Goal: Transaction & Acquisition: Purchase product/service

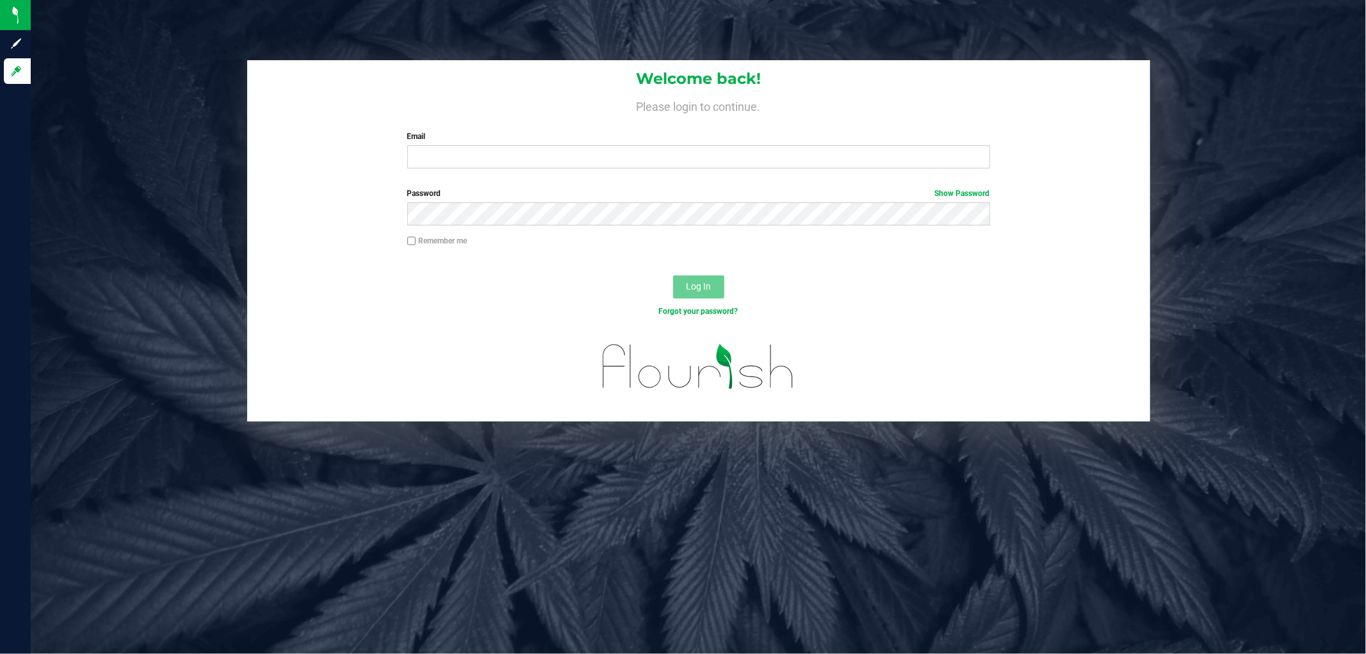
click at [512, 172] on div "Welcome back! Please login to continue. Email Required Please format your email…" at bounding box center [698, 119] width 903 height 118
click at [505, 152] on input "Email" at bounding box center [698, 156] width 583 height 23
type input "jmcelroy@liveparallel.com"
click at [673, 275] on button "Log In" at bounding box center [698, 286] width 51 height 23
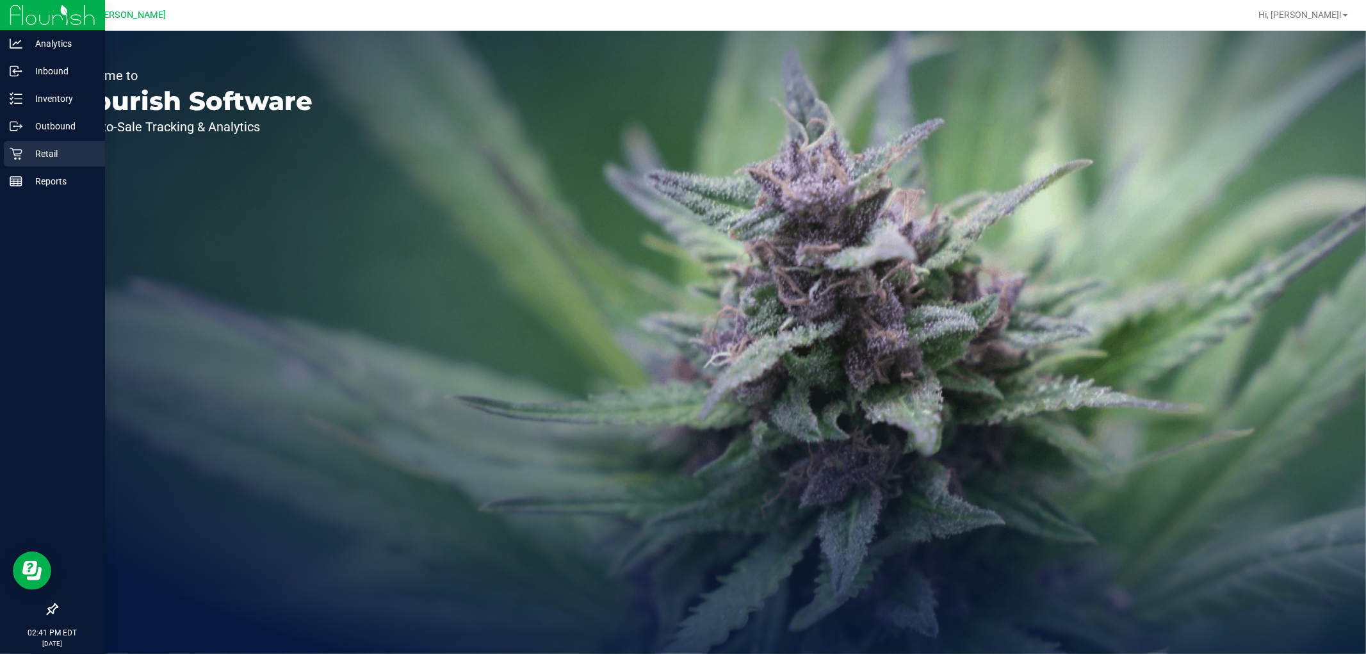
click at [35, 148] on p "Retail" at bounding box center [60, 153] width 77 height 15
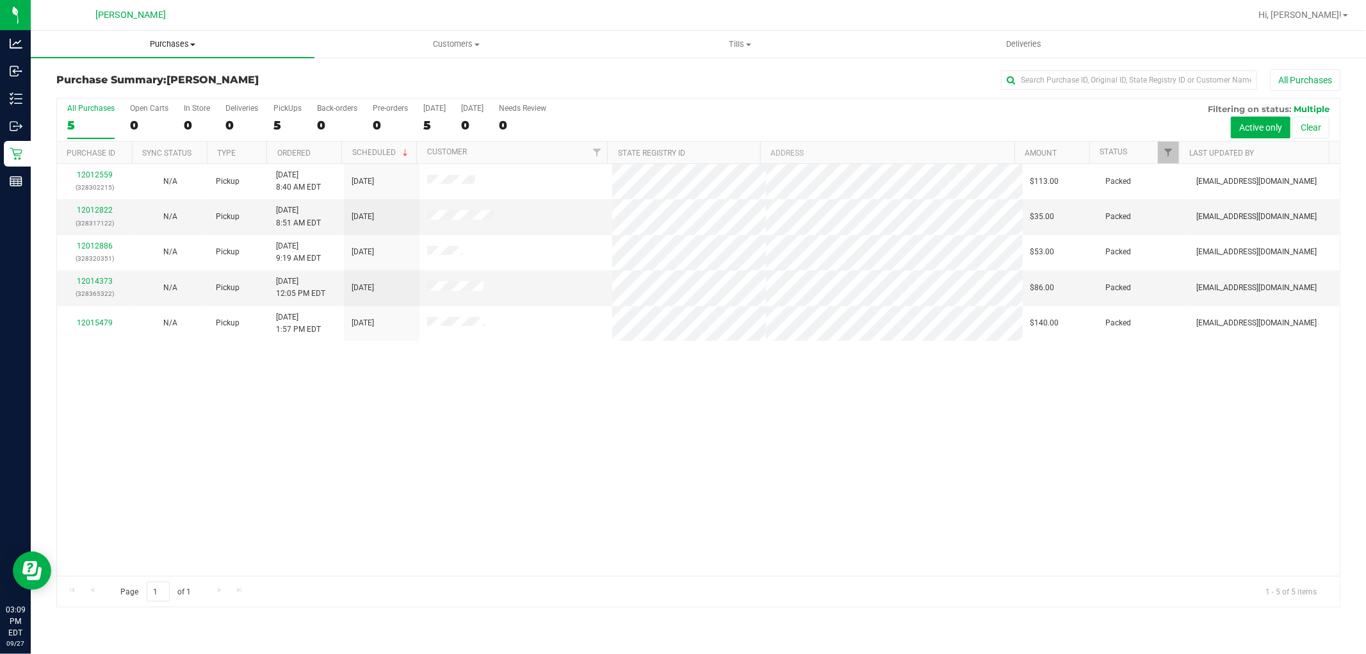
click at [181, 45] on span "Purchases" at bounding box center [173, 44] width 284 height 12
click at [151, 87] on li "Fulfillment" at bounding box center [173, 92] width 284 height 15
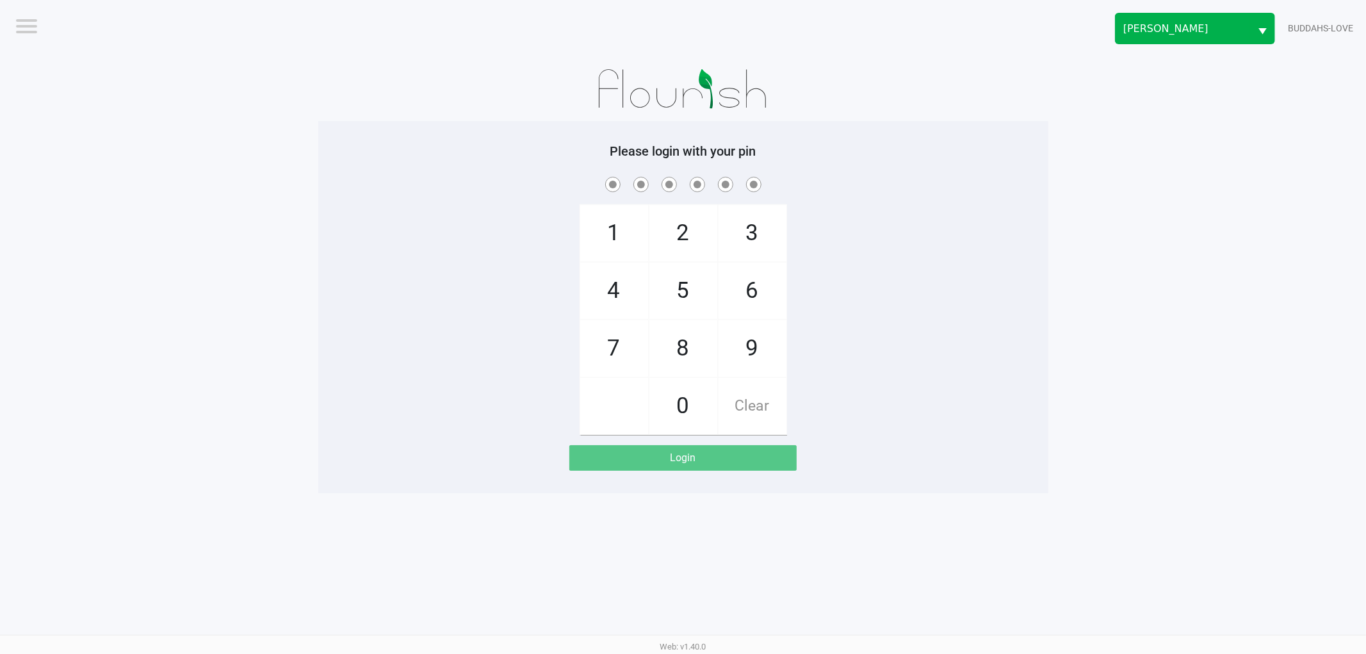
click at [1253, 21] on button "Select" at bounding box center [1262, 28] width 24 height 30
click at [1257, 22] on button "Select" at bounding box center [1262, 28] width 24 height 30
click at [1228, 215] on app-pos-login-wrapper "Logout [PERSON_NAME] BUDDAHS-LOVE Please login with your pin 1 4 7 2 5 8 0 3 6 …" at bounding box center [683, 246] width 1366 height 493
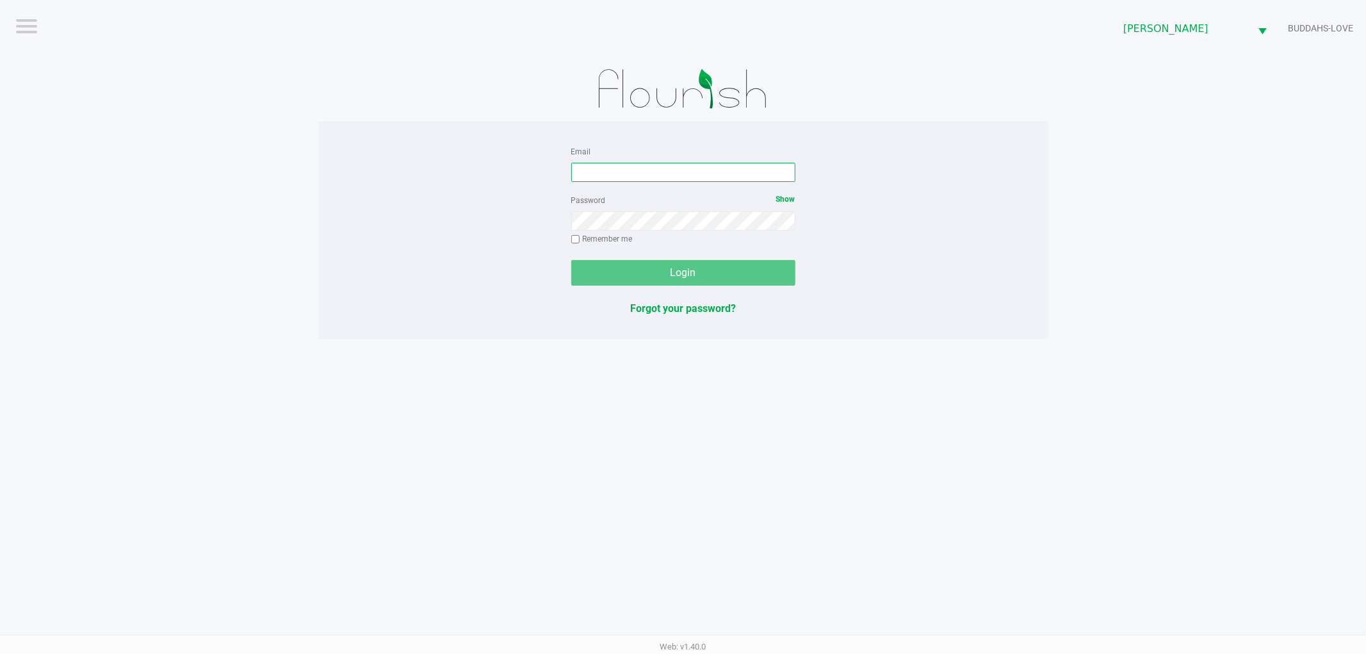
click at [688, 173] on input "Email" at bounding box center [683, 172] width 224 height 19
type input "jmcelroy@liveparallel.com"
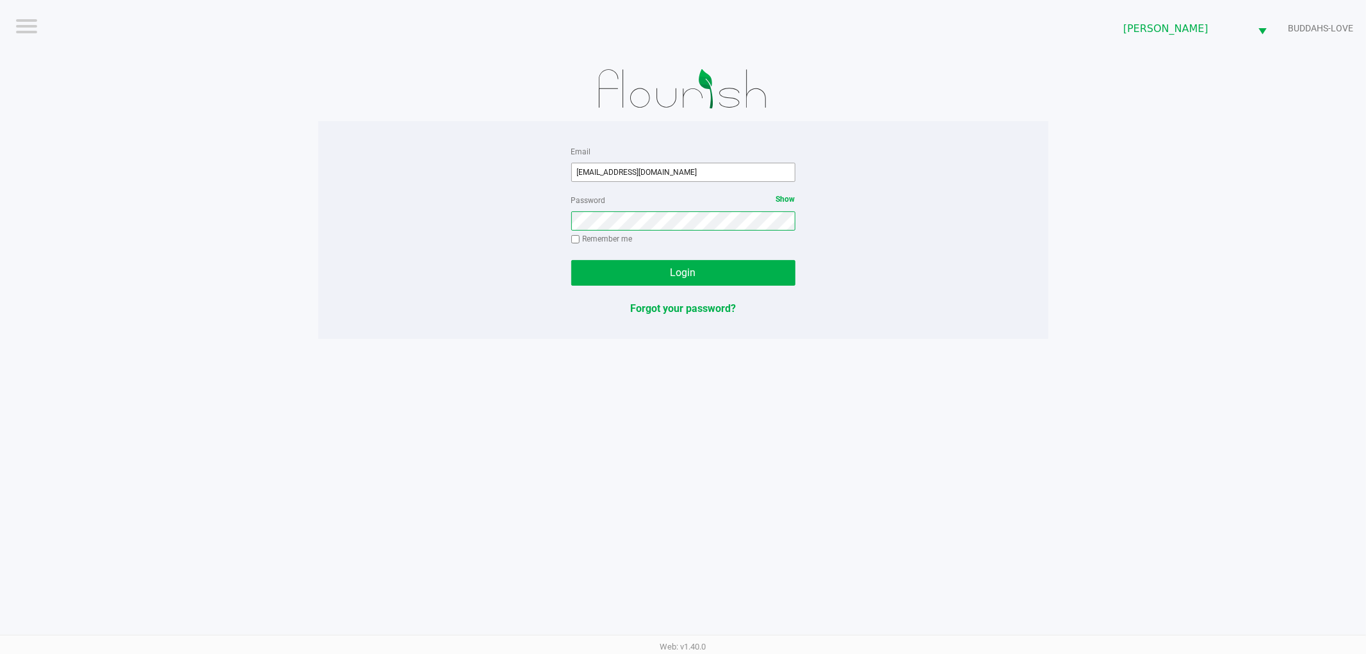
click at [571, 260] on button "Login" at bounding box center [683, 273] width 224 height 26
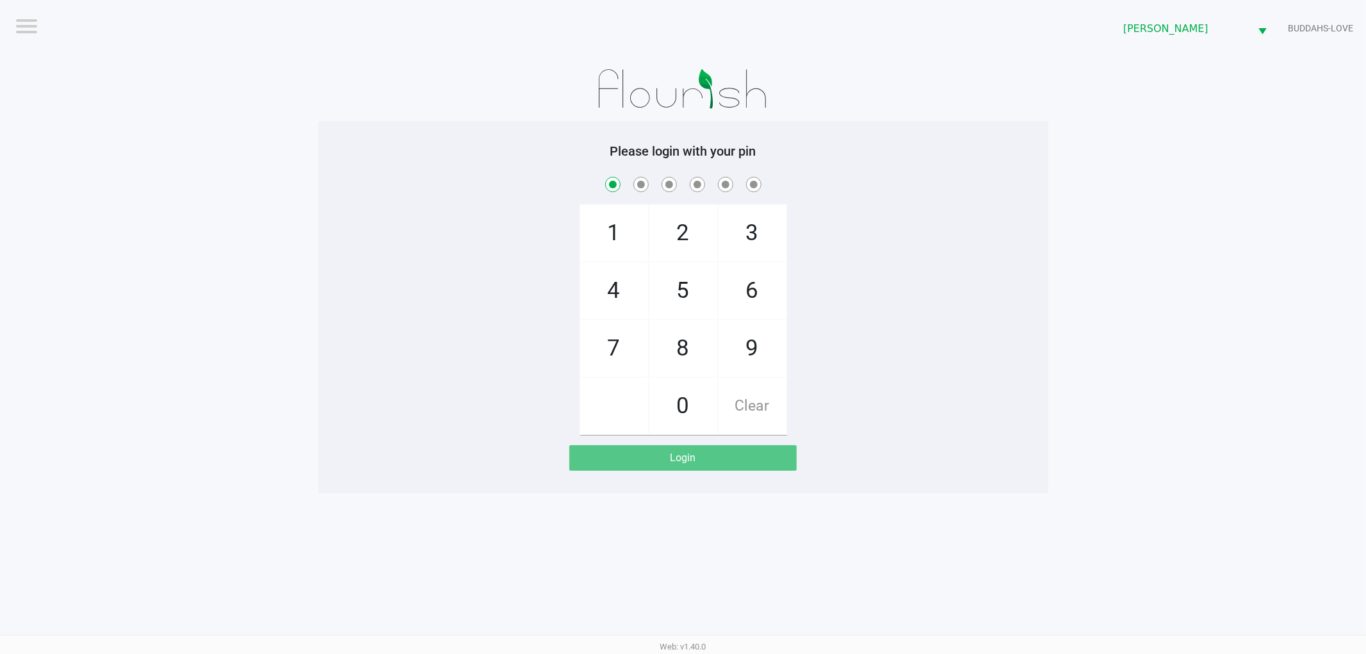
checkbox input "true"
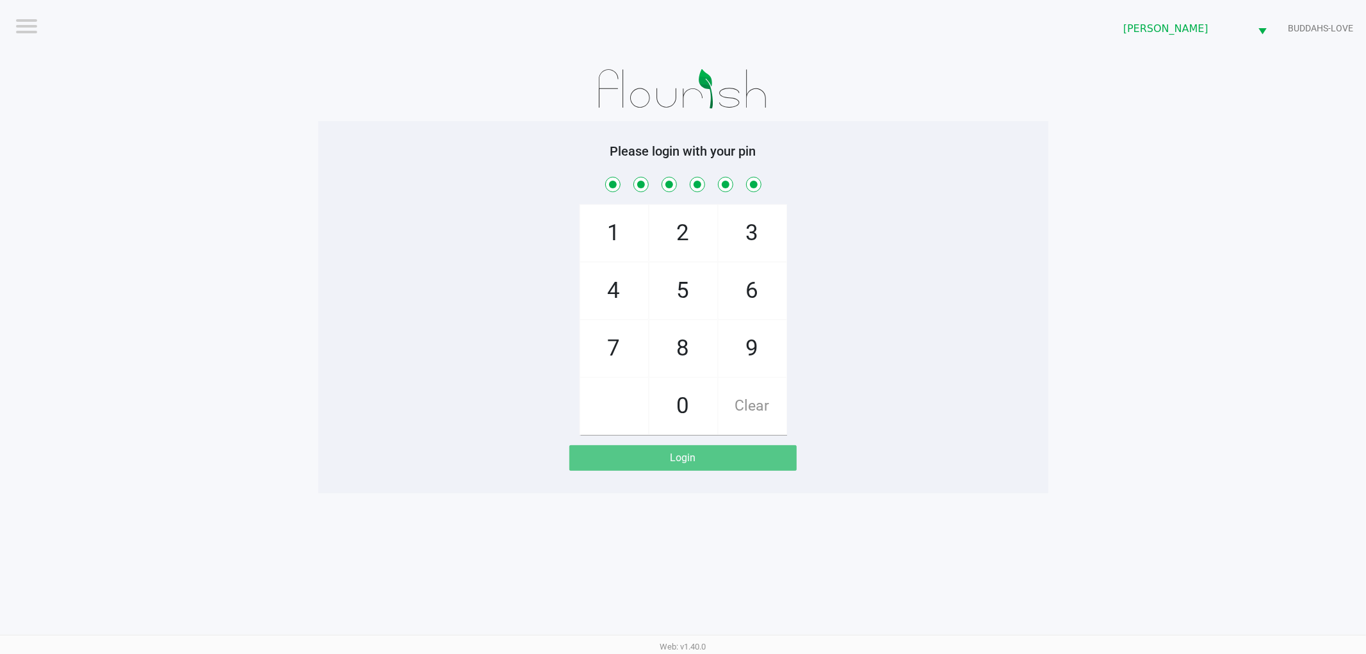
checkbox input "true"
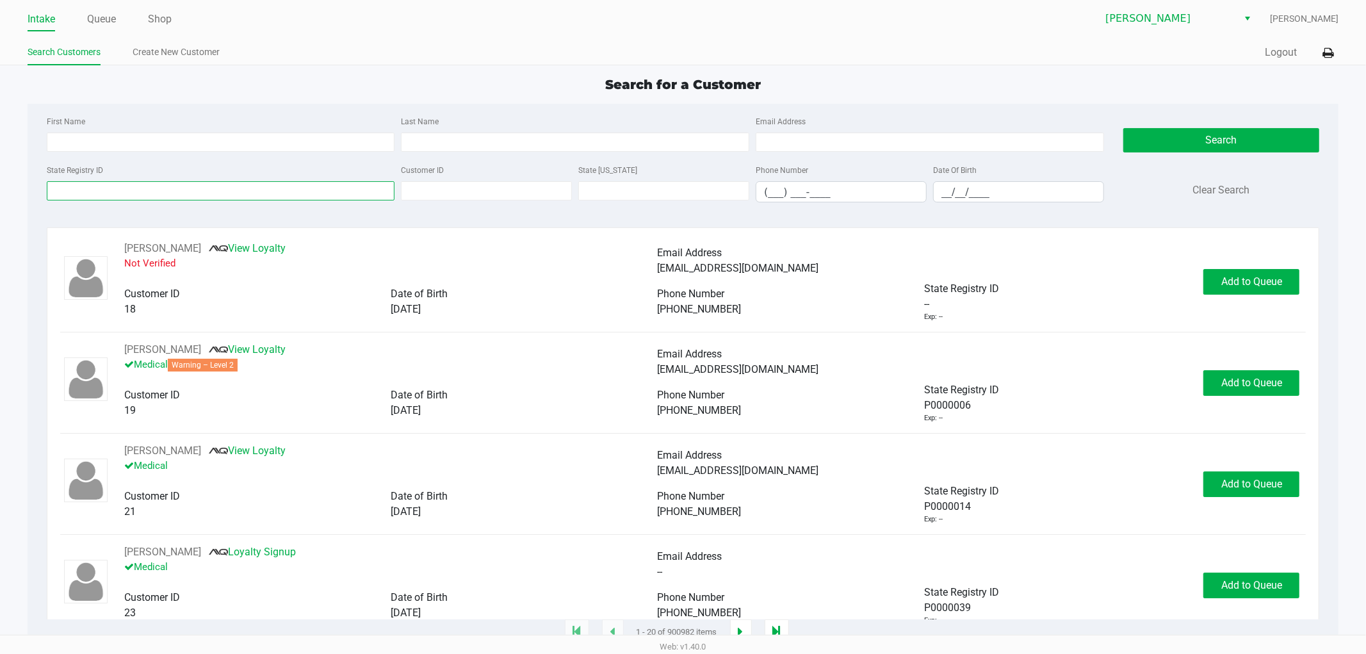
click at [202, 183] on input "State Registry ID" at bounding box center [221, 190] width 348 height 19
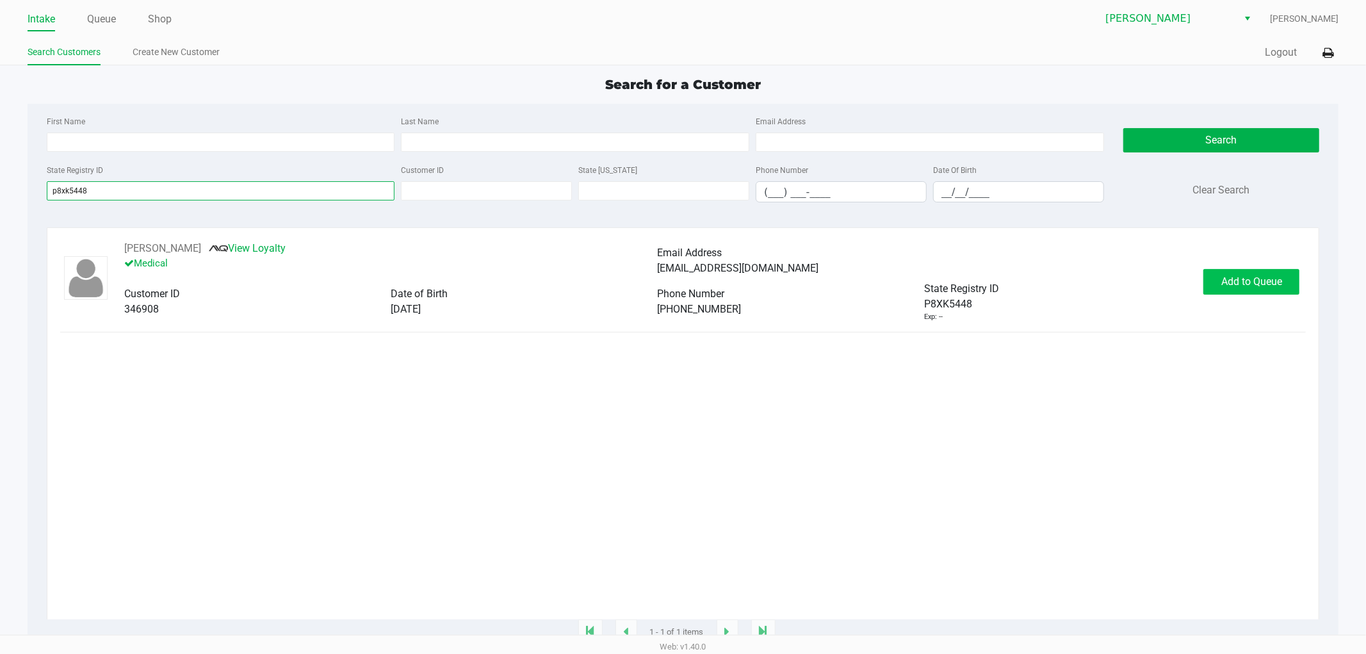
type input "p8xk5448"
click at [1262, 286] on span "Add to Queue" at bounding box center [1251, 281] width 61 height 12
click at [1262, 286] on div "Add to Queue" at bounding box center [1251, 282] width 96 height 26
click at [1262, 286] on span "Add to Queue" at bounding box center [1258, 281] width 61 height 12
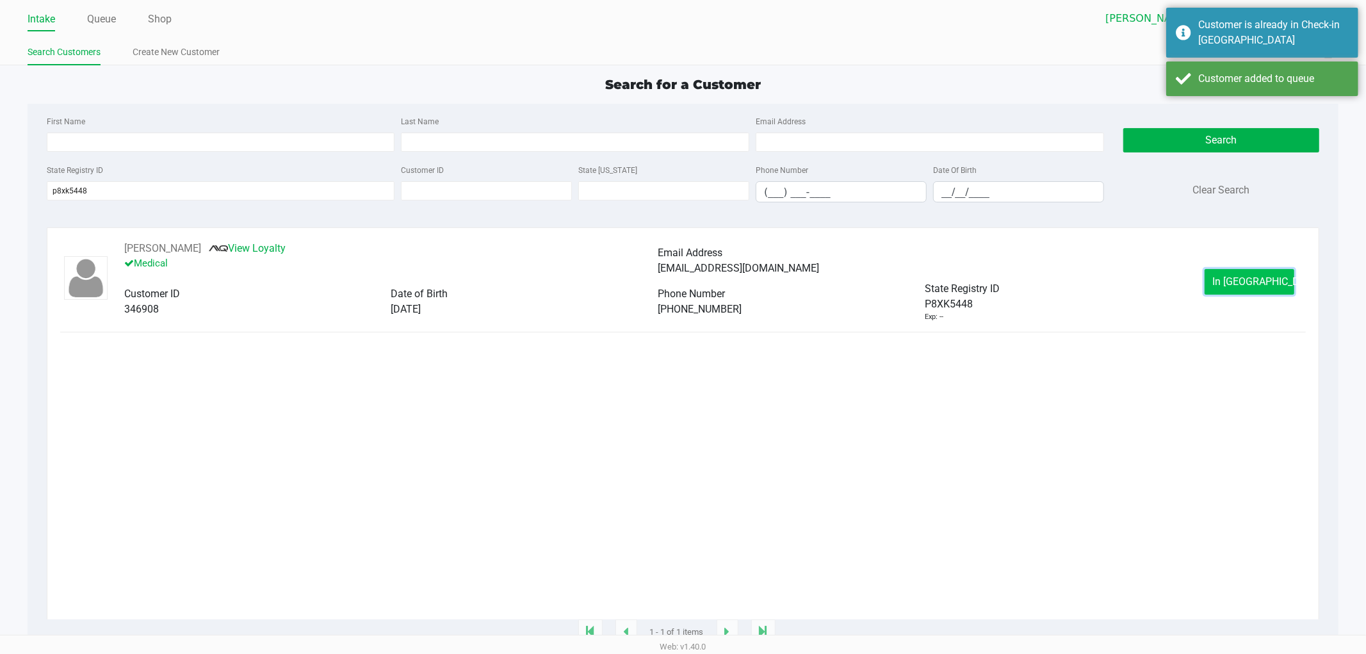
click at [1253, 286] on span "In Queue" at bounding box center [1267, 281] width 108 height 12
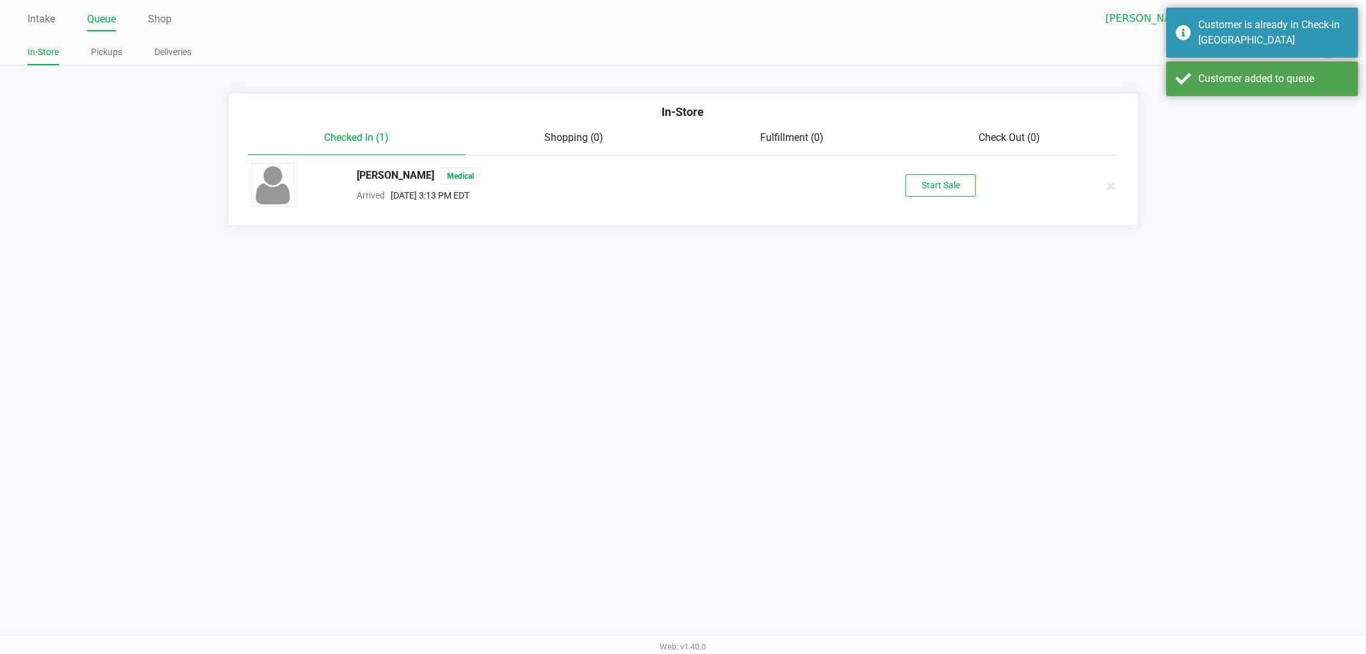
click at [982, 182] on div "Start Sale" at bounding box center [941, 185] width 221 height 22
click at [933, 190] on button "Start Sale" at bounding box center [941, 185] width 70 height 22
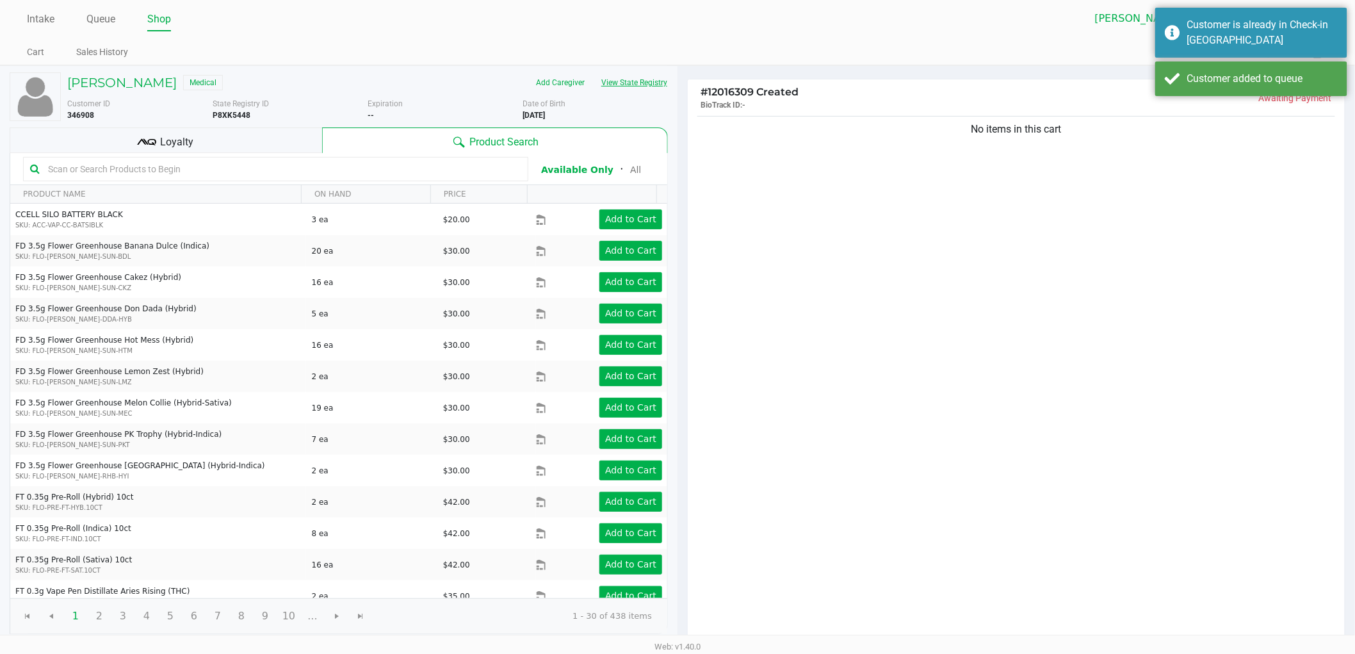
click at [629, 77] on button "View State Registry" at bounding box center [630, 82] width 75 height 20
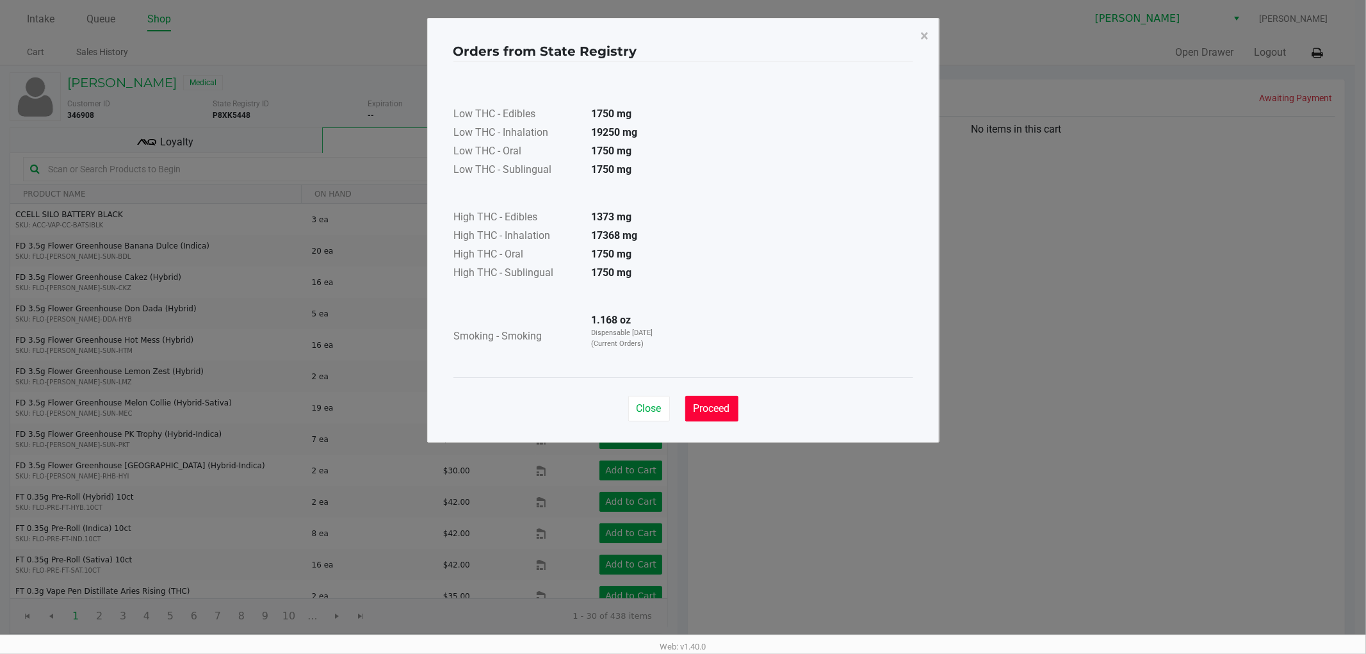
click at [727, 414] on button "Proceed" at bounding box center [711, 409] width 53 height 26
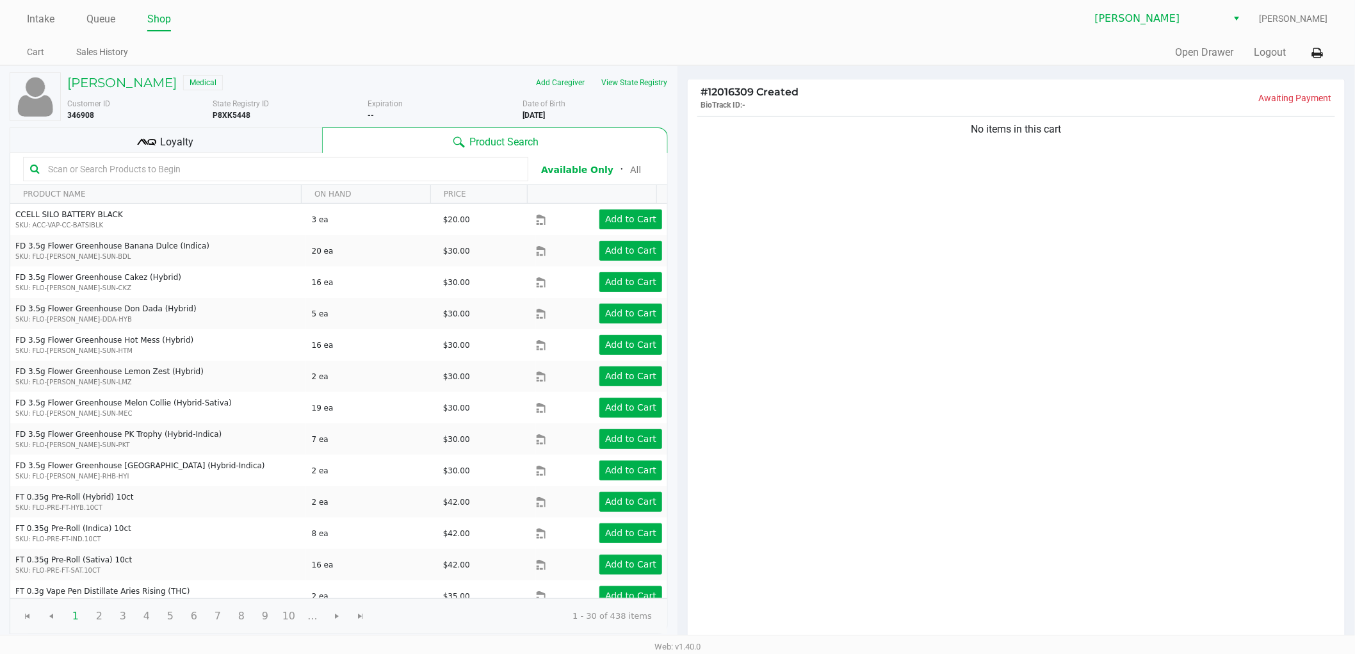
click at [269, 148] on div "Loyalty" at bounding box center [166, 140] width 313 height 26
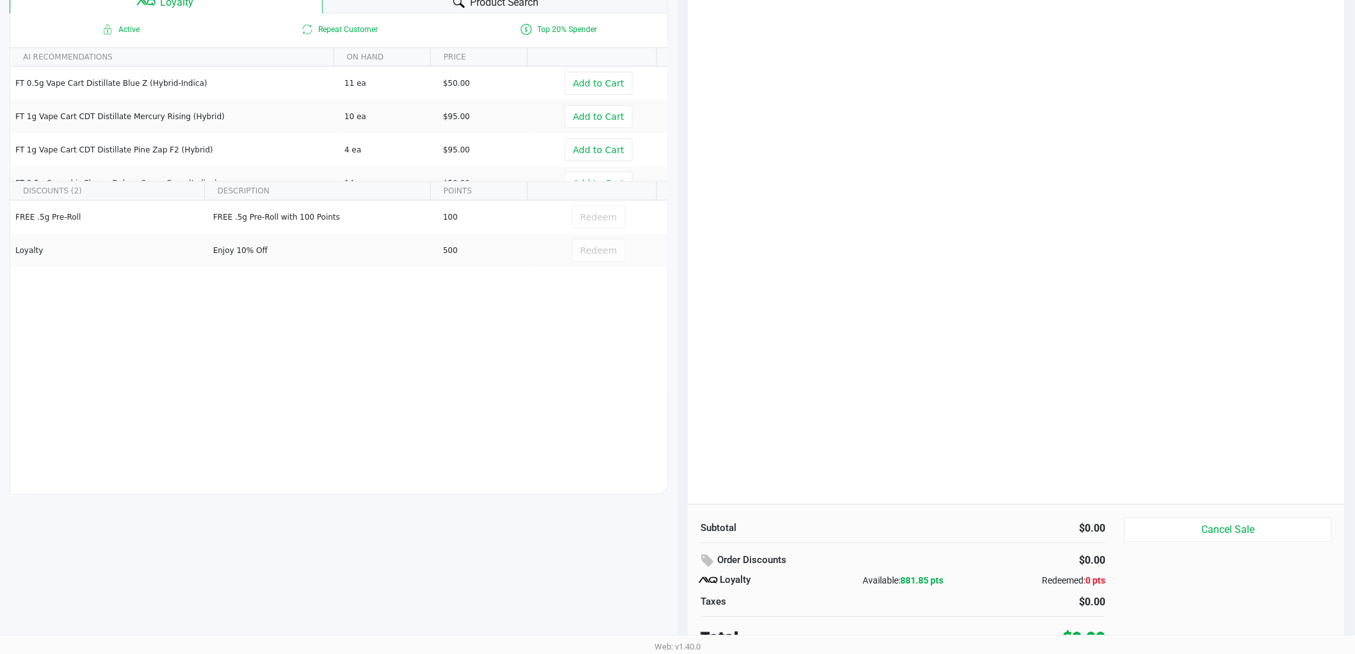
scroll to position [147, 0]
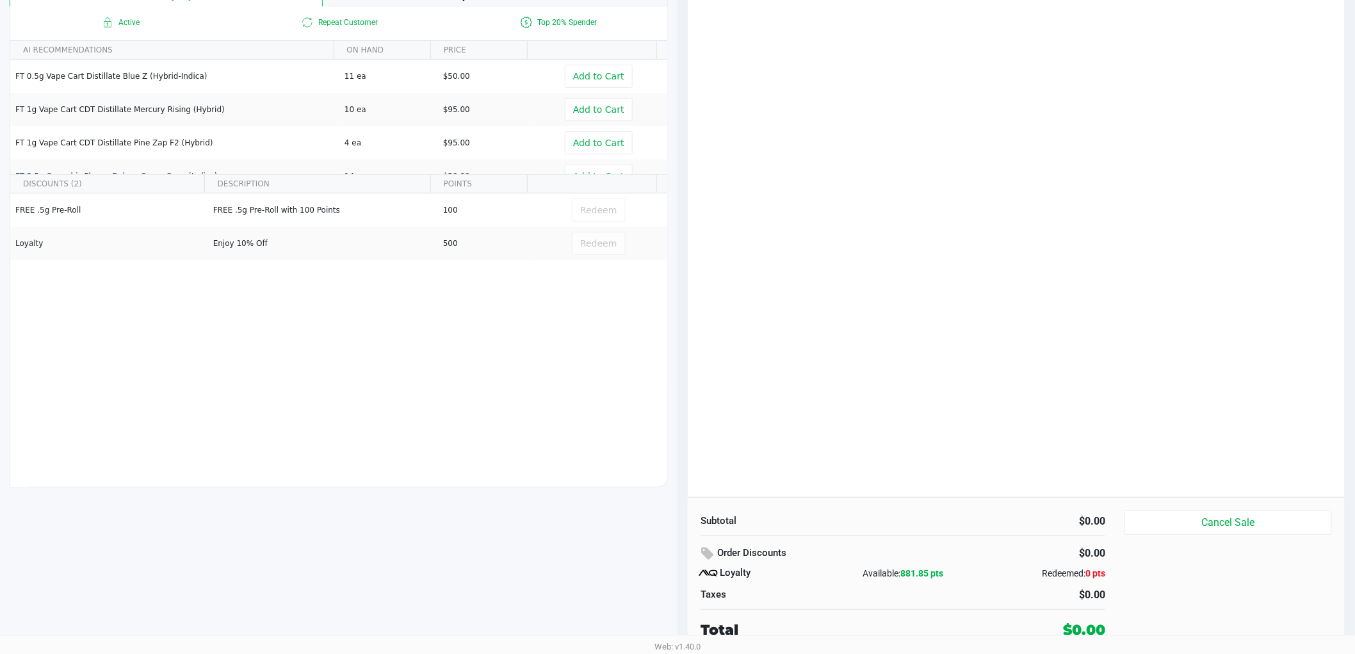
click at [921, 574] on span "881.85 pts" at bounding box center [921, 573] width 43 height 10
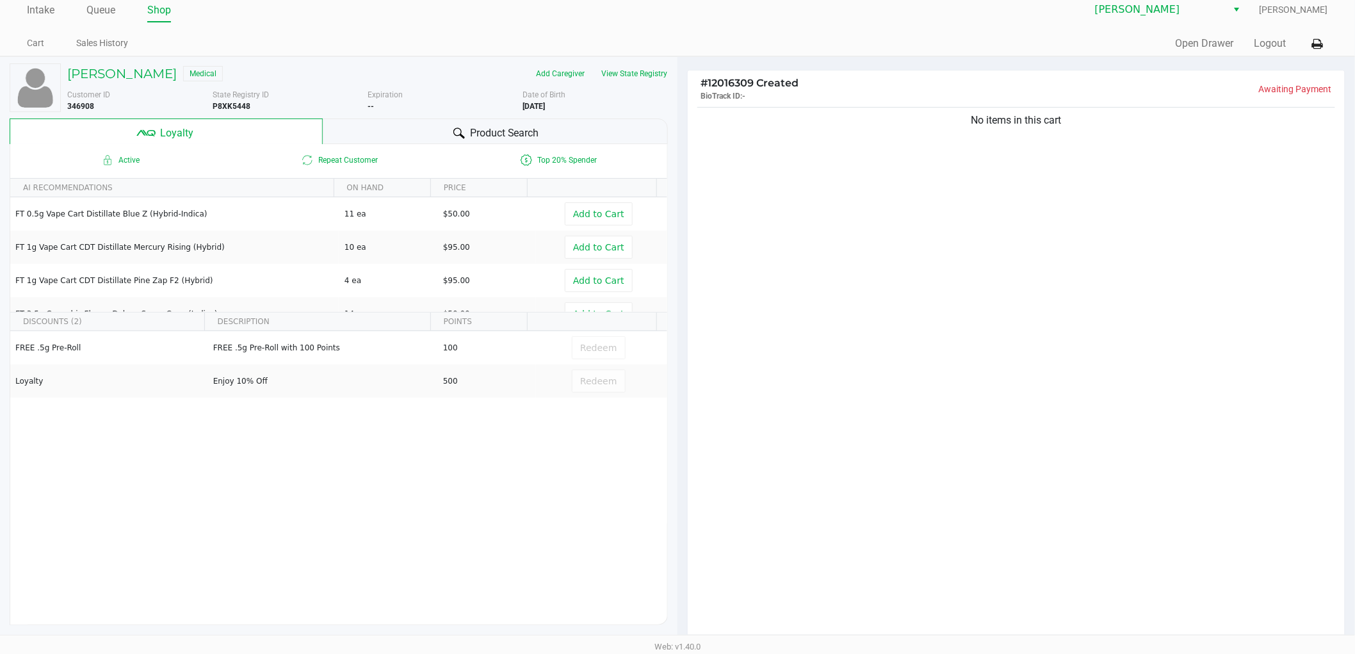
scroll to position [0, 0]
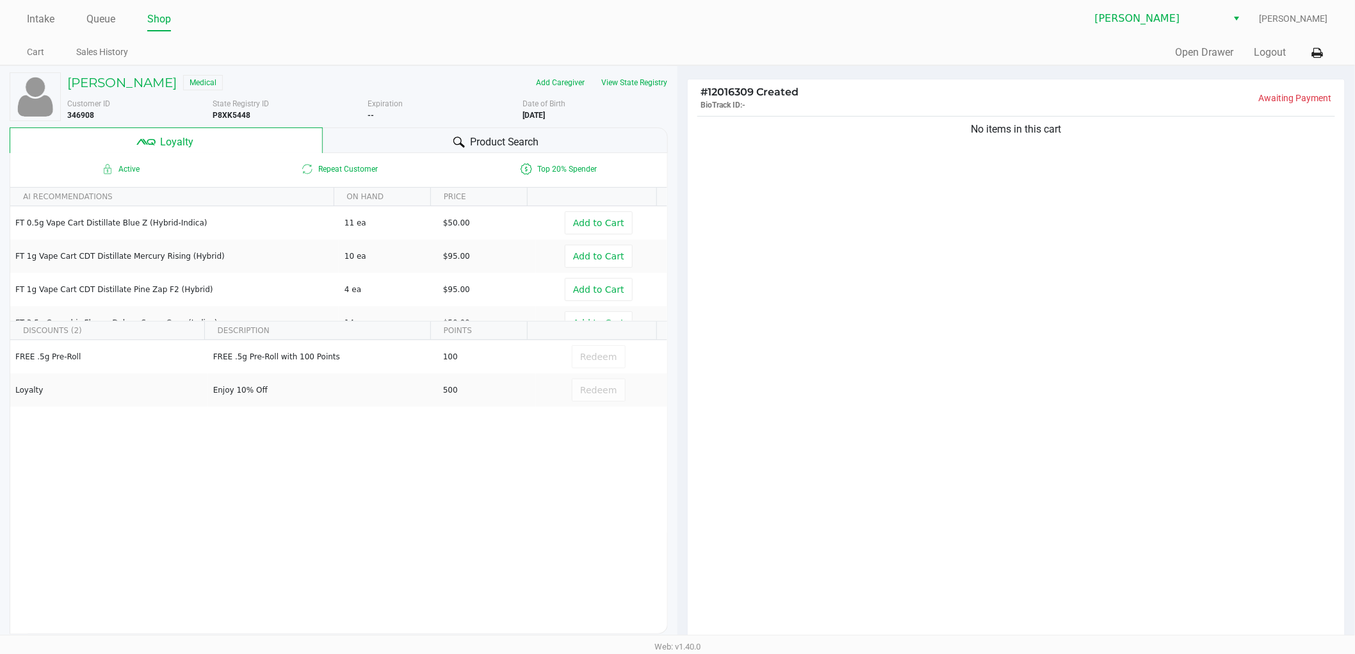
click at [1003, 413] on div "No items in this cart" at bounding box center [1016, 378] width 657 height 530
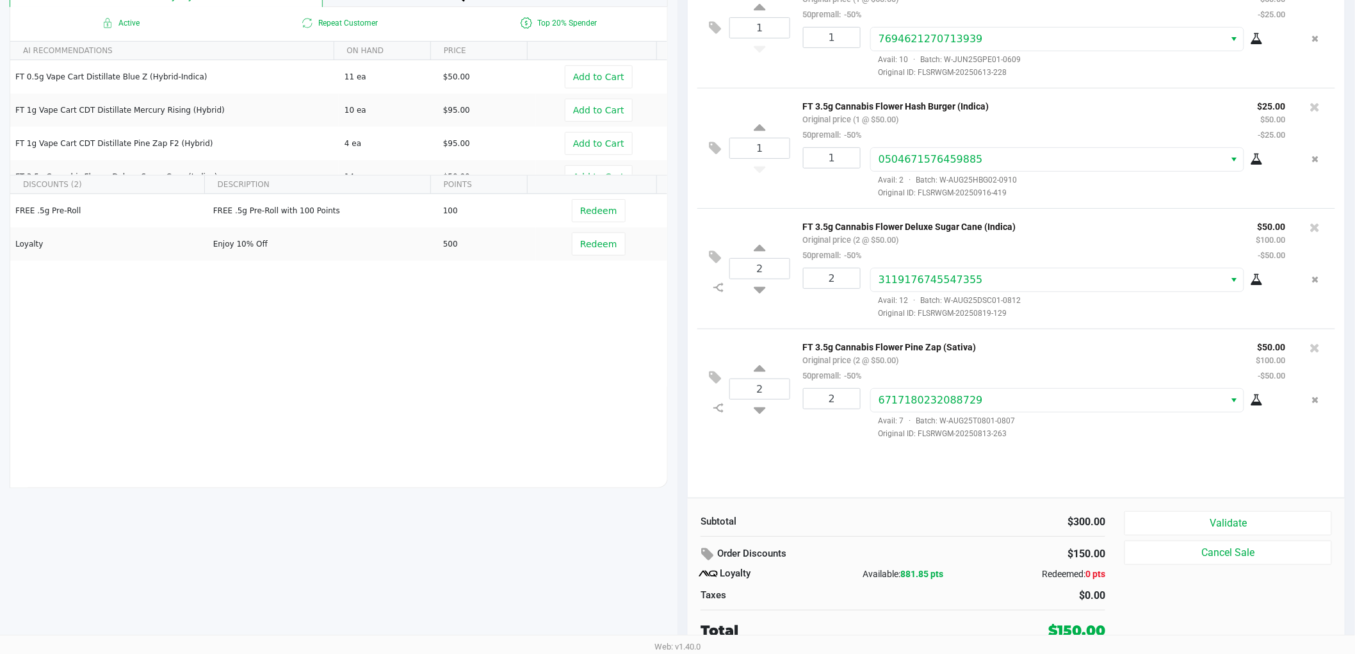
scroll to position [147, 0]
click at [1192, 526] on button "Validate" at bounding box center [1229, 522] width 208 height 24
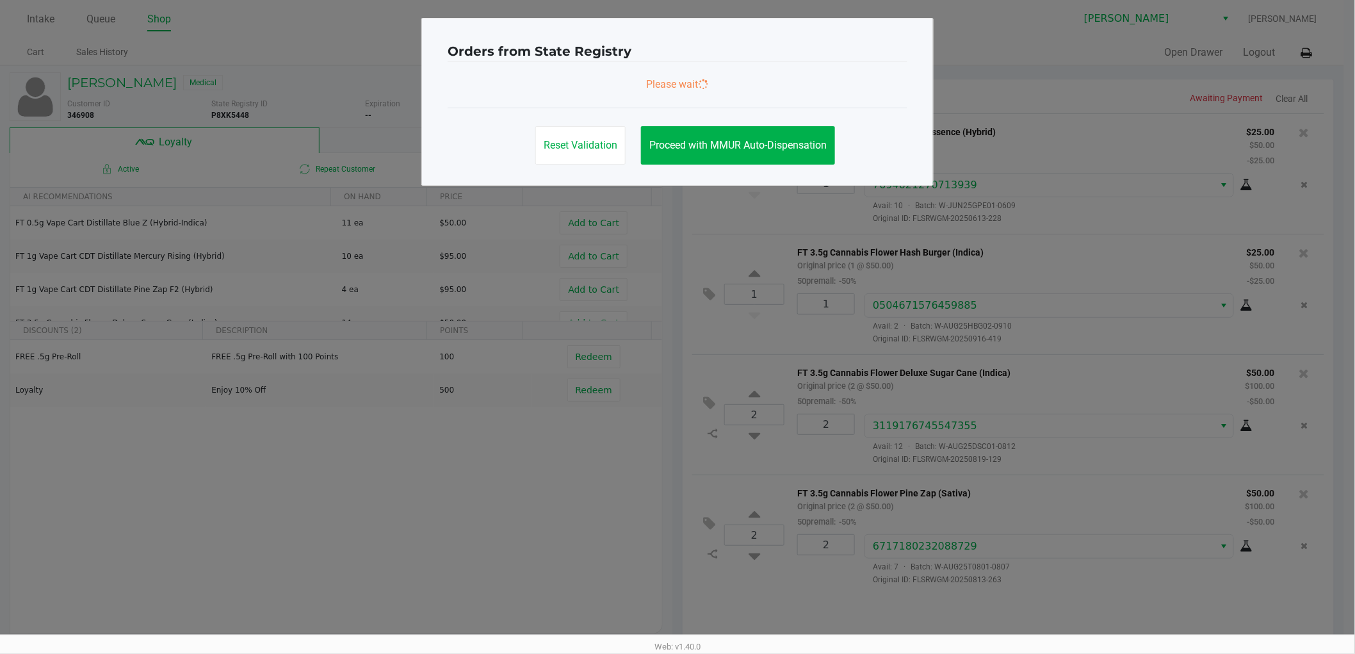
scroll to position [0, 0]
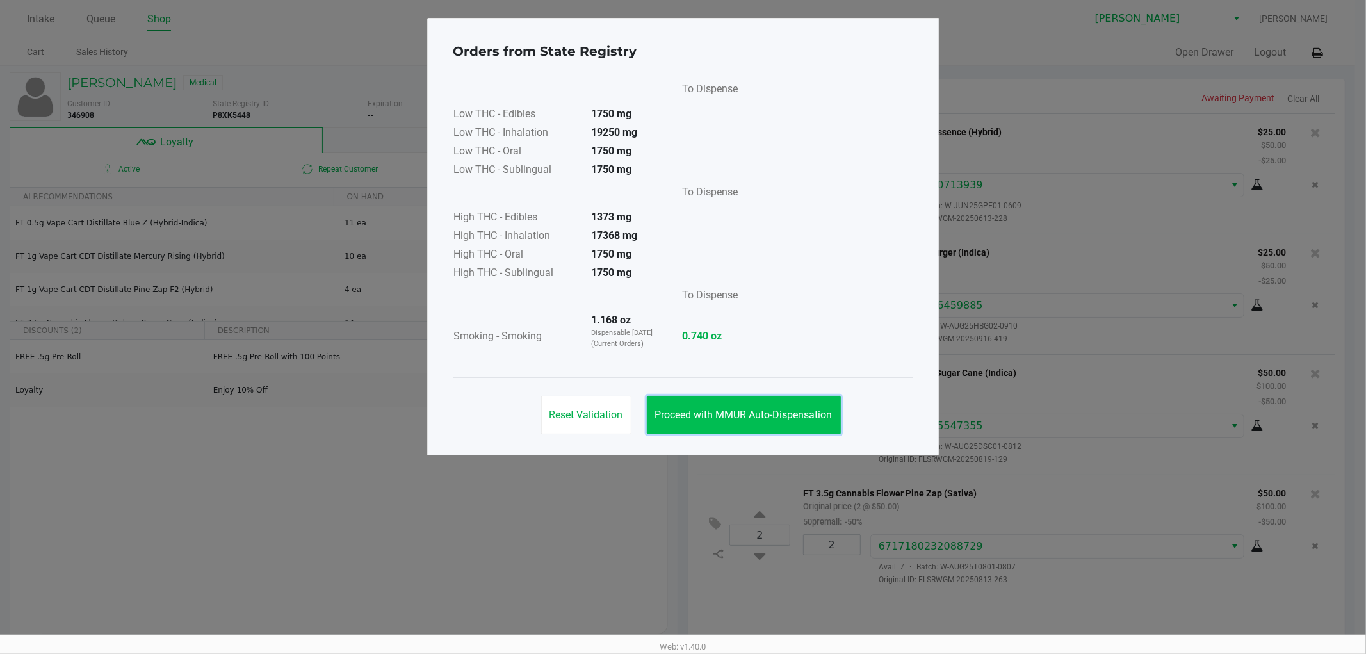
click at [712, 425] on button "Proceed with MMUR Auto-Dispensation" at bounding box center [744, 415] width 194 height 38
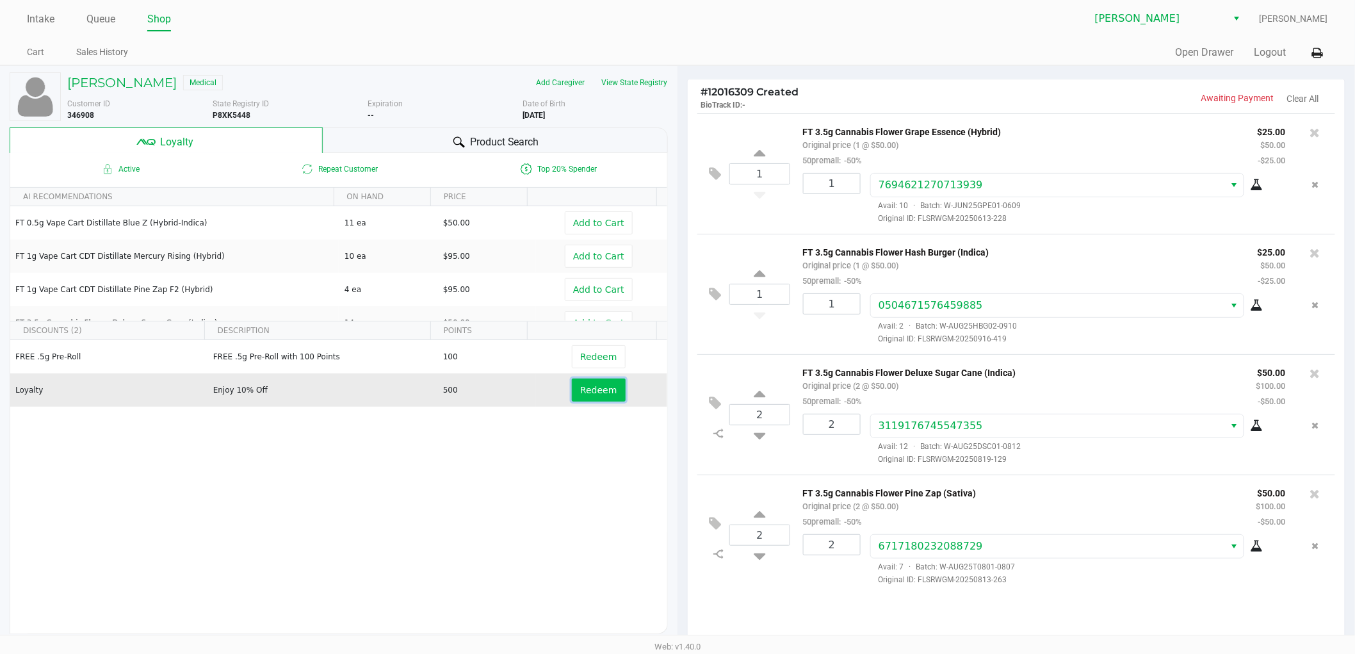
click at [596, 399] on button "Redeem" at bounding box center [598, 389] width 53 height 23
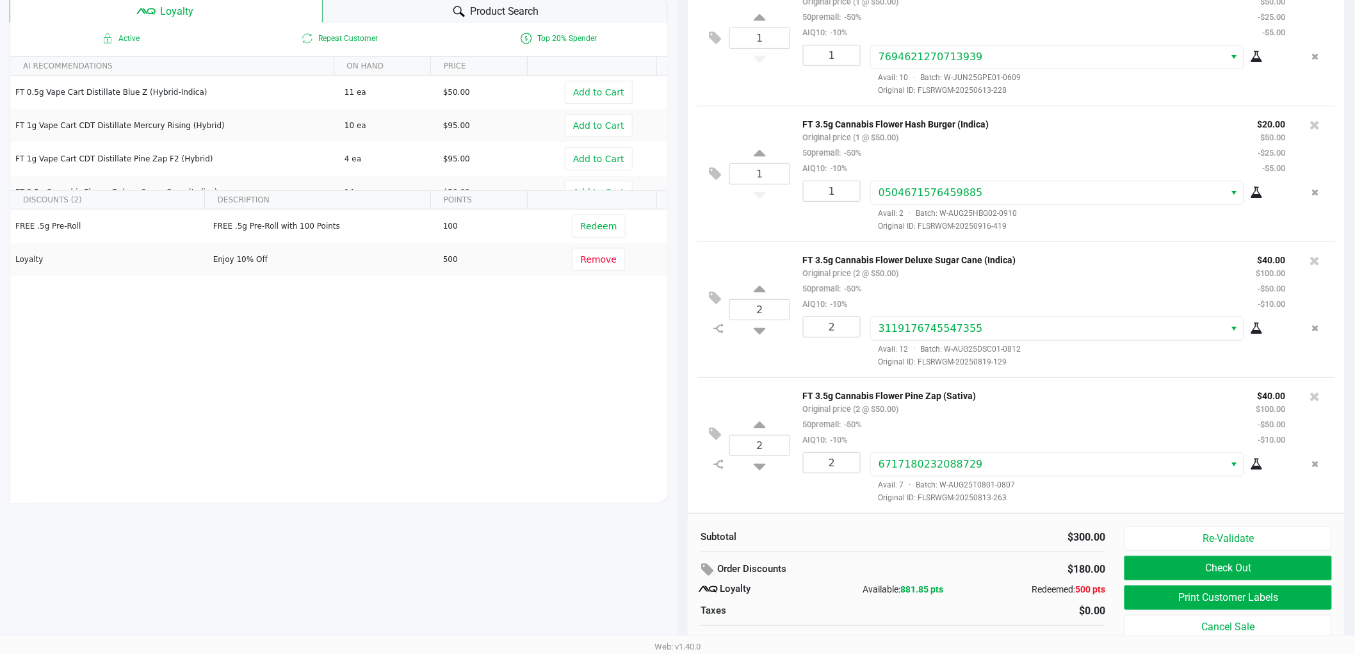
scroll to position [147, 0]
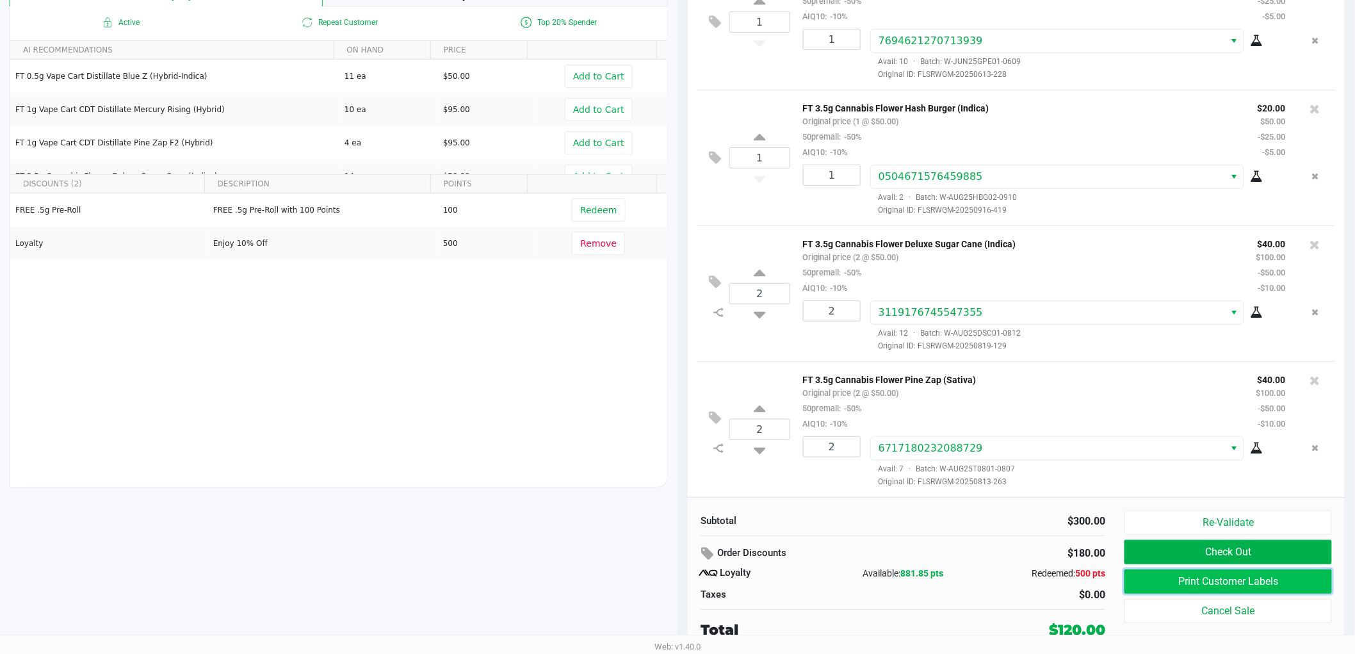
click at [1157, 574] on button "Print Customer Labels" at bounding box center [1229, 581] width 208 height 24
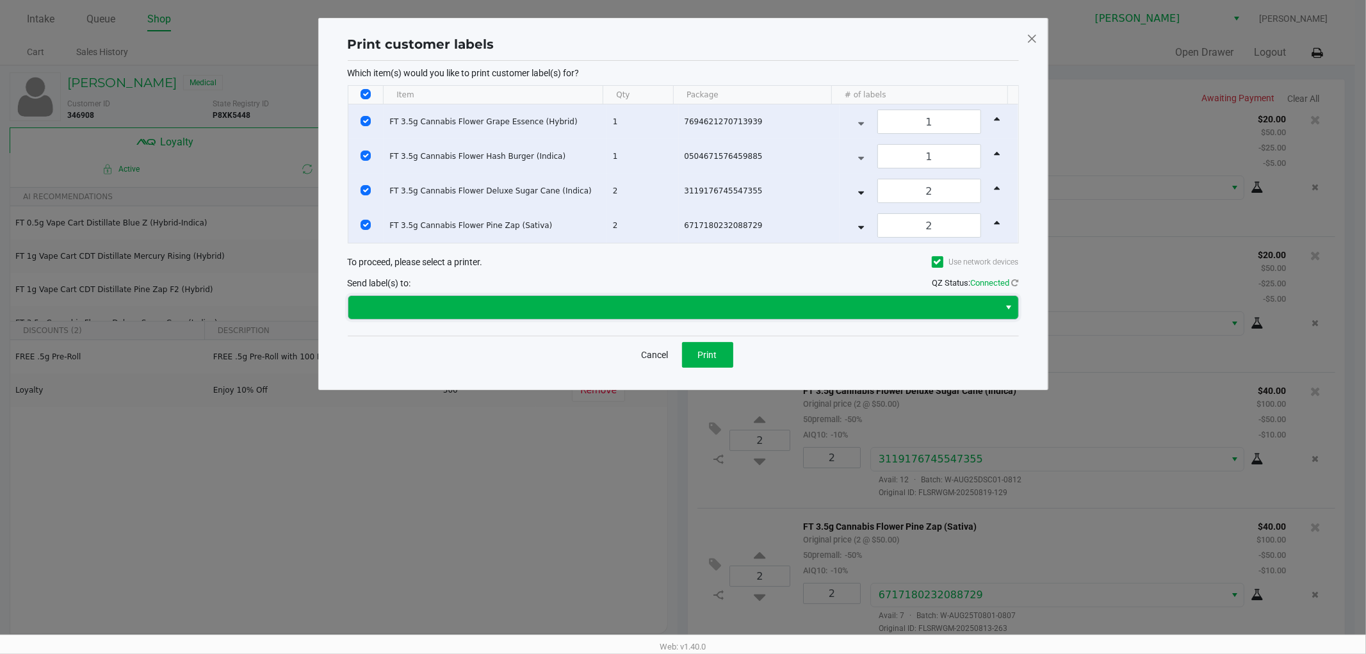
click at [651, 314] on span at bounding box center [674, 307] width 636 height 15
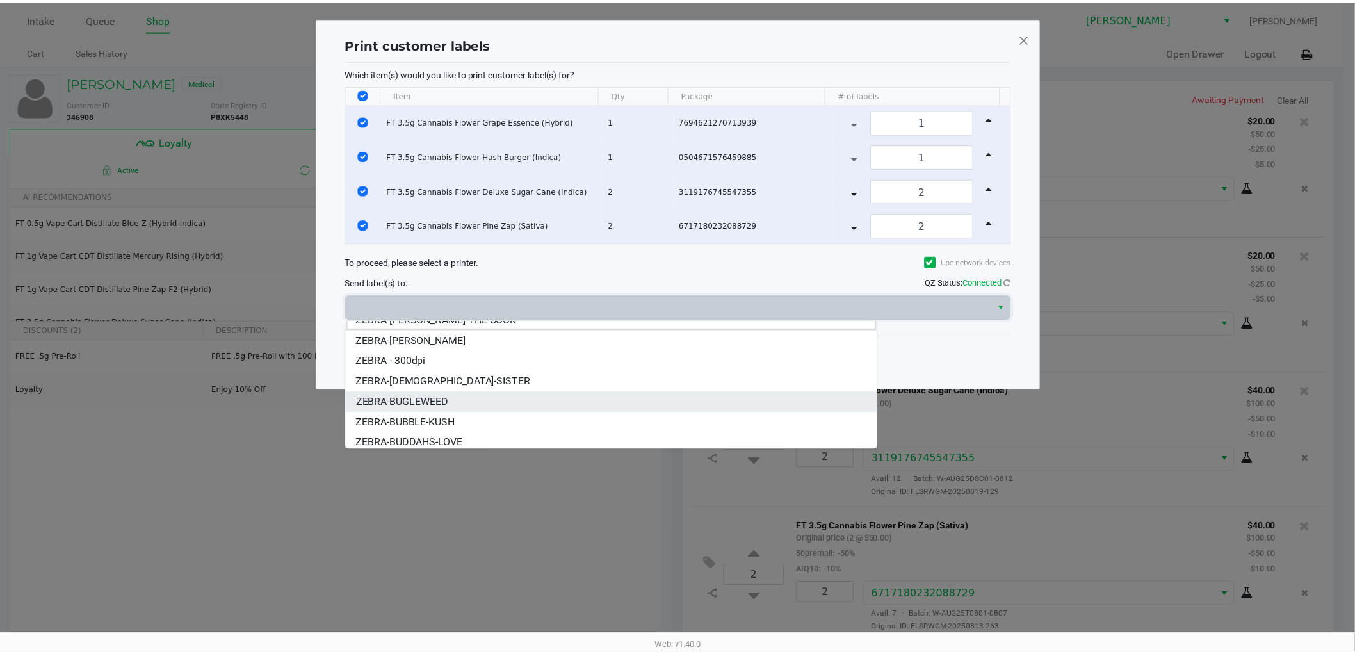
scroll to position [15, 0]
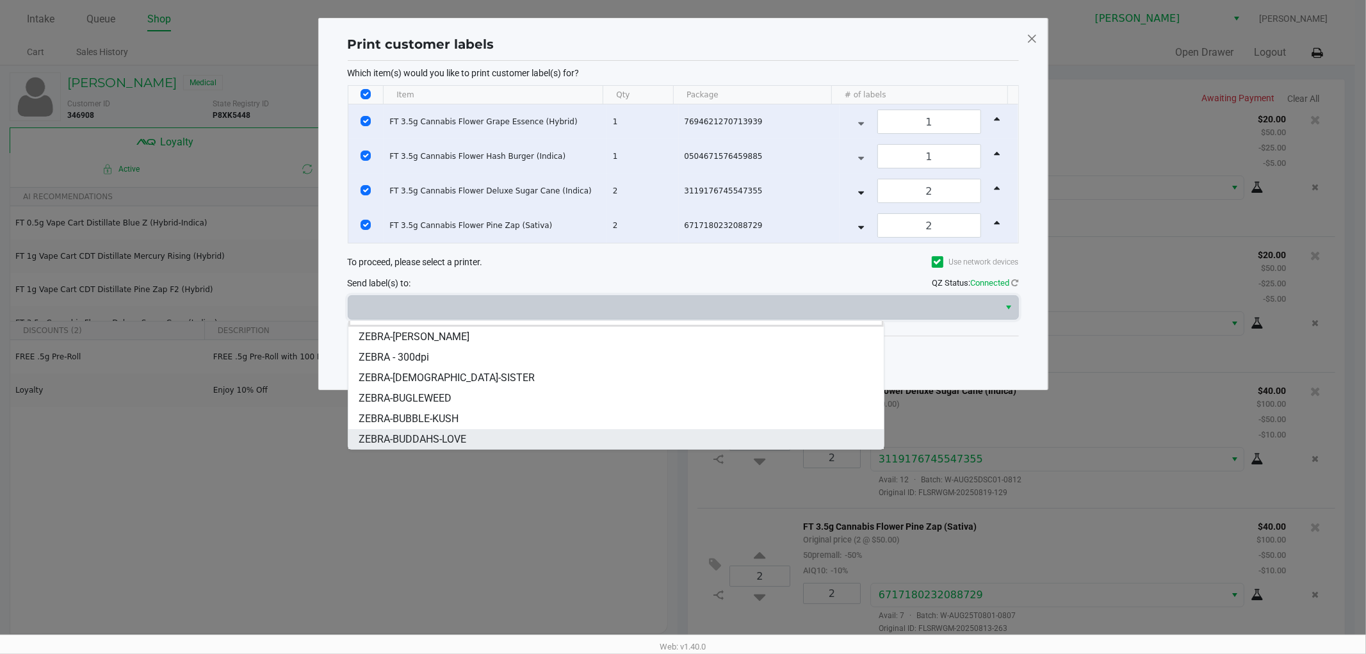
click at [447, 440] on span "ZEBRA-BUDDAHS-LOVE" at bounding box center [413, 439] width 108 height 15
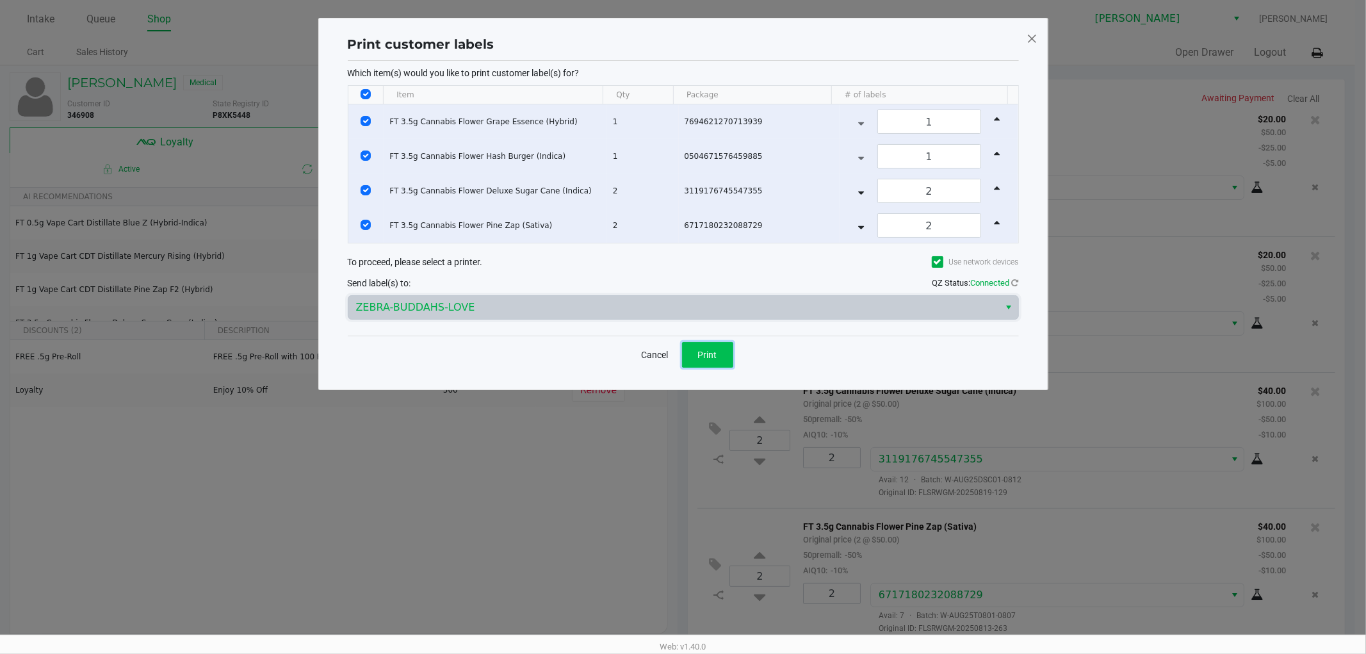
click at [732, 359] on button "Print" at bounding box center [707, 355] width 51 height 26
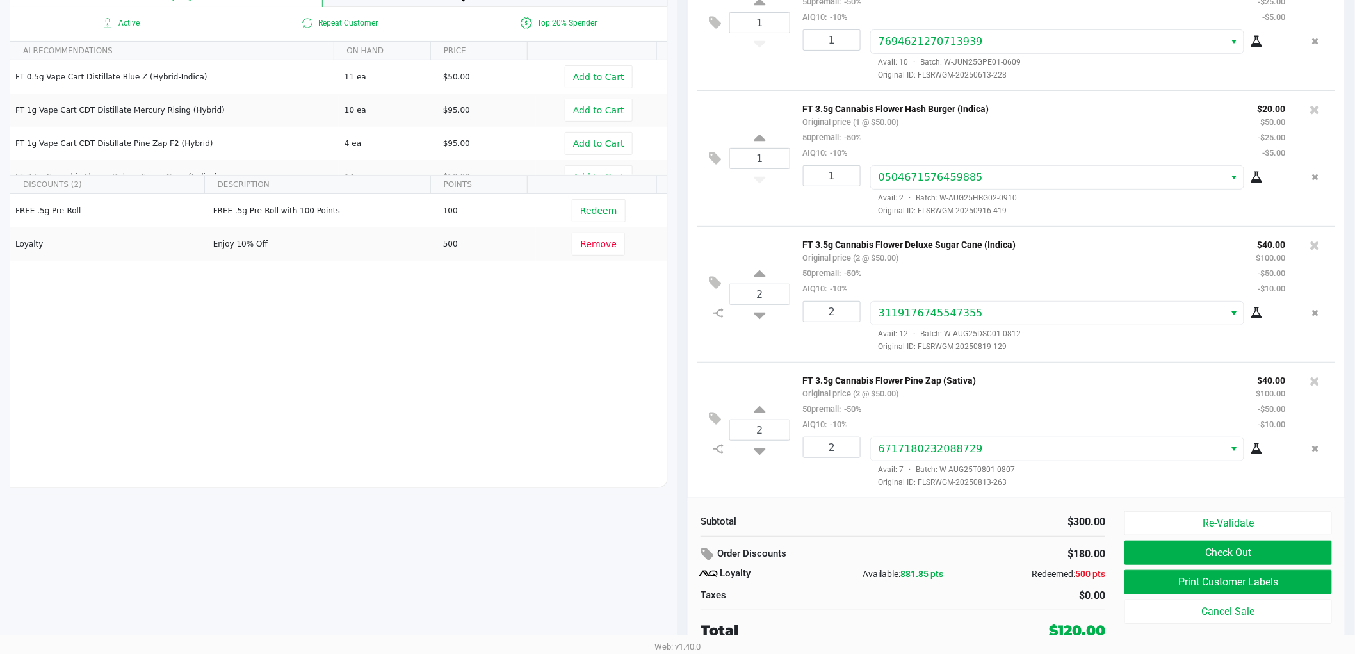
scroll to position [147, 0]
click at [1199, 517] on button "Re-Validate" at bounding box center [1229, 522] width 208 height 24
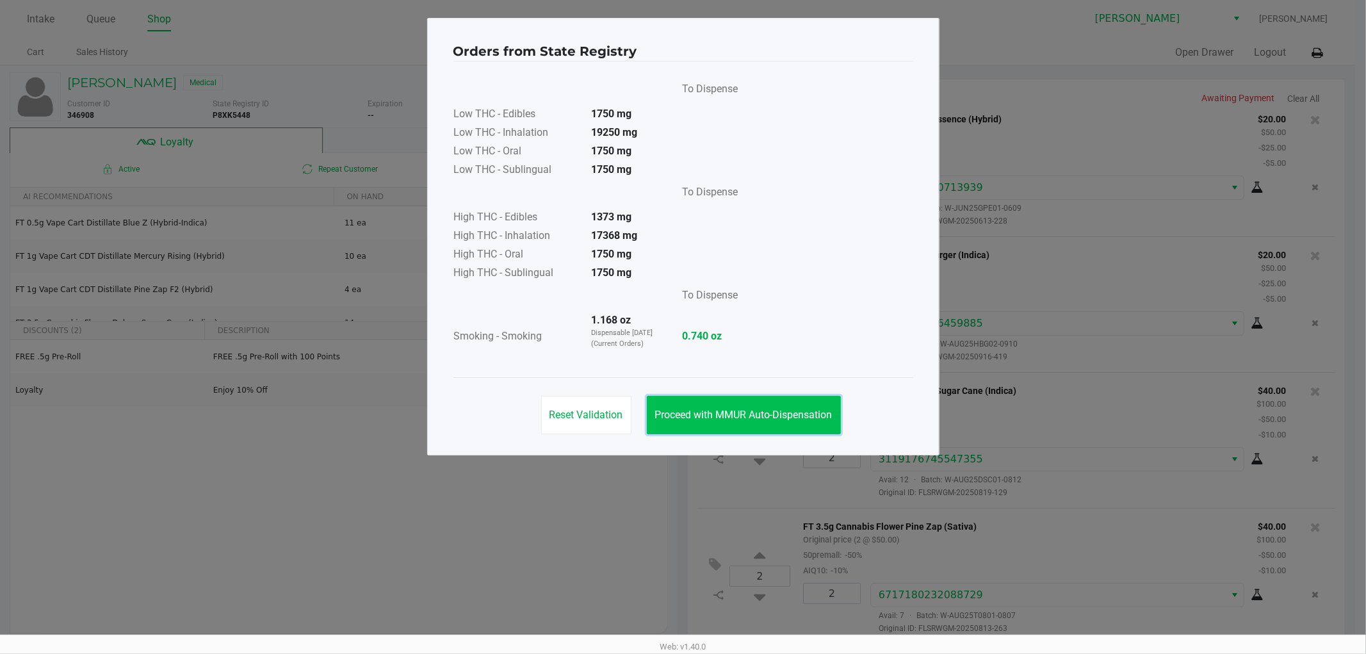
click at [784, 415] on span "Proceed with MMUR Auto-Dispensation" at bounding box center [743, 415] width 177 height 12
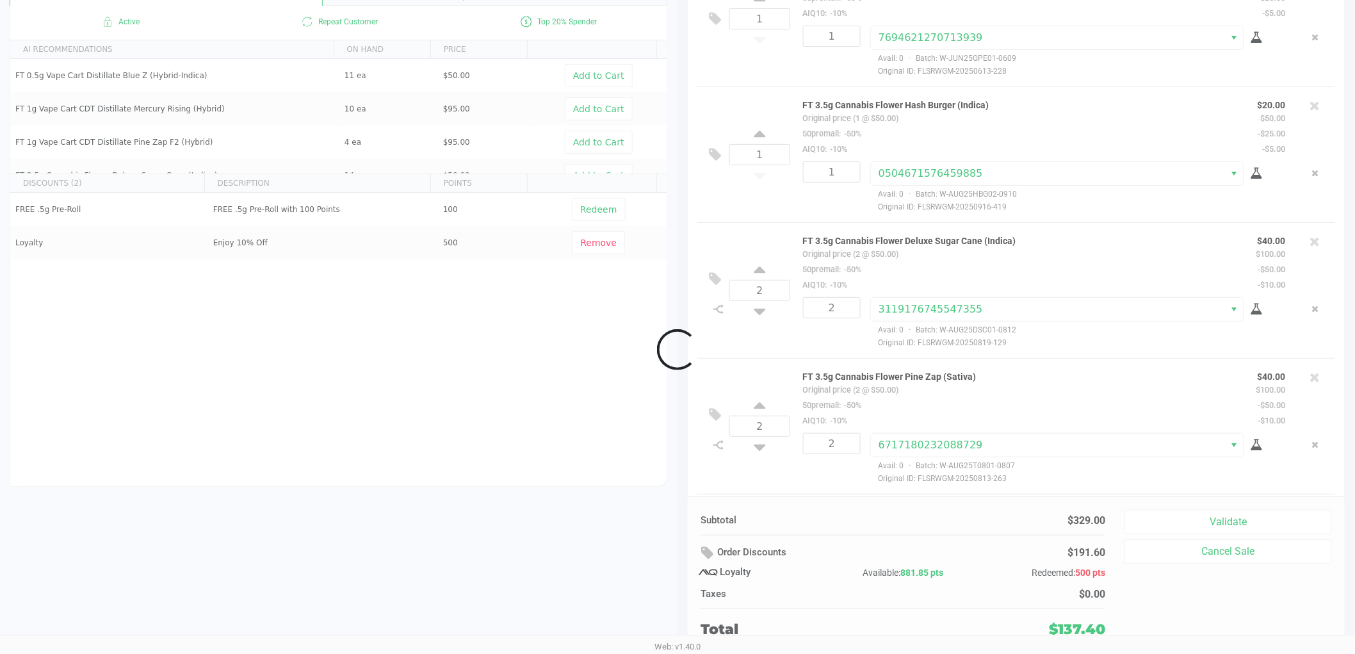
scroll to position [152, 0]
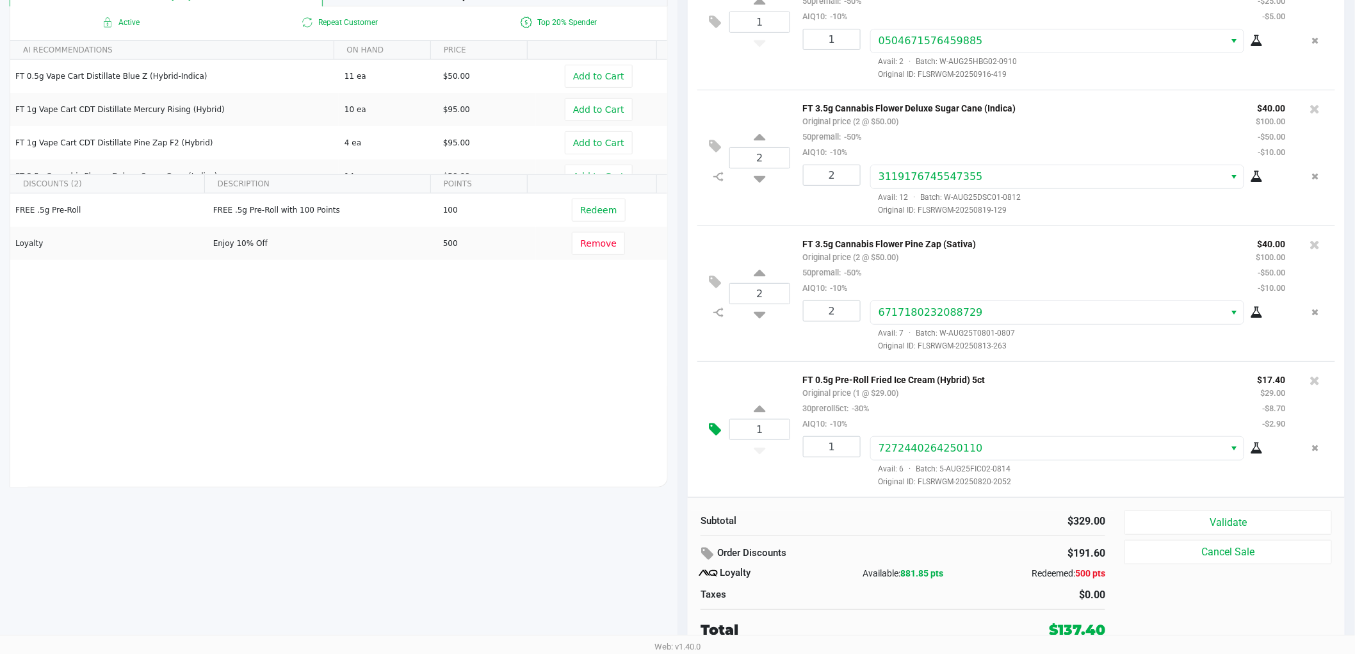
click at [714, 426] on icon at bounding box center [715, 429] width 12 height 15
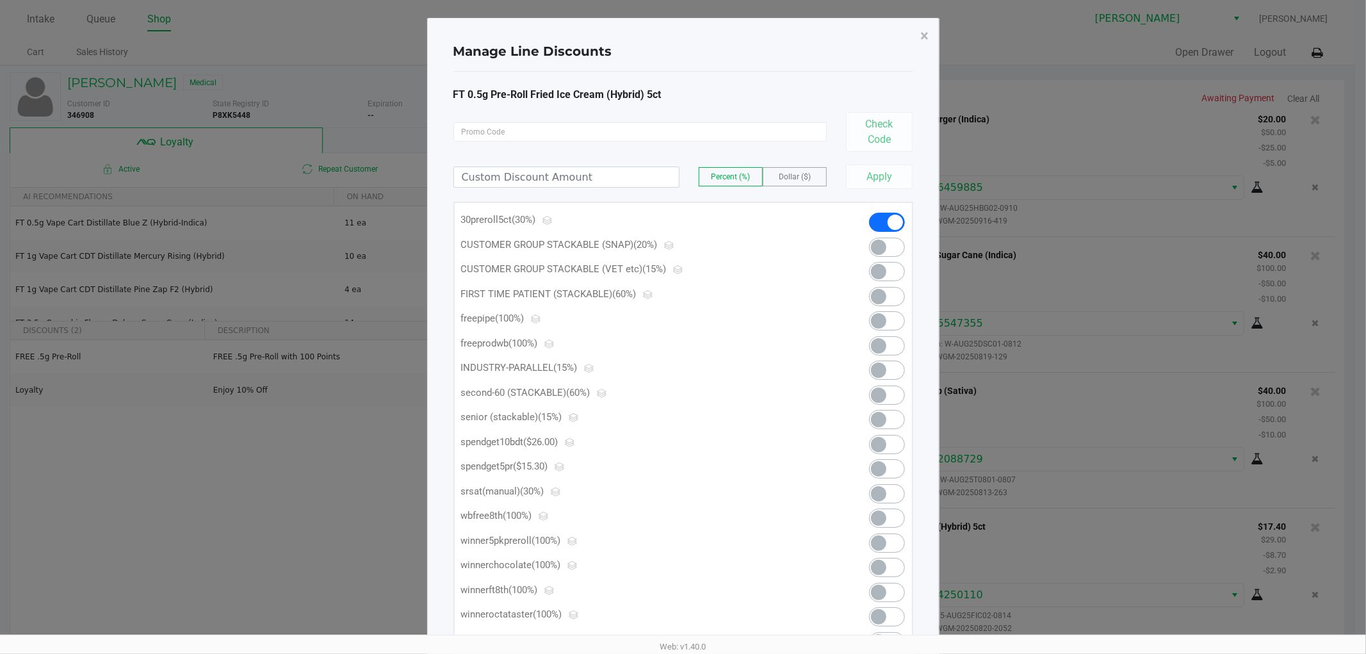
click at [897, 471] on span at bounding box center [887, 468] width 36 height 19
click at [925, 40] on span "×" at bounding box center [925, 36] width 8 height 18
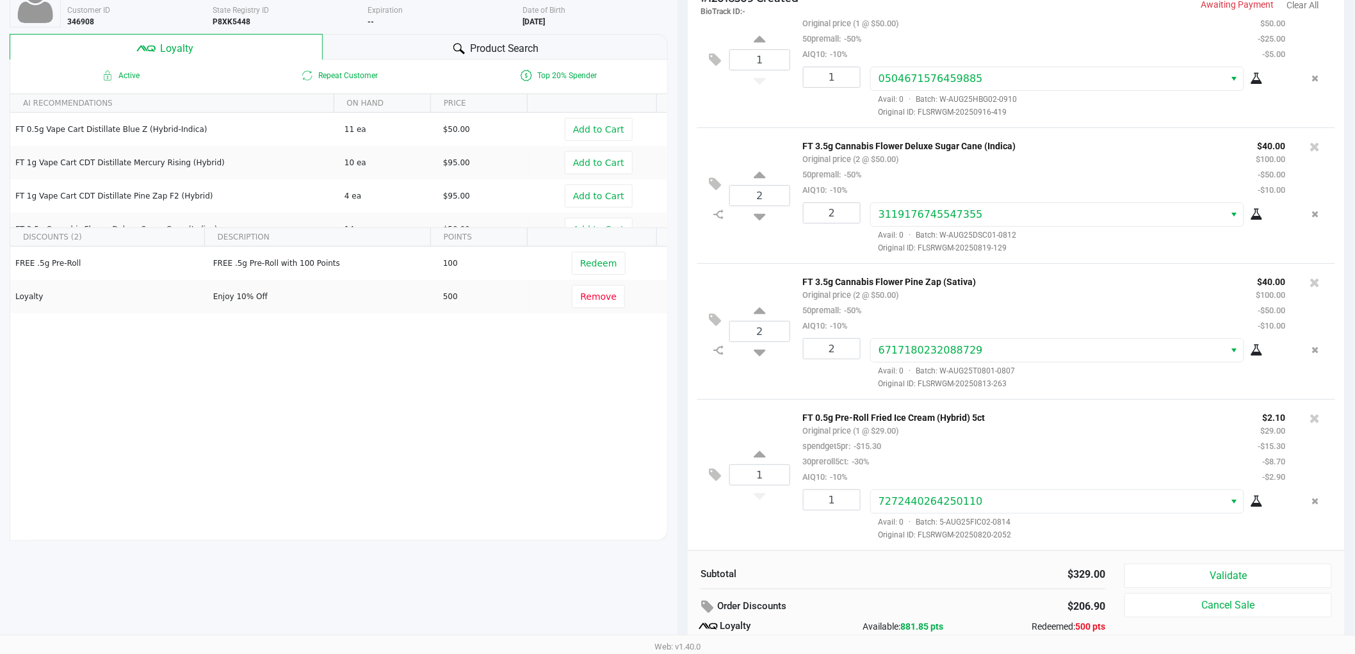
scroll to position [147, 0]
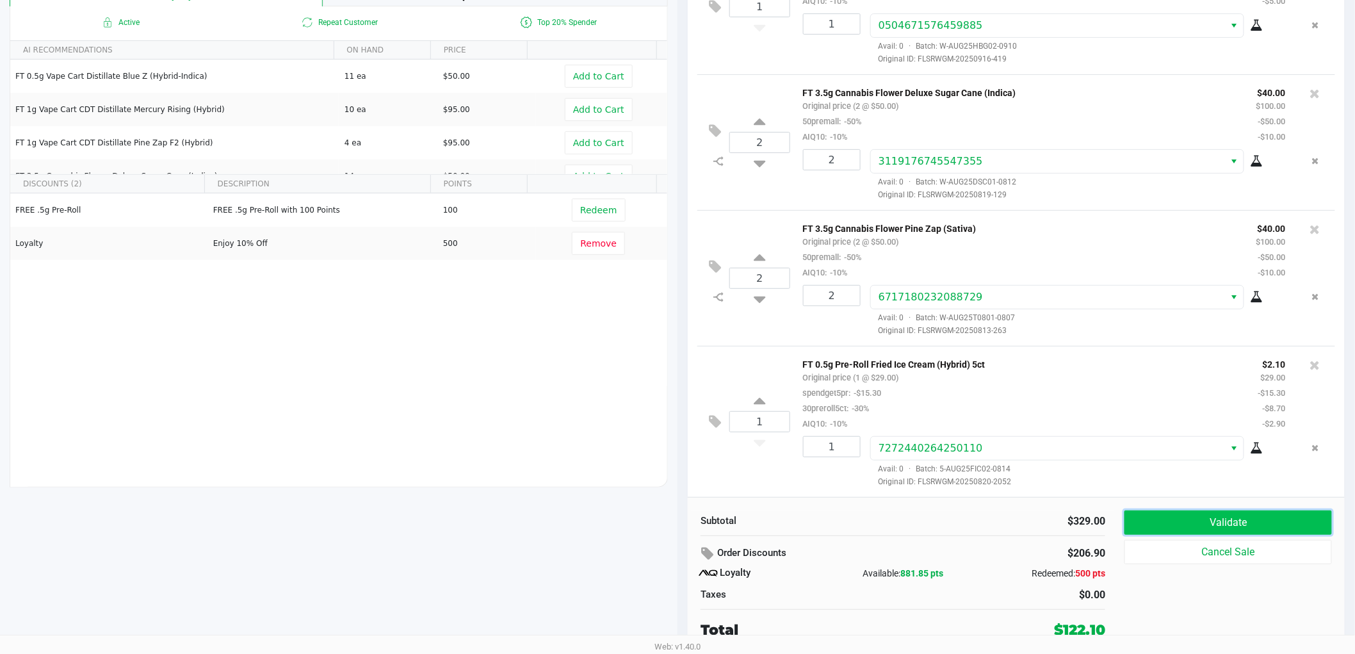
click at [1198, 519] on button "Validate" at bounding box center [1229, 522] width 208 height 24
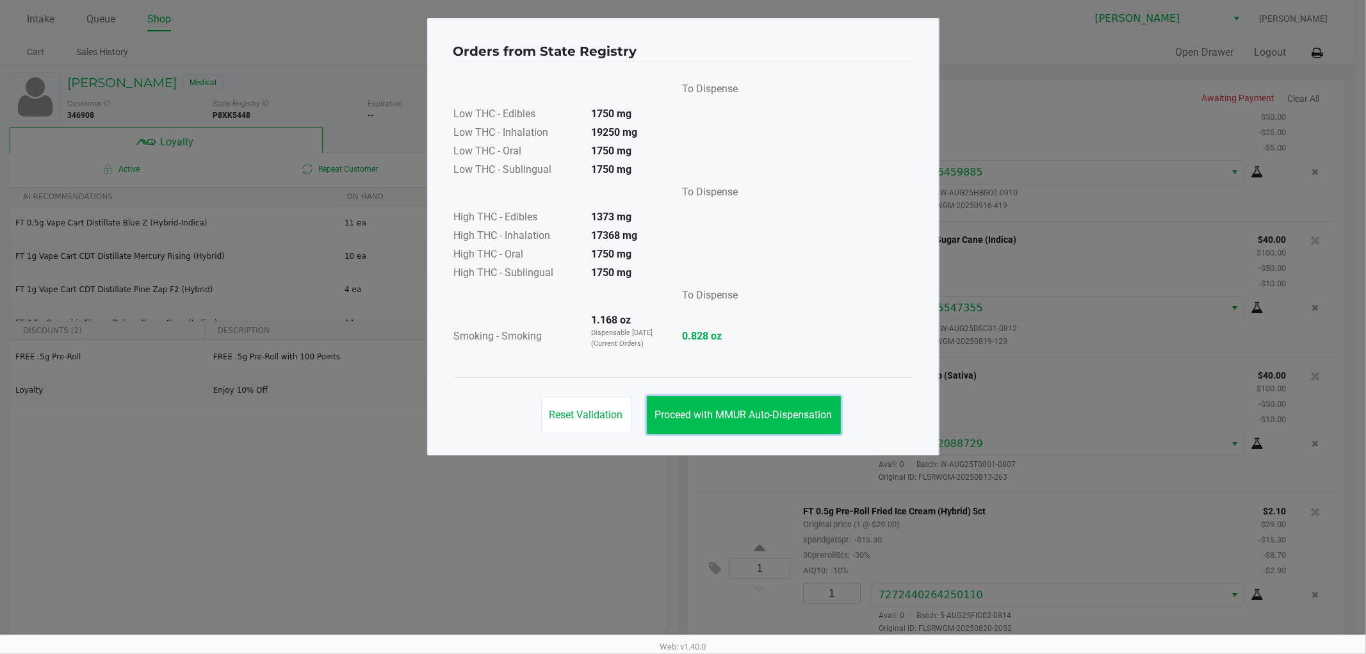
drag, startPoint x: 810, startPoint y: 419, endPoint x: 815, endPoint y: 412, distance: 8.6
click at [814, 418] on span "Proceed with MMUR Auto-Dispensation" at bounding box center [743, 415] width 177 height 12
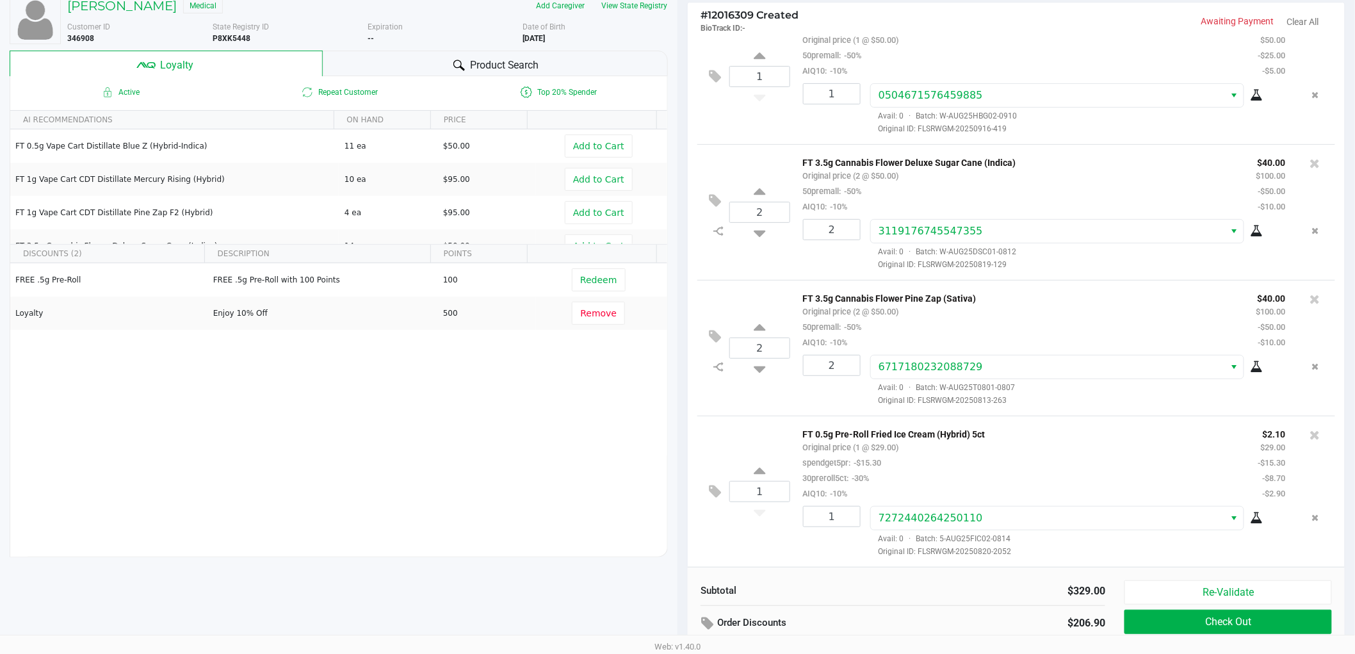
scroll to position [147, 0]
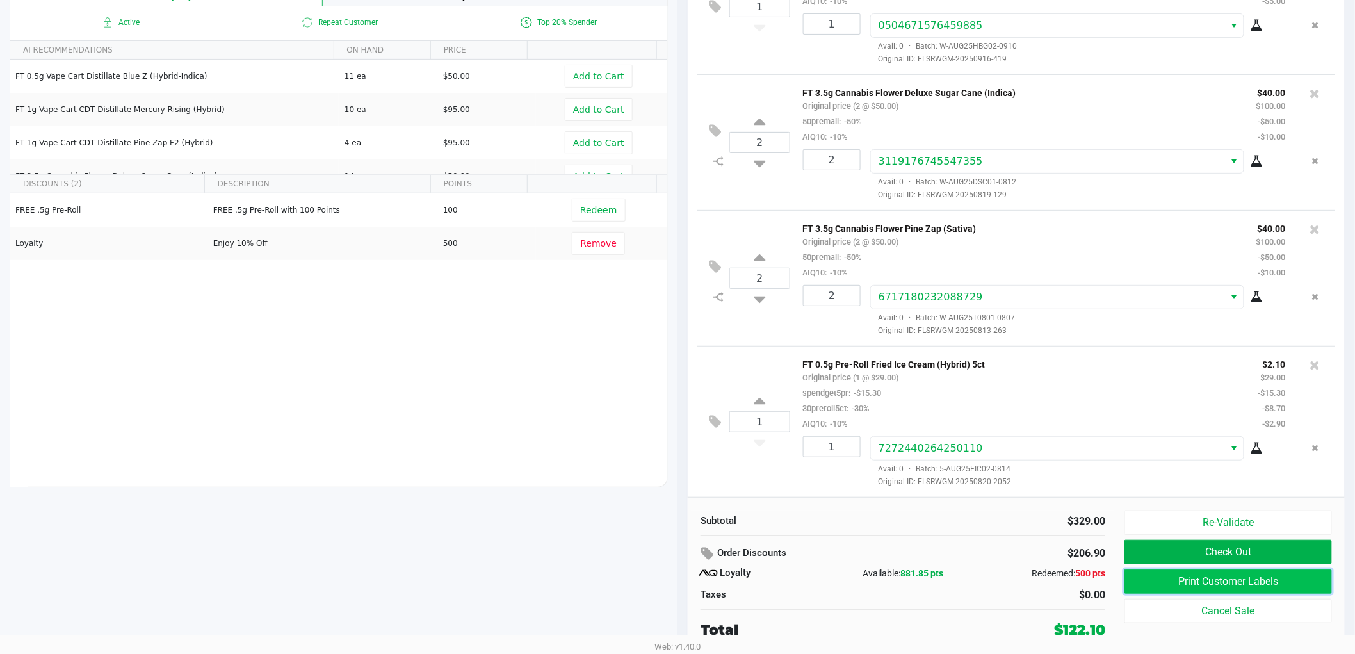
click at [1179, 579] on button "Print Customer Labels" at bounding box center [1229, 581] width 208 height 24
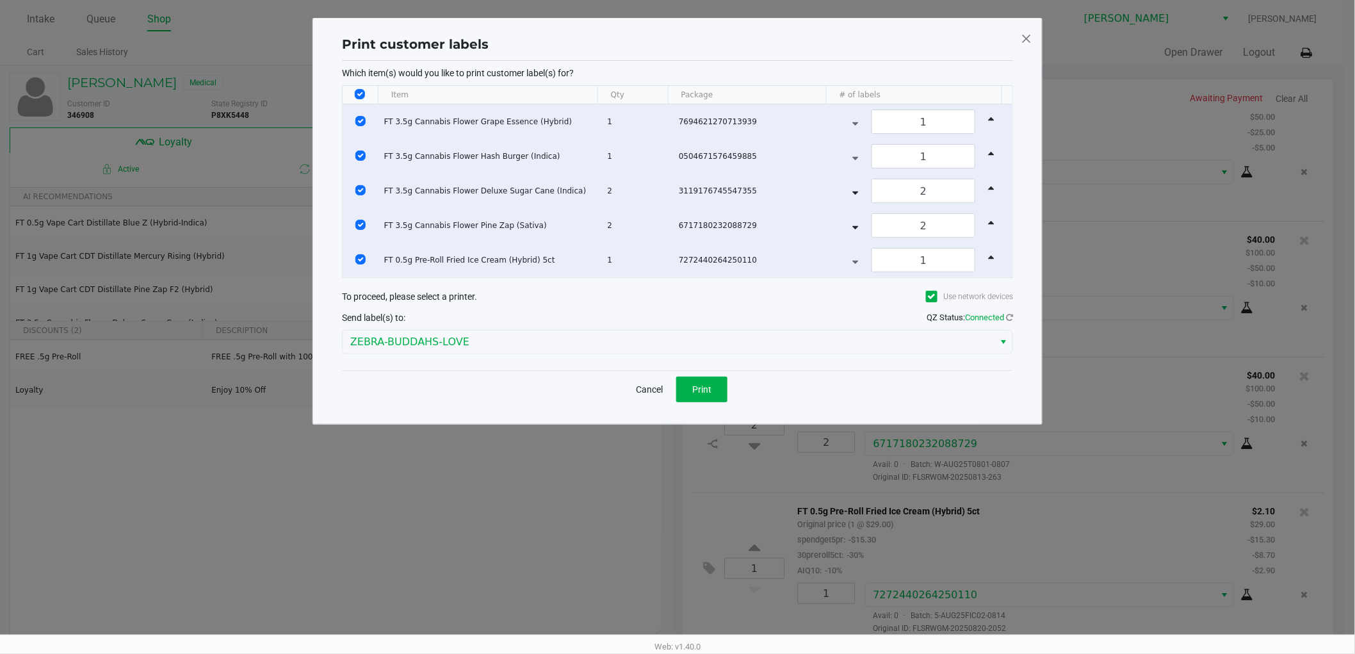
scroll to position [0, 0]
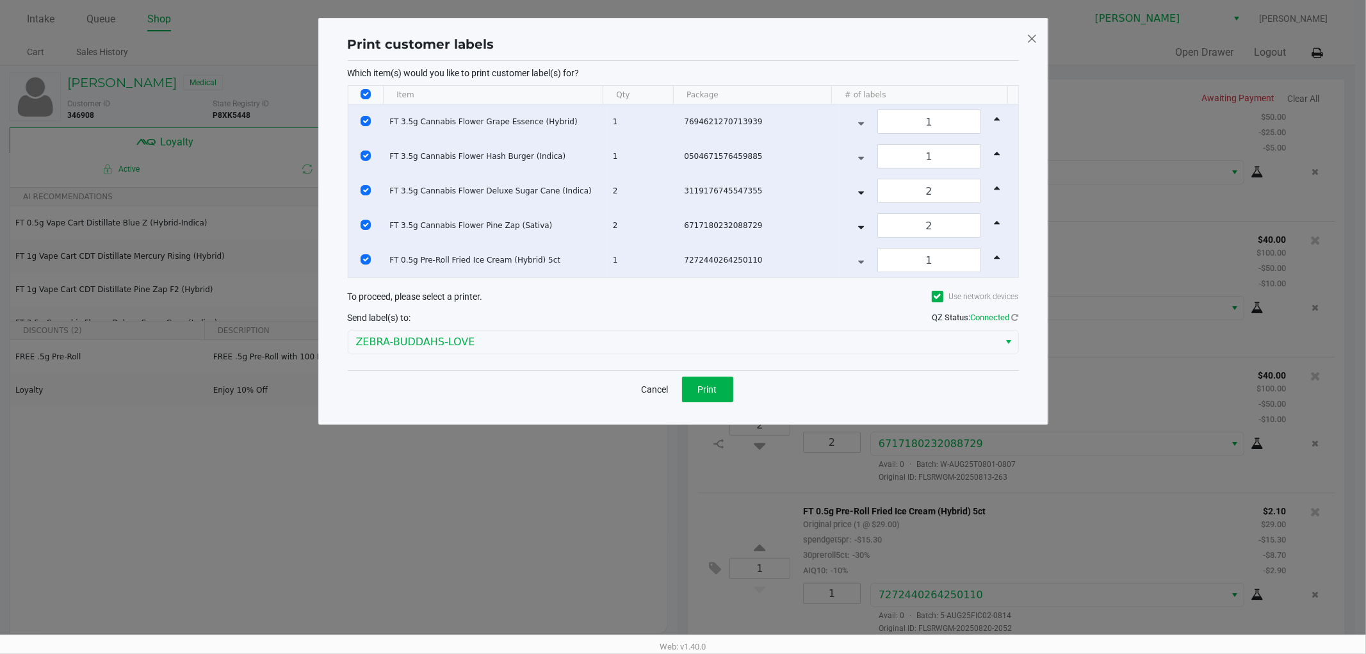
click at [366, 96] on input "Select All Rows" at bounding box center [366, 94] width 10 height 10
checkbox input "false"
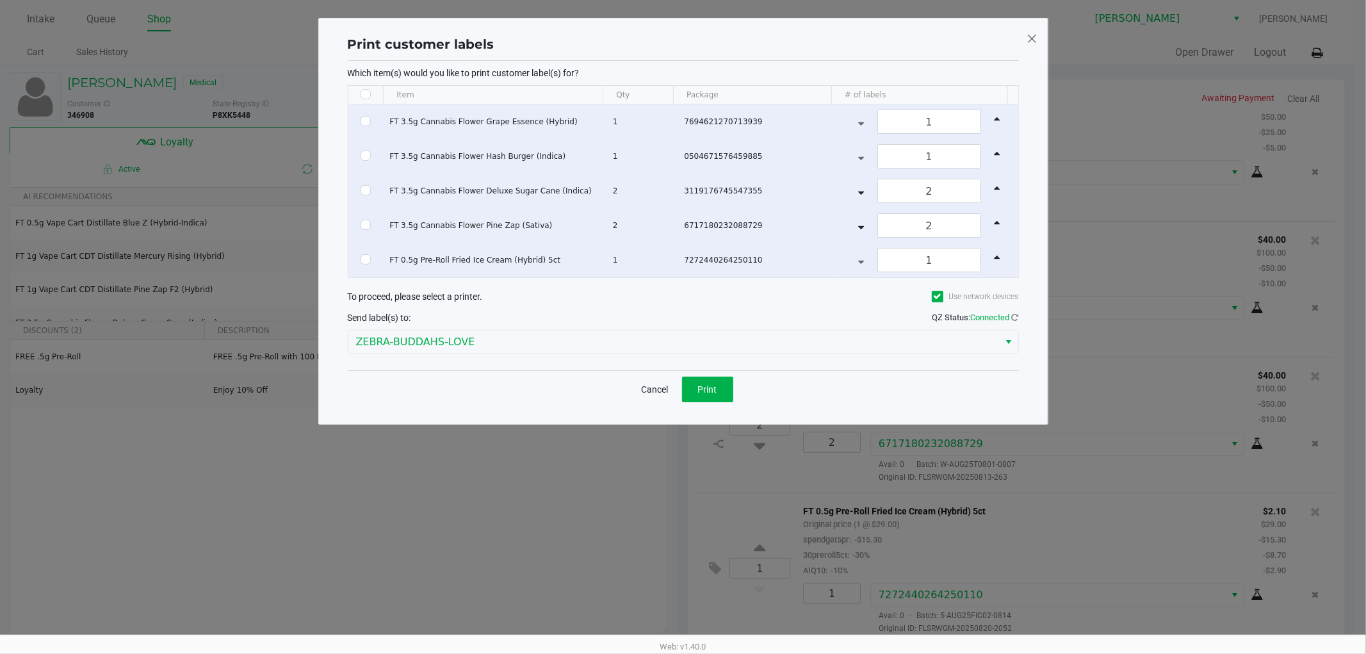
checkbox input "false"
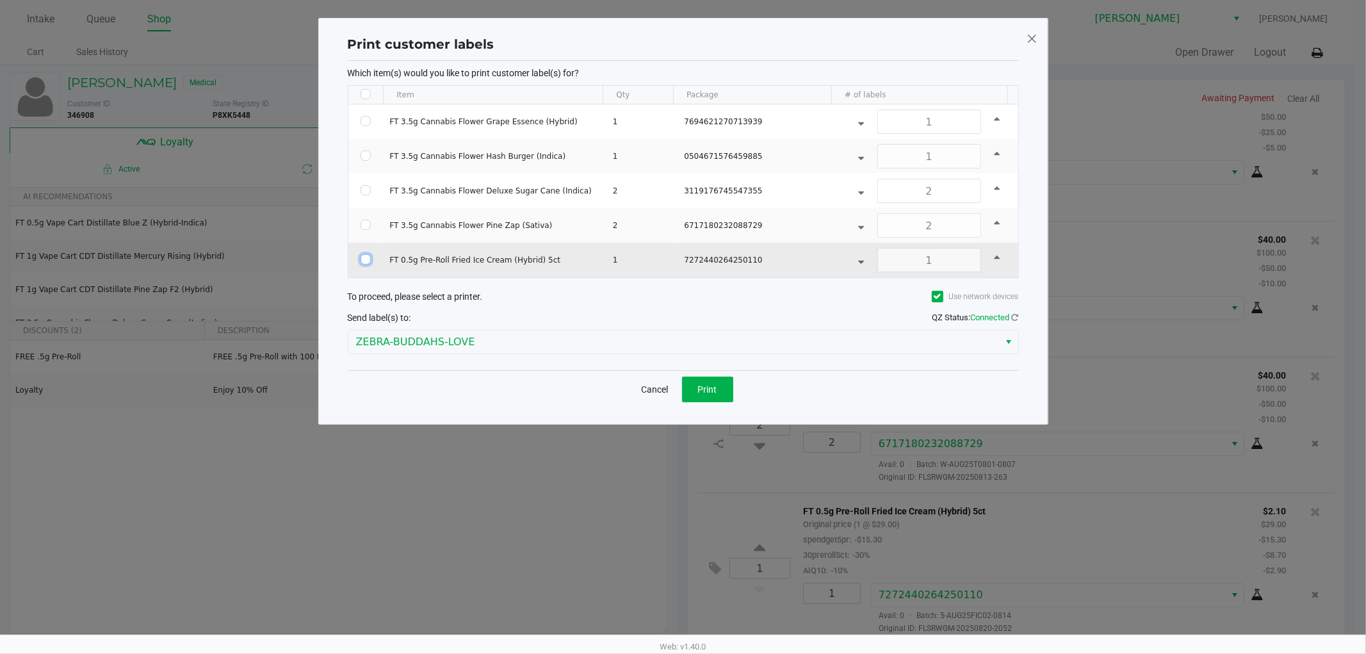
click at [361, 259] on input "Select Row" at bounding box center [366, 259] width 10 height 10
checkbox input "true"
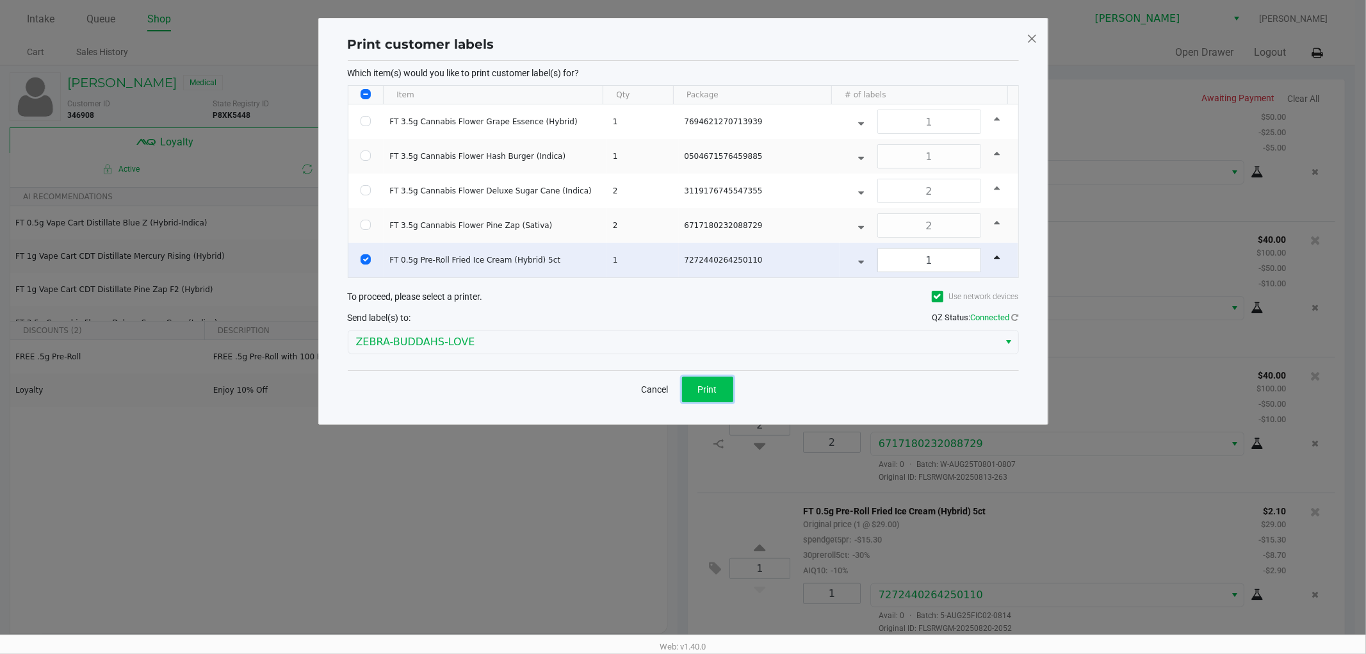
click at [706, 400] on button "Print" at bounding box center [707, 390] width 51 height 26
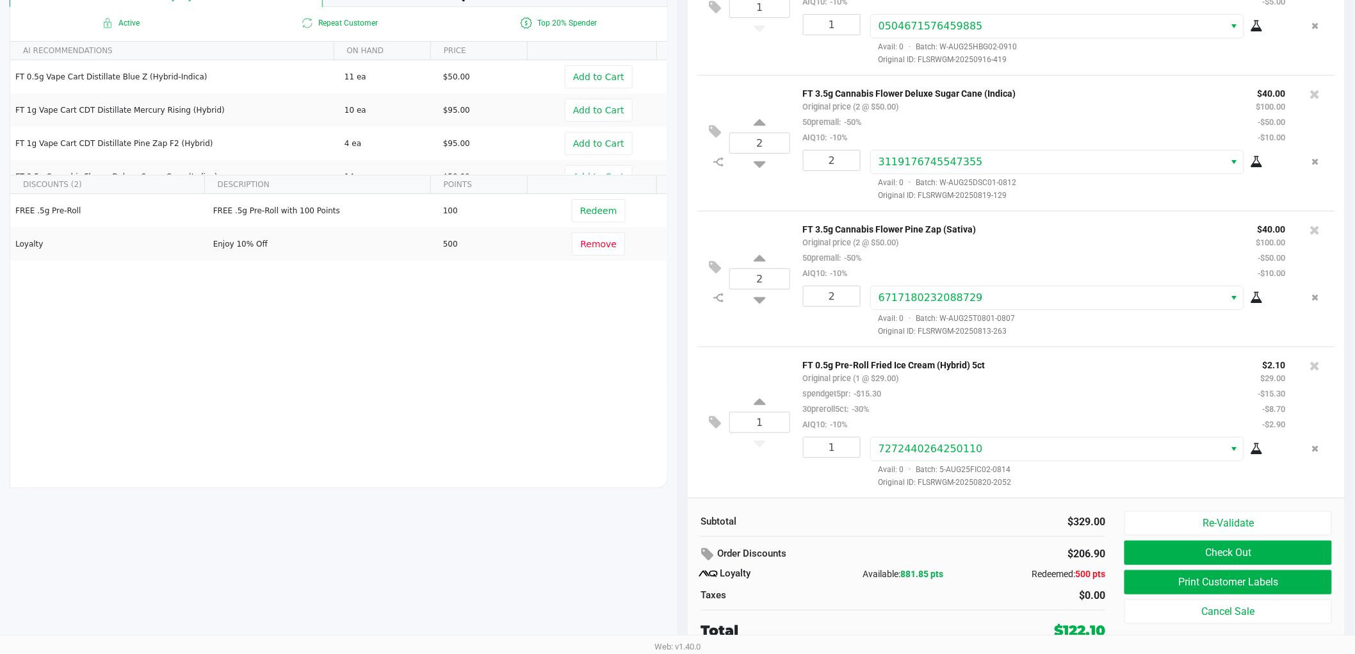
scroll to position [147, 0]
click at [1200, 526] on button "Re-Validate" at bounding box center [1229, 522] width 208 height 24
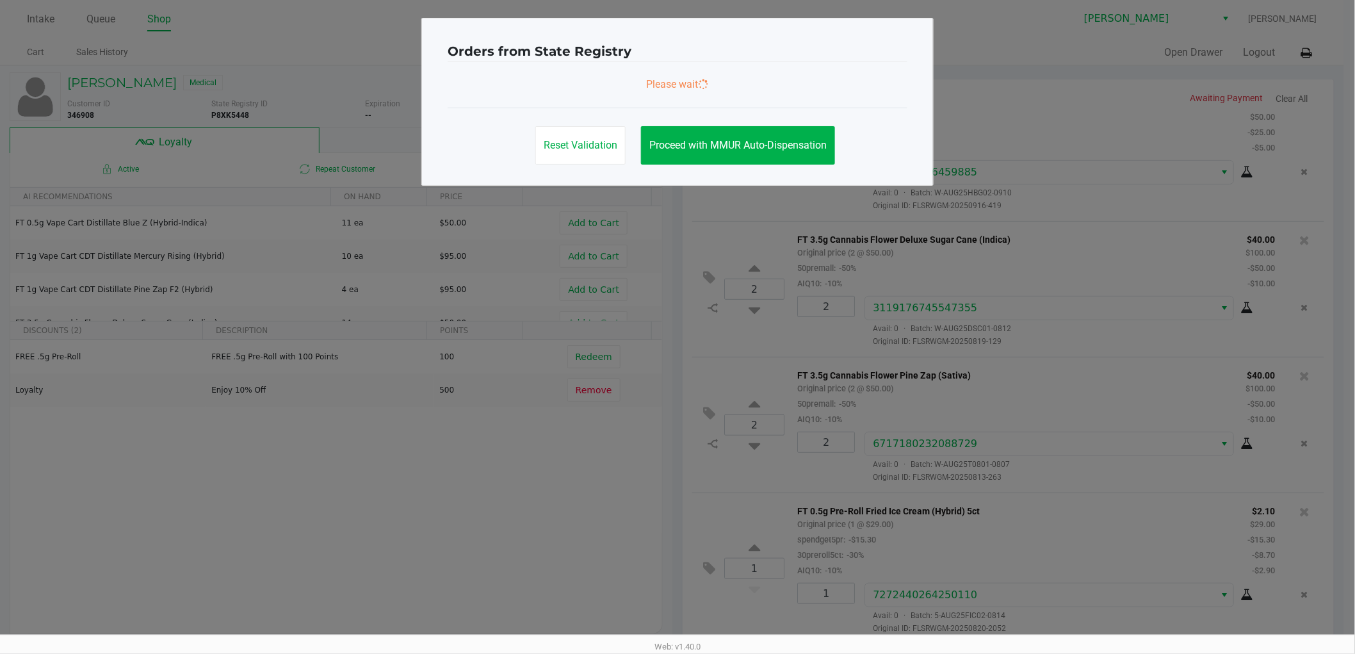
scroll to position [0, 0]
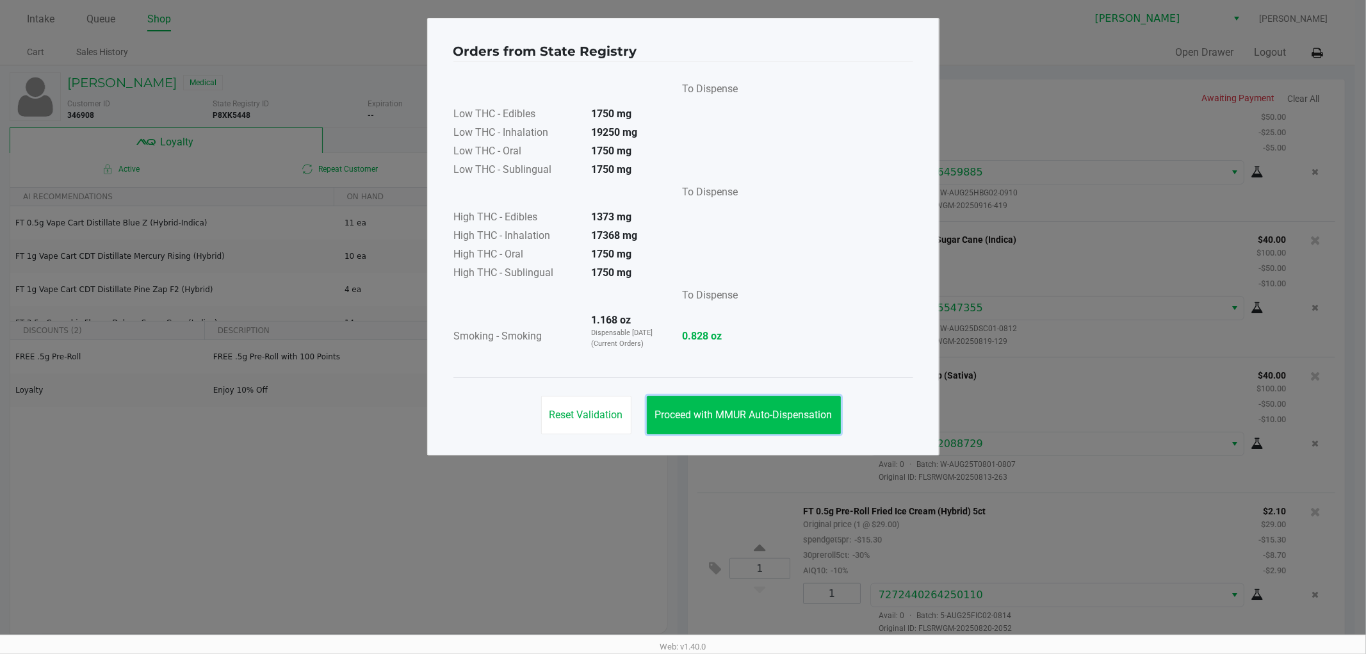
click at [772, 427] on button "Proceed with MMUR Auto-Dispensation" at bounding box center [744, 415] width 194 height 38
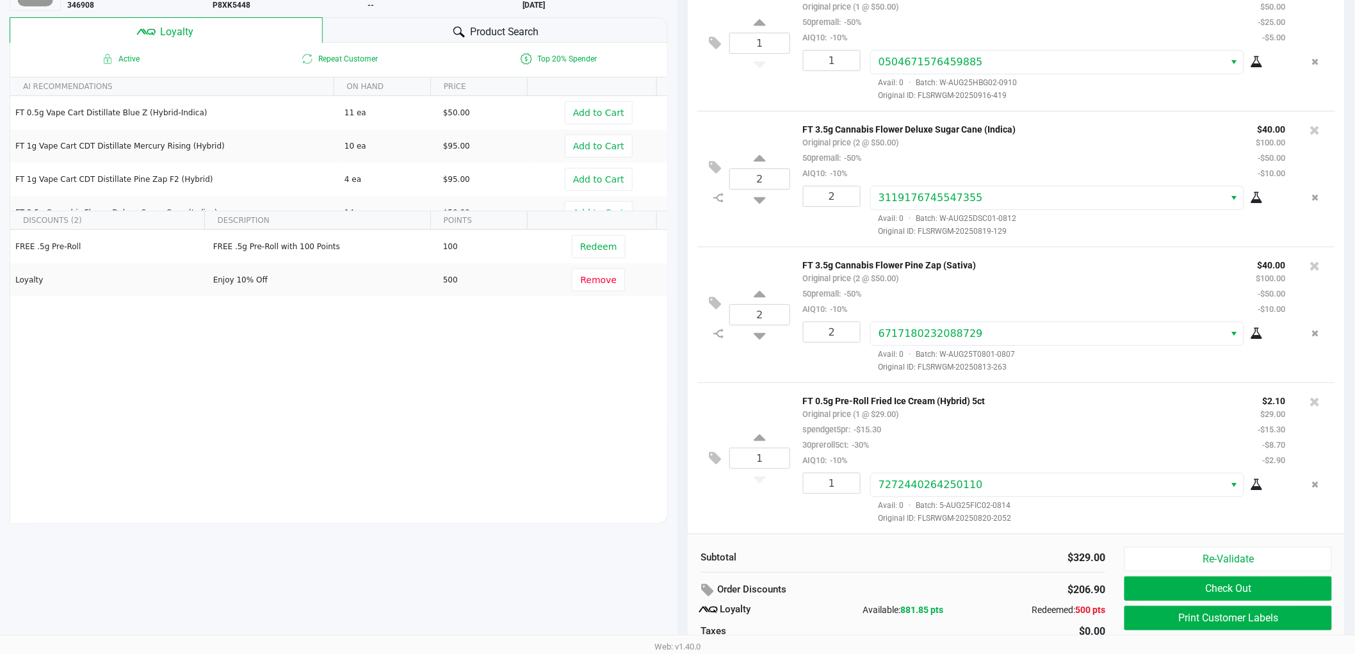
scroll to position [147, 0]
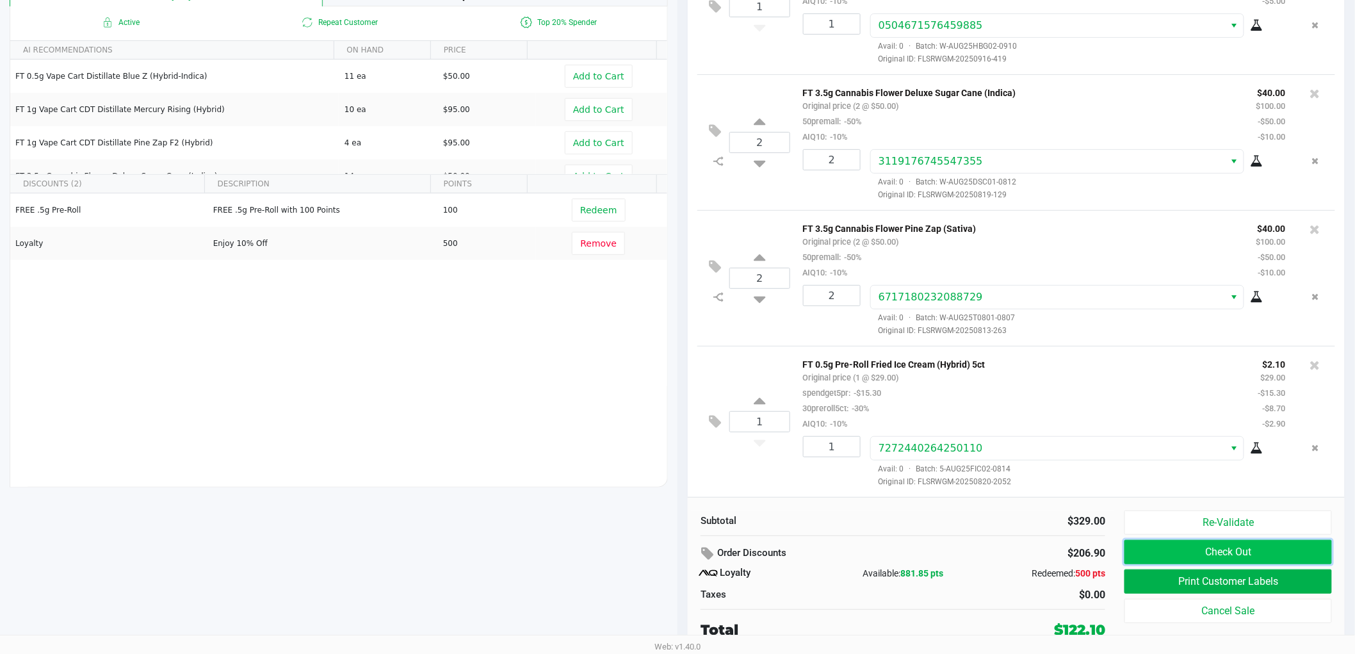
click at [1154, 555] on button "Check Out" at bounding box center [1229, 552] width 208 height 24
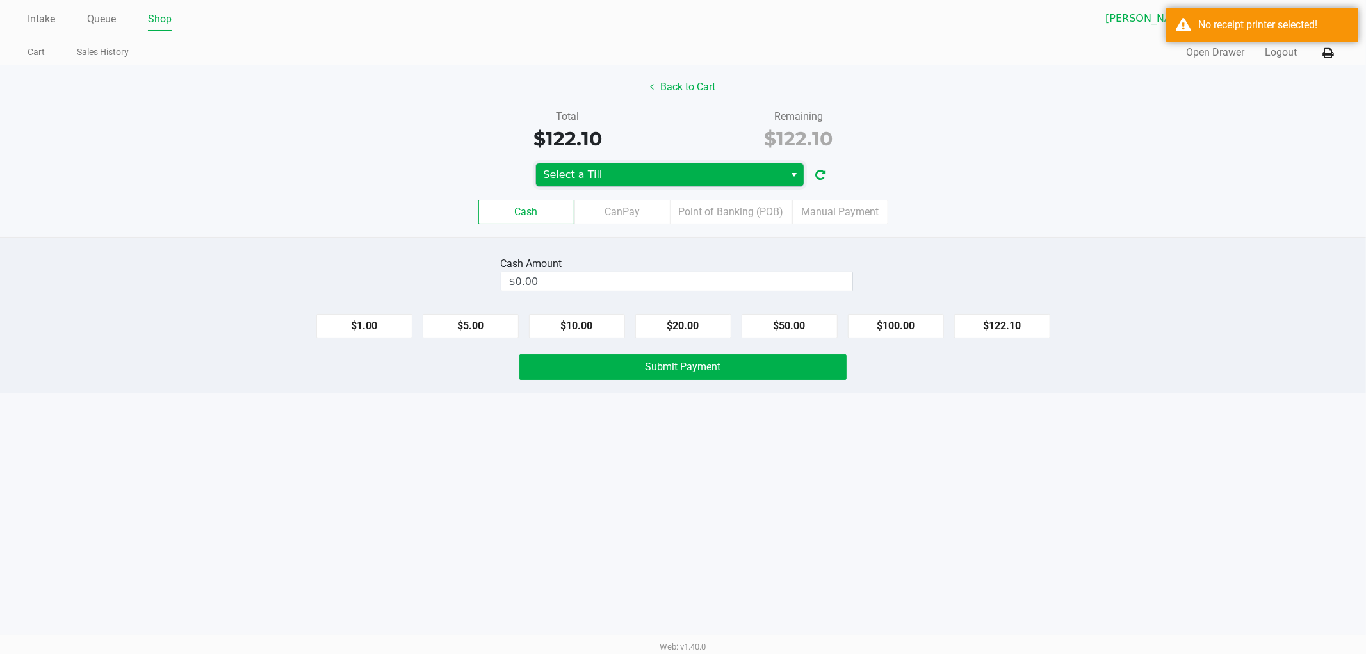
click at [657, 179] on span "Select a Till" at bounding box center [661, 174] width 234 height 15
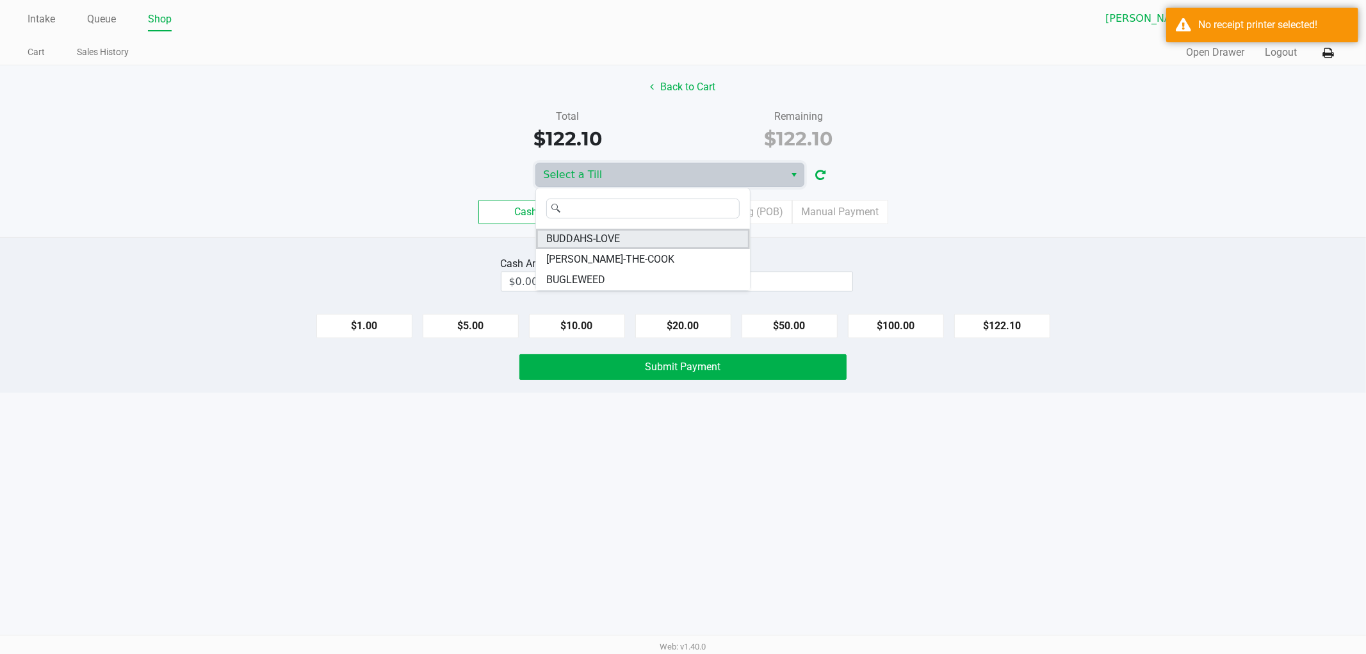
click at [624, 238] on li "BUDDAHS-LOVE" at bounding box center [643, 239] width 214 height 20
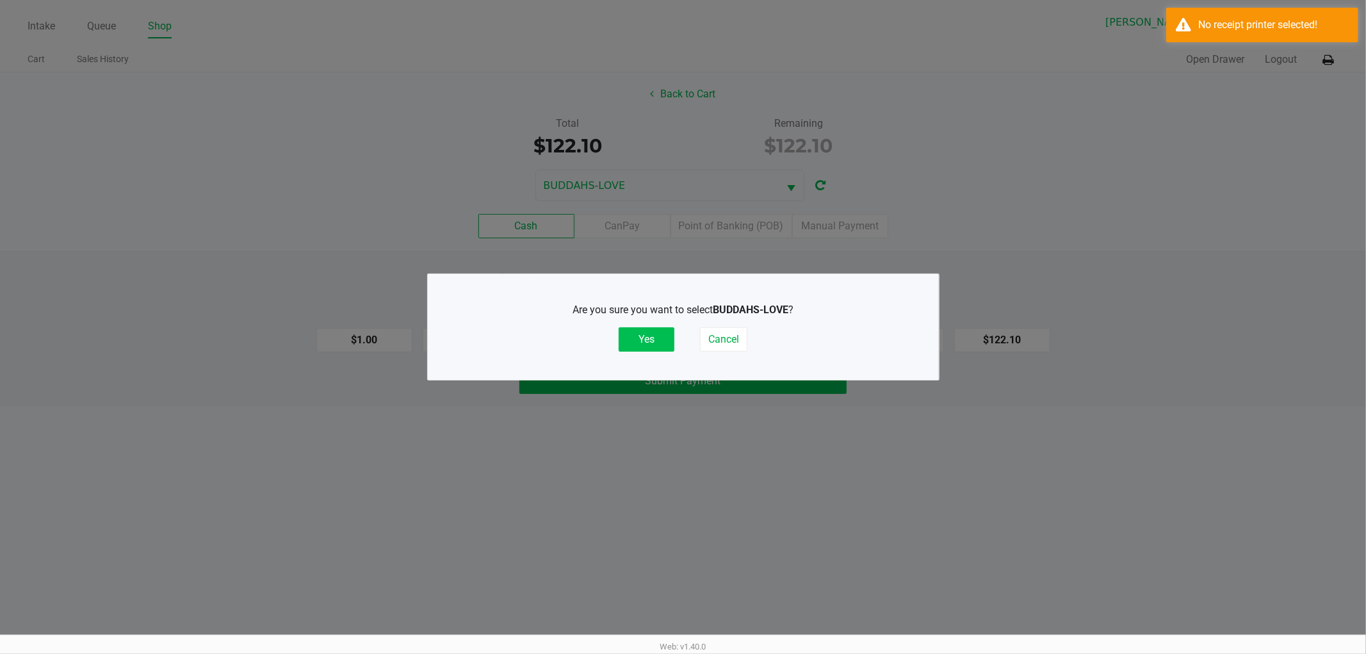
click at [652, 341] on button "Yes" at bounding box center [647, 339] width 56 height 24
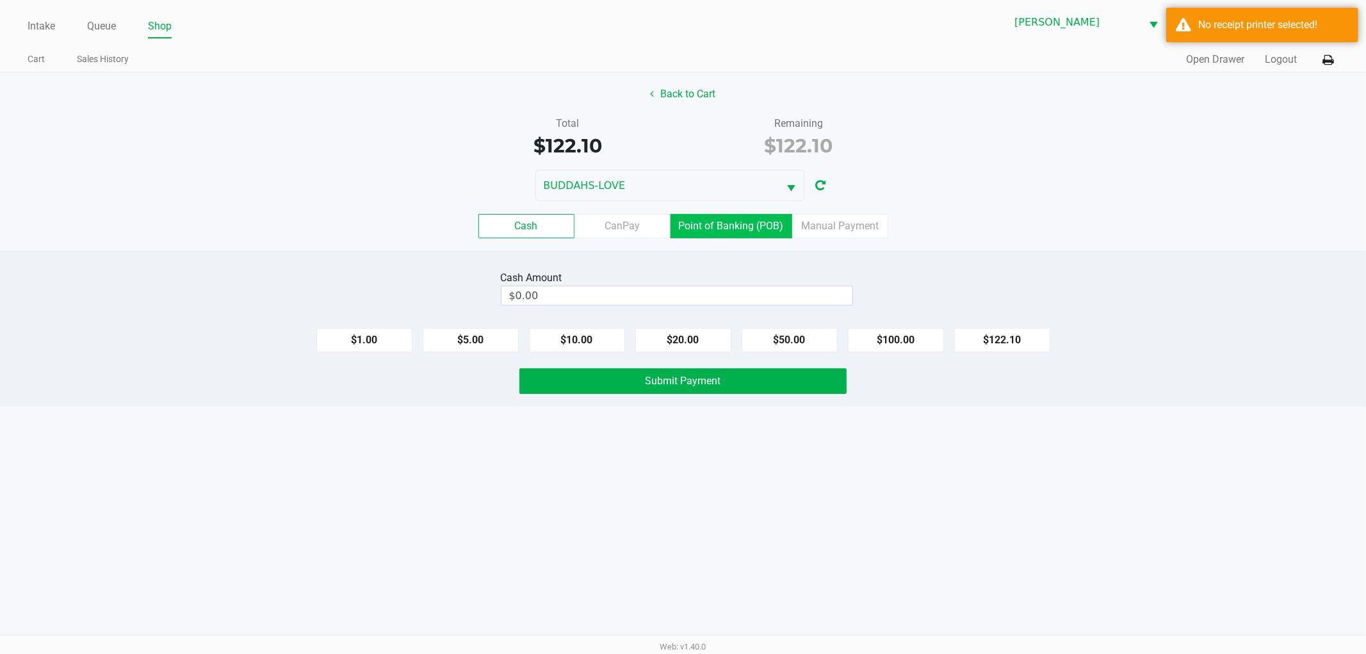
click at [719, 221] on label "Point of Banking (POB)" at bounding box center [732, 226] width 122 height 24
click at [0, 0] on 7 "Point of Banking (POB)" at bounding box center [0, 0] width 0 height 0
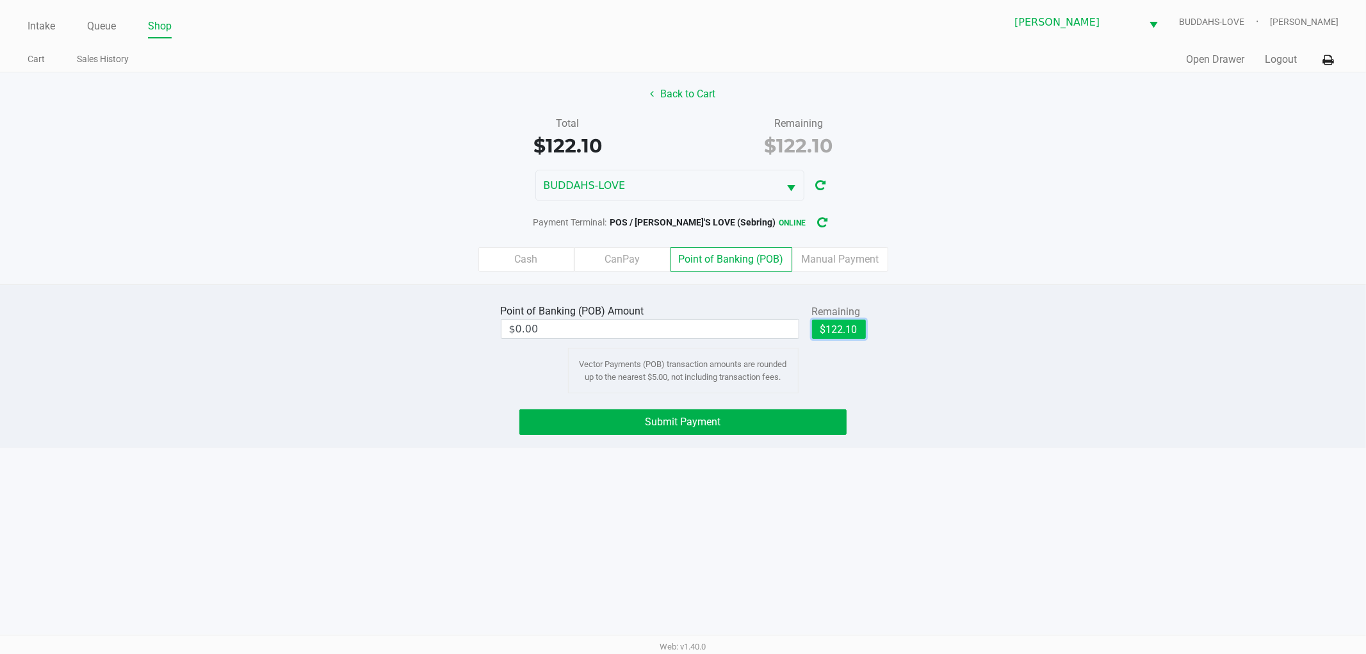
click at [845, 332] on button "$122.10" at bounding box center [839, 329] width 54 height 19
type input "$122.10"
click at [733, 421] on button "Submit Payment" at bounding box center [682, 422] width 327 height 26
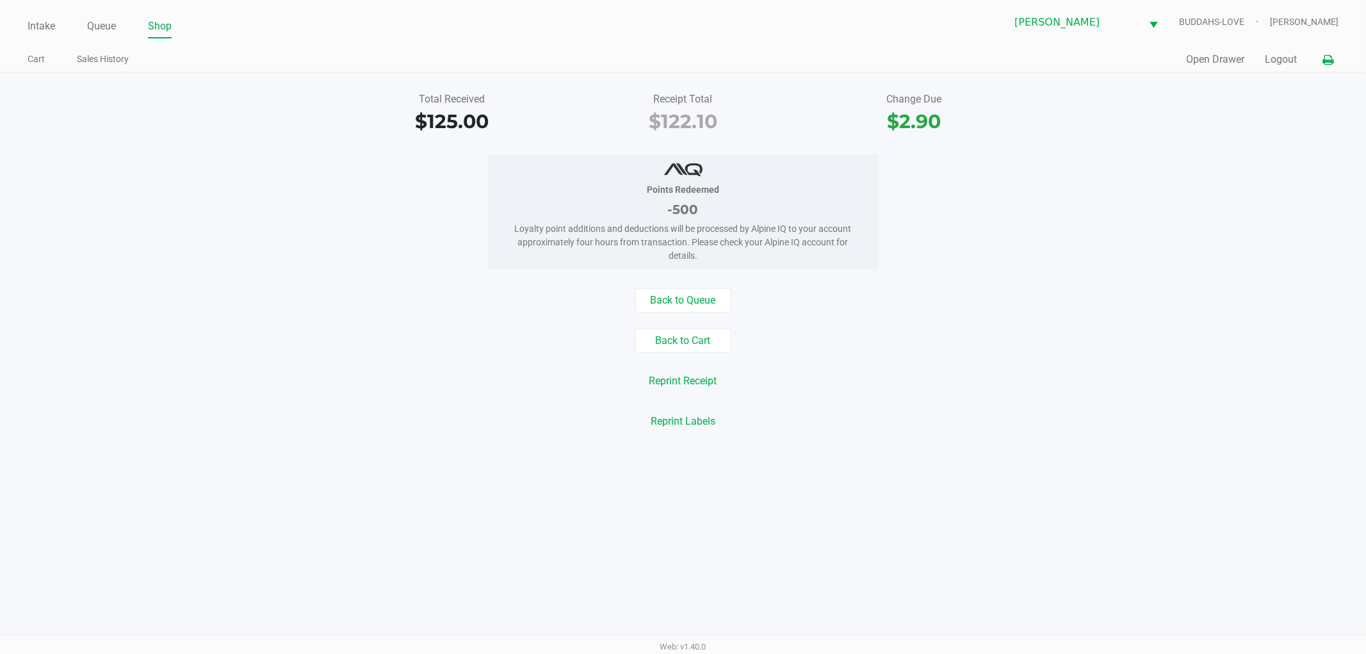
click at [1330, 60] on icon at bounding box center [1328, 60] width 11 height 9
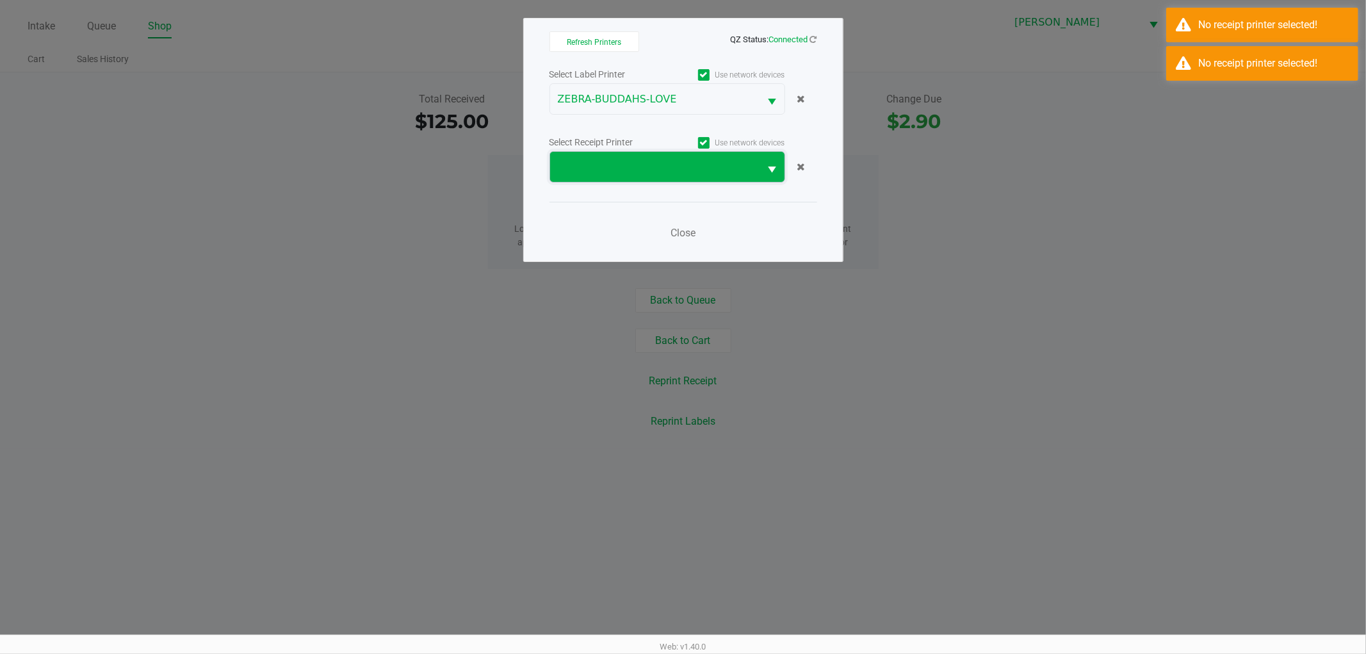
click at [733, 160] on span at bounding box center [655, 166] width 195 height 15
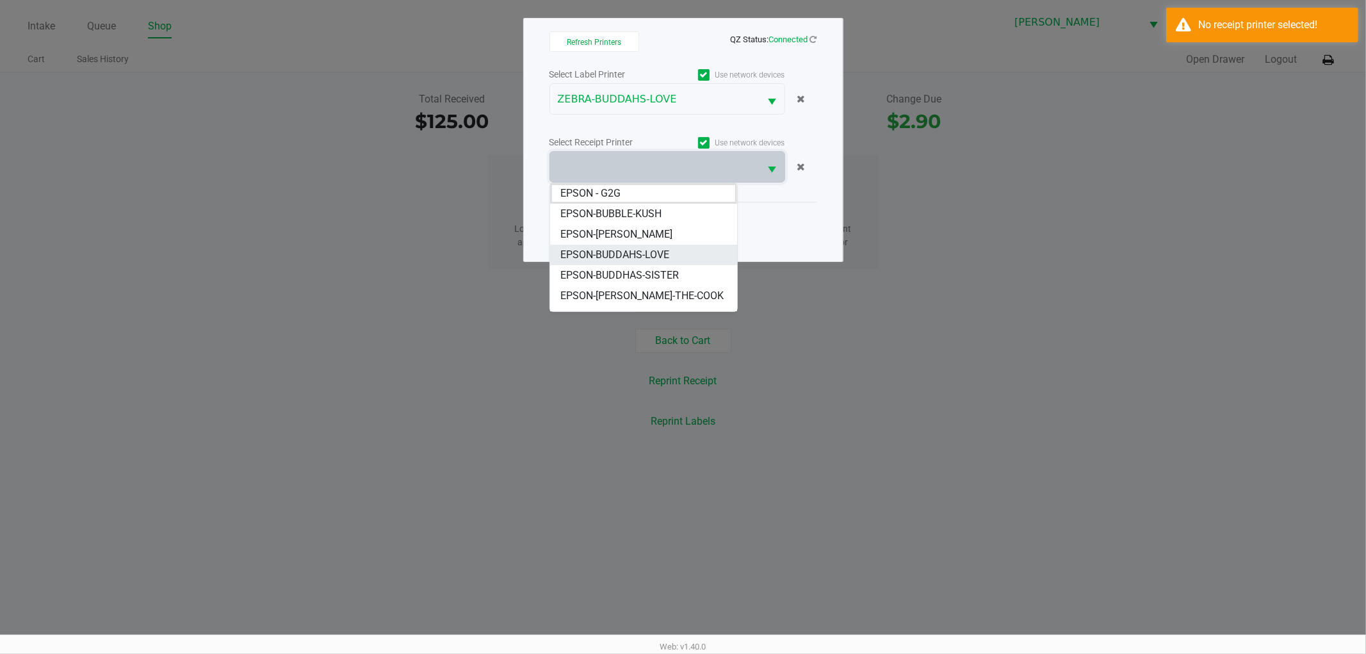
click at [634, 257] on span "EPSON-BUDDAHS-LOVE" at bounding box center [614, 254] width 109 height 15
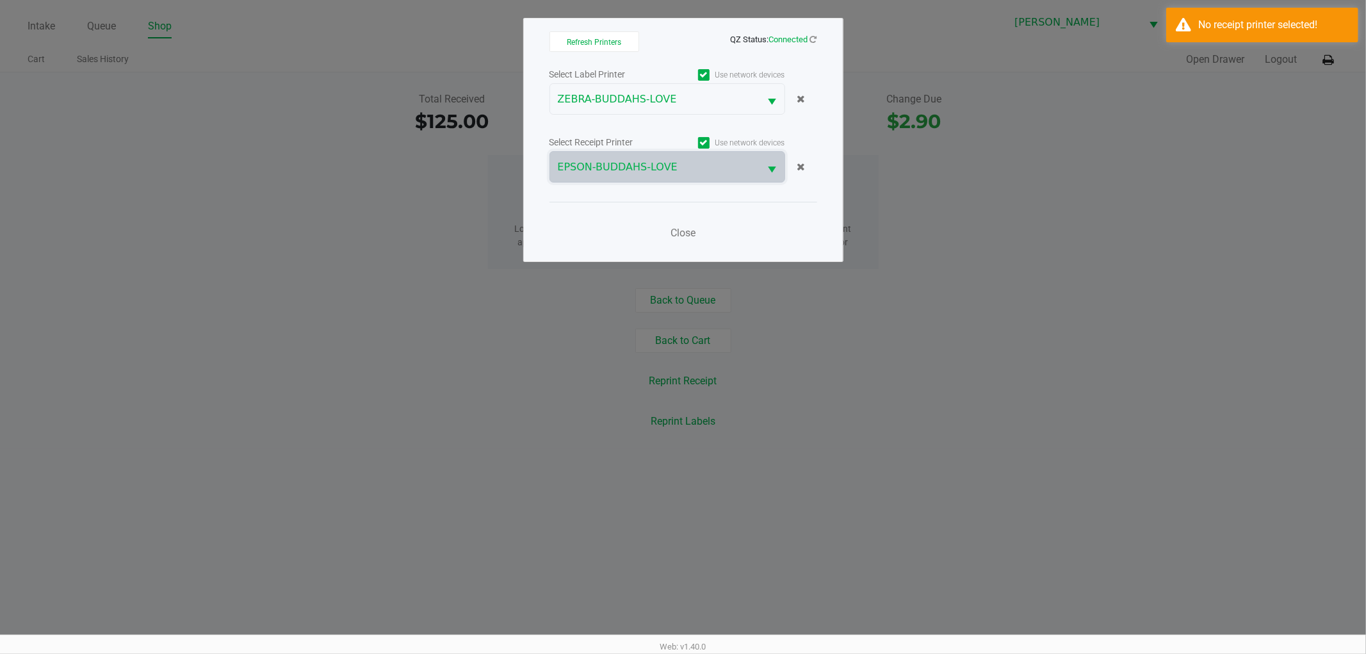
click at [751, 226] on div "Close" at bounding box center [683, 225] width 268 height 47
click at [692, 228] on span "Close" at bounding box center [683, 233] width 25 height 12
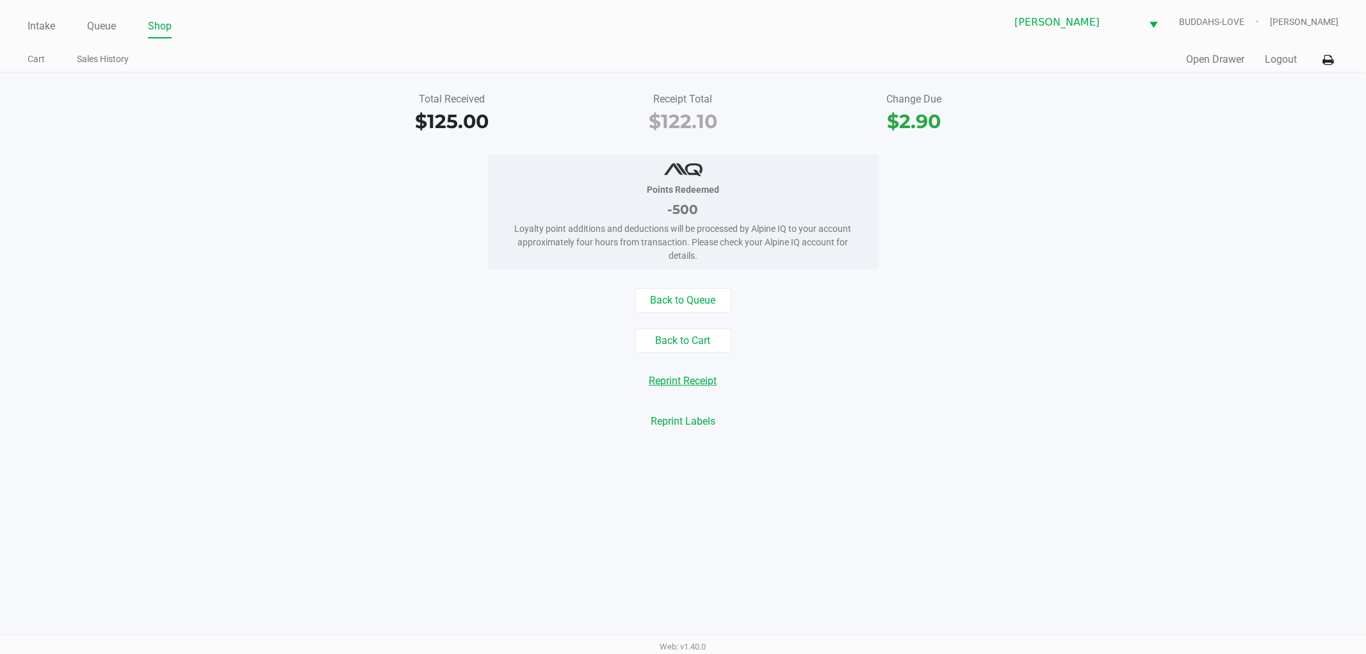
click at [689, 386] on button "Reprint Receipt" at bounding box center [683, 381] width 85 height 24
click at [1273, 67] on div "Quick Sale Open Drawer Logout" at bounding box center [1011, 60] width 656 height 24
click at [1275, 60] on button "Logout" at bounding box center [1281, 59] width 32 height 15
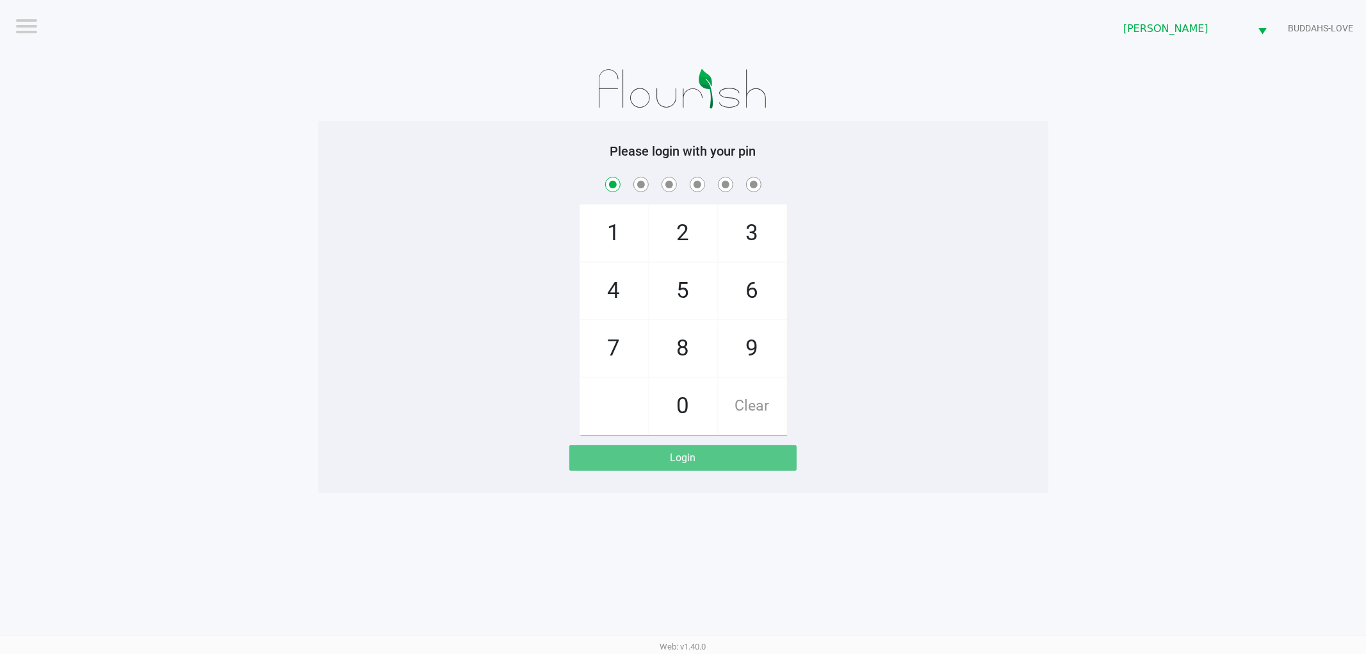
checkbox input "true"
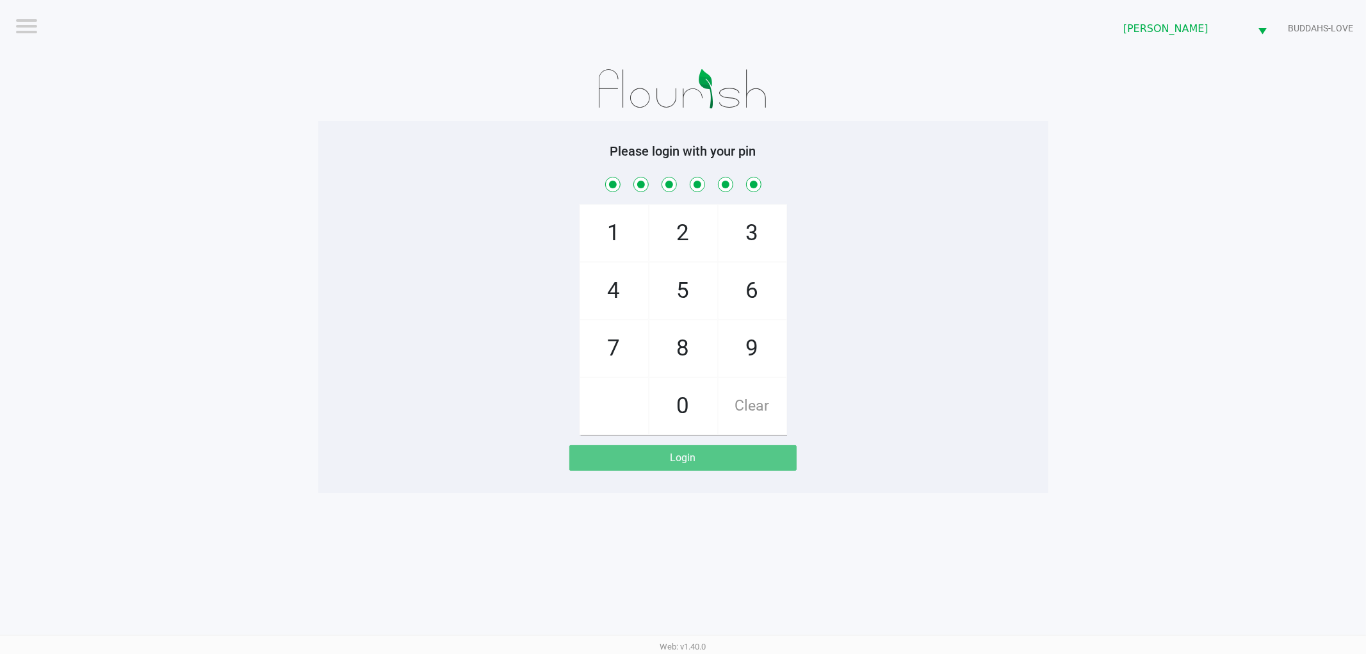
checkbox input "true"
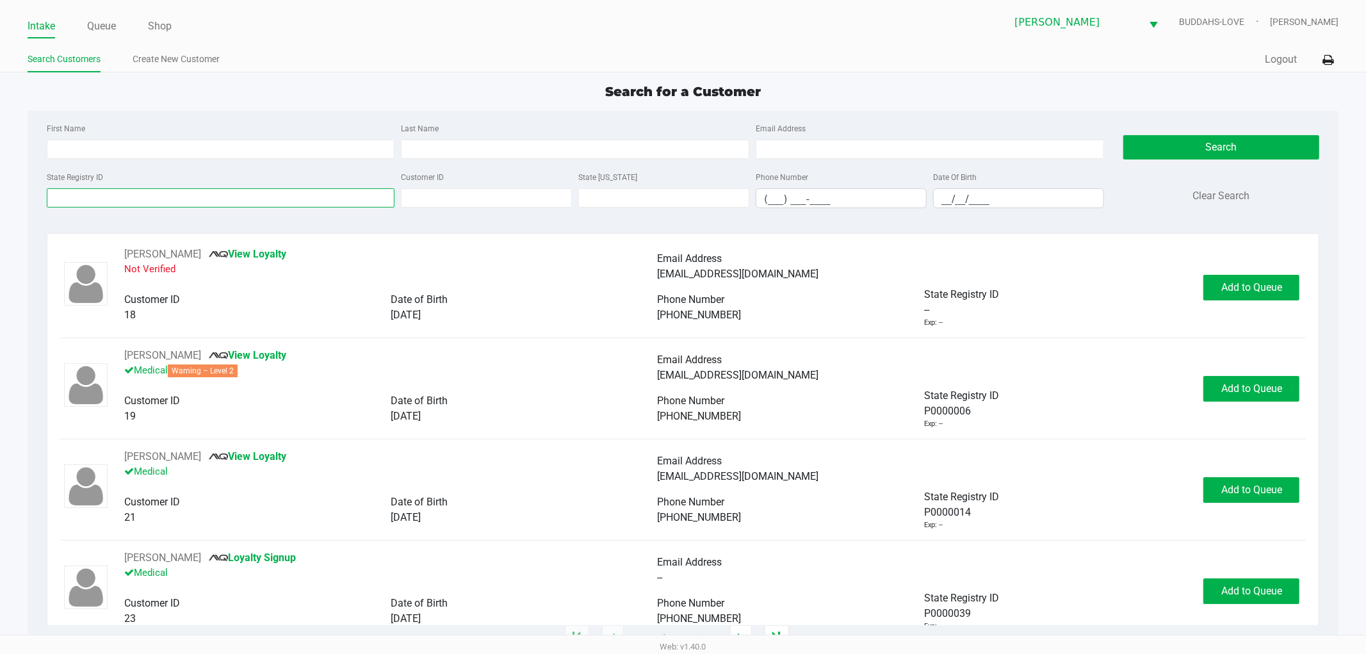
click at [77, 197] on input "State Registry ID" at bounding box center [221, 197] width 348 height 19
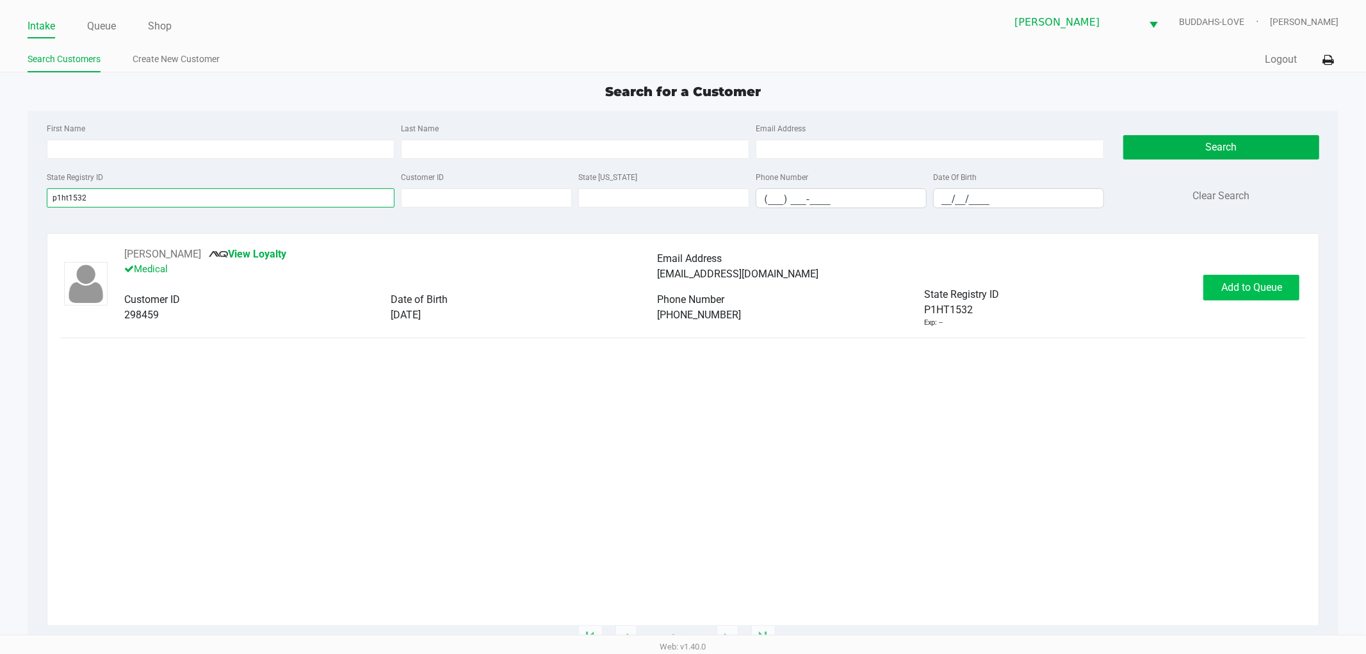
type input "p1ht1532"
click at [1277, 297] on button "Add to Queue" at bounding box center [1251, 288] width 96 height 26
click at [1277, 297] on div "Add to Queue" at bounding box center [1251, 288] width 96 height 26
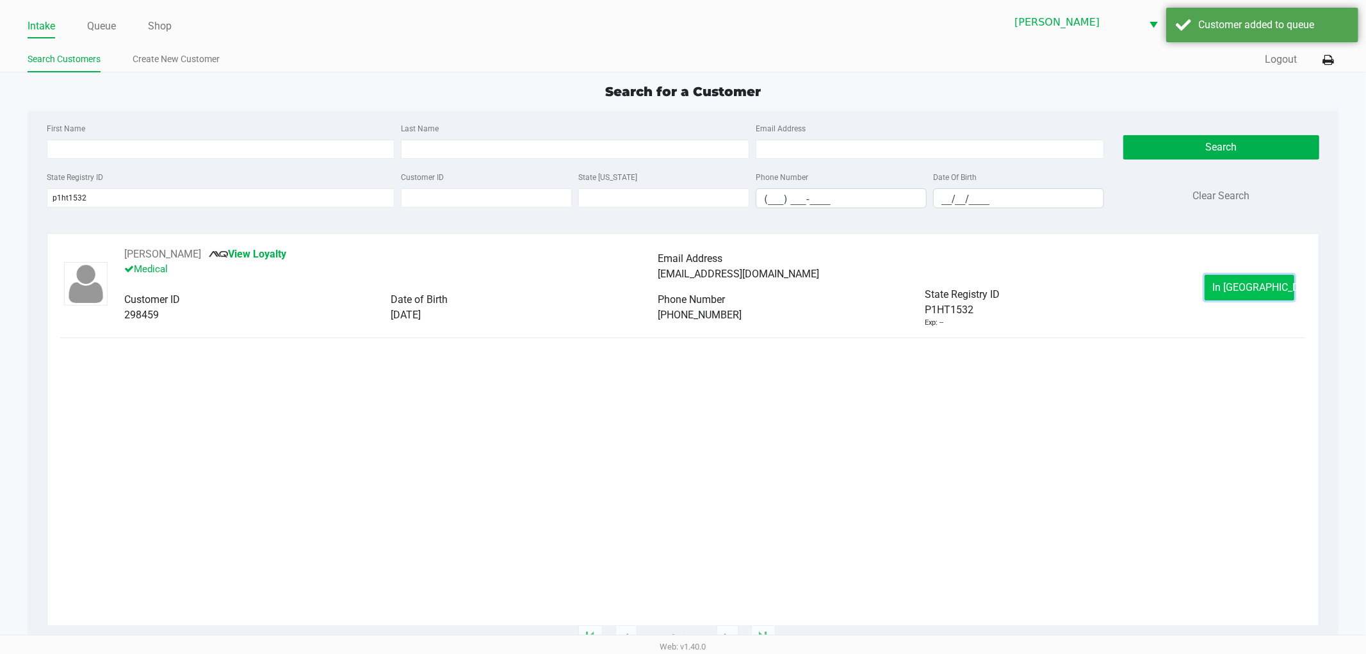
click at [1263, 292] on span "In Queue" at bounding box center [1267, 287] width 108 height 12
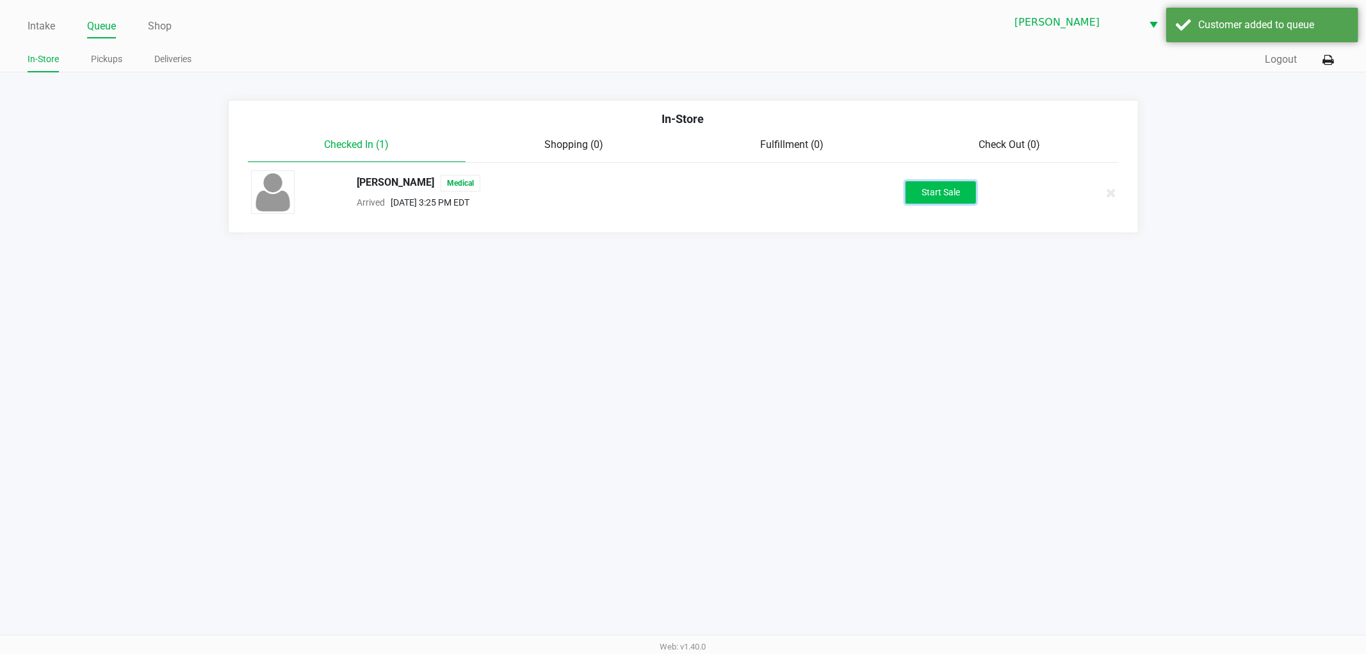
click at [957, 194] on button "Start Sale" at bounding box center [941, 192] width 70 height 22
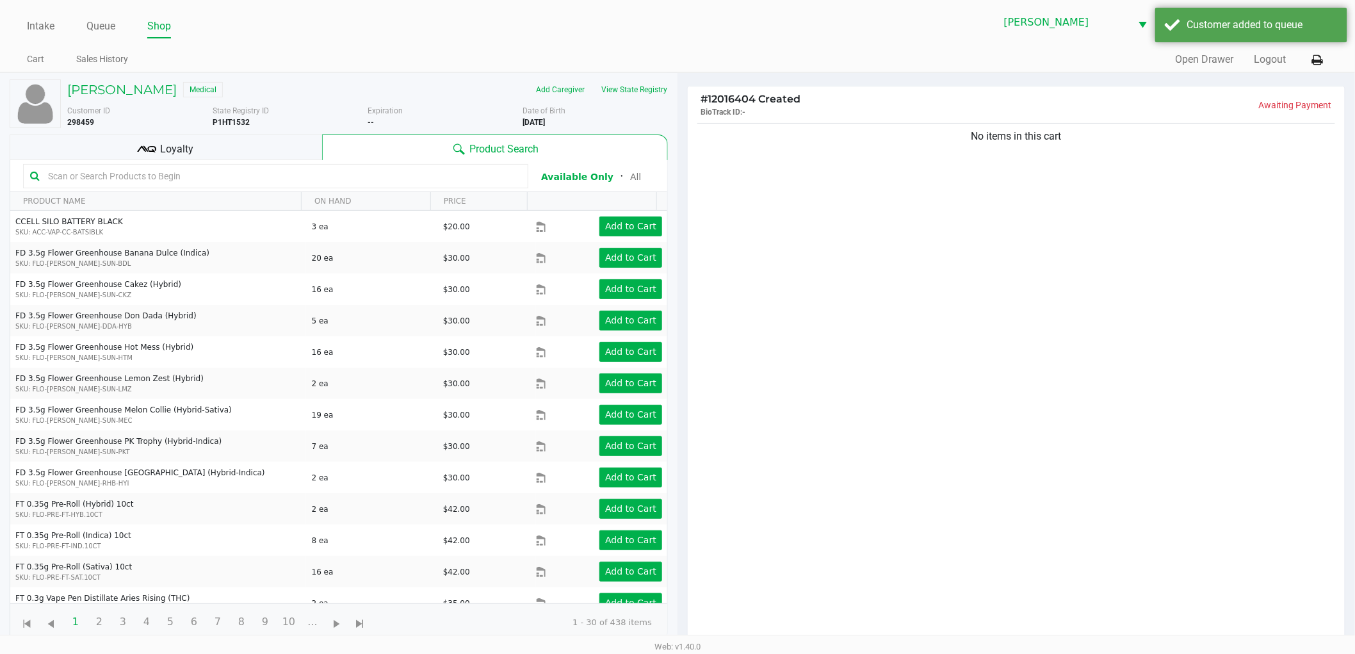
click at [318, 154] on div "Loyalty" at bounding box center [166, 147] width 313 height 26
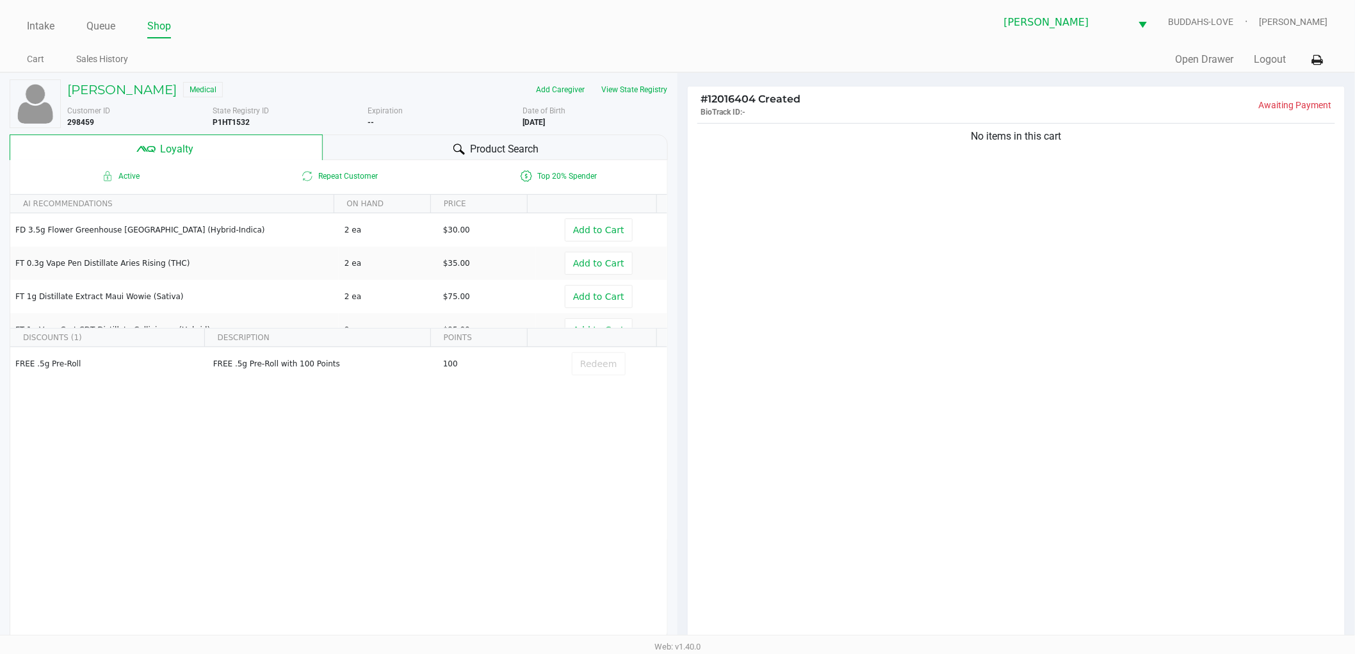
click at [558, 138] on div "Product Search" at bounding box center [496, 147] width 346 height 26
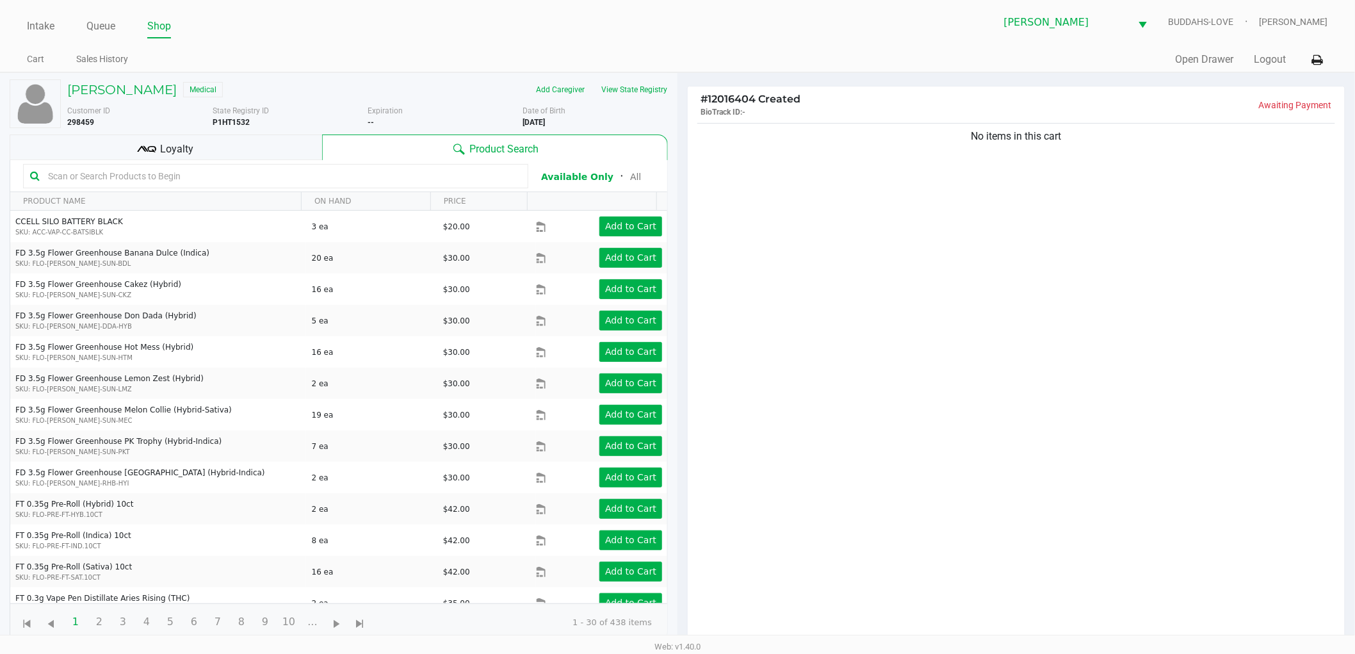
click at [226, 152] on div "Loyalty" at bounding box center [166, 147] width 313 height 26
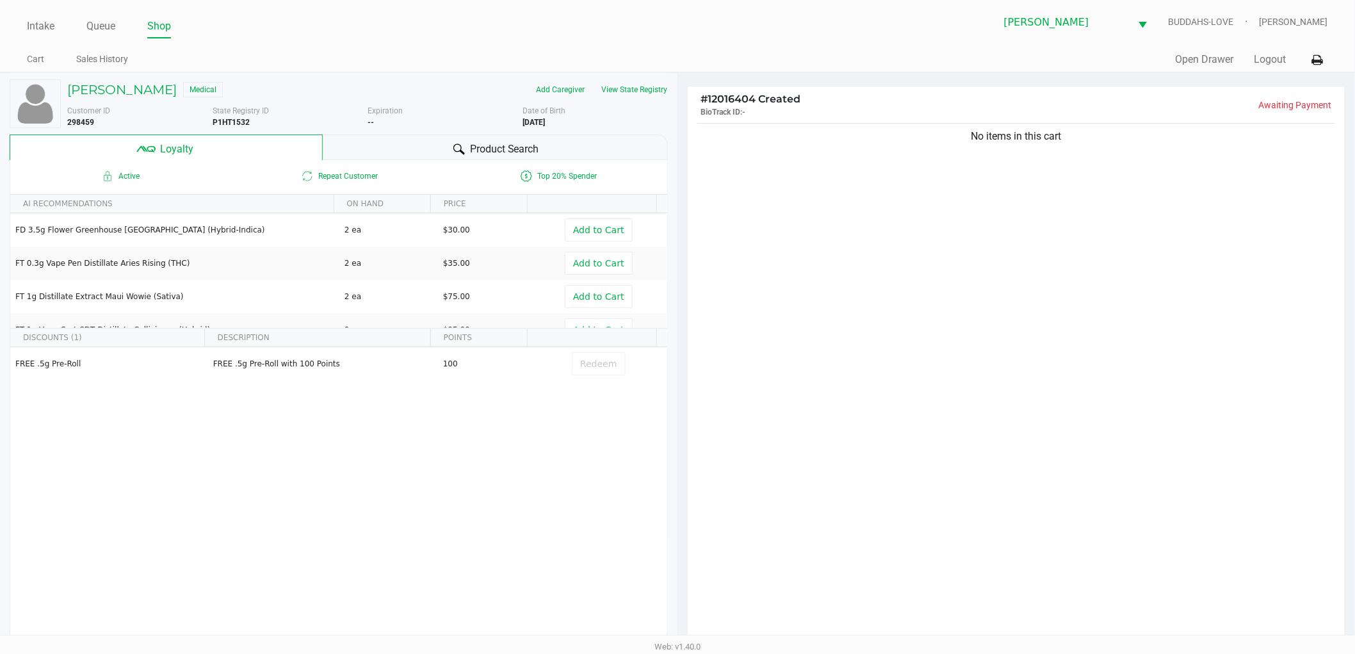
drag, startPoint x: 380, startPoint y: 142, endPoint x: 375, endPoint y: 147, distance: 7.2
click at [380, 143] on div "Product Search" at bounding box center [496, 147] width 346 height 26
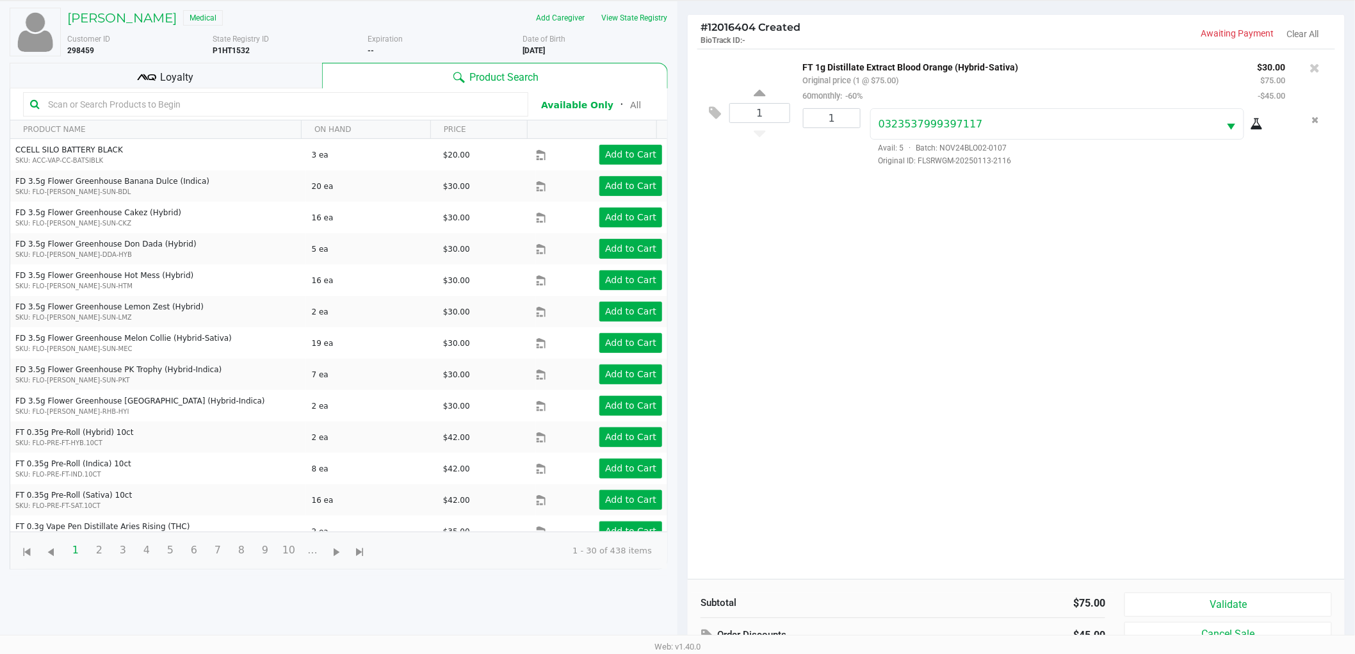
scroll to position [154, 0]
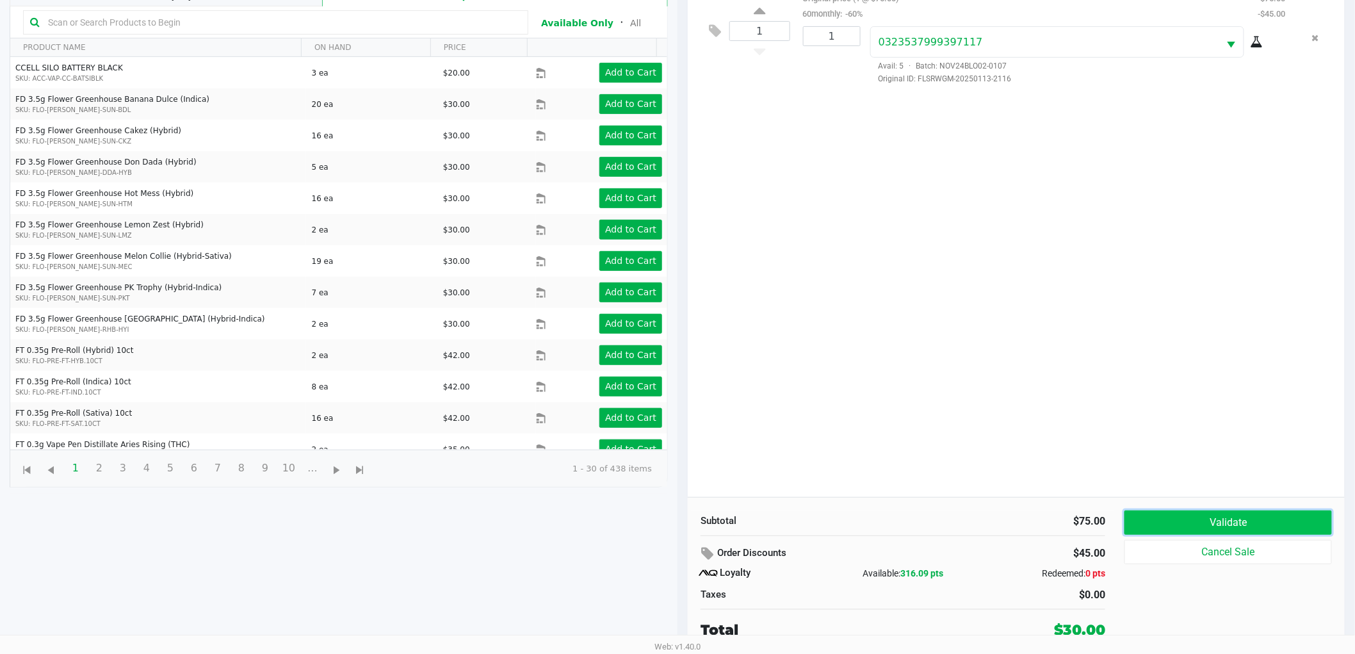
click at [1161, 515] on button "Validate" at bounding box center [1229, 522] width 208 height 24
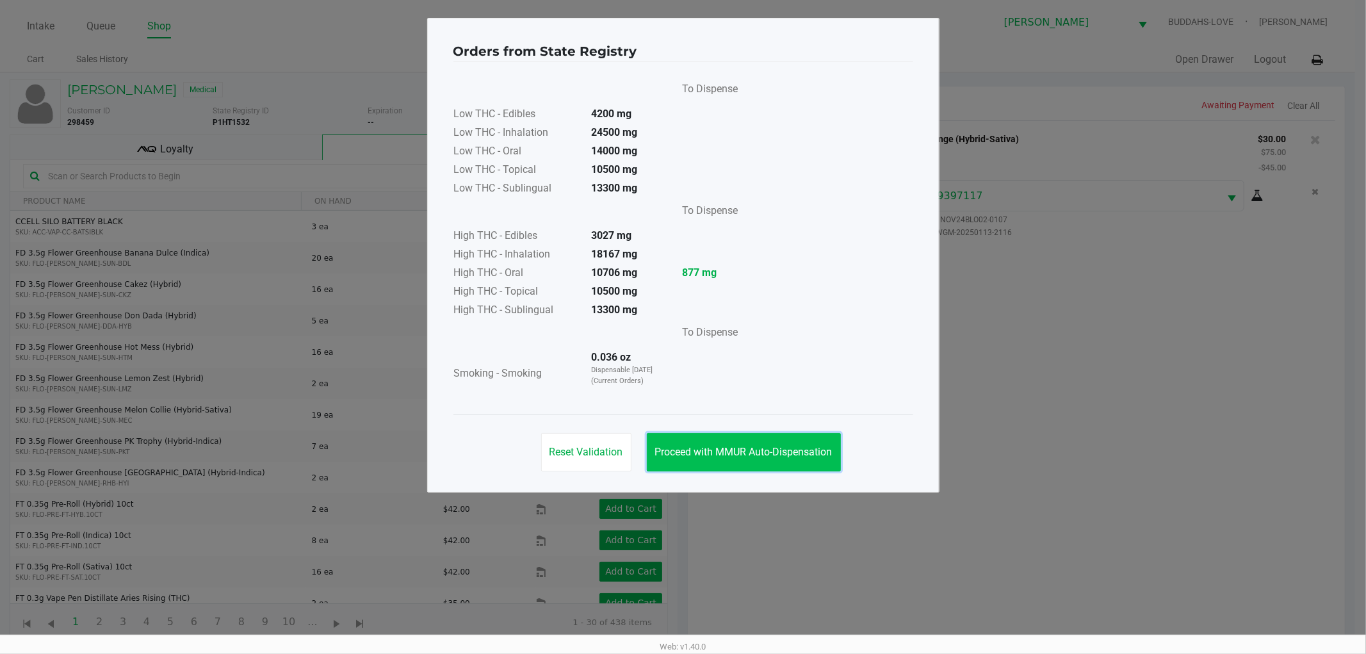
click at [749, 448] on span "Proceed with MMUR Auto-Dispensation" at bounding box center [743, 452] width 177 height 12
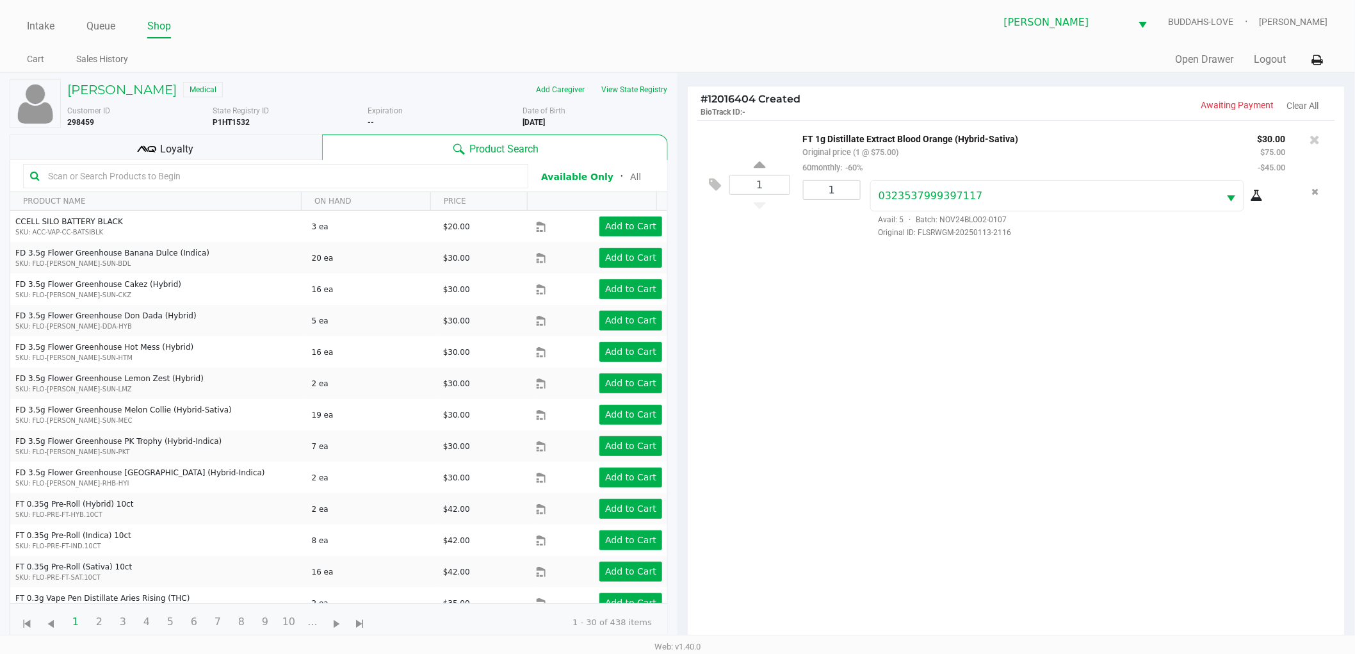
scroll to position [154, 0]
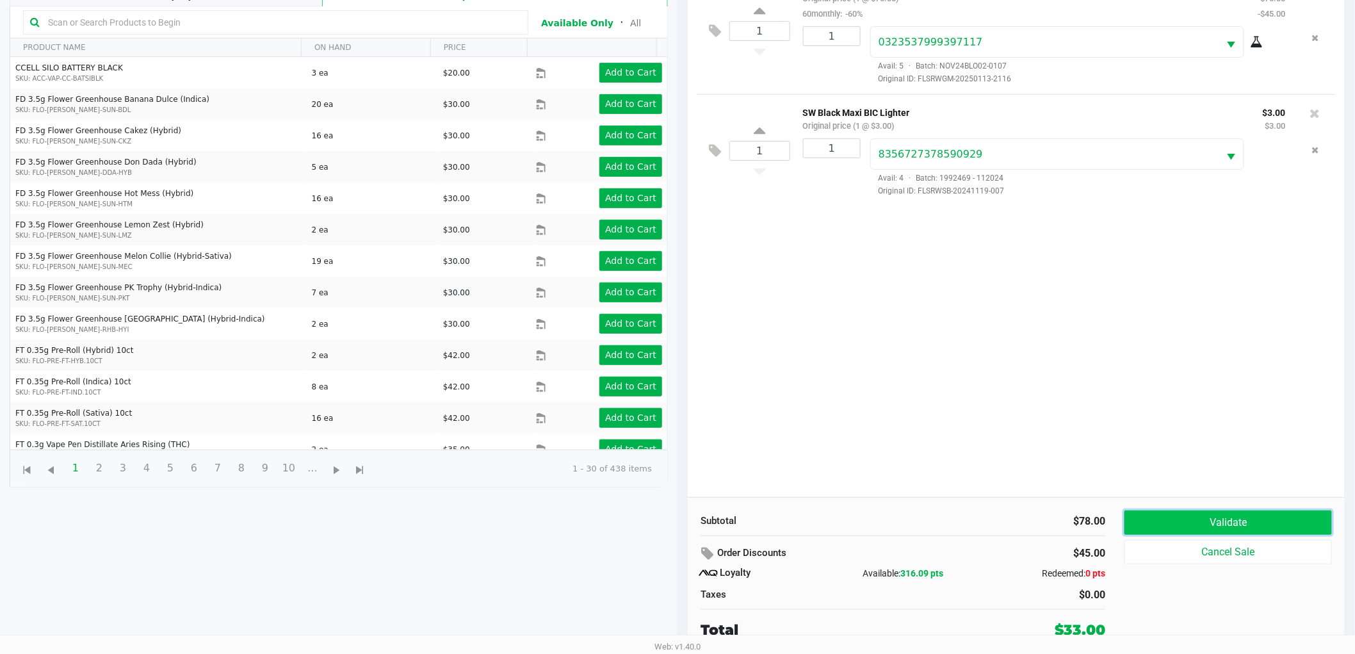
click at [1219, 517] on button "Validate" at bounding box center [1229, 522] width 208 height 24
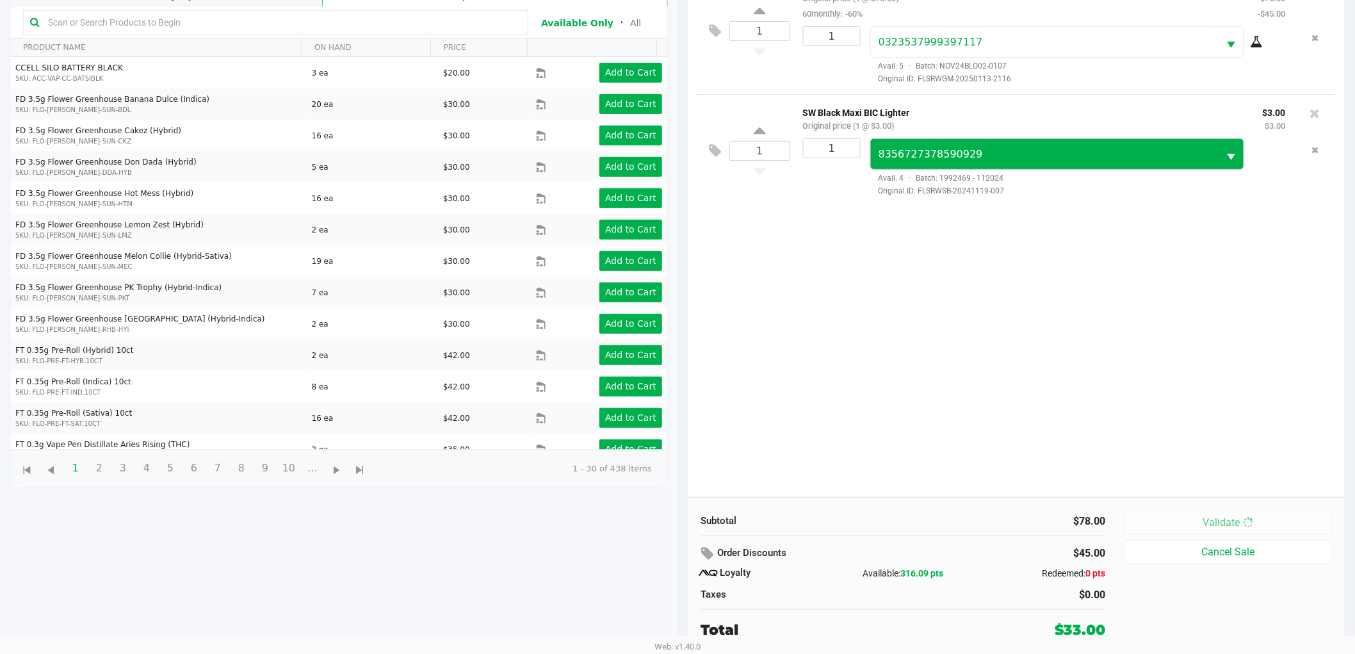
scroll to position [0, 0]
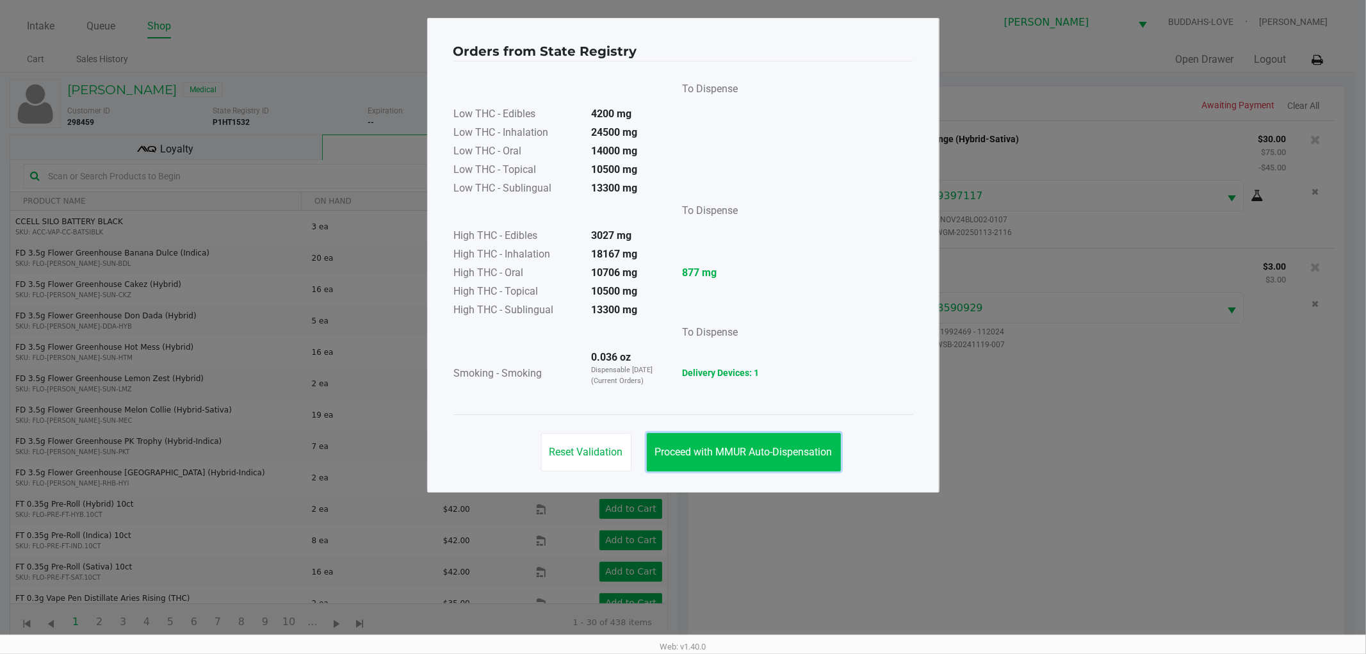
click at [739, 453] on span "Proceed with MMUR Auto-Dispensation" at bounding box center [743, 452] width 177 height 12
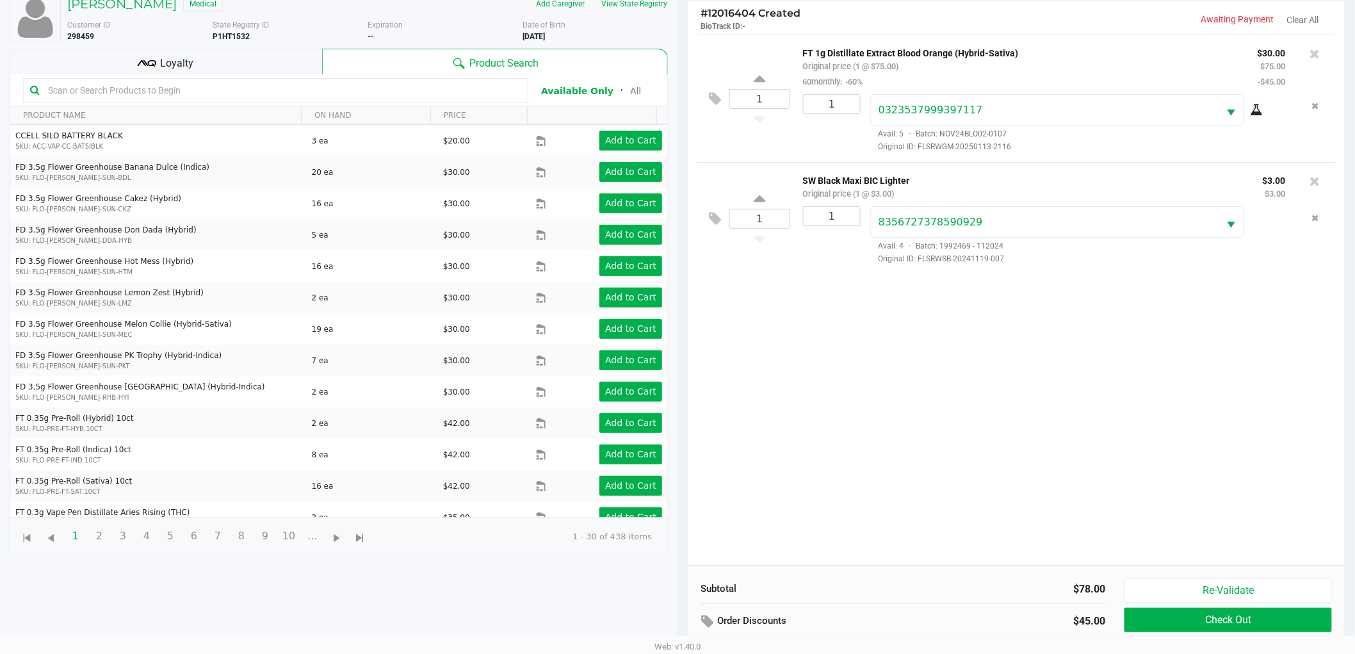
scroll to position [154, 0]
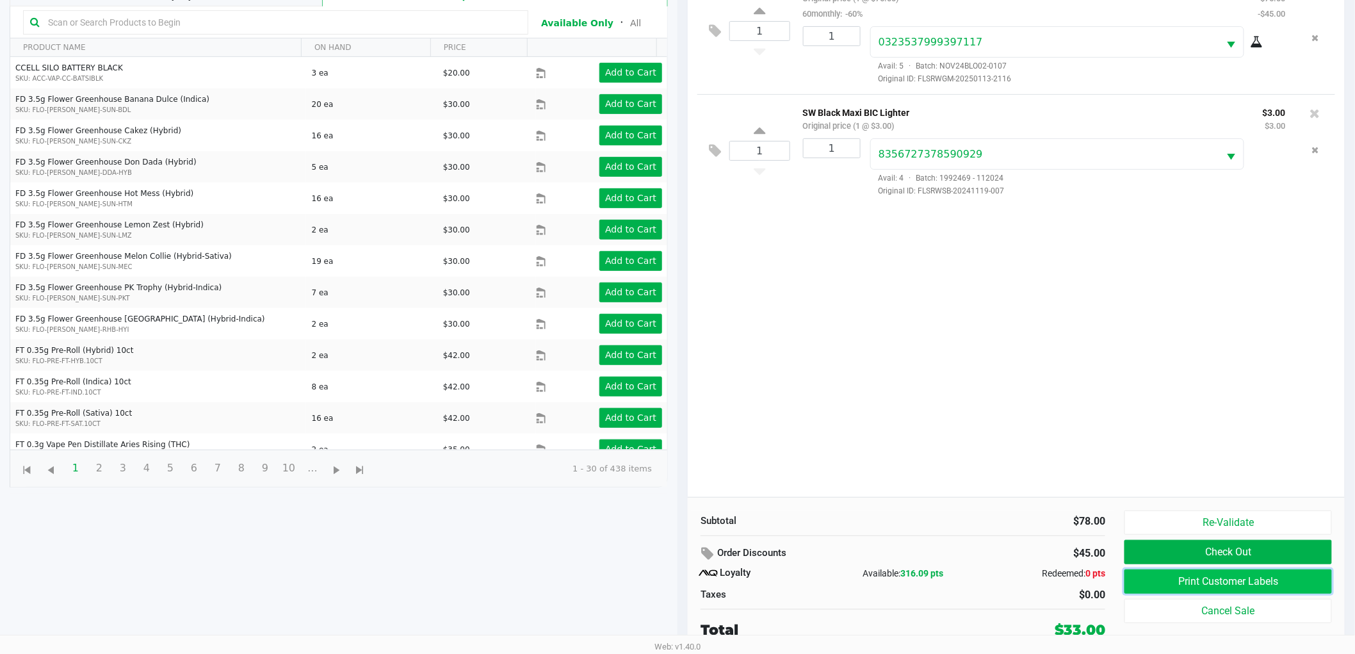
click at [1159, 583] on button "Print Customer Labels" at bounding box center [1229, 581] width 208 height 24
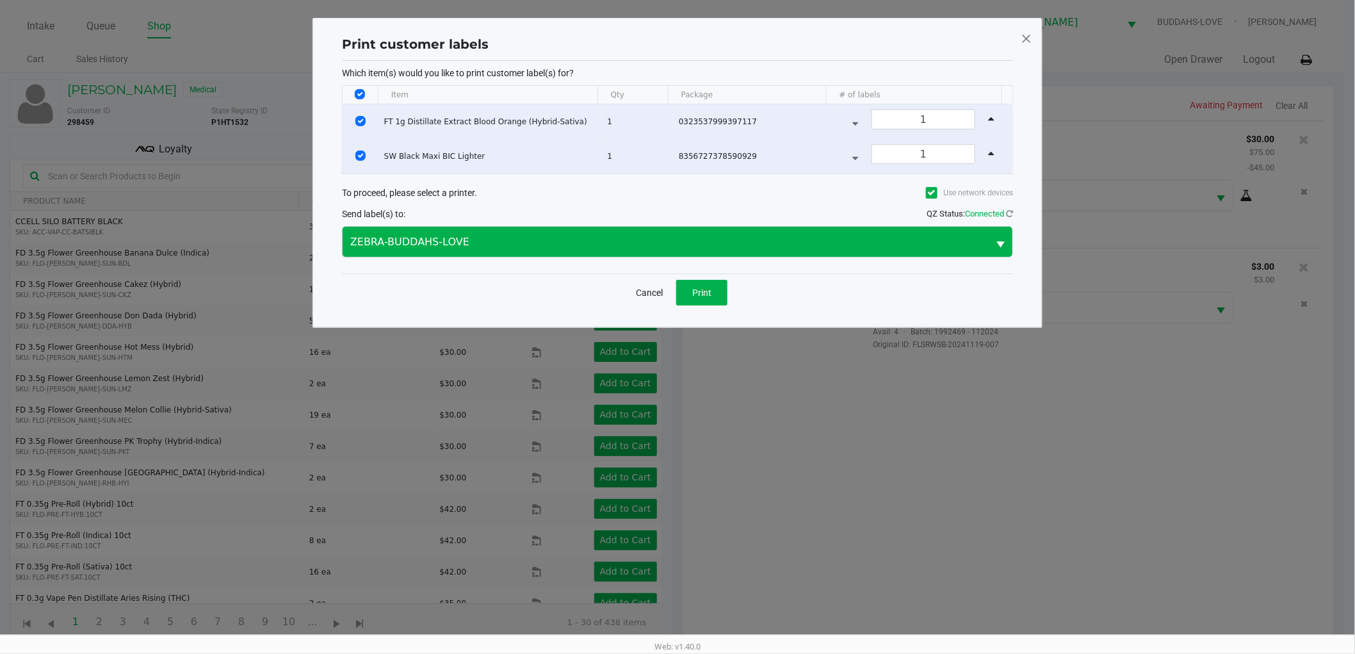
scroll to position [0, 0]
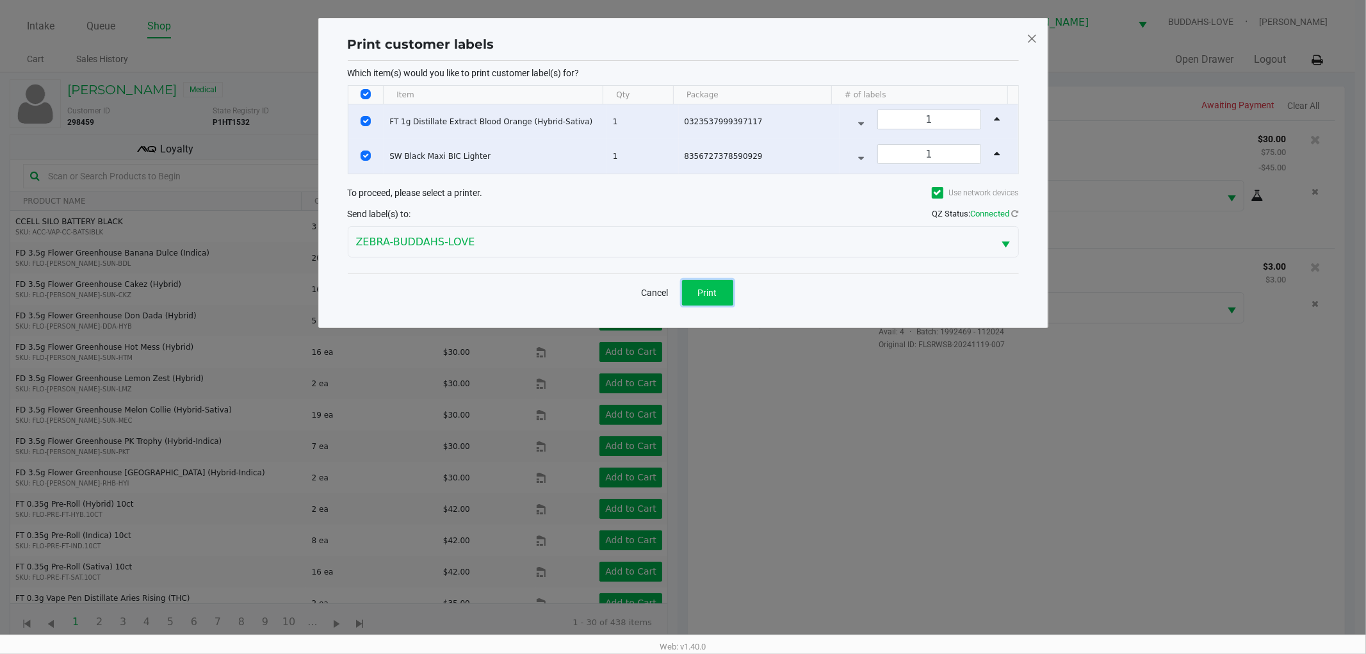
click at [706, 296] on span "Print" at bounding box center [707, 293] width 19 height 10
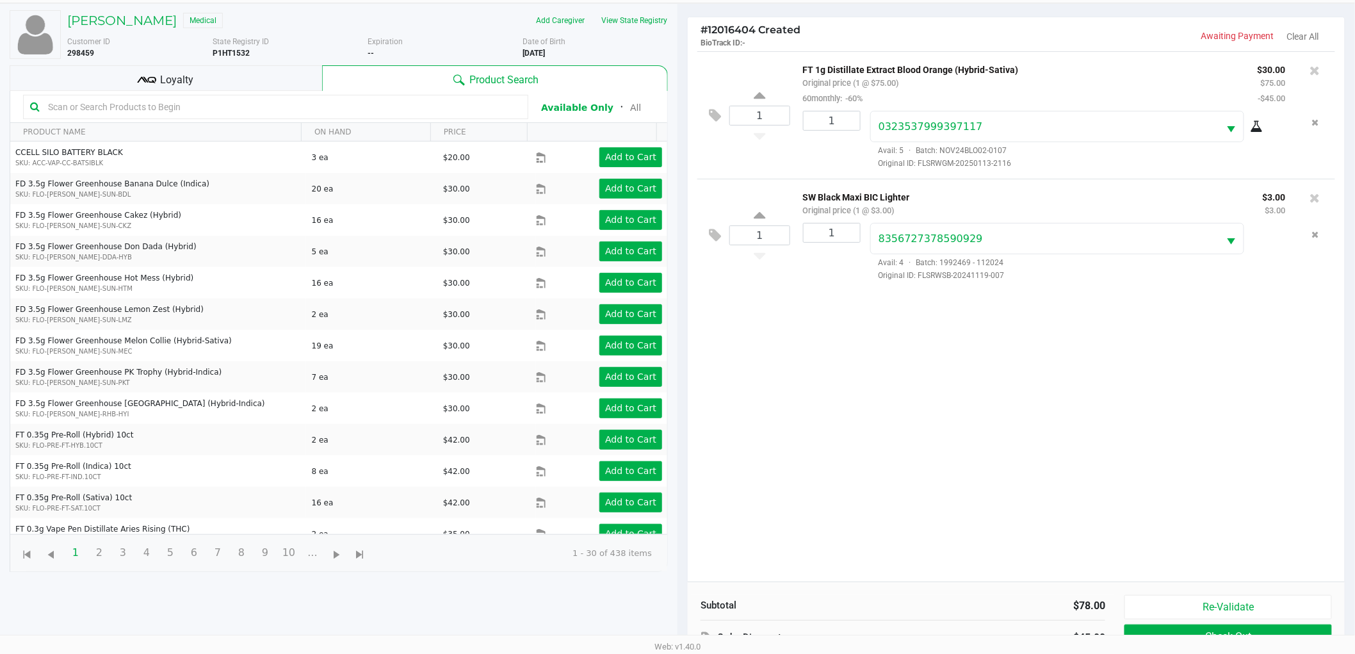
scroll to position [154, 0]
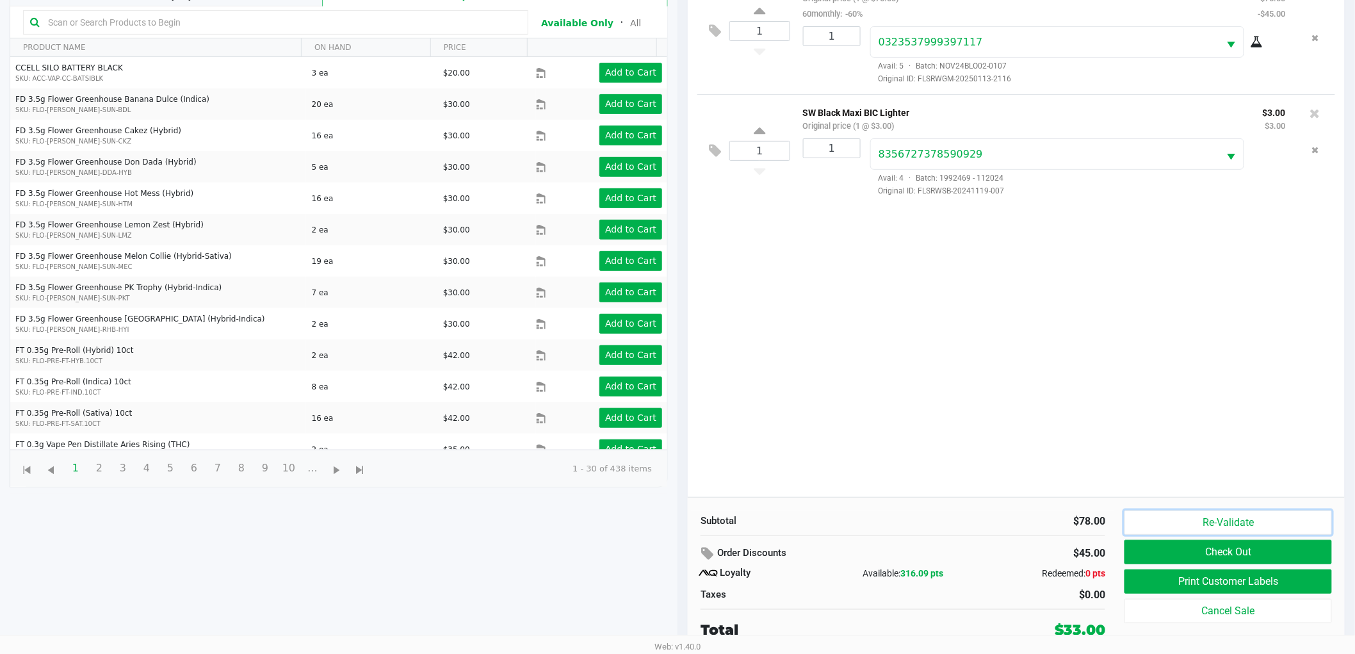
click at [1149, 516] on button "Re-Validate" at bounding box center [1229, 522] width 208 height 24
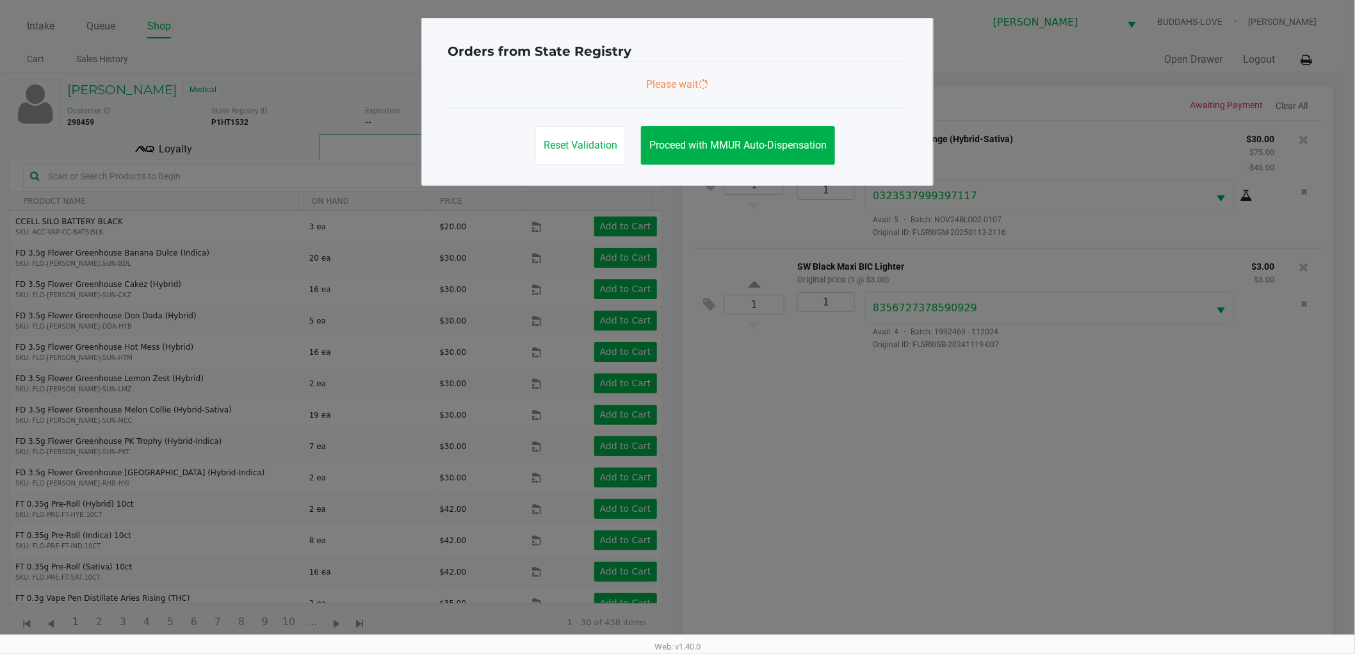
scroll to position [0, 0]
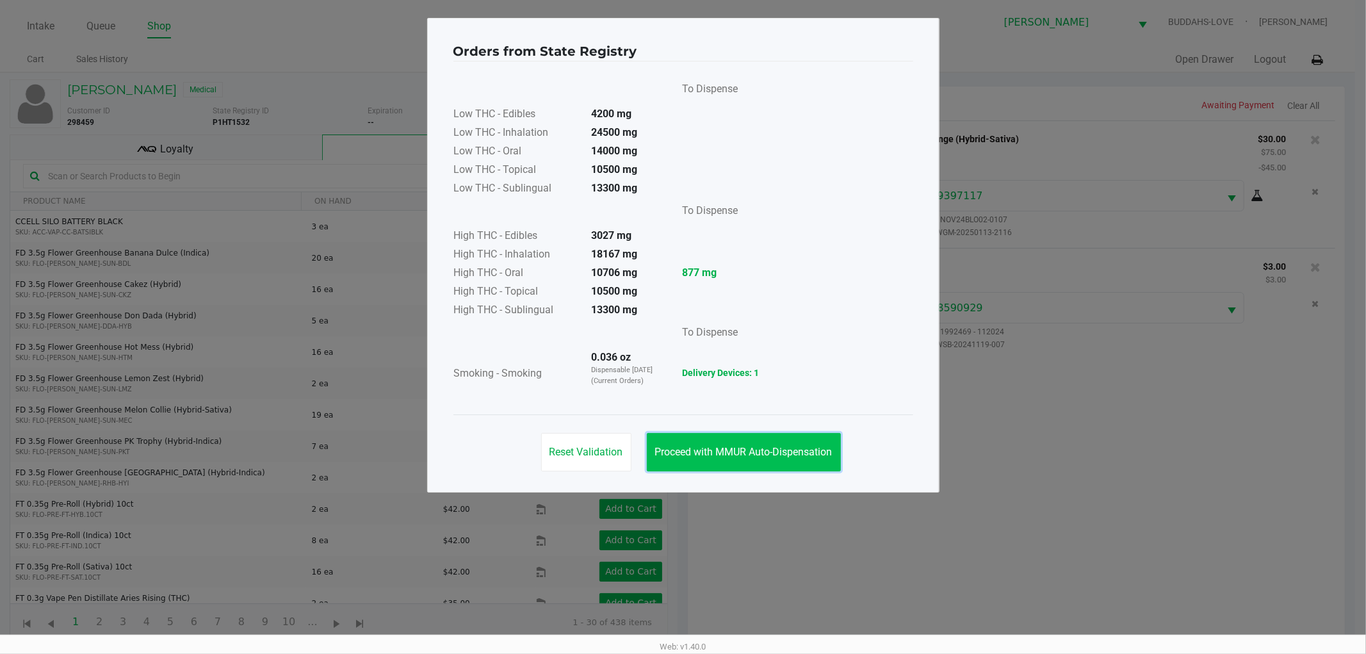
click at [788, 433] on button "Proceed with MMUR Auto-Dispensation" at bounding box center [744, 452] width 194 height 38
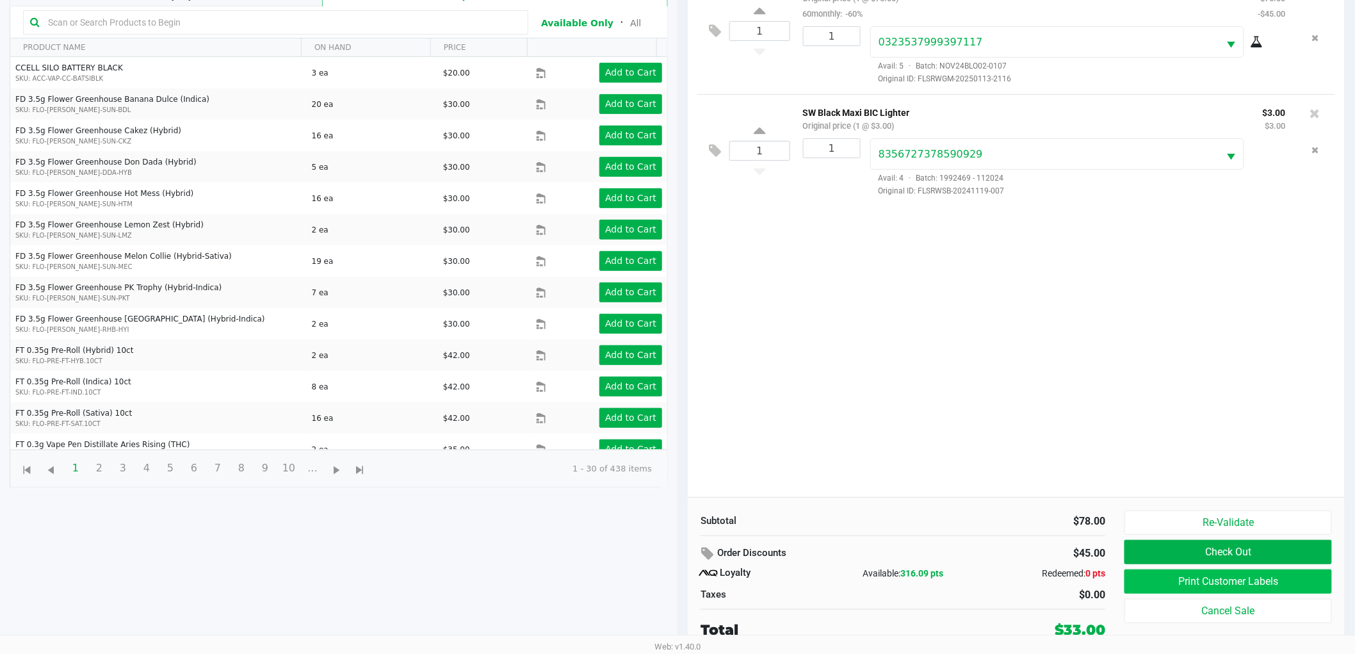
scroll to position [154, 0]
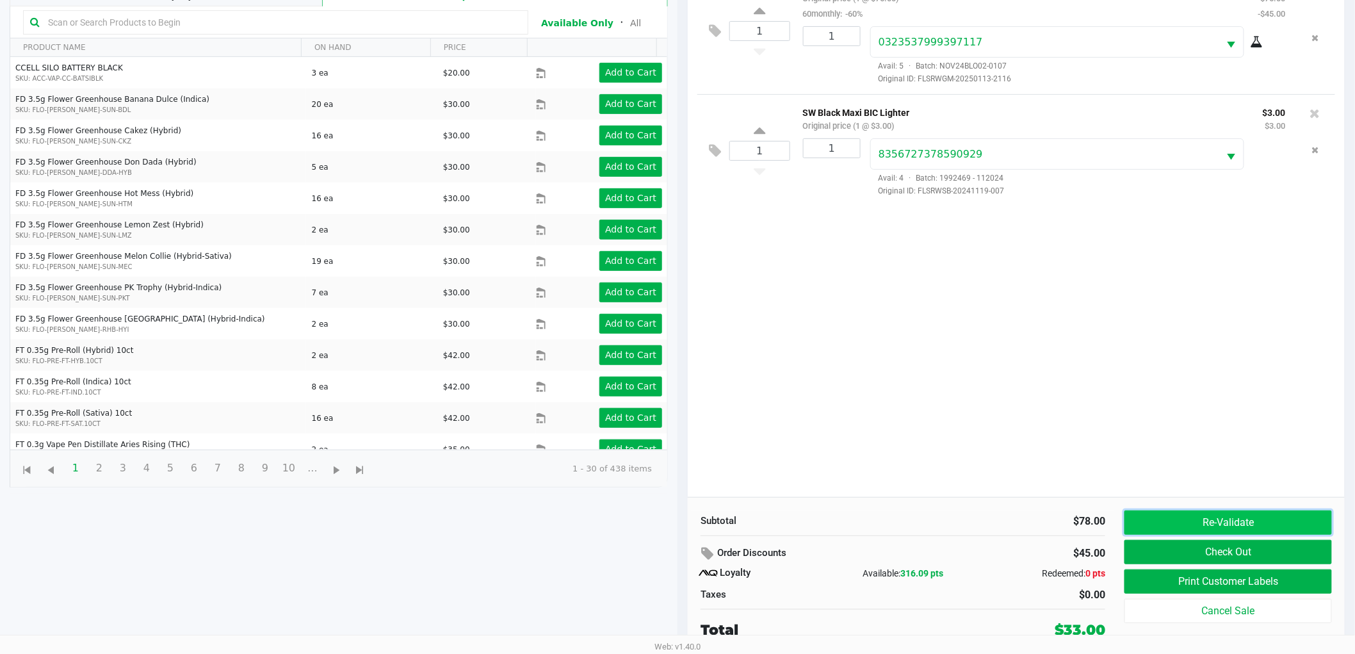
click at [1246, 512] on button "Re-Validate" at bounding box center [1229, 522] width 208 height 24
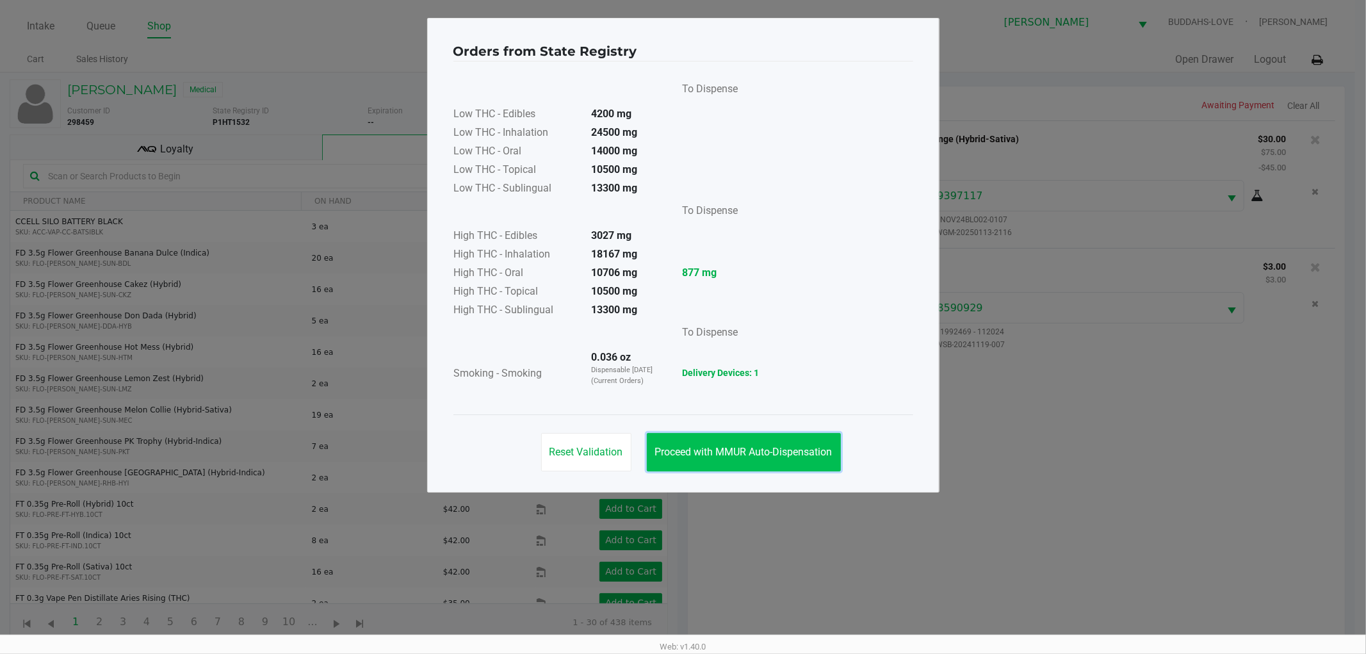
click at [758, 443] on button "Proceed with MMUR Auto-Dispensation" at bounding box center [744, 452] width 194 height 38
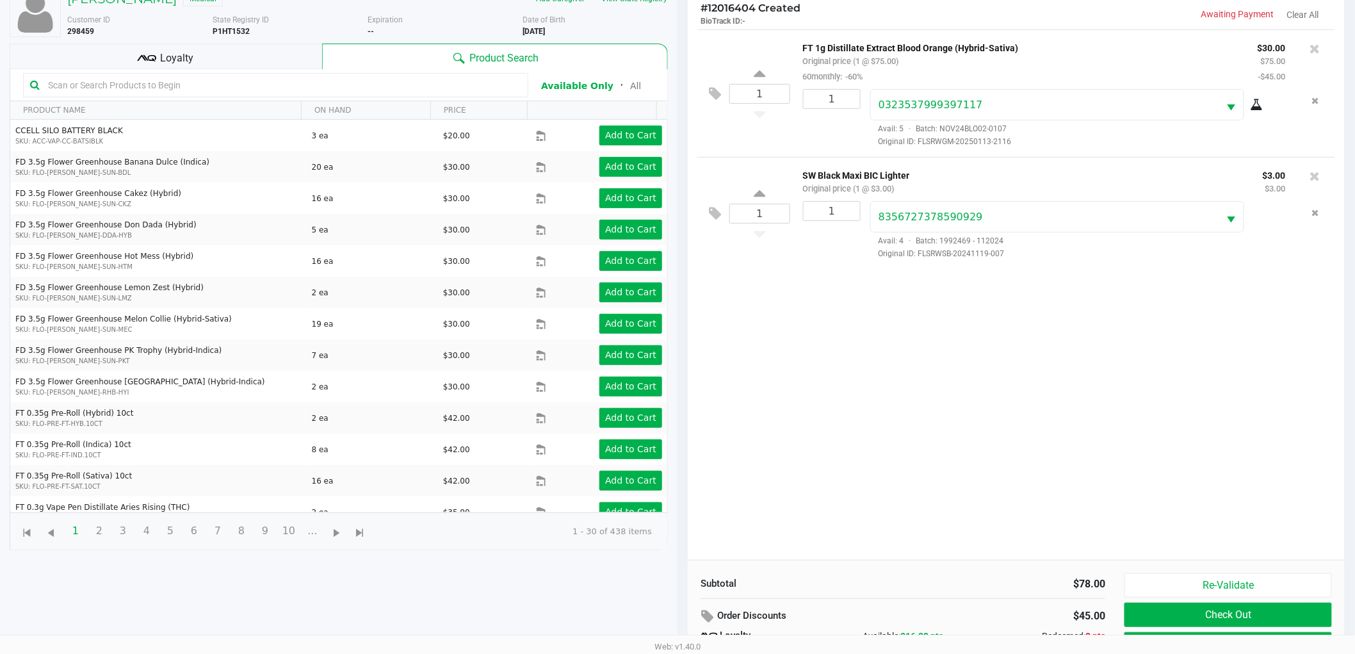
scroll to position [154, 0]
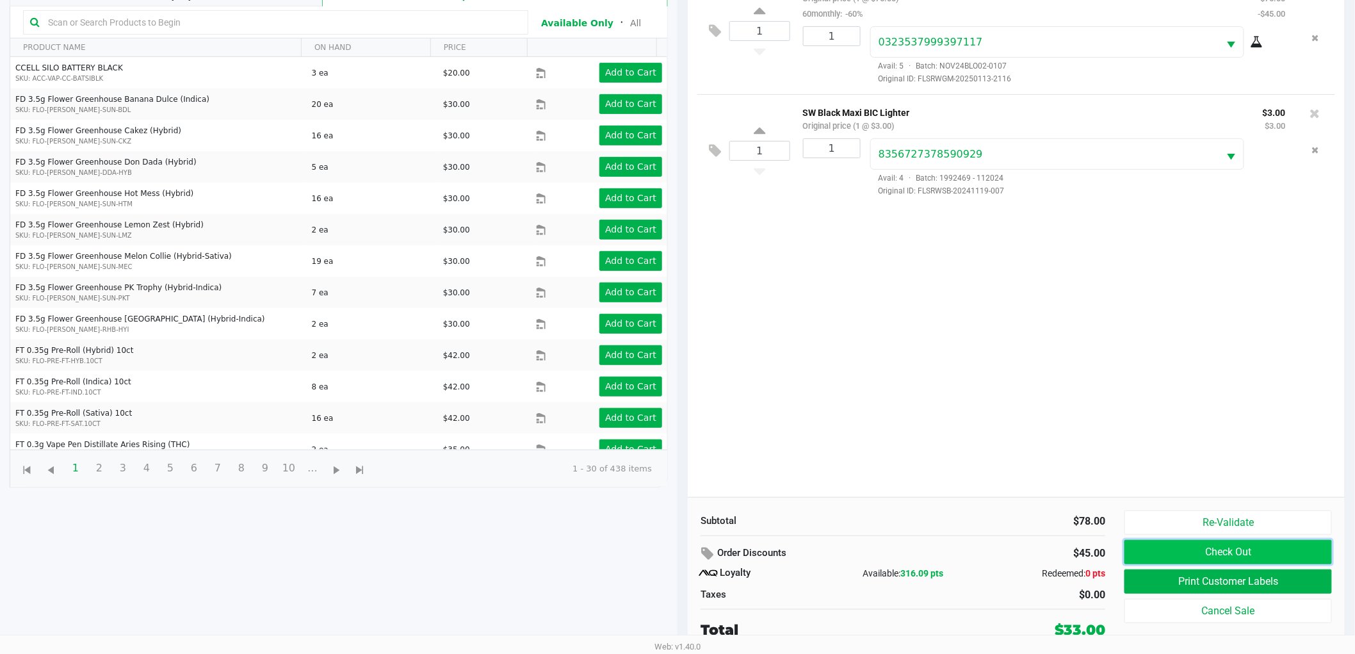
click at [1135, 557] on button "Check Out" at bounding box center [1229, 552] width 208 height 24
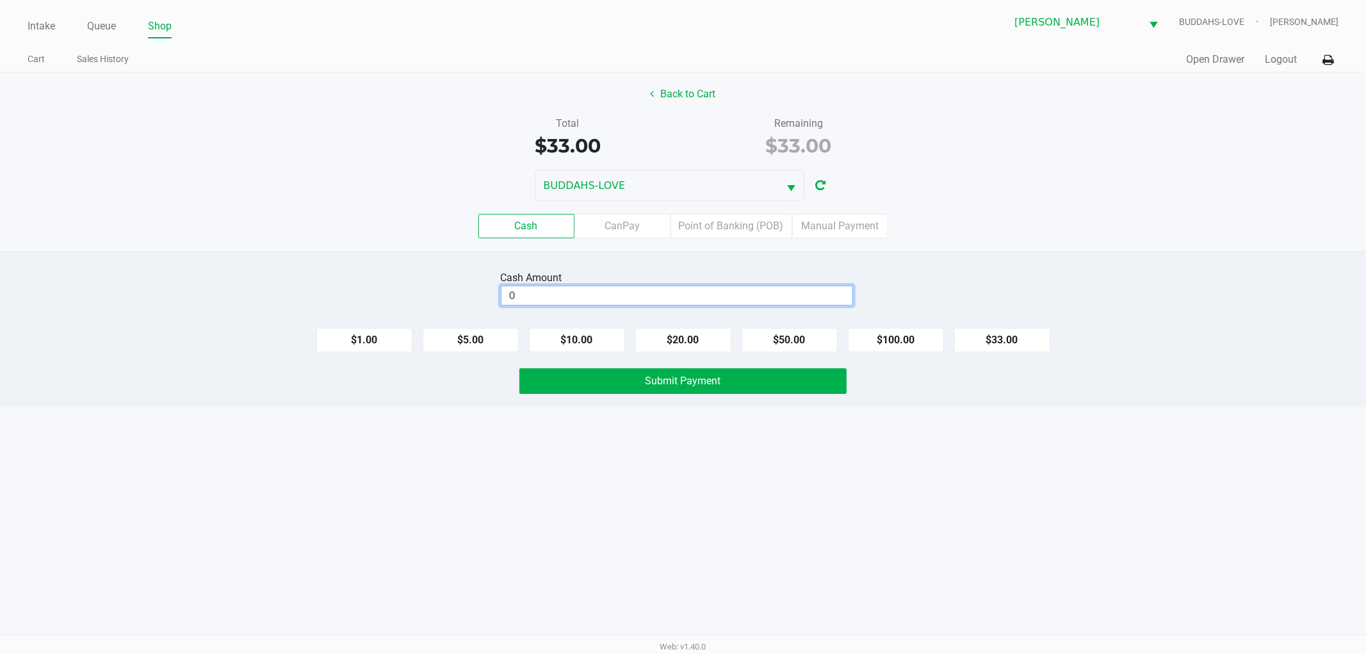
click at [552, 286] on input "0" at bounding box center [676, 295] width 351 height 19
click at [502, 494] on div "Intake Queue Shop Sebring WC BUDDAHS-LOVE Jonathan Mcelroy Cart Sales History Q…" at bounding box center [683, 327] width 1366 height 654
click at [623, 308] on div "Cash Amount $47.00" at bounding box center [654, 288] width 307 height 40
click at [623, 305] on input "47" at bounding box center [654, 295] width 306 height 19
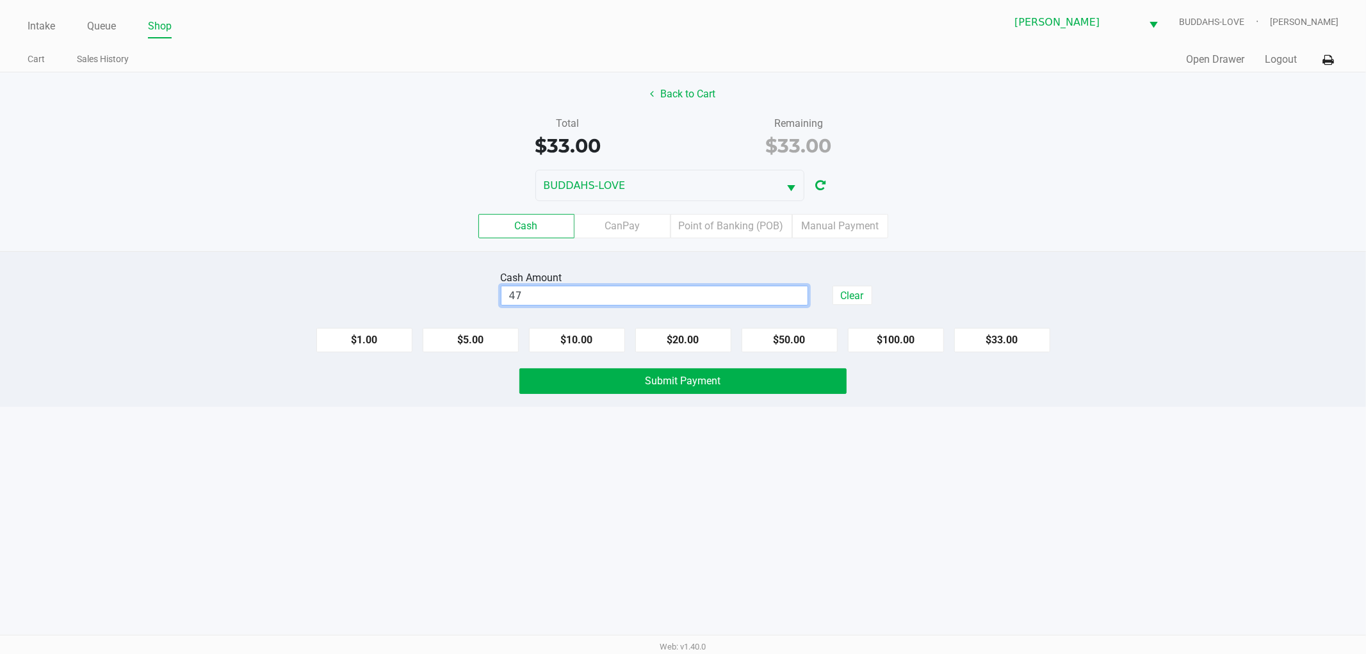
click at [623, 305] on input "47" at bounding box center [654, 295] width 306 height 19
type input "$40.00"
click at [366, 473] on div "Intake Queue Shop Sebring WC BUDDAHS-LOVE Jonathan Mcelroy Cart Sales History Q…" at bounding box center [683, 327] width 1366 height 654
click at [603, 394] on button "Submit Payment" at bounding box center [682, 381] width 327 height 26
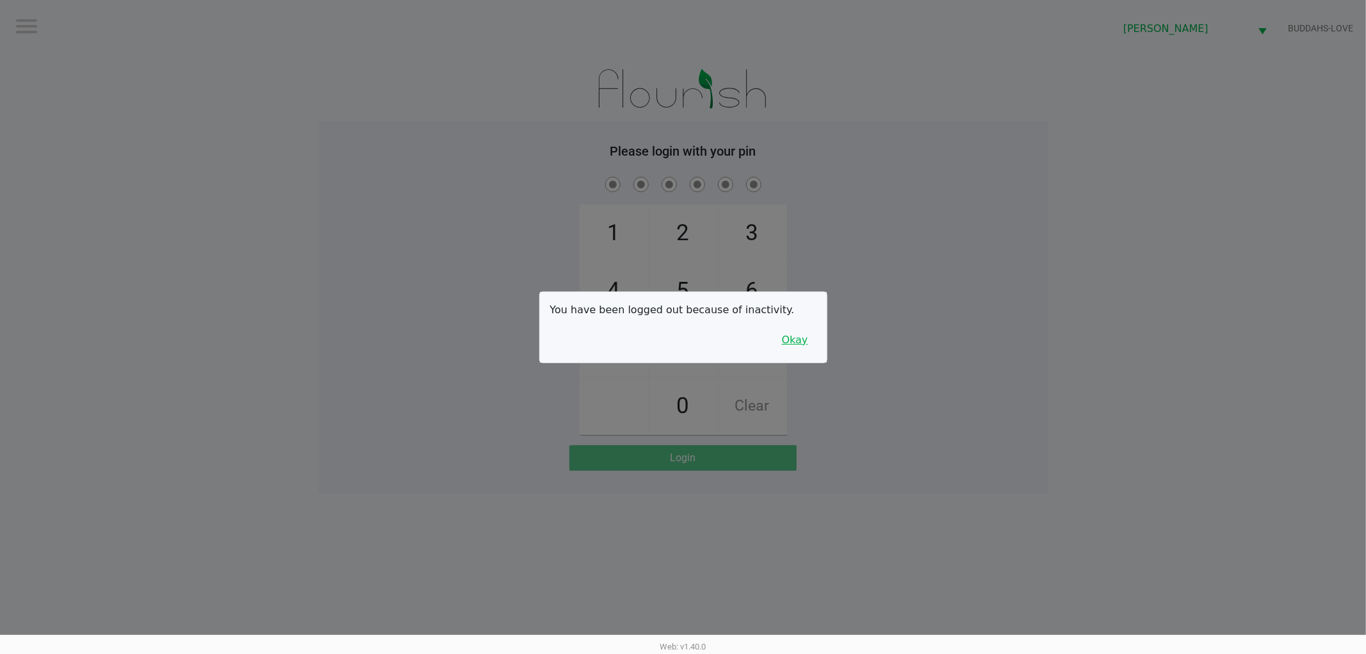
click at [788, 344] on button "Okay" at bounding box center [795, 340] width 43 height 24
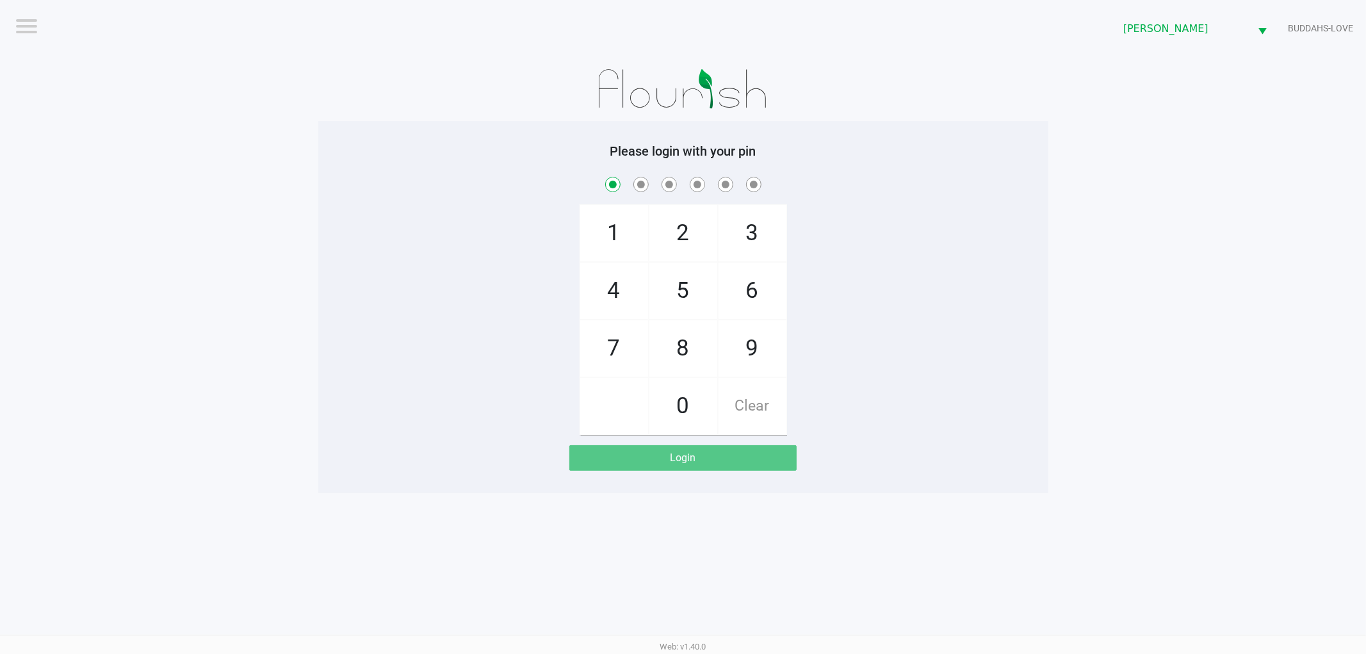
checkbox input "true"
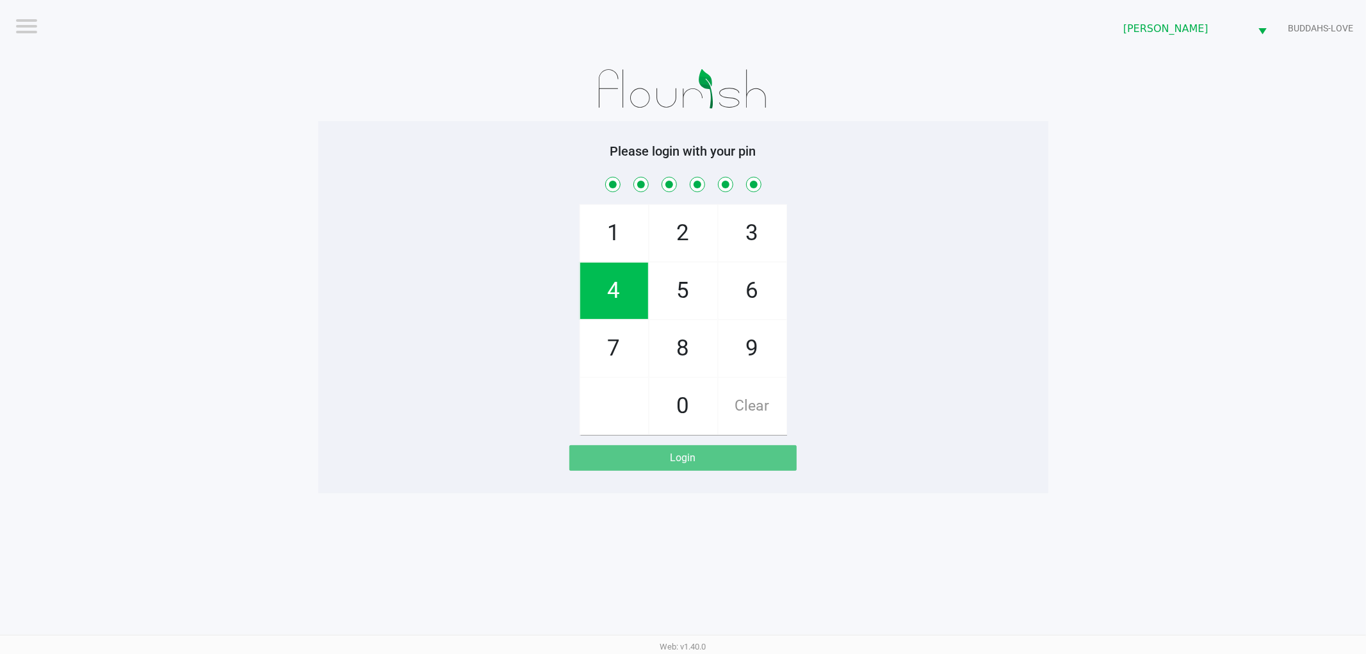
checkbox input "true"
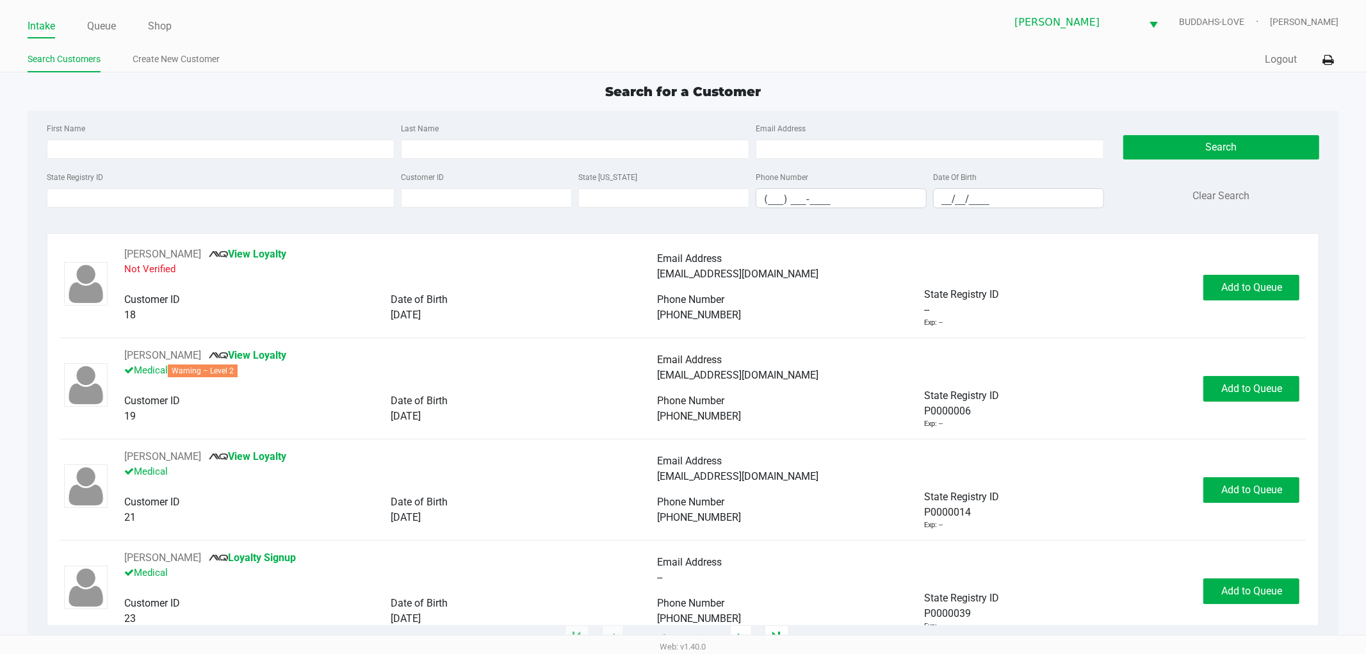
click at [117, 26] on ul "Intake Queue Shop" at bounding box center [356, 27] width 656 height 22
click at [97, 26] on link "Queue" at bounding box center [101, 26] width 29 height 18
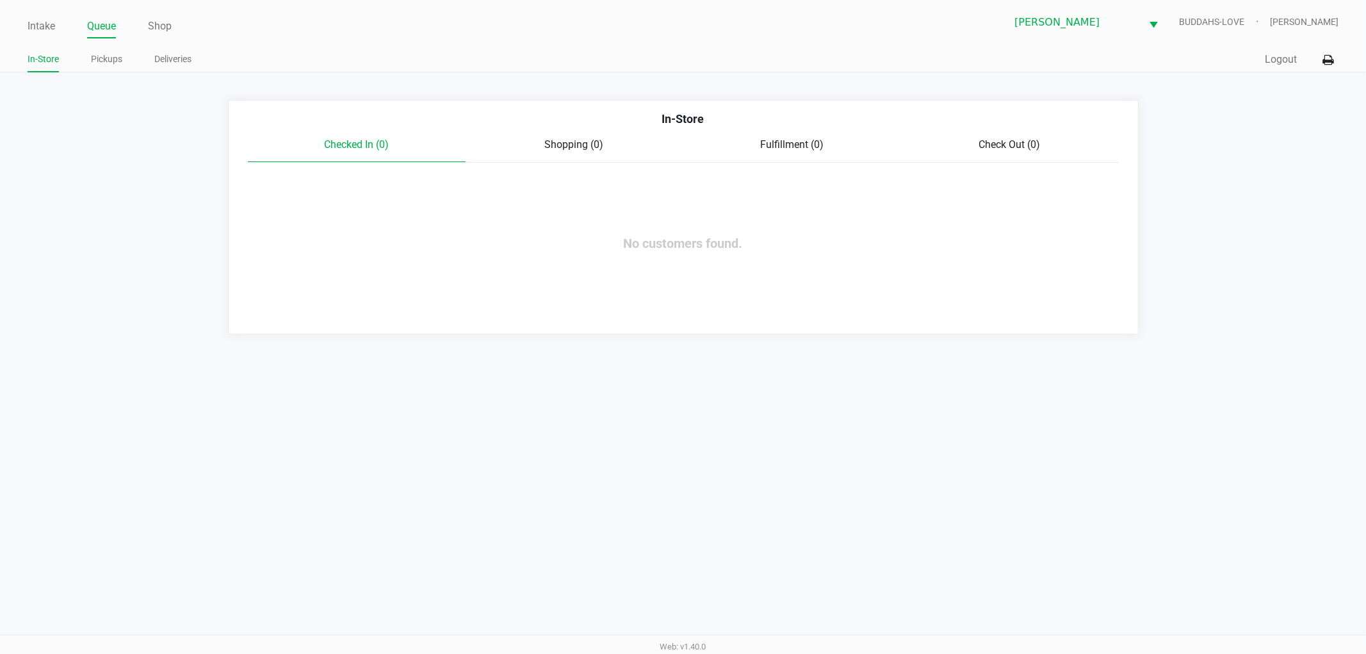
click at [24, 33] on div "Intake Queue Shop Sebring WC BUDDAHS-LOVE Jonathan Mcelroy In-Store Pickups Del…" at bounding box center [683, 36] width 1366 height 72
click at [58, 24] on ul "Intake Queue Shop" at bounding box center [356, 27] width 656 height 22
click at [53, 24] on link "Intake" at bounding box center [42, 26] width 28 height 18
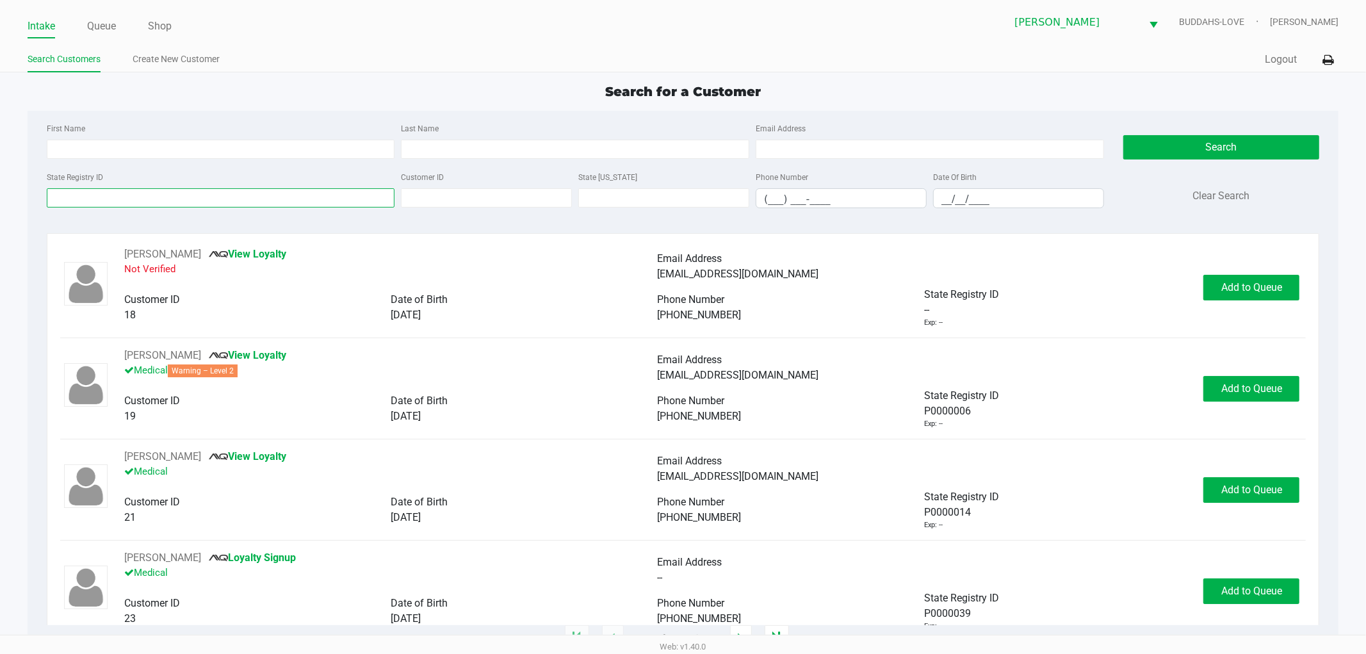
click at [120, 196] on input "State Registry ID" at bounding box center [221, 197] width 348 height 19
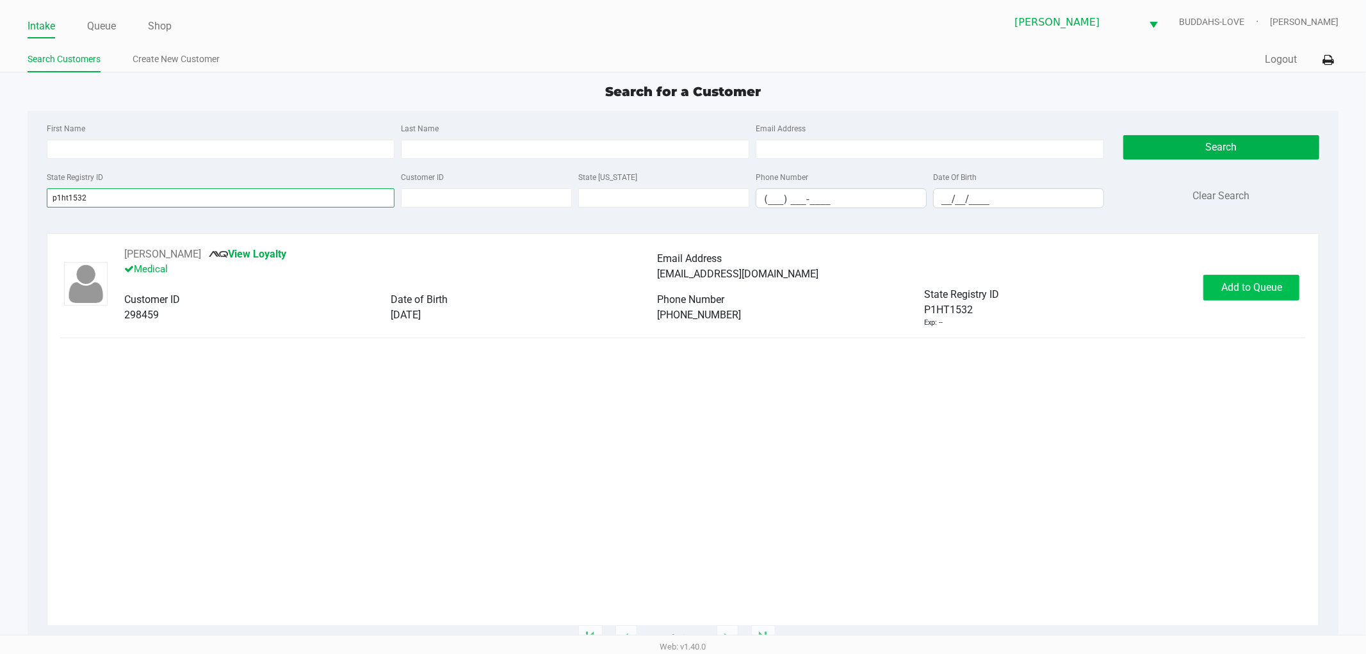
type input "p1ht1532"
click at [1240, 289] on span "Add to Queue" at bounding box center [1251, 287] width 61 height 12
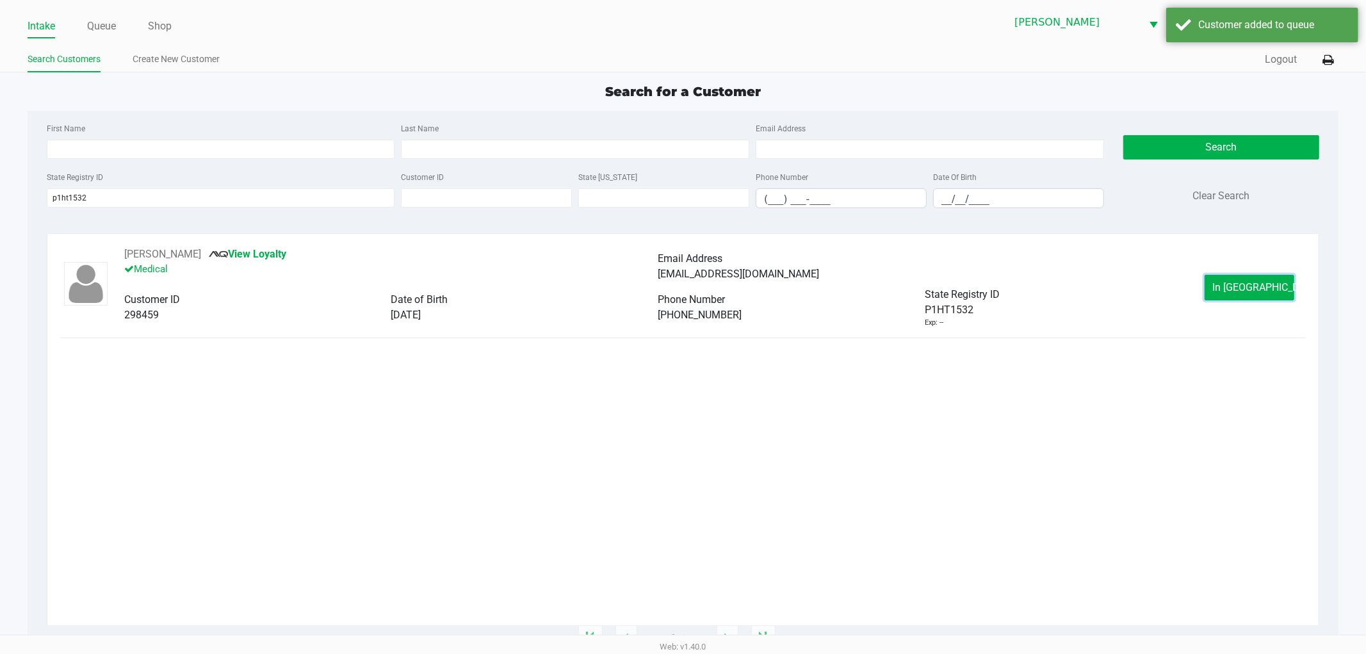
click at [1240, 289] on span "In Queue" at bounding box center [1267, 287] width 108 height 12
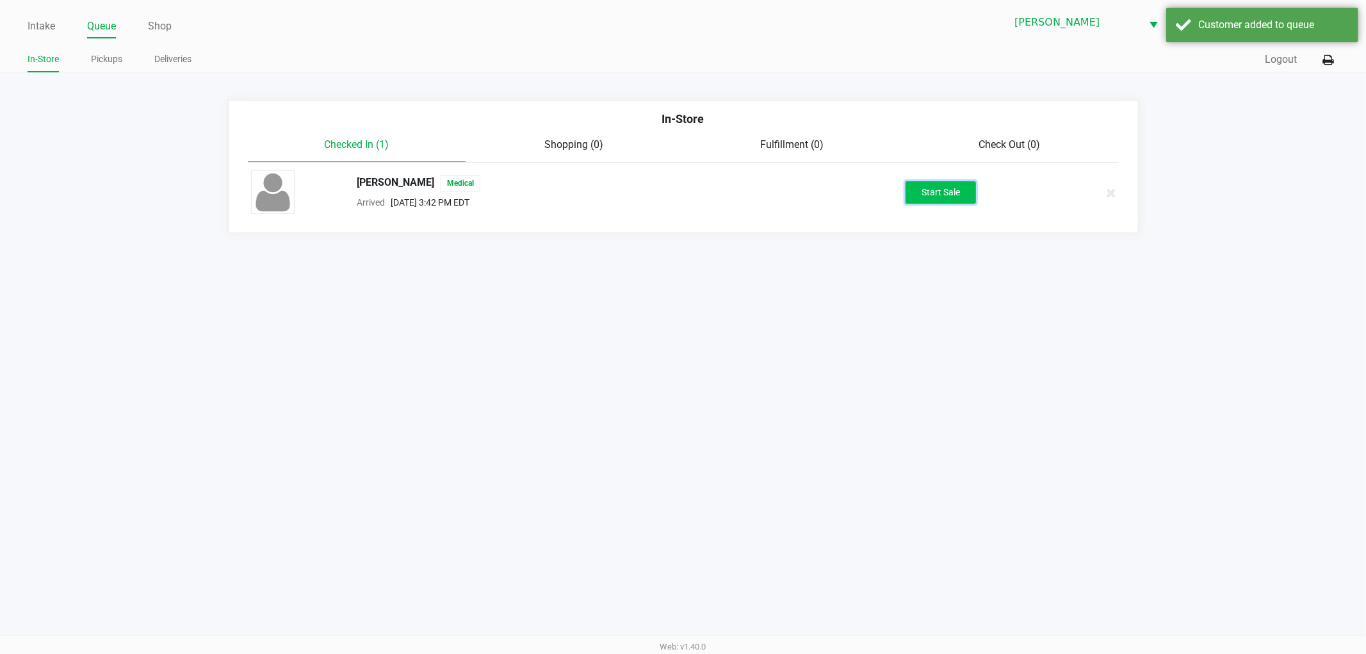
click at [918, 193] on button "Start Sale" at bounding box center [941, 192] width 70 height 22
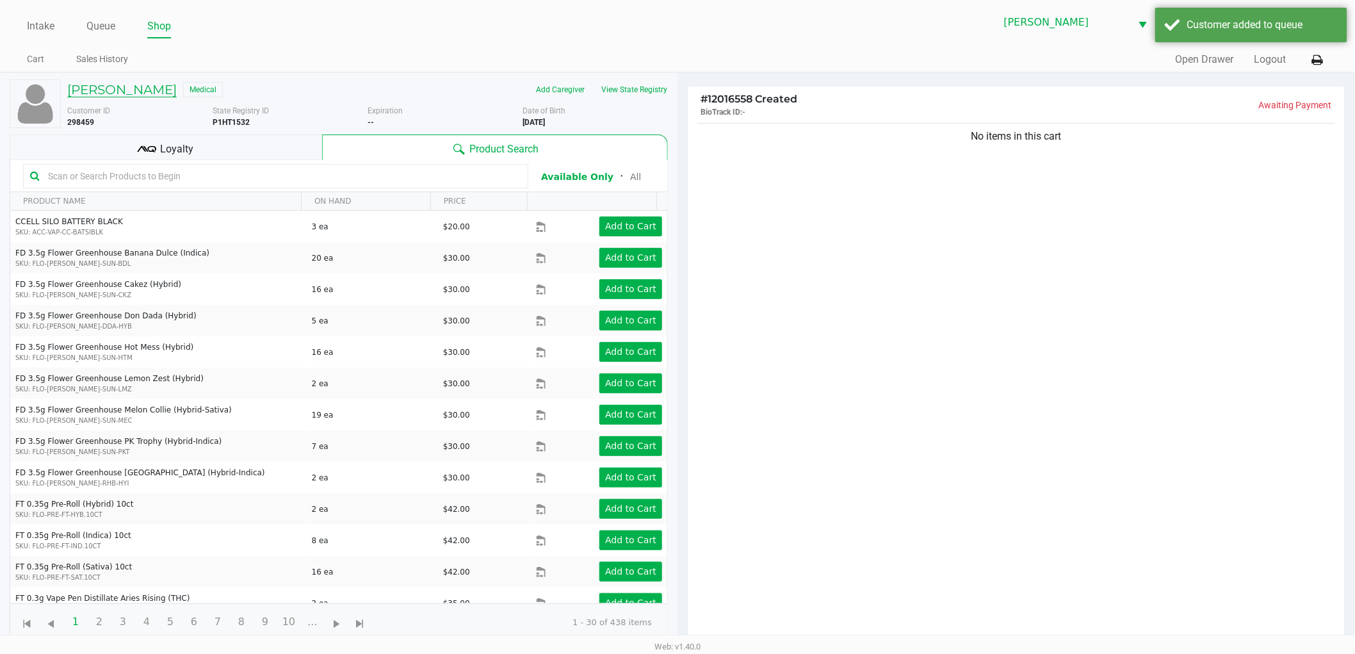
click at [160, 88] on h5 "MARGARET NASH" at bounding box center [122, 89] width 110 height 15
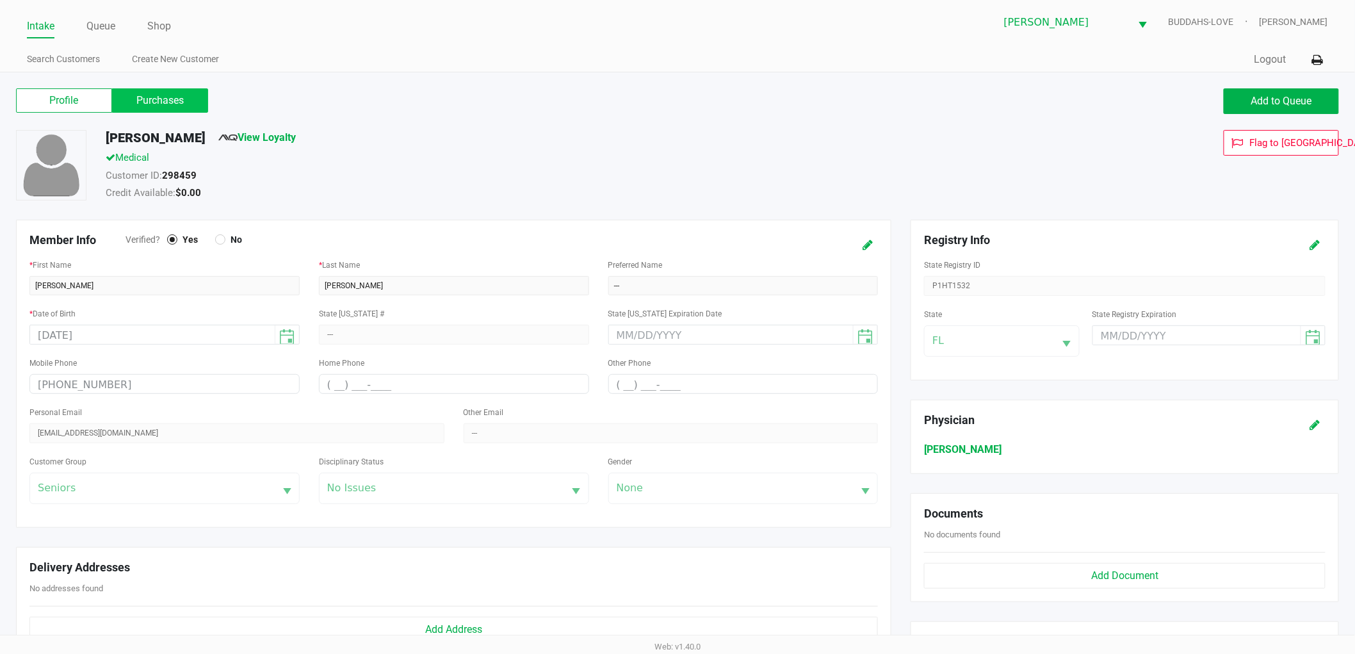
click at [150, 100] on label "Purchases" at bounding box center [160, 100] width 96 height 24
click at [0, 0] on 1 "Purchases" at bounding box center [0, 0] width 0 height 0
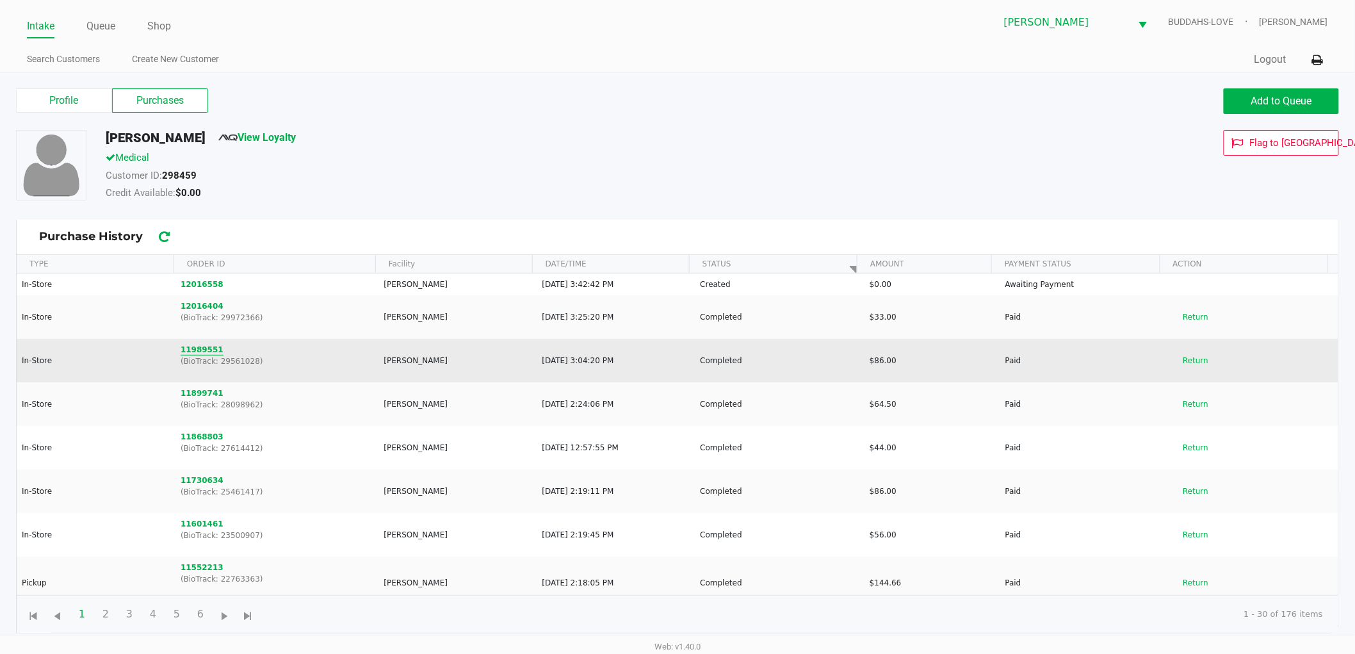
click at [193, 351] on button "11989551" at bounding box center [202, 350] width 43 height 12
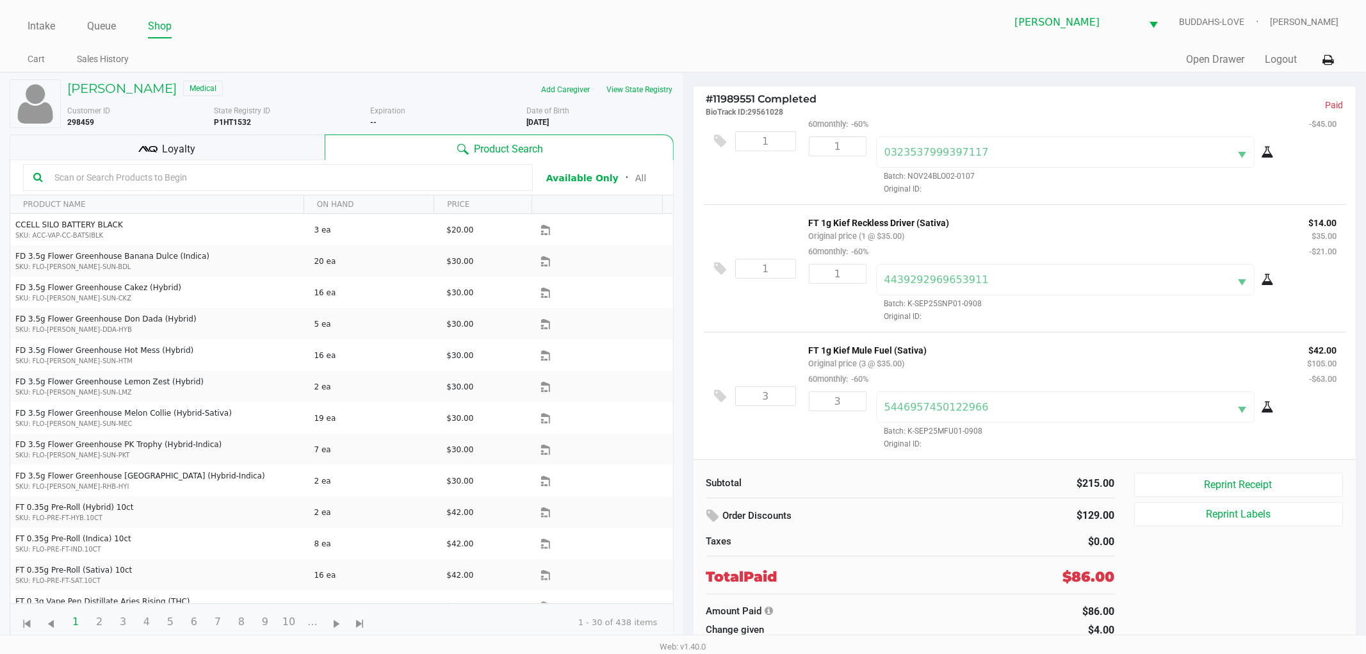
scroll to position [45, 0]
click at [80, 81] on h5 "MARGARET NASH" at bounding box center [122, 88] width 110 height 15
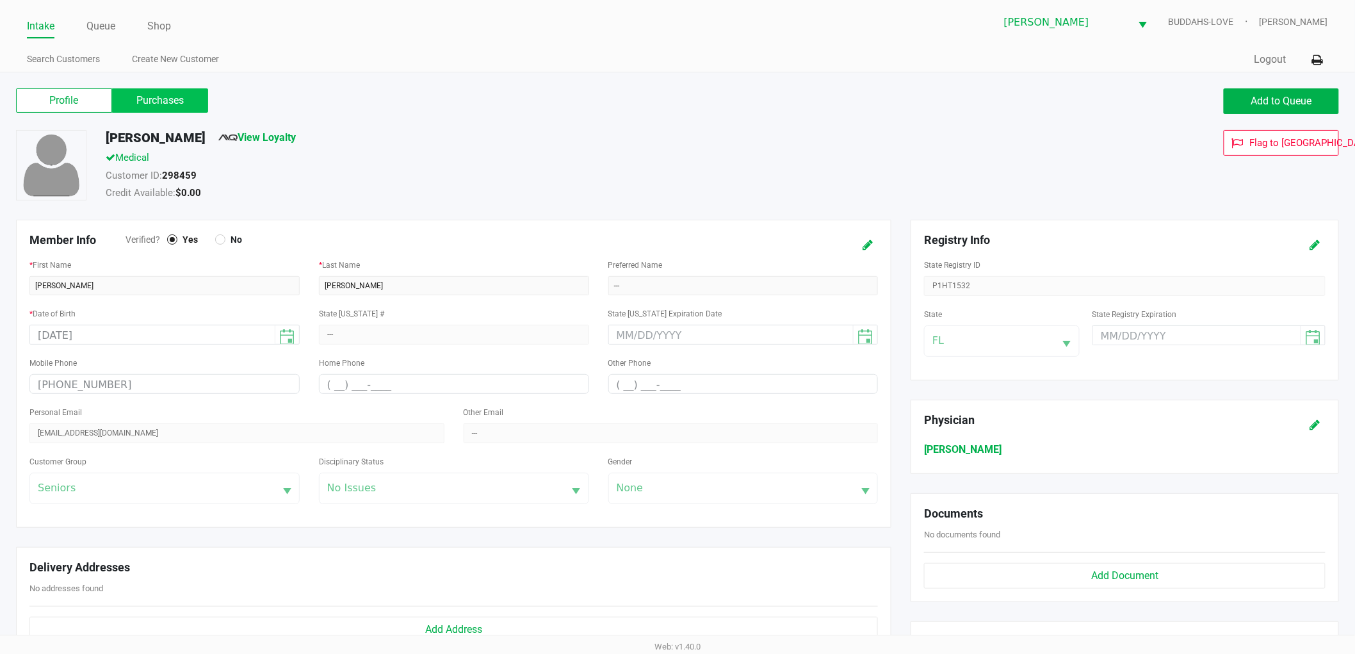
click at [180, 92] on label "Purchases" at bounding box center [160, 100] width 96 height 24
click at [0, 0] on 1 "Purchases" at bounding box center [0, 0] width 0 height 0
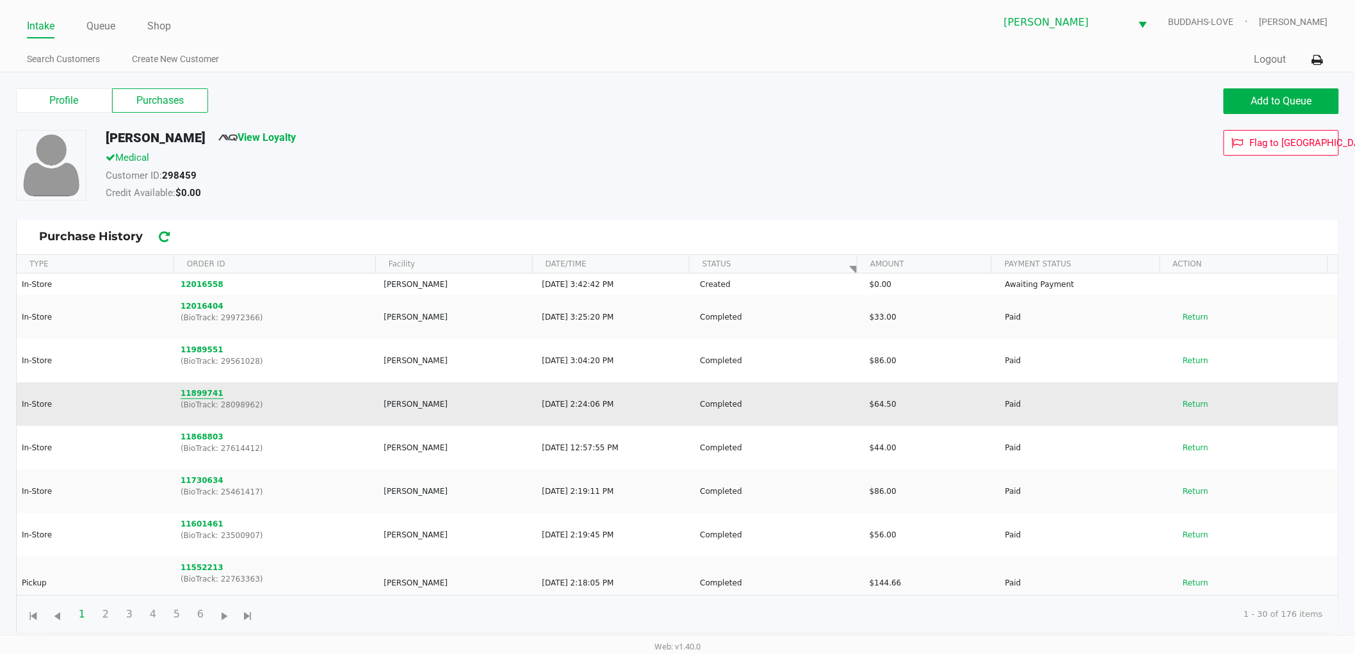
click at [190, 393] on button "11899741" at bounding box center [202, 393] width 43 height 12
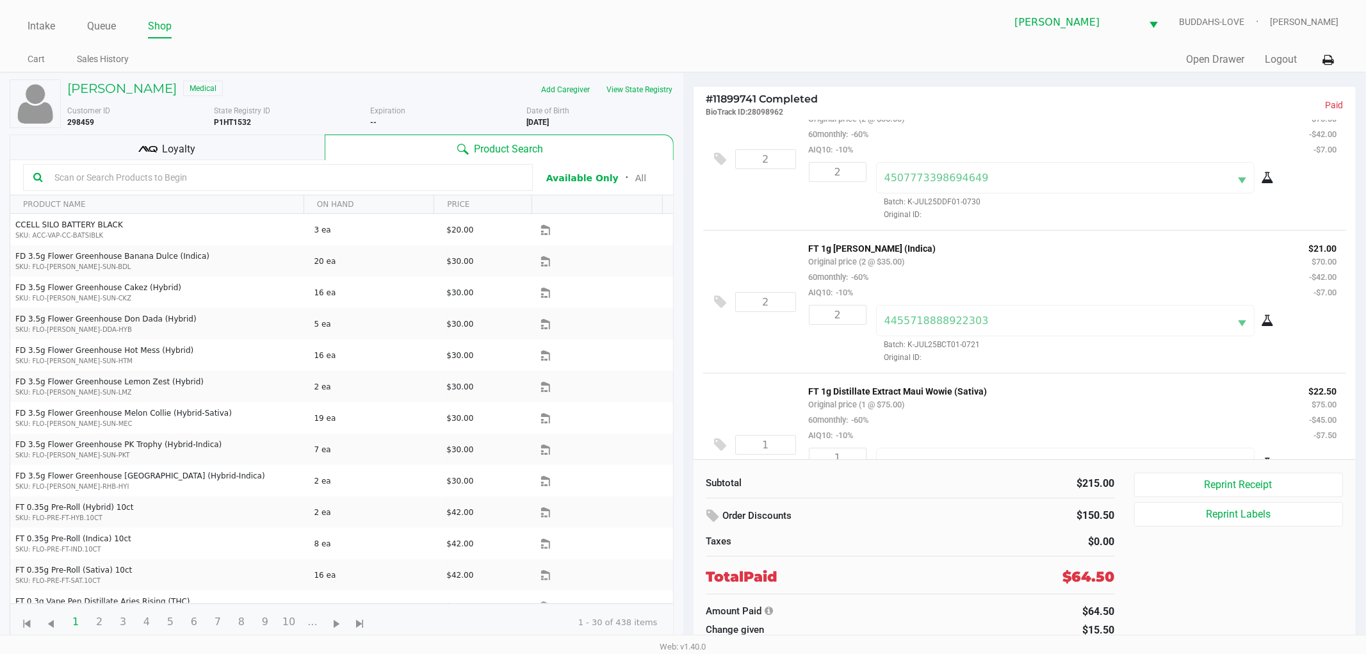
scroll to position [92, 0]
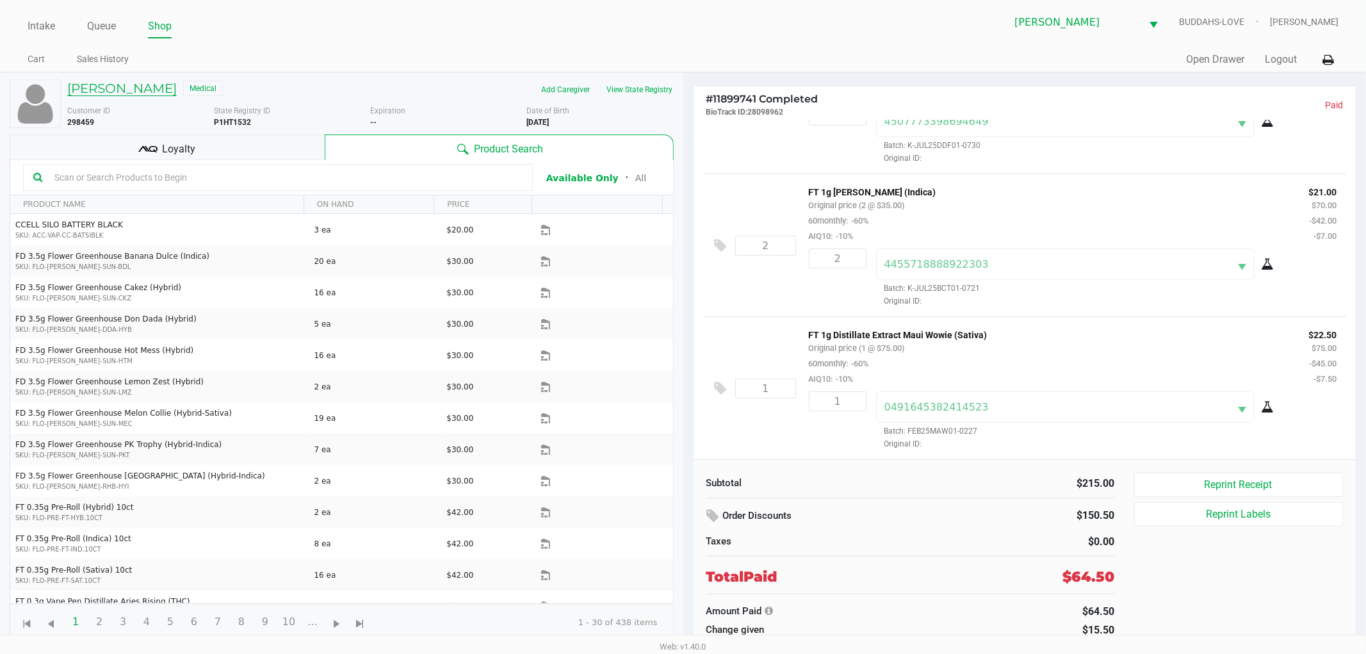
click at [76, 85] on h5 "MARGARET NASH" at bounding box center [122, 88] width 110 height 15
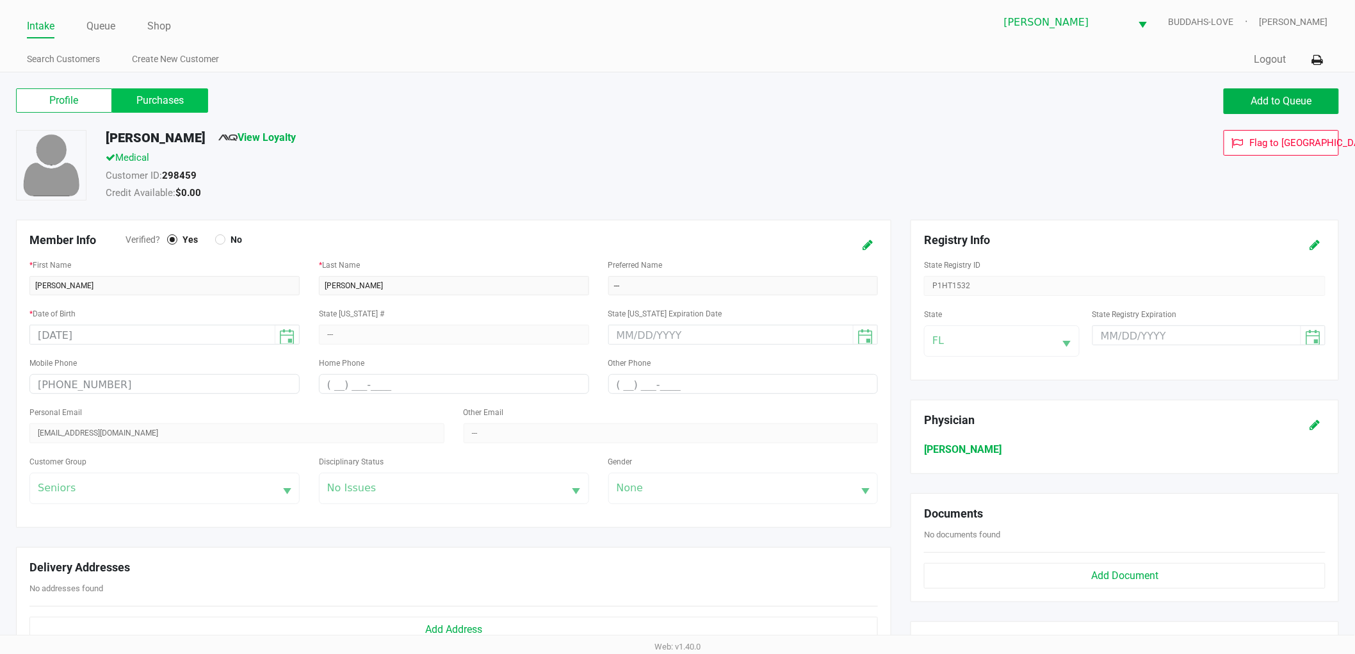
click at [187, 98] on label "Purchases" at bounding box center [160, 100] width 96 height 24
click at [0, 0] on 1 "Purchases" at bounding box center [0, 0] width 0 height 0
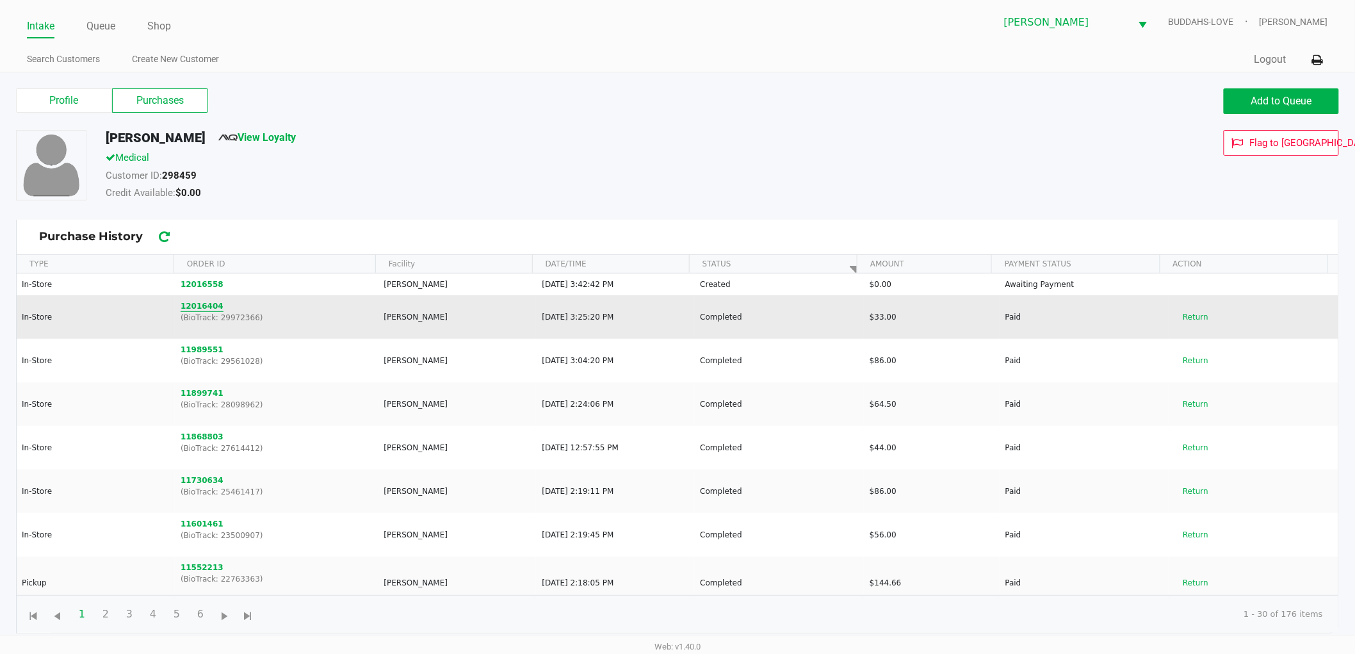
click at [200, 307] on button "12016404" at bounding box center [202, 306] width 43 height 12
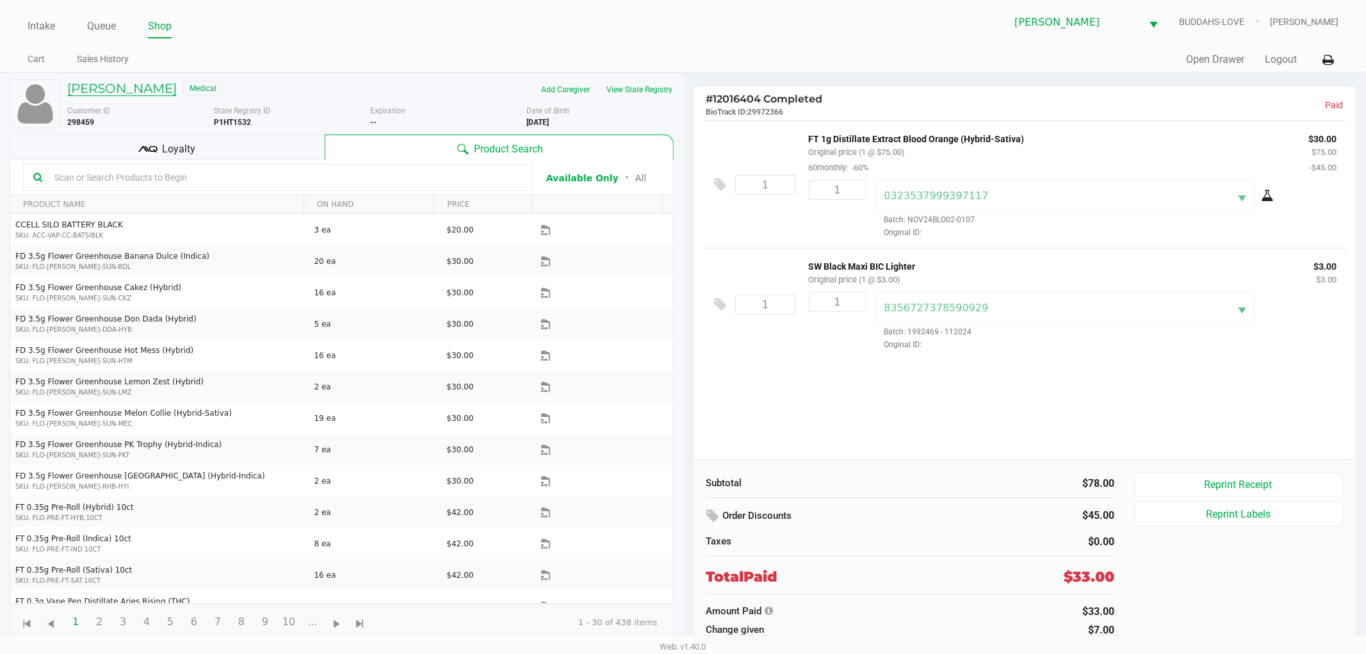
click at [167, 94] on h5 "MARGARET NASH" at bounding box center [122, 88] width 110 height 15
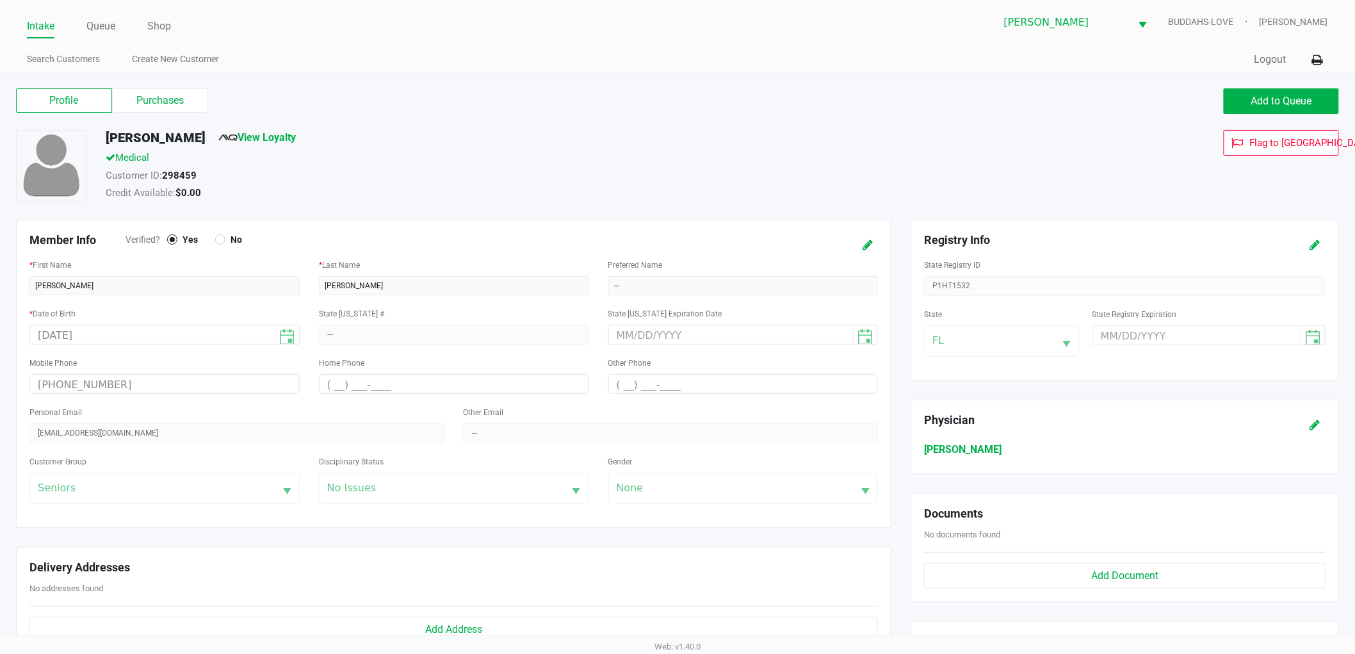
click at [181, 101] on label "Purchases" at bounding box center [160, 100] width 96 height 24
click at [0, 0] on 1 "Purchases" at bounding box center [0, 0] width 0 height 0
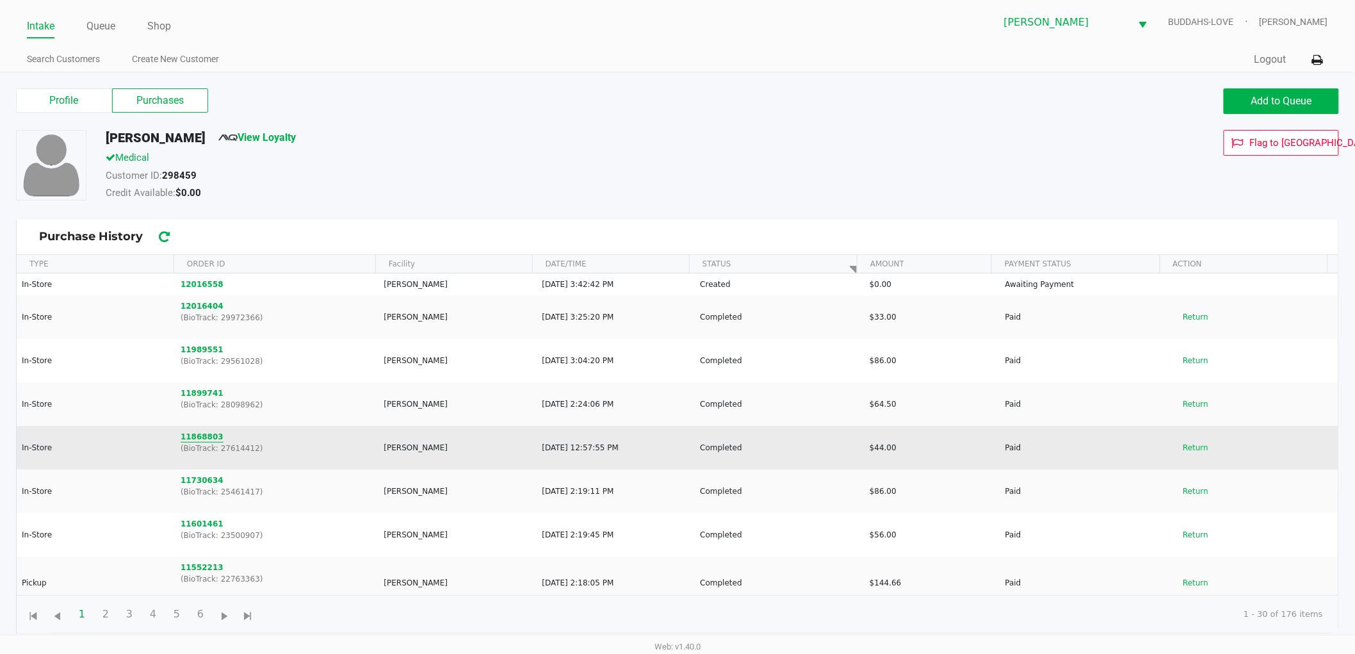
click at [195, 433] on button "11868803" at bounding box center [202, 437] width 43 height 12
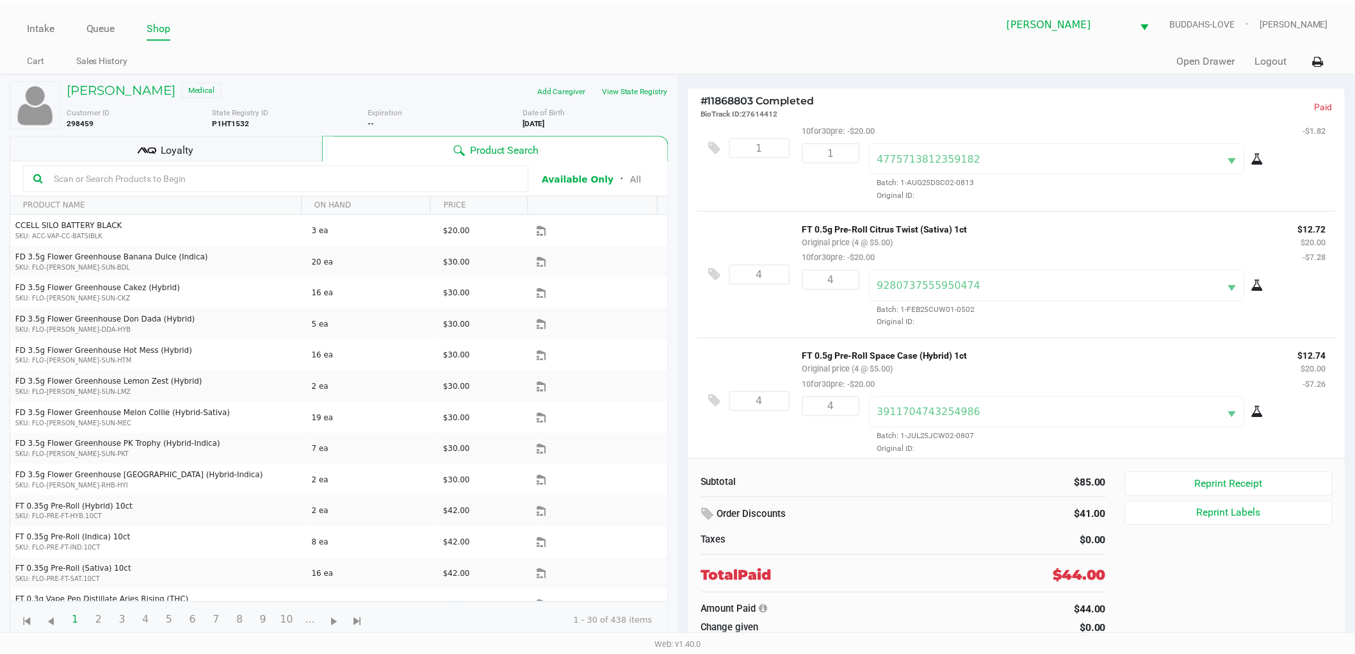
scroll to position [317, 0]
click at [115, 90] on h5 "MARGARET NASH" at bounding box center [122, 88] width 110 height 15
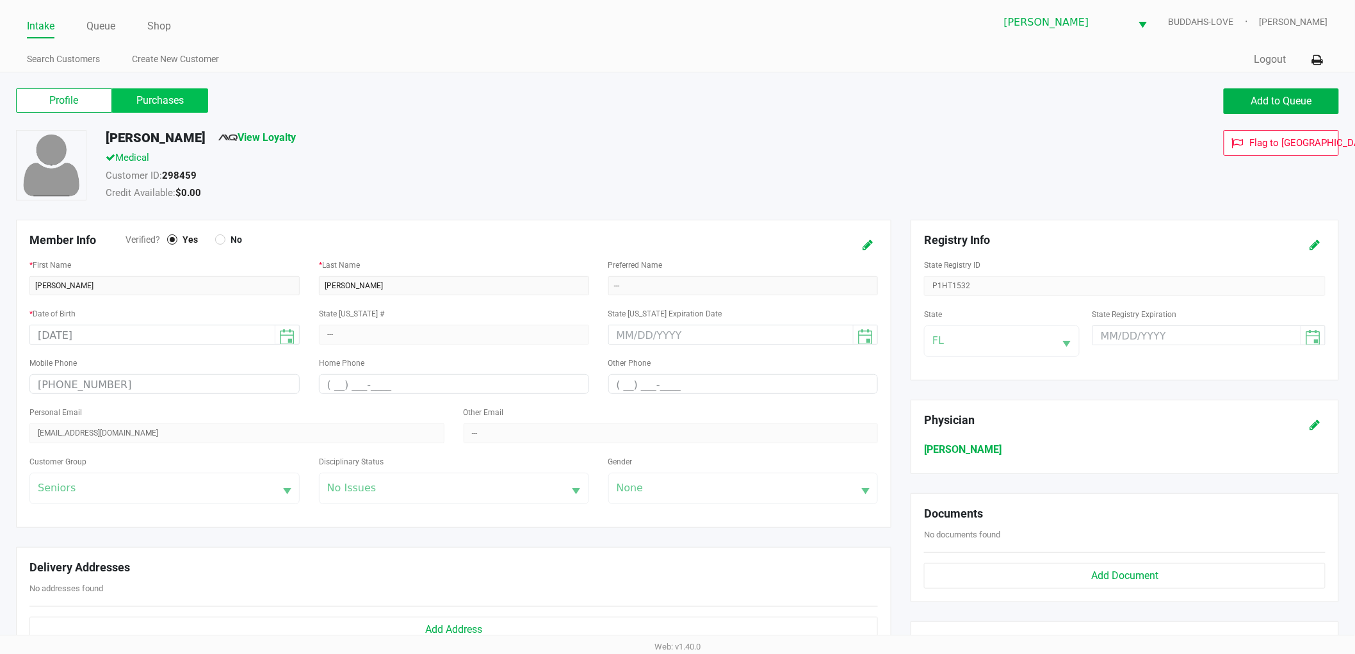
click at [152, 91] on label "Purchases" at bounding box center [160, 100] width 96 height 24
click at [0, 0] on 1 "Purchases" at bounding box center [0, 0] width 0 height 0
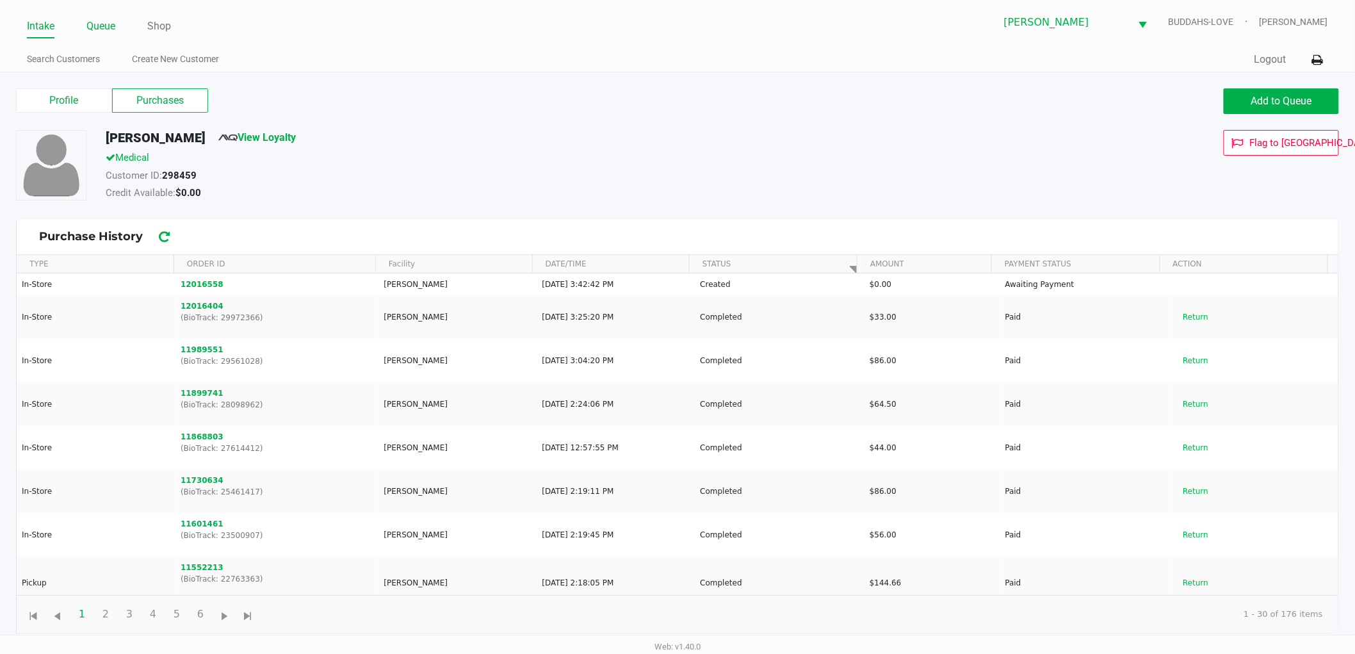
click at [93, 24] on link "Queue" at bounding box center [100, 26] width 29 height 18
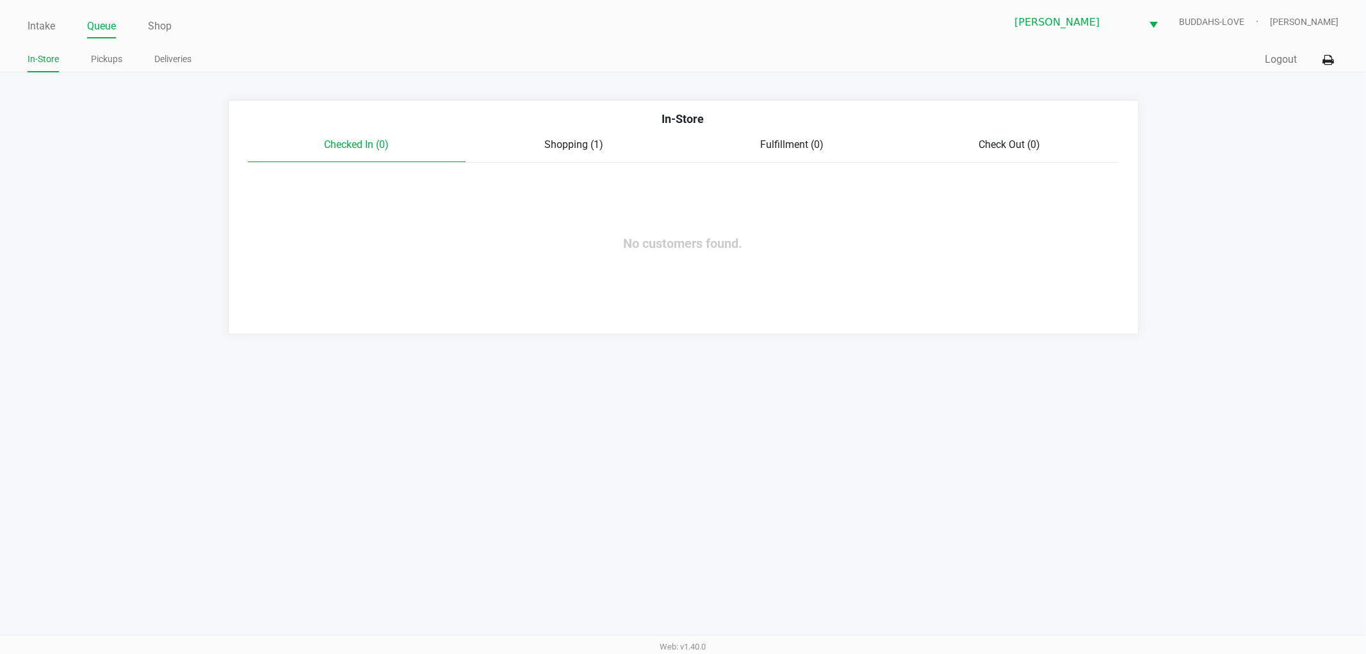
click at [559, 137] on div "Shopping (1)" at bounding box center [575, 144] width 218 height 15
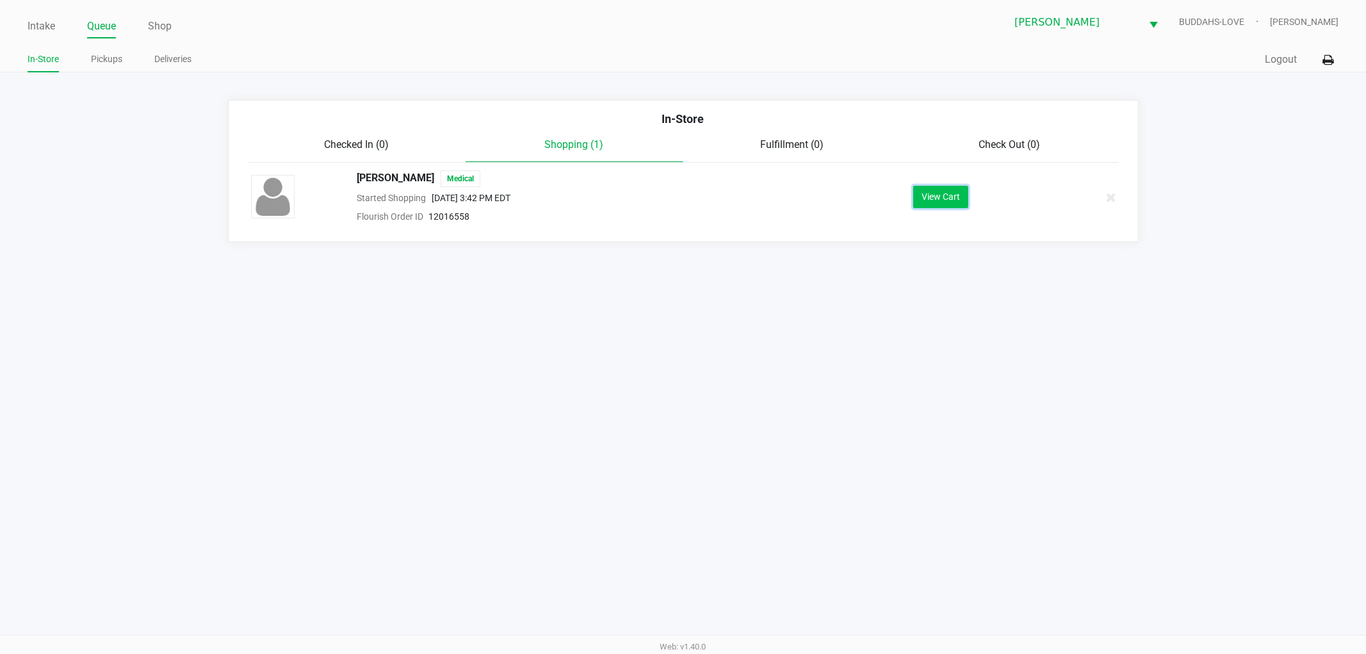
click at [944, 193] on button "View Cart" at bounding box center [940, 197] width 55 height 22
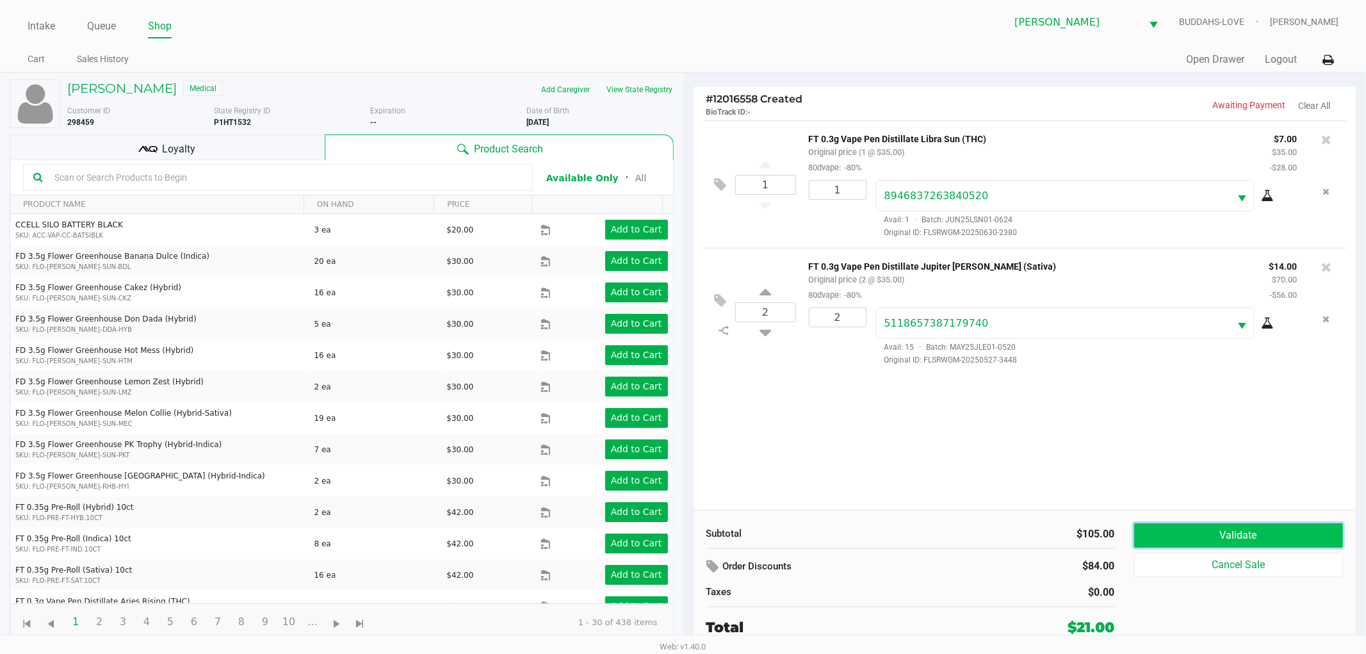
click at [1156, 538] on button "Validate" at bounding box center [1238, 535] width 209 height 24
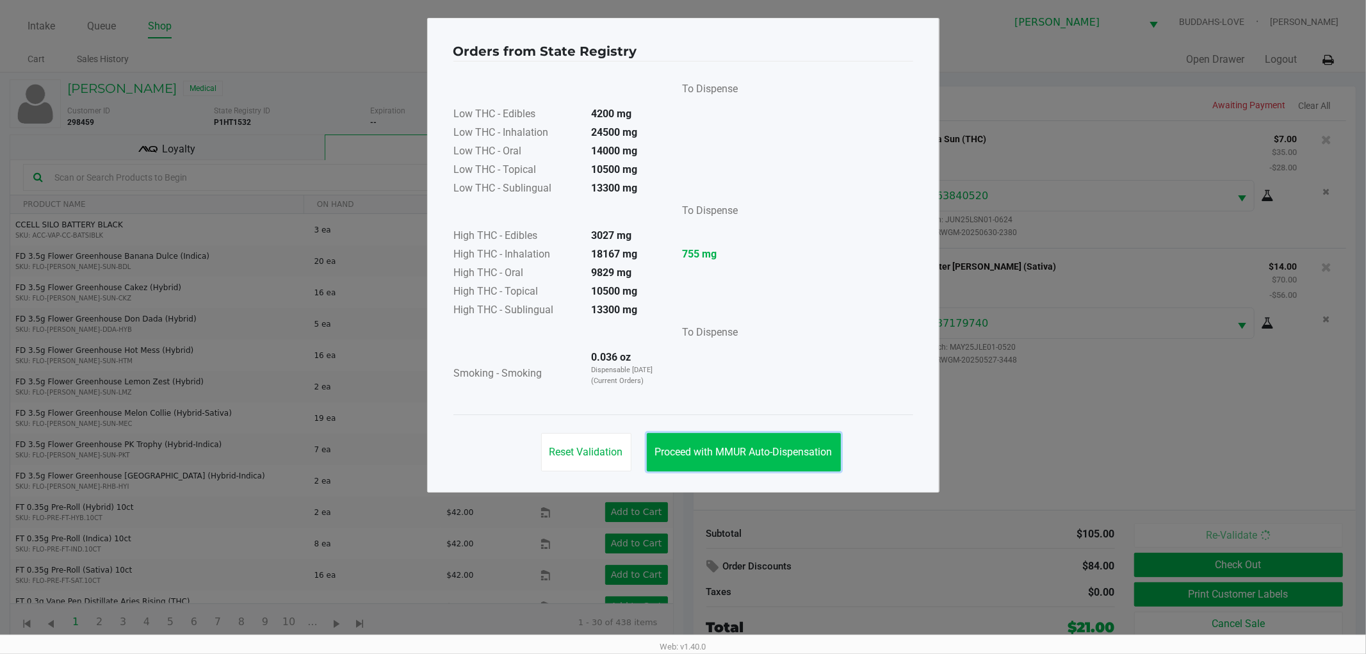
click at [742, 465] on button "Proceed with MMUR Auto-Dispensation" at bounding box center [744, 452] width 194 height 38
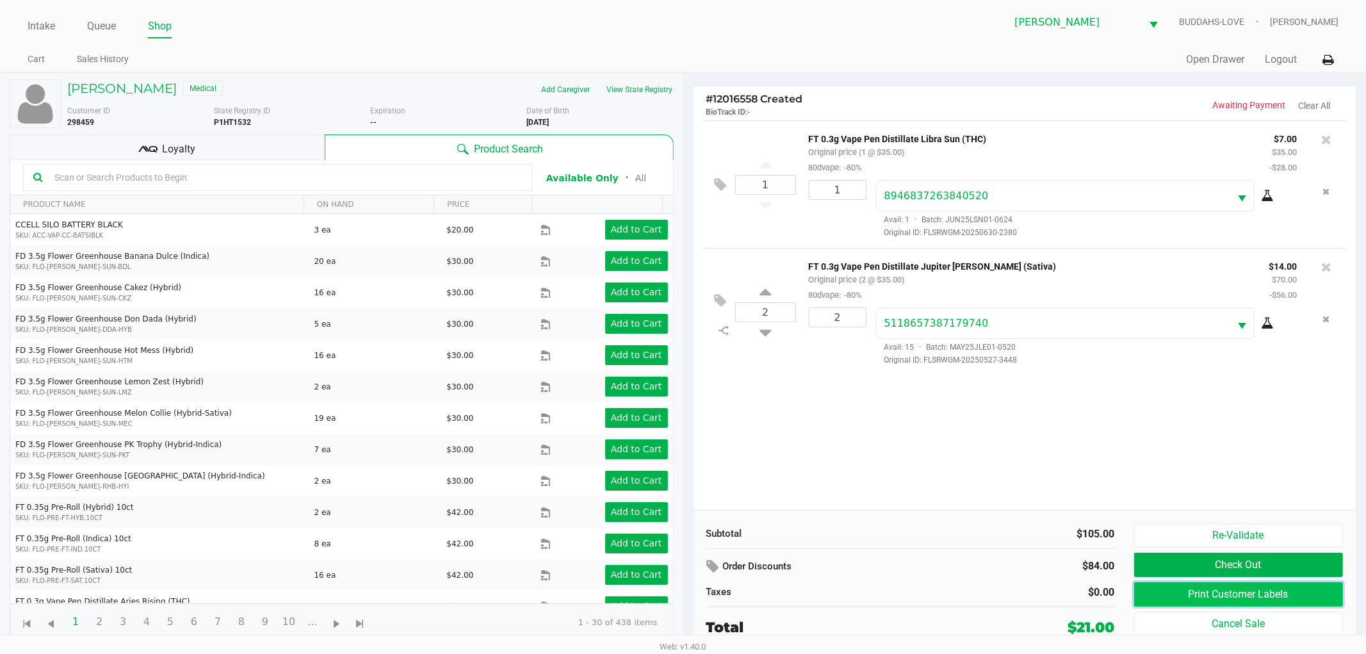
click at [1216, 592] on button "Print Customer Labels" at bounding box center [1238, 594] width 209 height 24
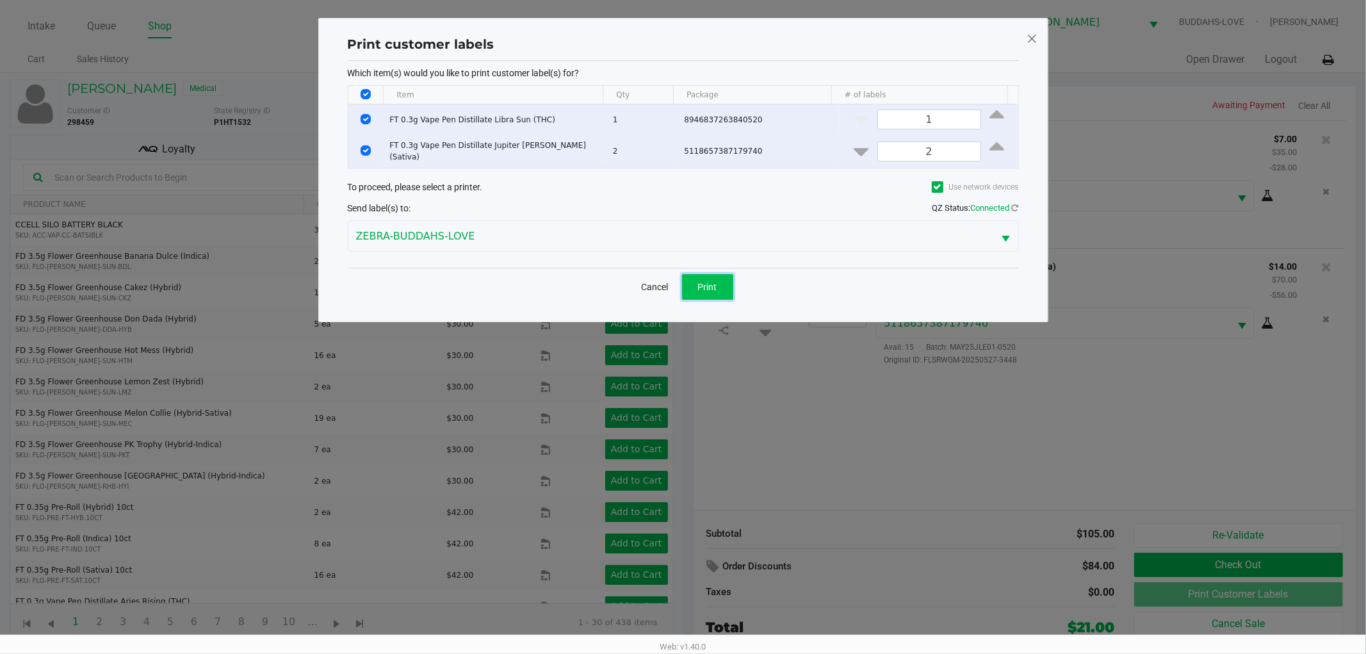
click at [699, 282] on span "Print" at bounding box center [707, 287] width 19 height 10
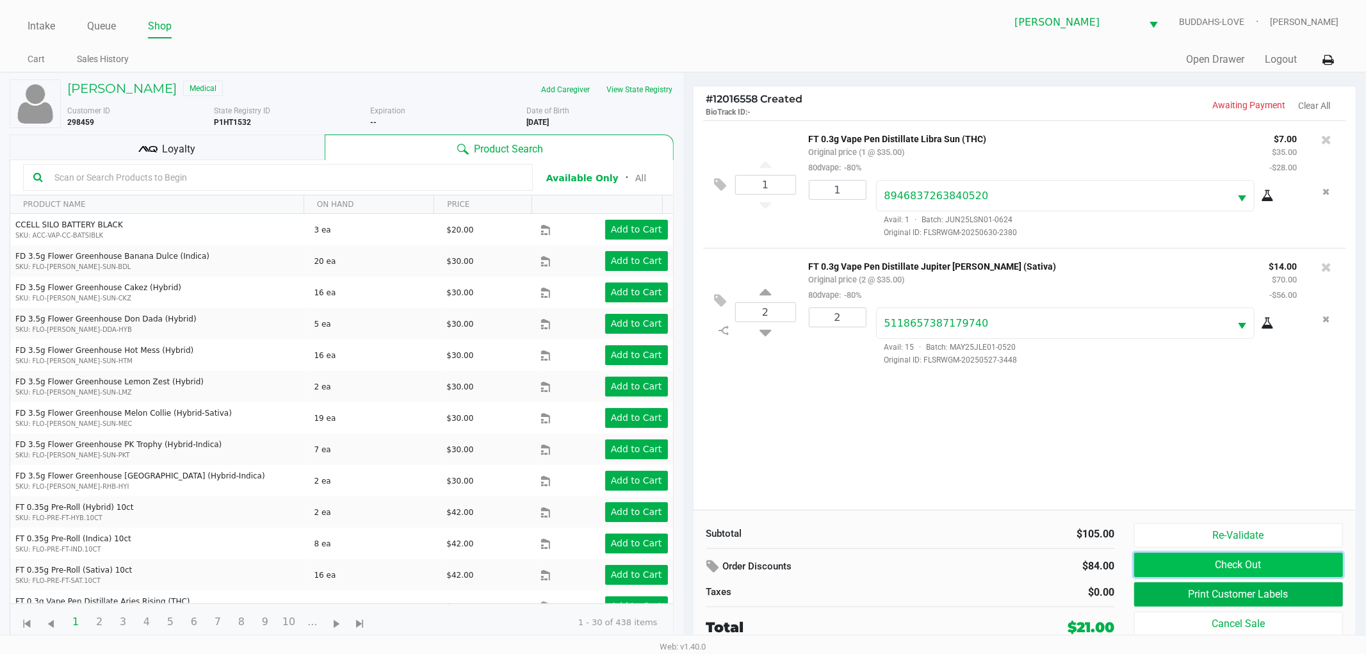
click at [1194, 560] on button "Check Out" at bounding box center [1238, 565] width 209 height 24
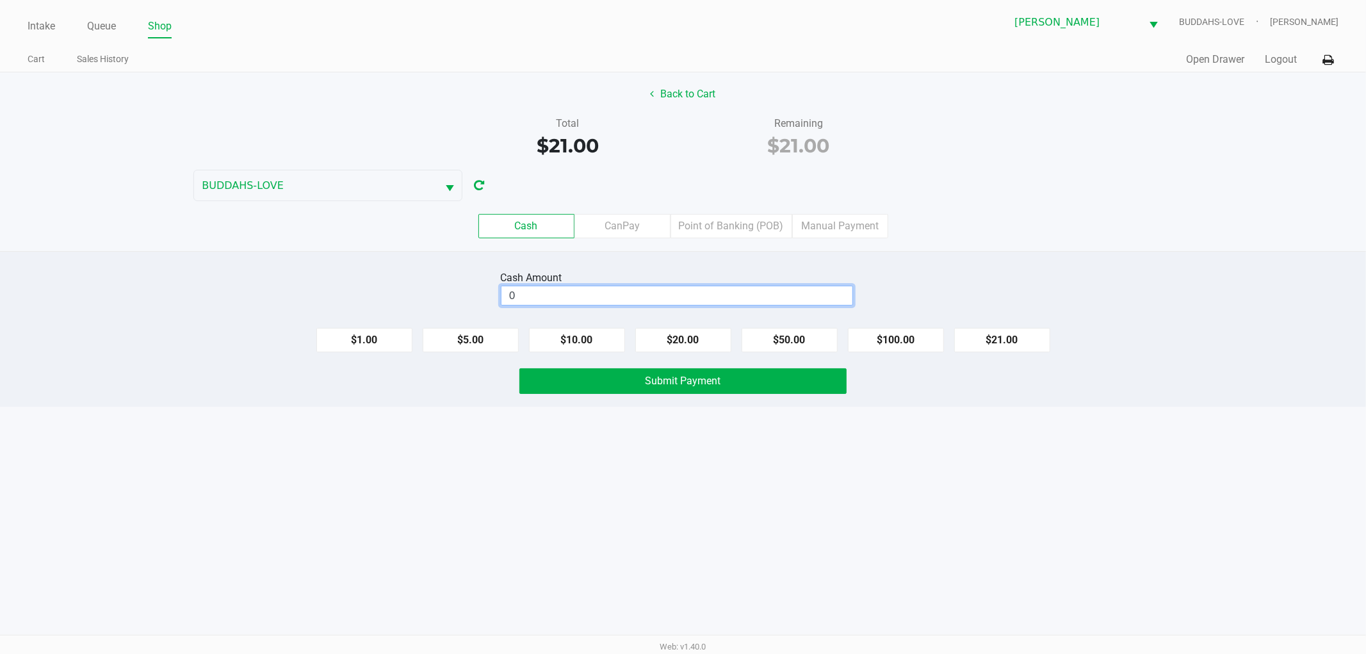
click at [557, 299] on input "0" at bounding box center [676, 295] width 351 height 19
type input "$21.00"
click at [494, 509] on div "Intake Queue Shop Sebring WC BUDDAHS-LOVE Jonathan Mcelroy Cart Sales History Q…" at bounding box center [683, 327] width 1366 height 654
click at [589, 375] on button "Submit Payment" at bounding box center [682, 381] width 327 height 26
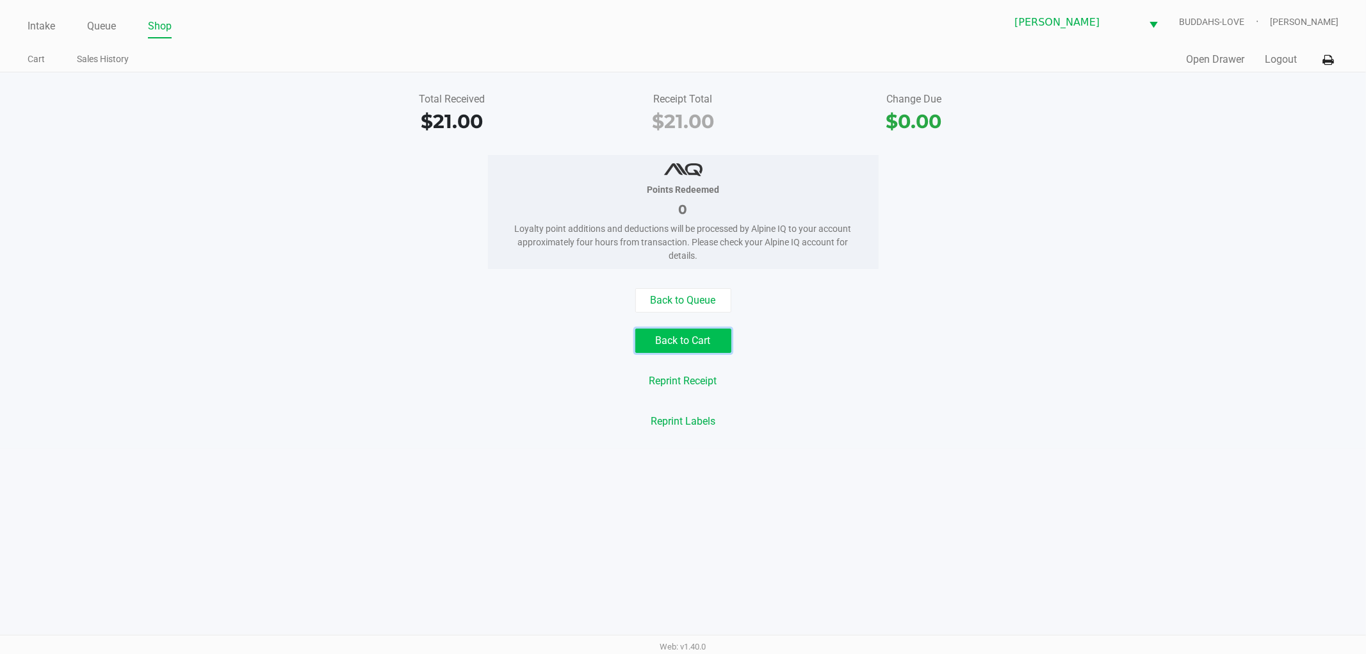
click at [674, 331] on button "Back to Cart" at bounding box center [683, 341] width 96 height 24
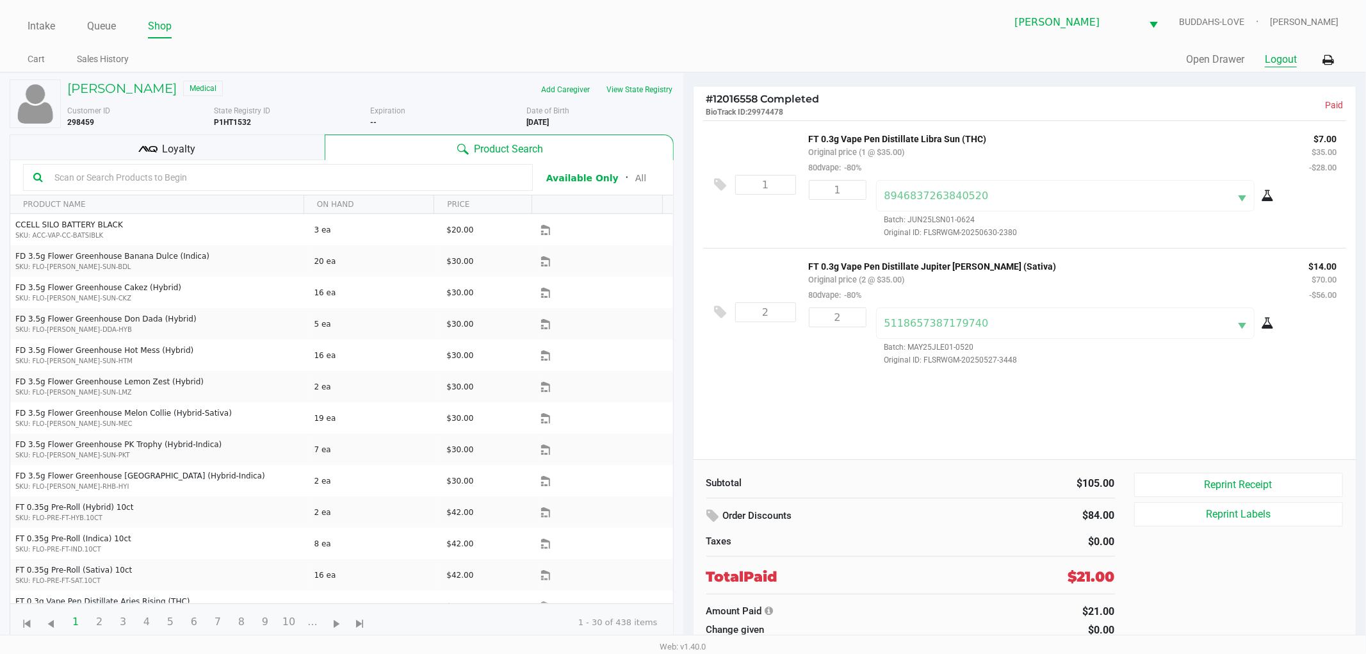
click at [1273, 63] on button "Logout" at bounding box center [1281, 59] width 32 height 15
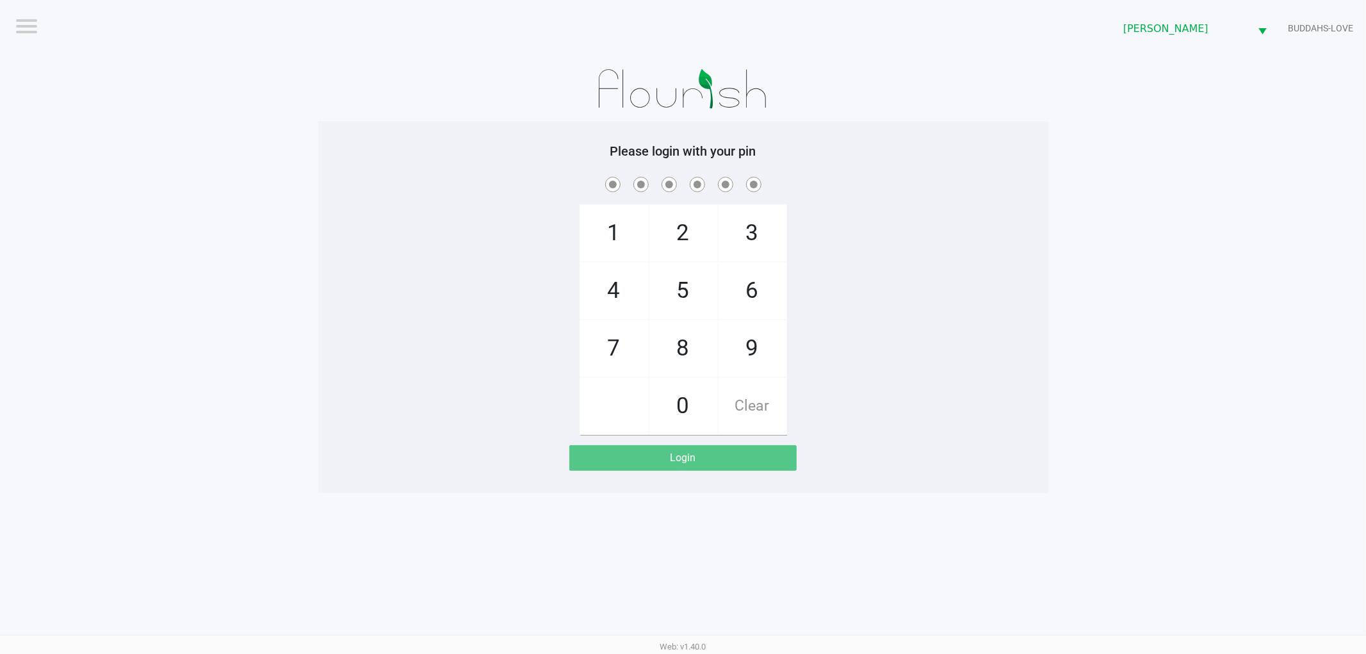
click at [1224, 225] on app-pos-login-wrapper "Logout Sebring WC BUDDAHS-LOVE Please login with your pin 1 4 7 2 5 8 0 3 6 9 C…" at bounding box center [683, 246] width 1366 height 493
checkbox input "true"
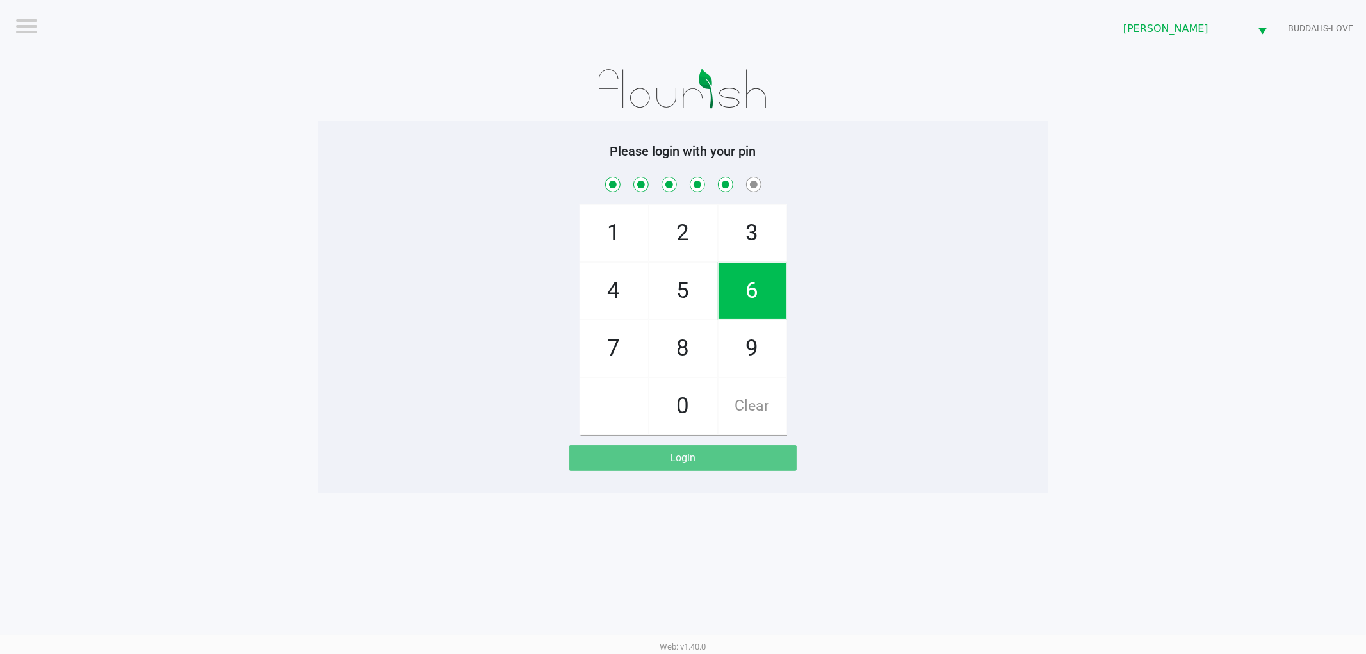
checkbox input "true"
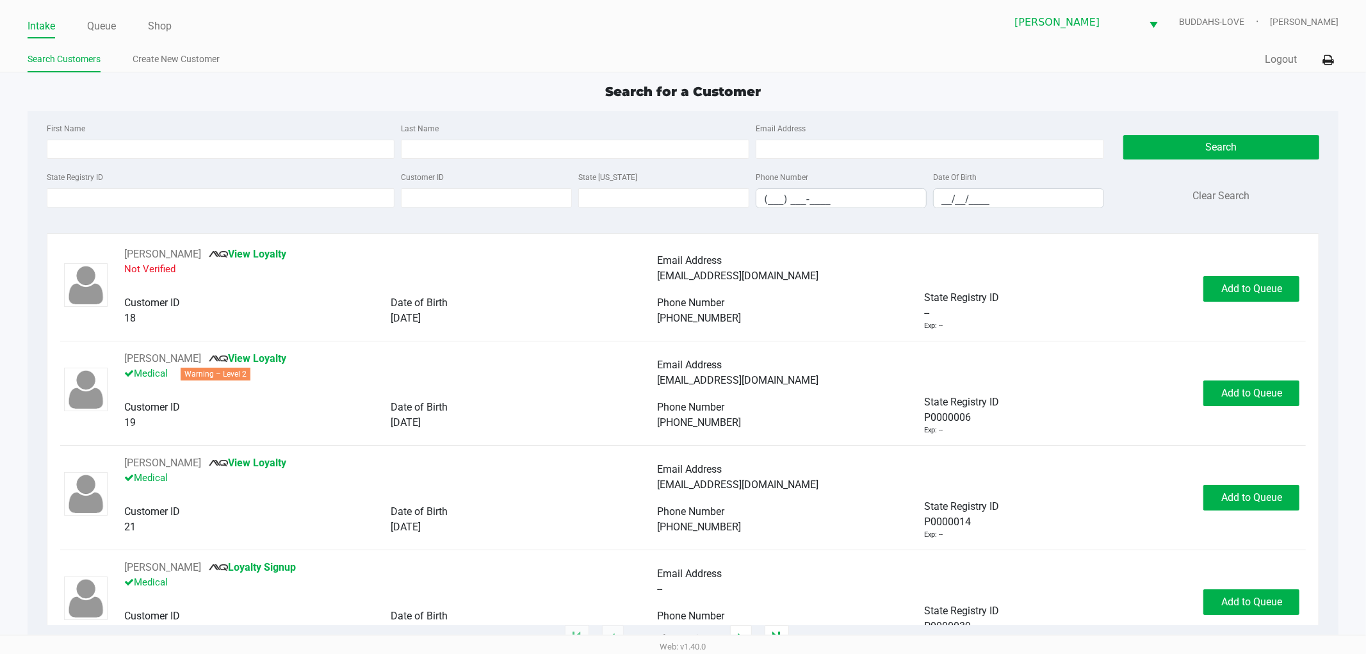
click at [252, 214] on div "State Registry ID Customer ID State ID Phone Number (___) ___-____ Date Of Birt…" at bounding box center [576, 193] width 1064 height 49
click at [240, 203] on input "State Registry ID" at bounding box center [221, 197] width 348 height 19
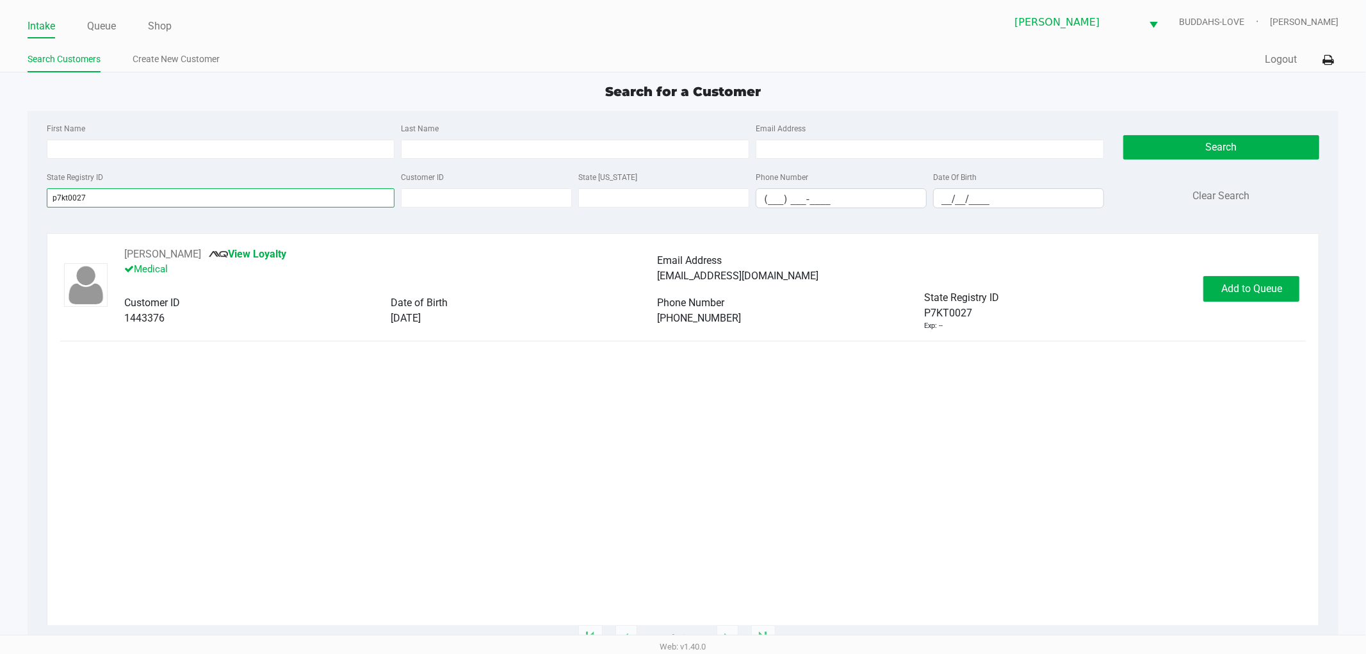
type input "p7kt0027"
click at [1214, 286] on button "Add to Queue" at bounding box center [1251, 289] width 96 height 26
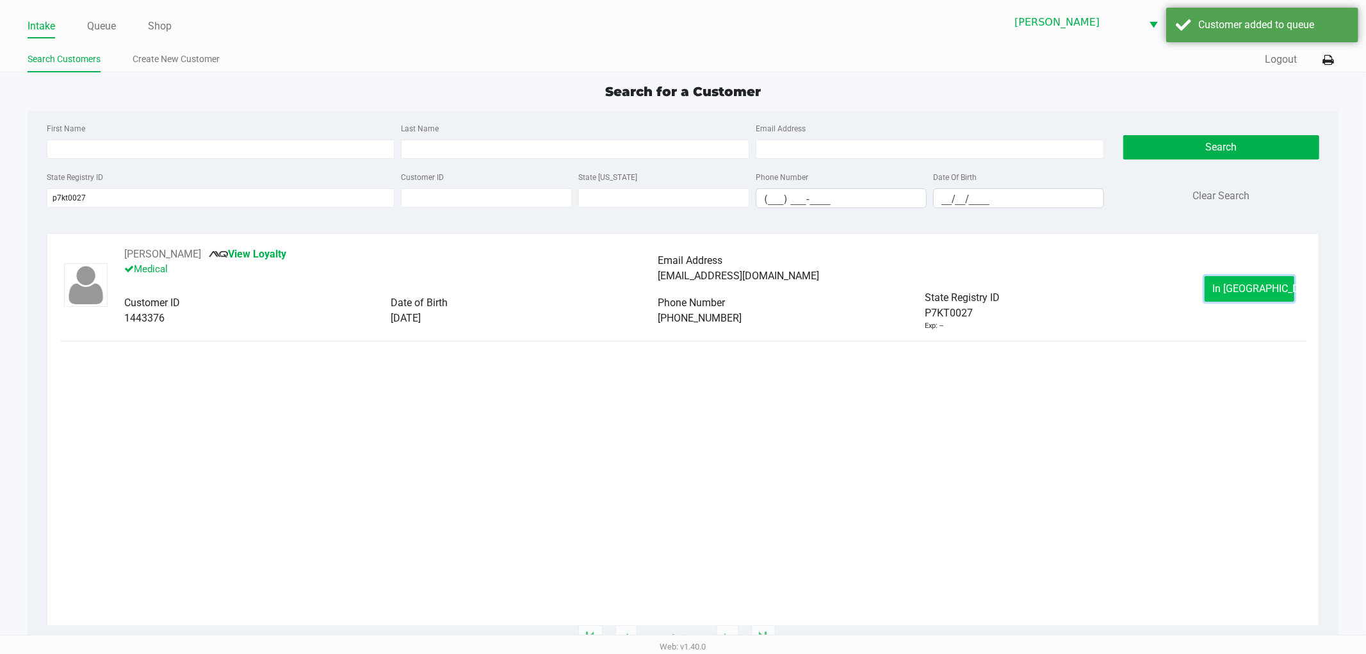
click at [1228, 286] on button "In Queue" at bounding box center [1250, 289] width 90 height 26
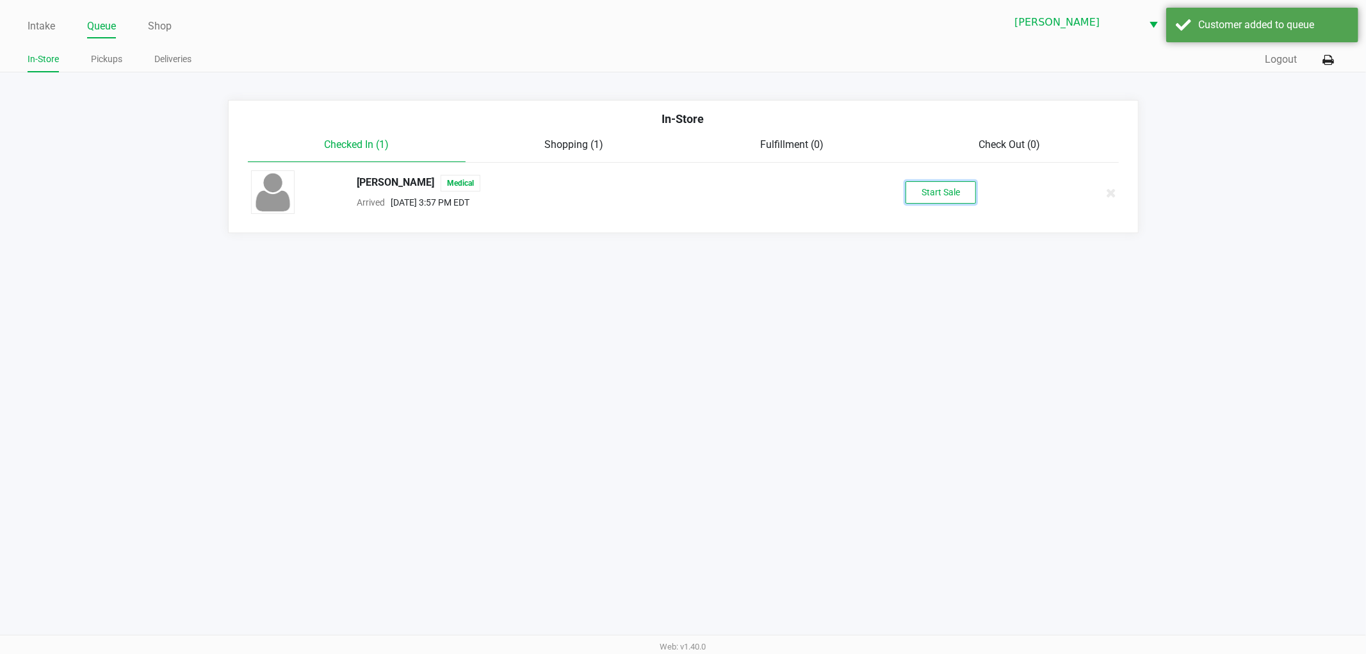
click at [958, 197] on button "Start Sale" at bounding box center [941, 192] width 70 height 22
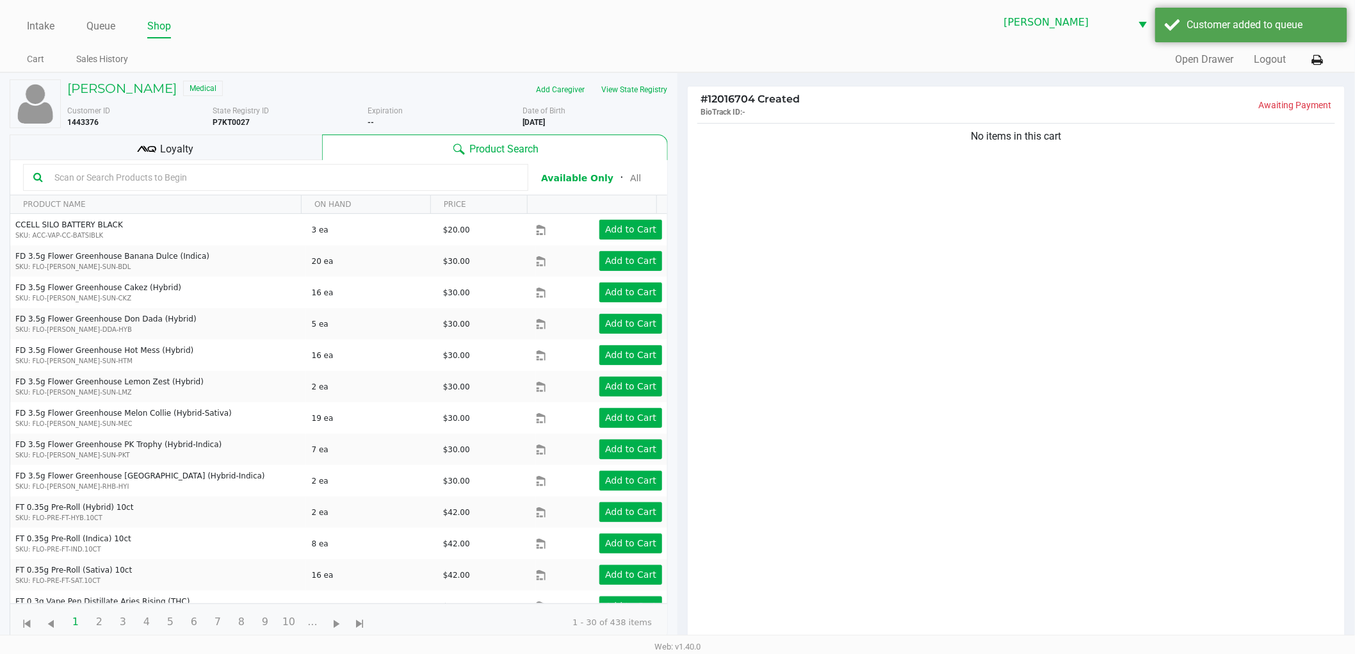
click at [150, 143] on icon at bounding box center [146, 149] width 19 height 19
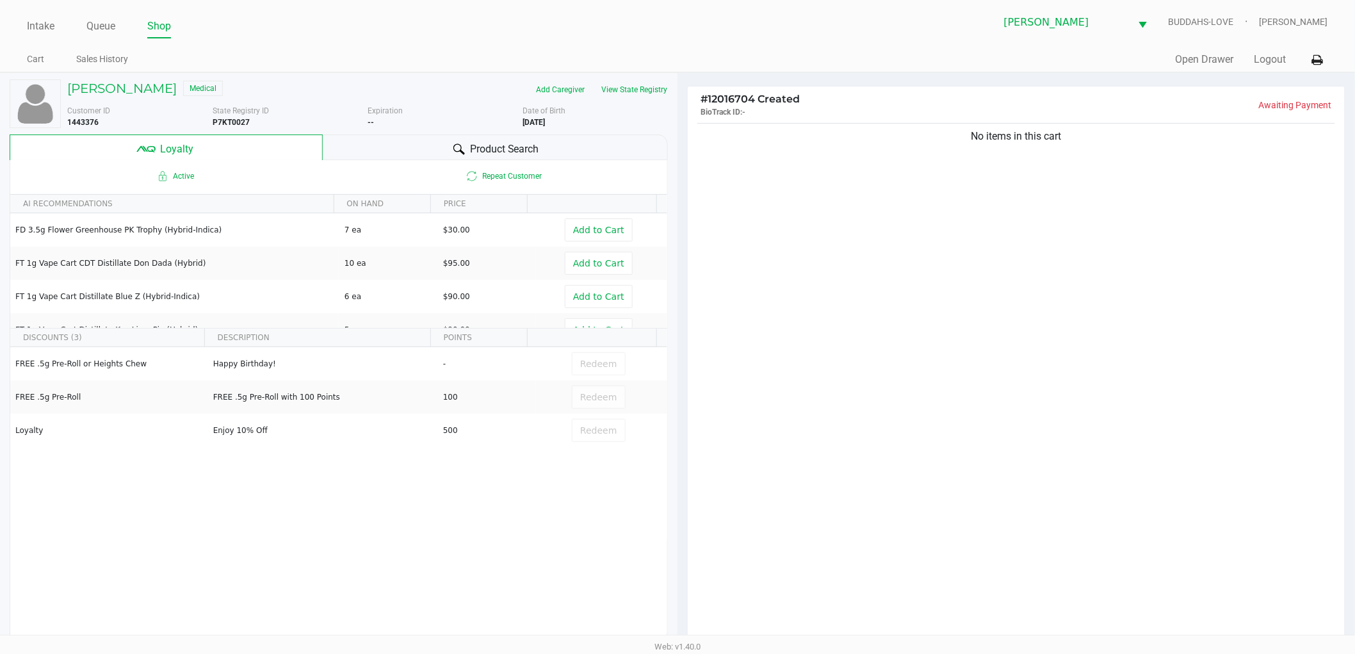
click at [500, 151] on span "Product Search" at bounding box center [504, 149] width 69 height 15
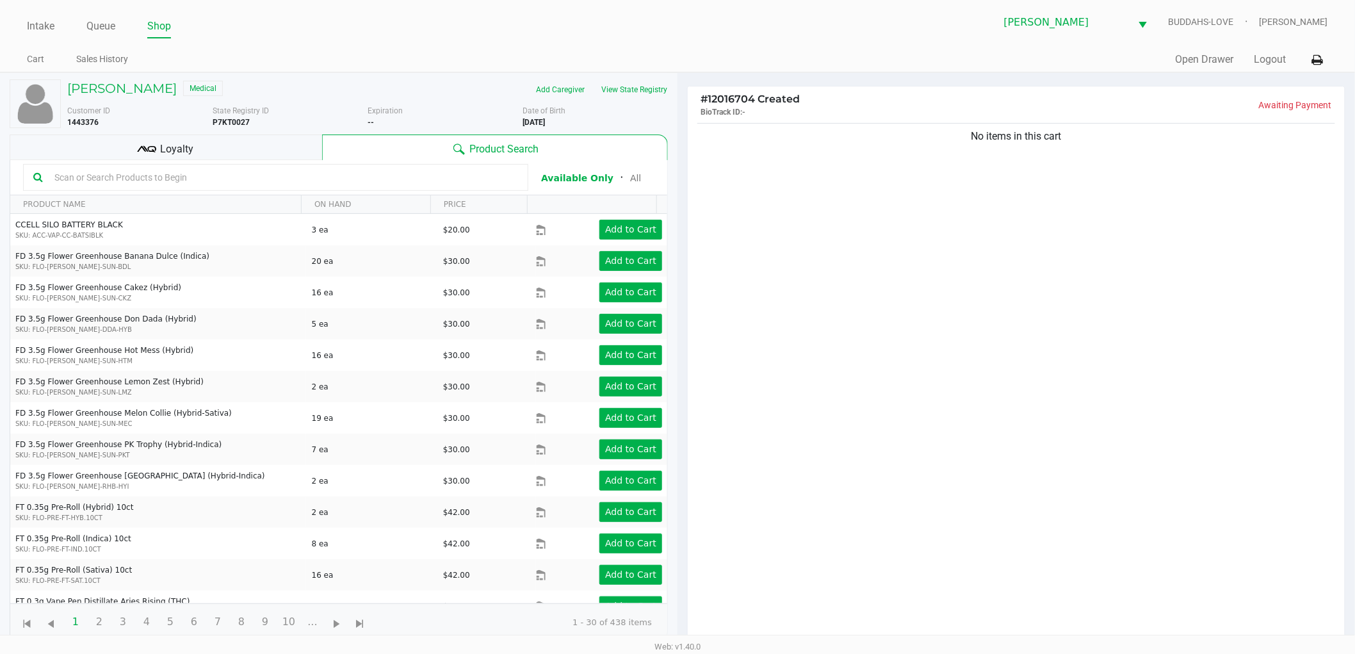
click at [266, 149] on div "Loyalty" at bounding box center [166, 147] width 313 height 26
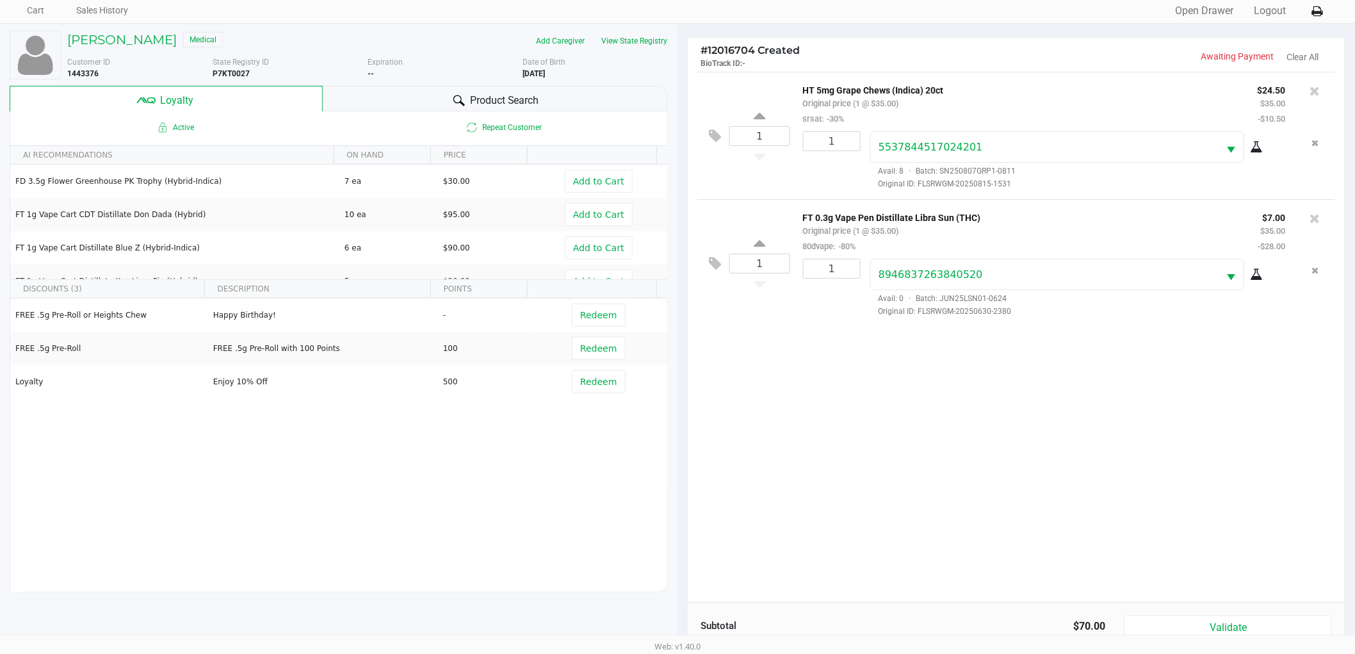
scroll to position [154, 0]
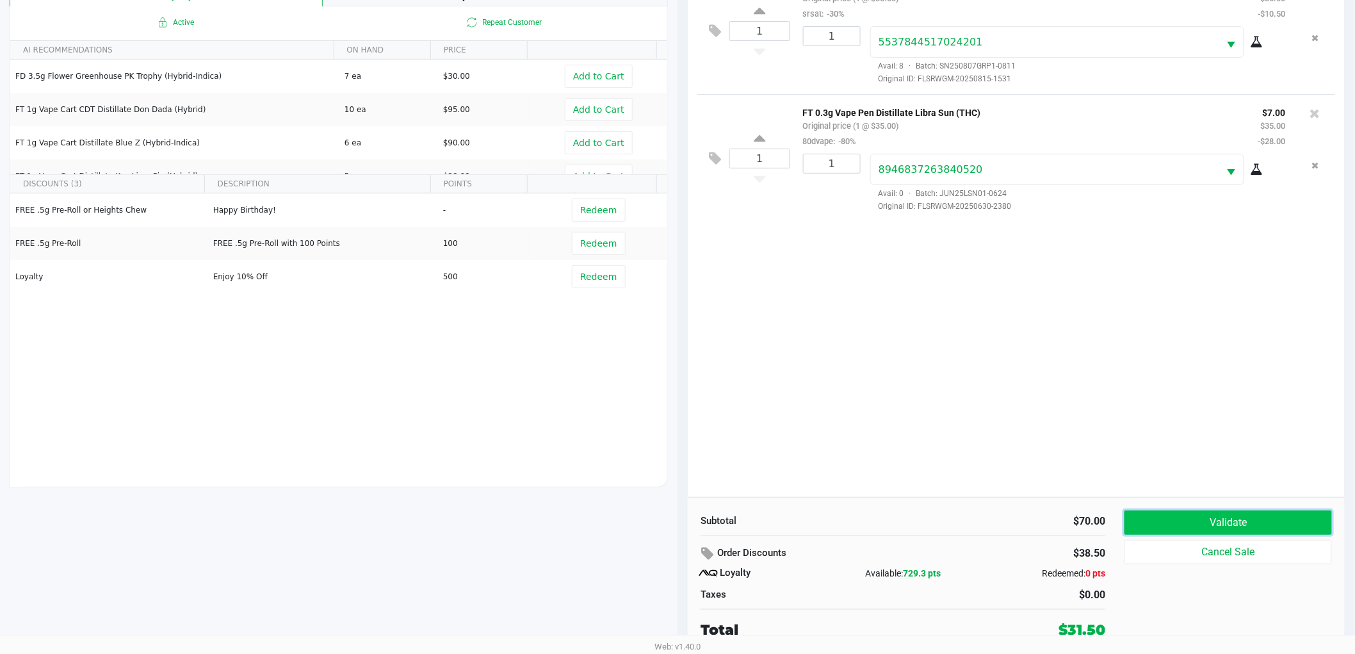
click at [1202, 521] on button "Validate" at bounding box center [1229, 522] width 208 height 24
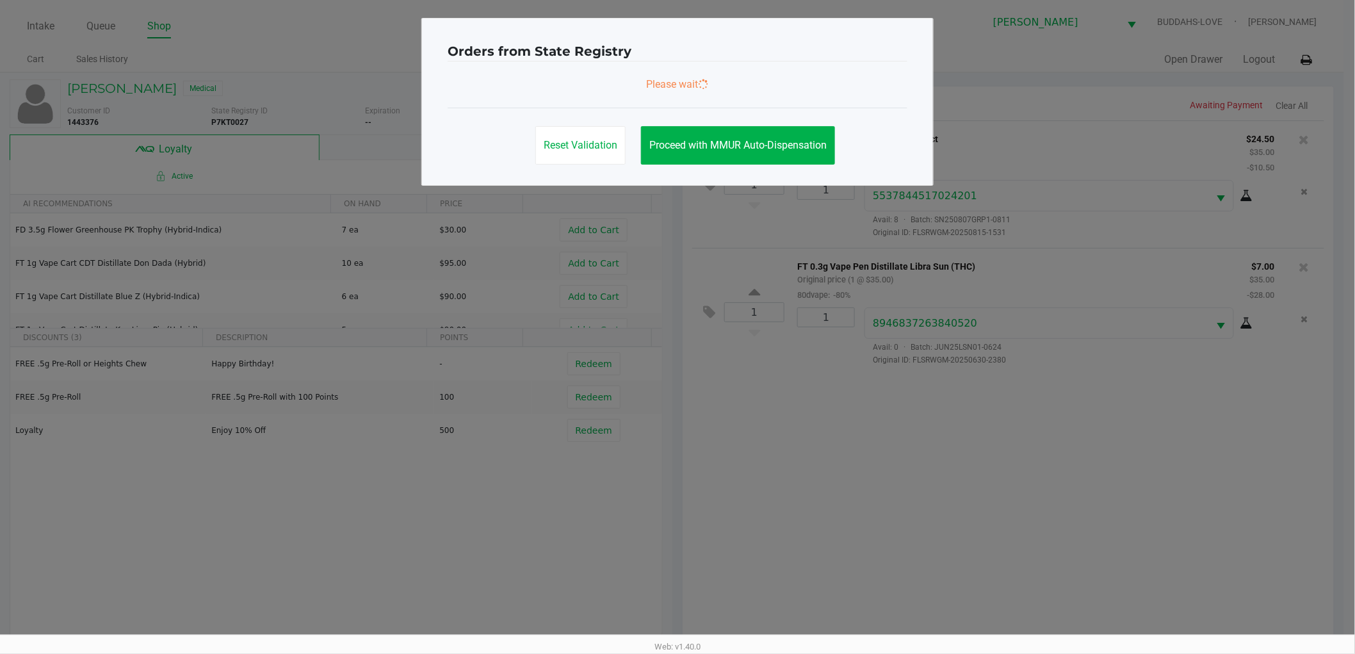
scroll to position [0, 0]
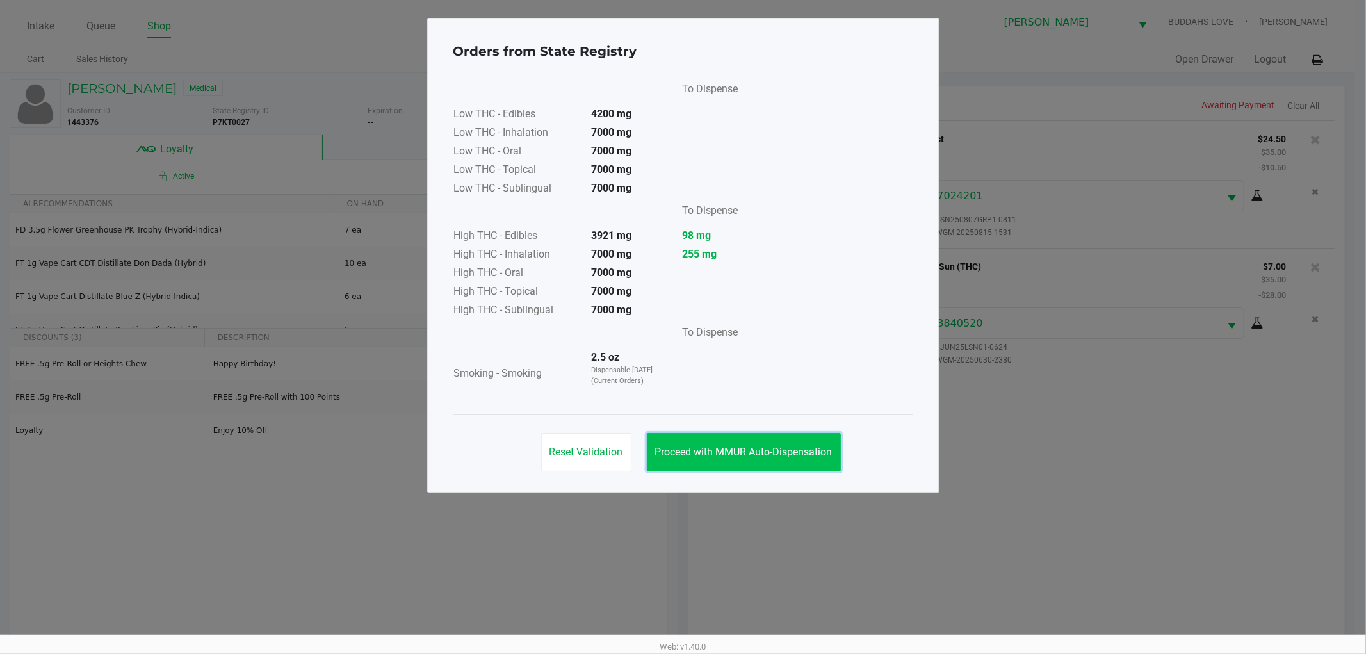
click at [749, 446] on span "Proceed with MMUR Auto-Dispensation" at bounding box center [743, 452] width 177 height 12
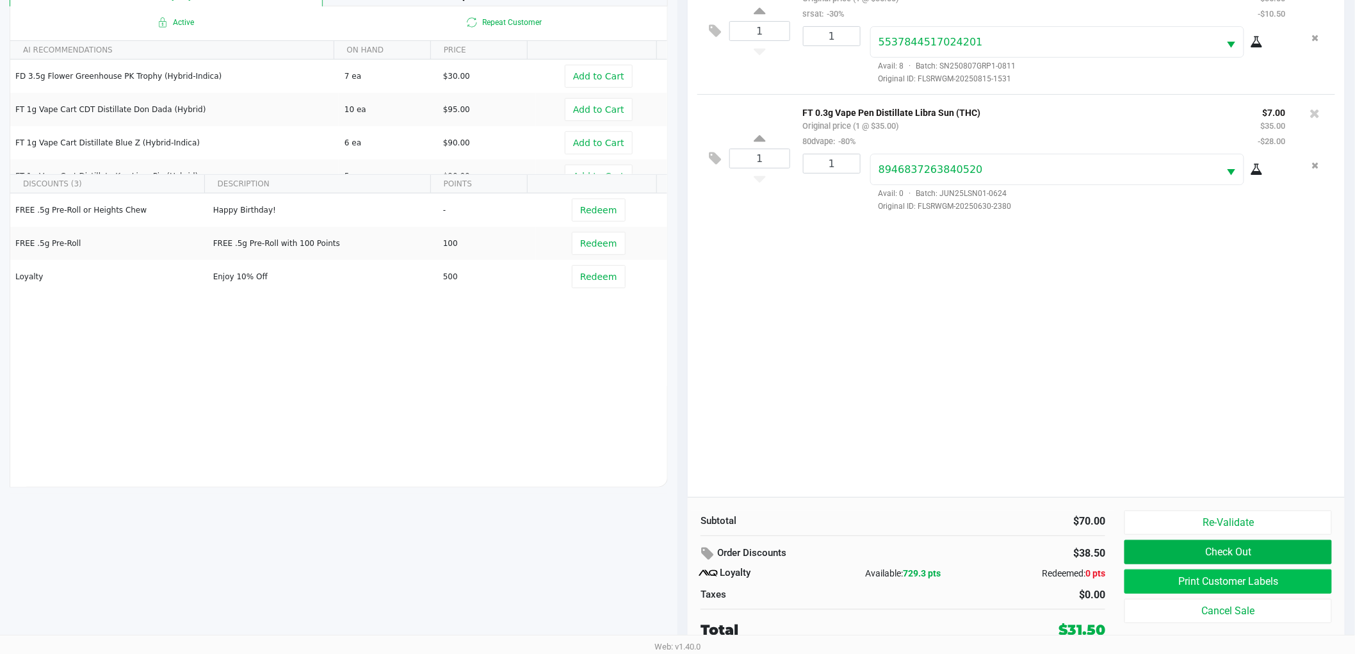
scroll to position [154, 0]
click at [1187, 585] on button "Print Customer Labels" at bounding box center [1229, 581] width 208 height 24
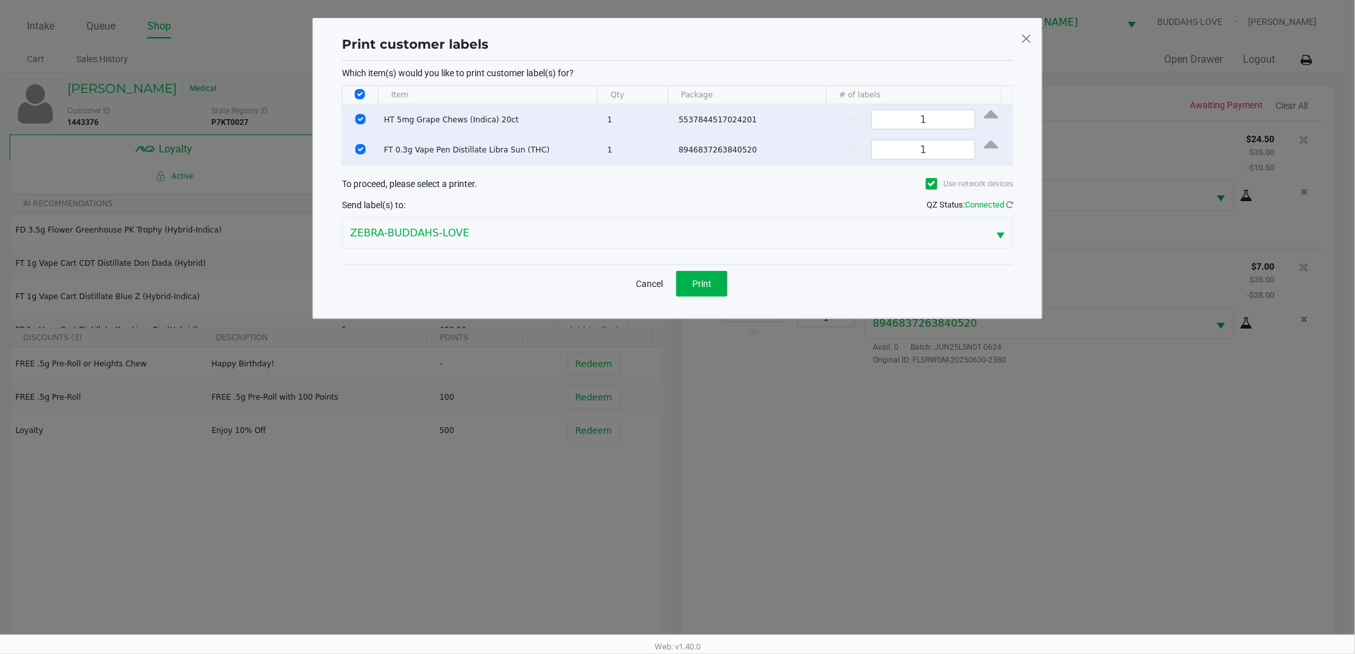
scroll to position [0, 0]
click at [371, 94] on th "Data table" at bounding box center [365, 95] width 35 height 19
click at [363, 94] on input "Select All Rows" at bounding box center [366, 94] width 10 height 10
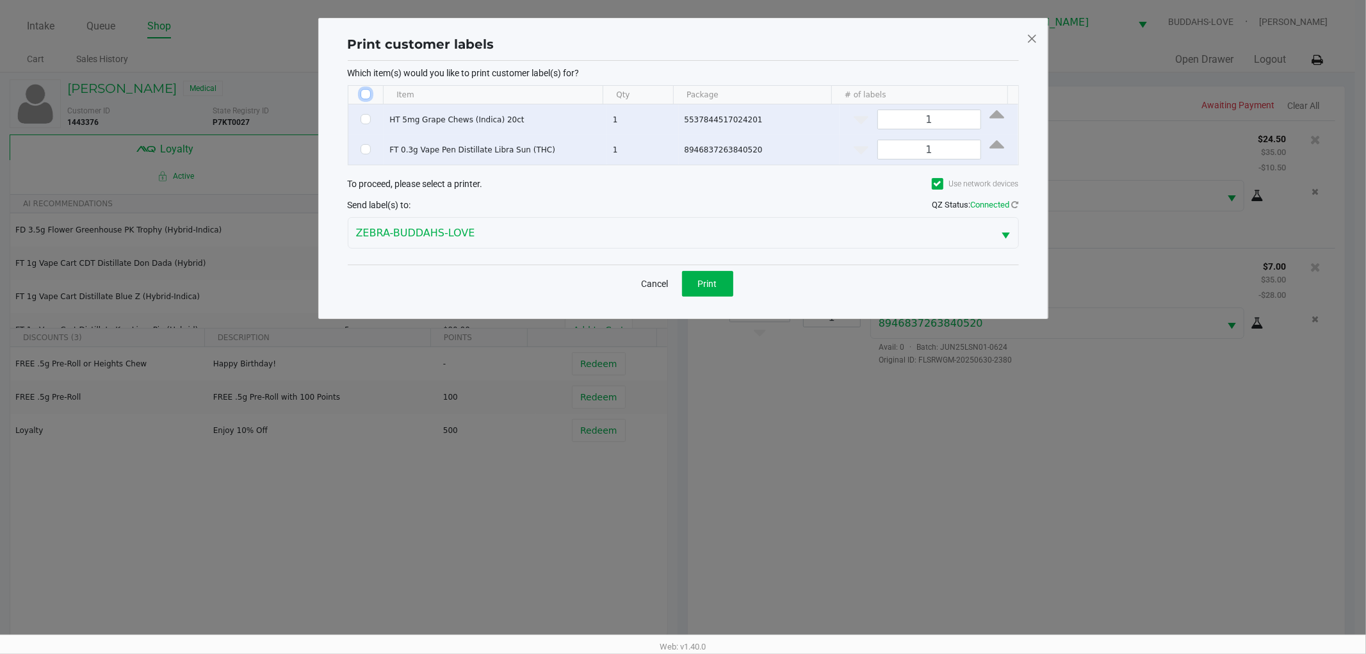
checkbox input "false"
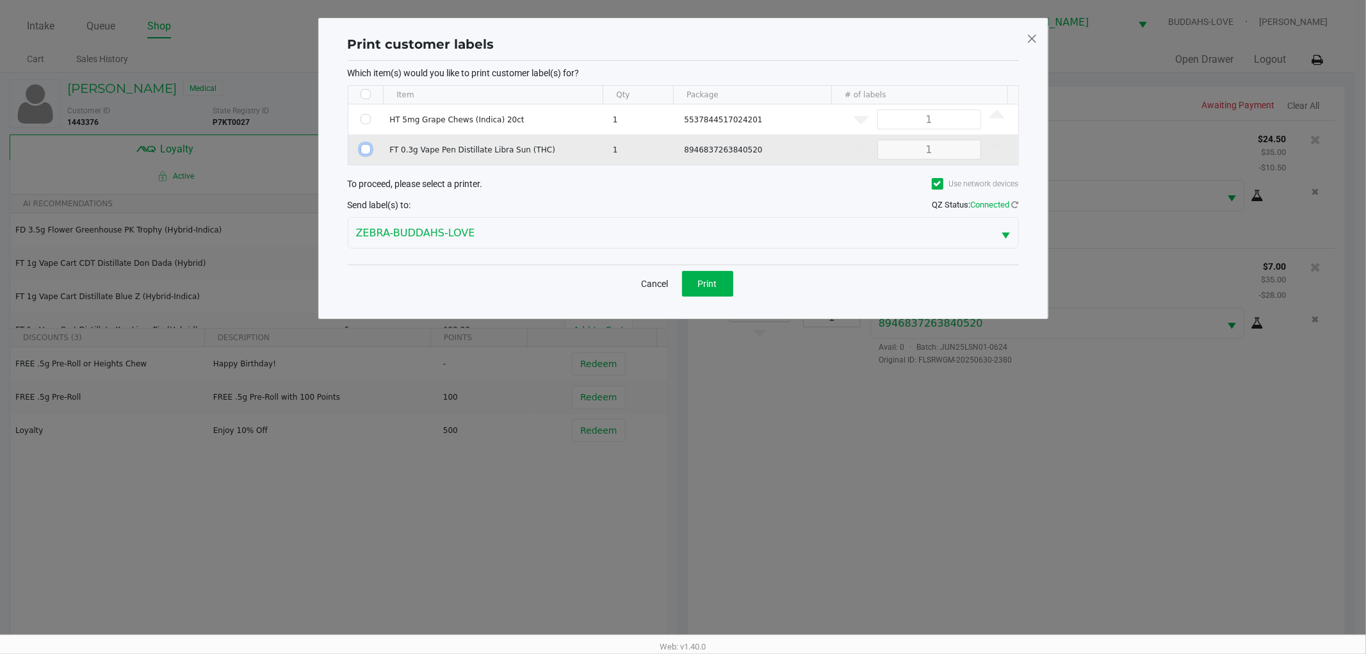
click at [362, 151] on input "Select Row" at bounding box center [366, 149] width 10 height 10
checkbox input "true"
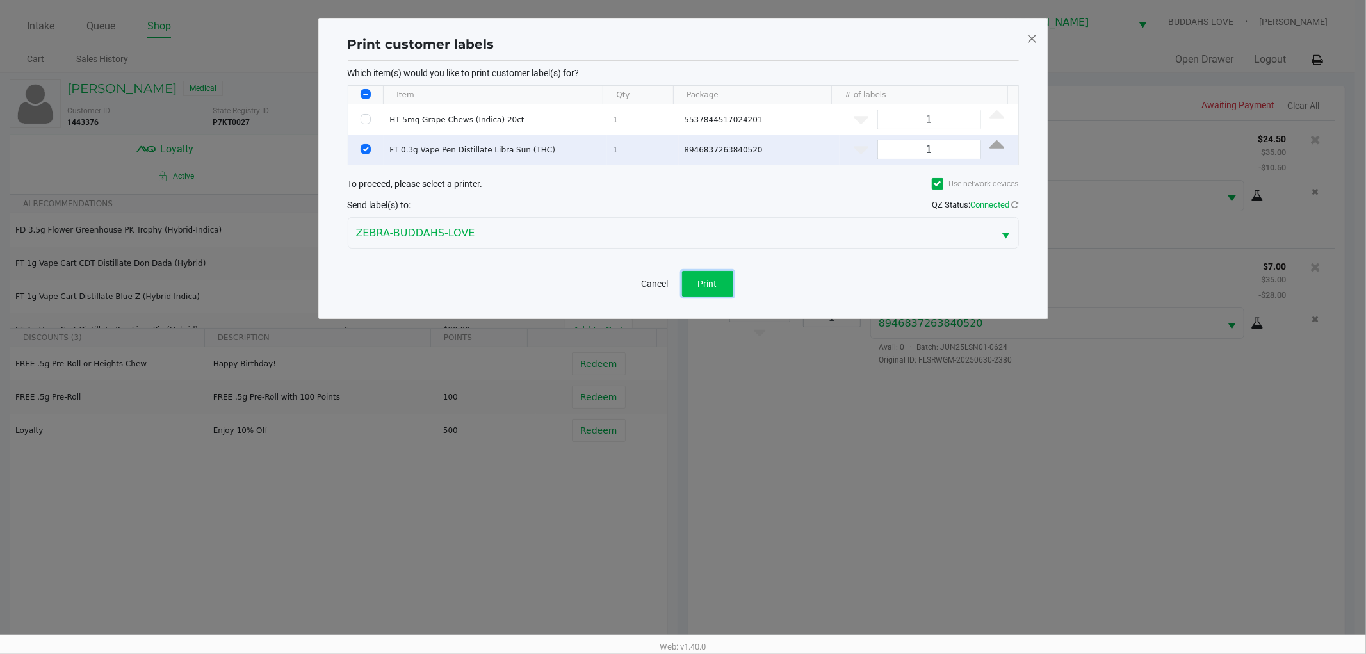
click at [702, 279] on span "Print" at bounding box center [707, 284] width 19 height 10
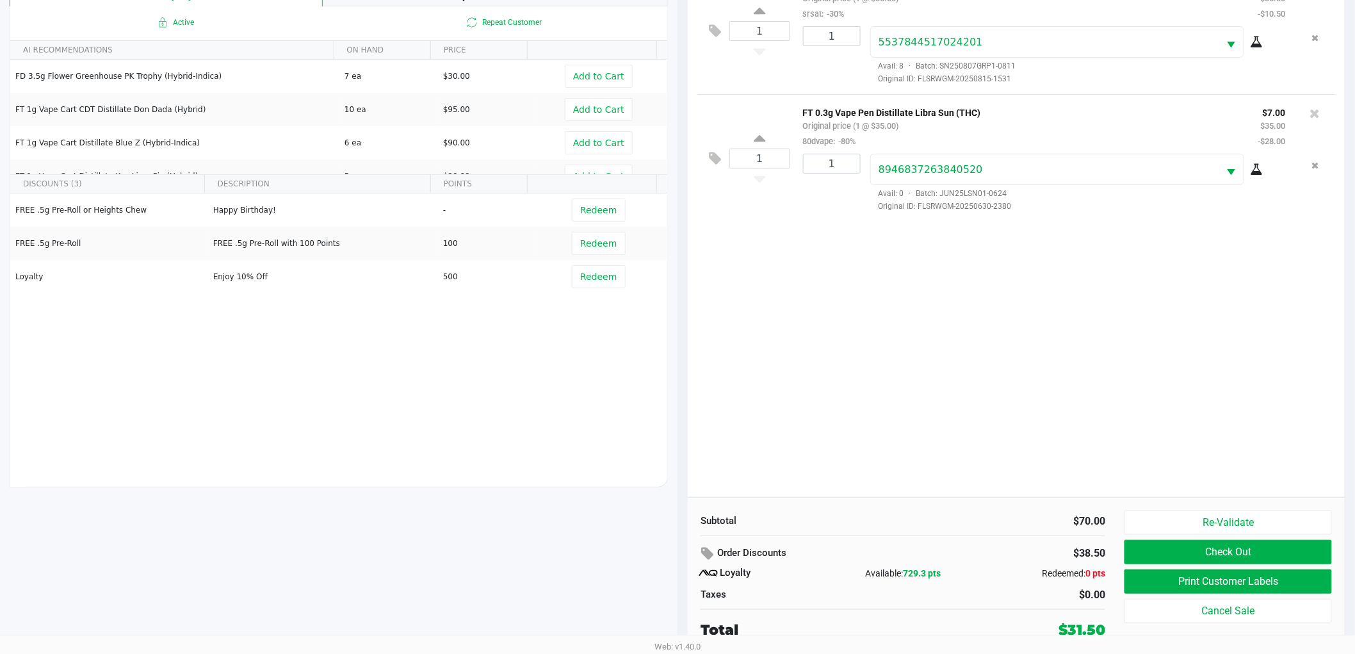
scroll to position [154, 0]
click at [1188, 582] on button "Print Customer Labels" at bounding box center [1229, 581] width 208 height 24
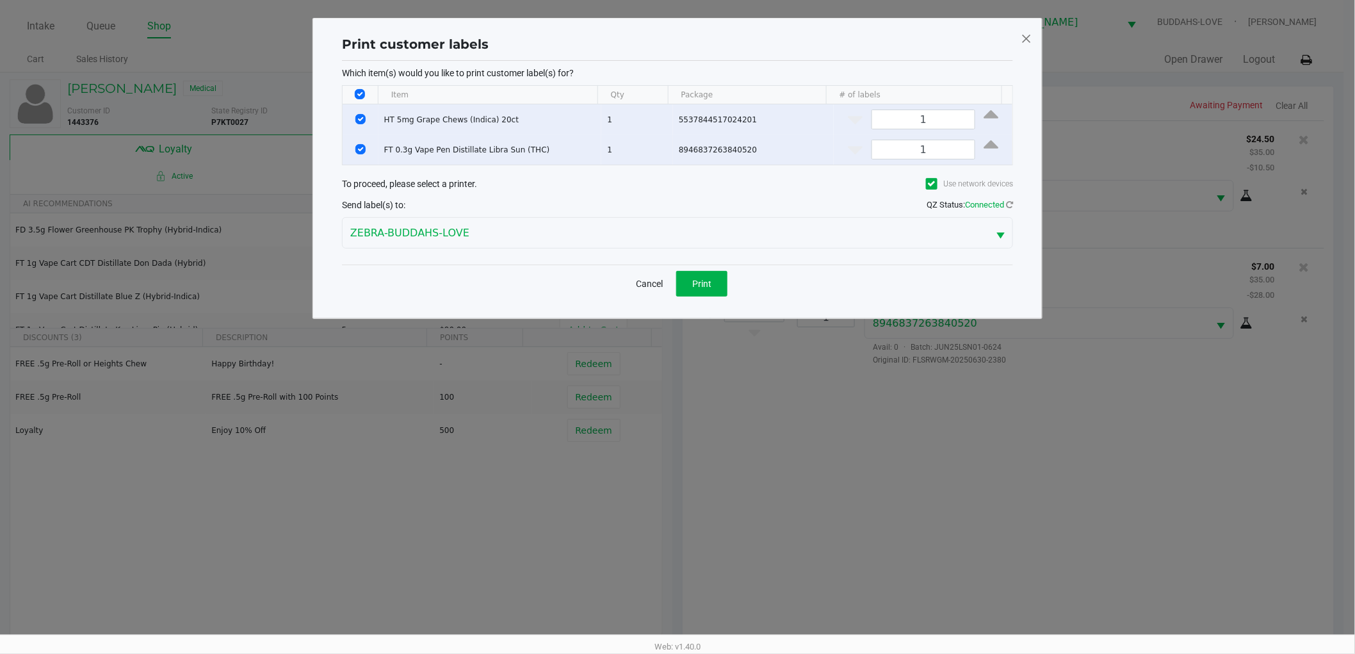
scroll to position [0, 0]
click at [658, 284] on button "Cancel" at bounding box center [655, 284] width 44 height 26
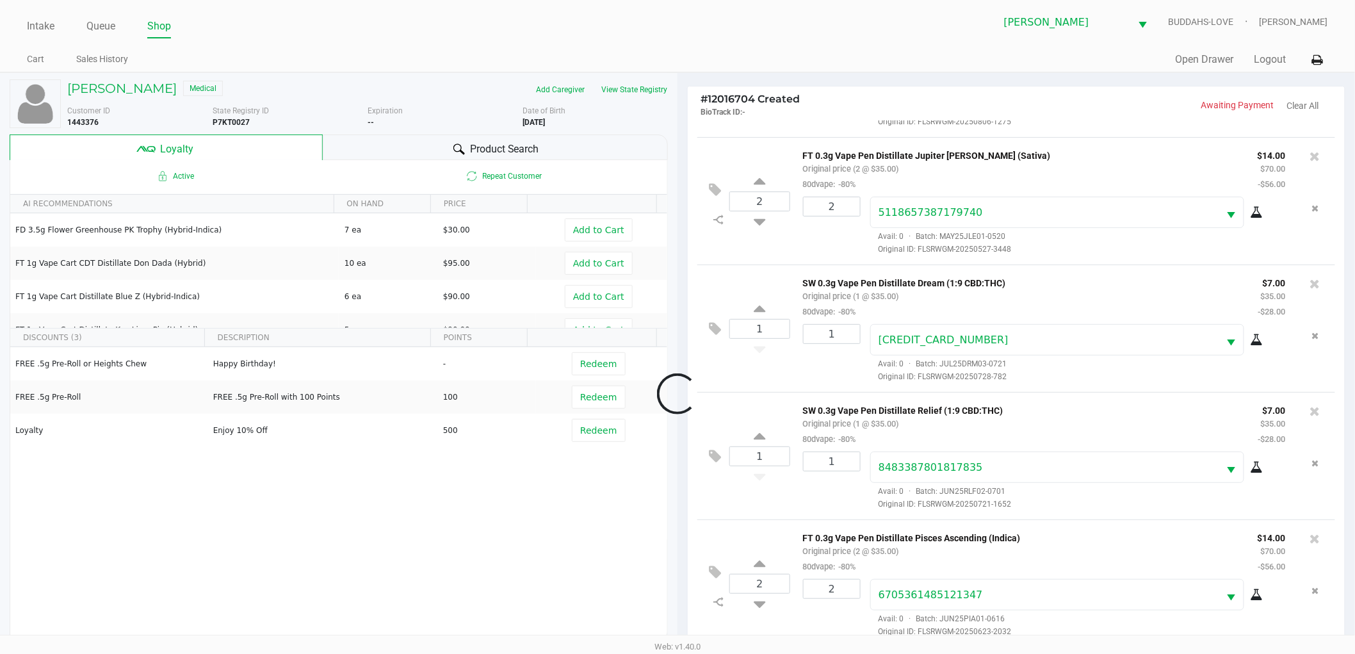
scroll to position [430, 0]
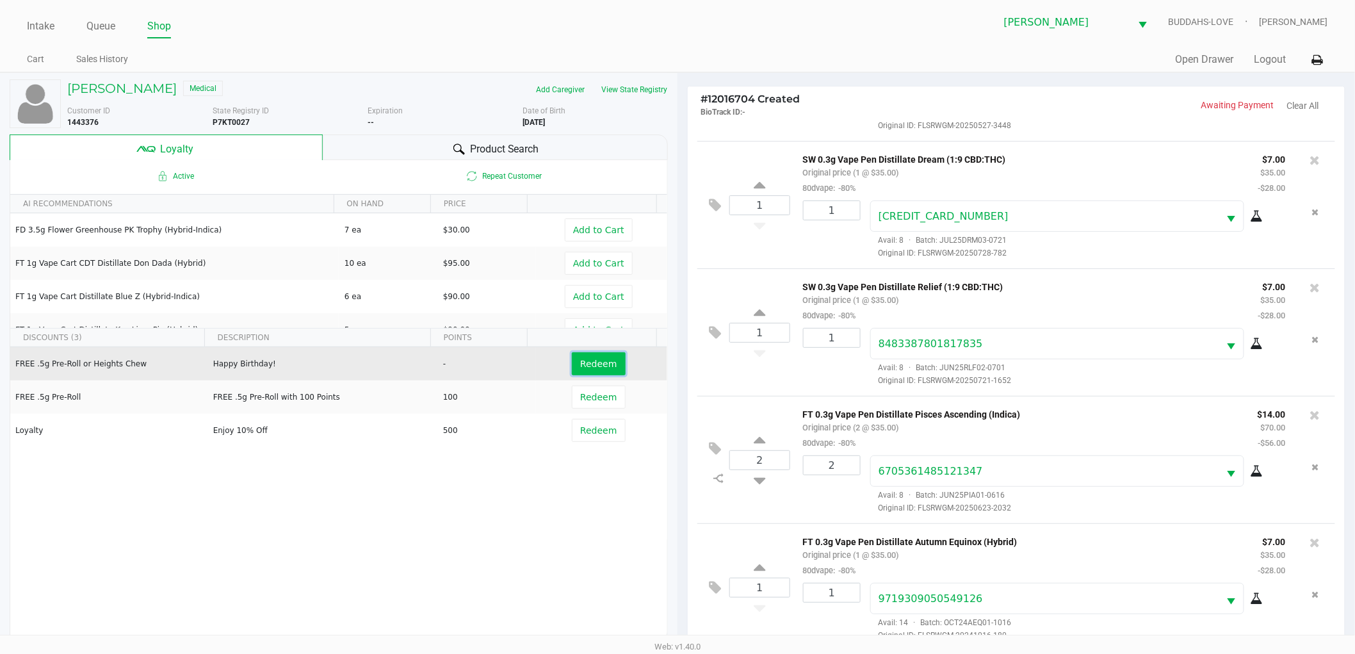
click at [603, 367] on span "Redeem" at bounding box center [598, 364] width 37 height 10
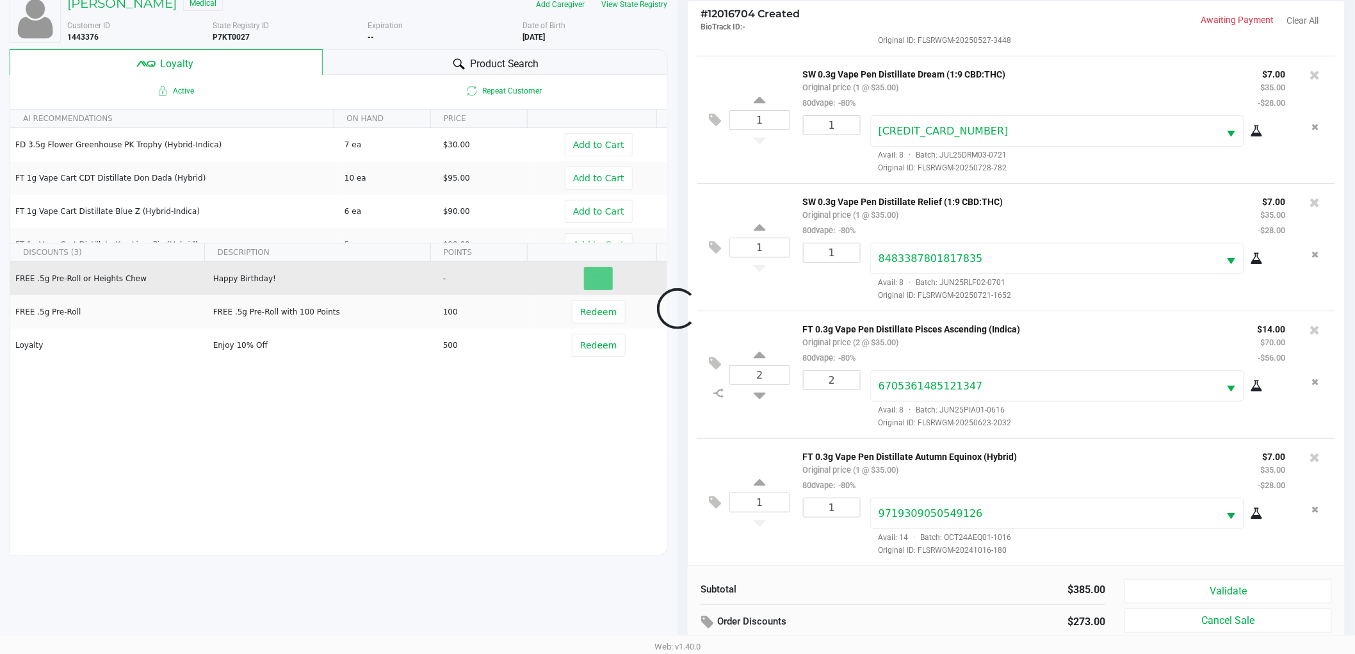
scroll to position [154, 0]
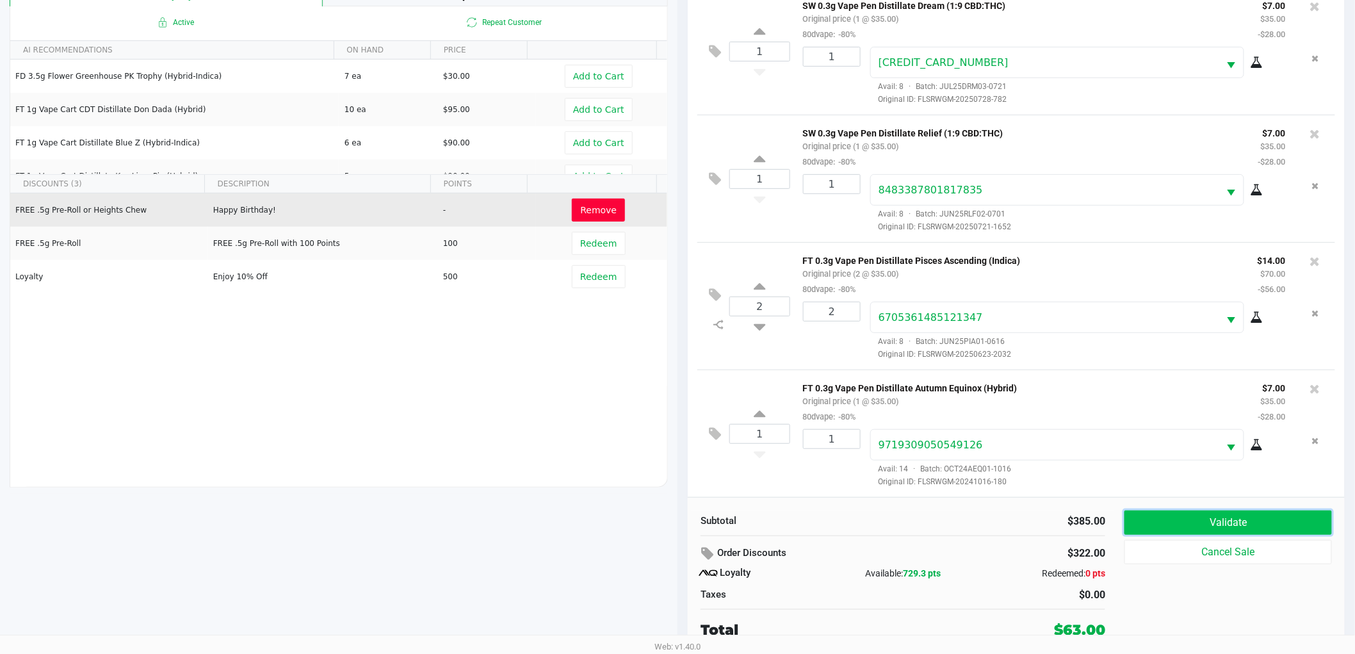
click at [1186, 516] on button "Validate" at bounding box center [1229, 522] width 208 height 24
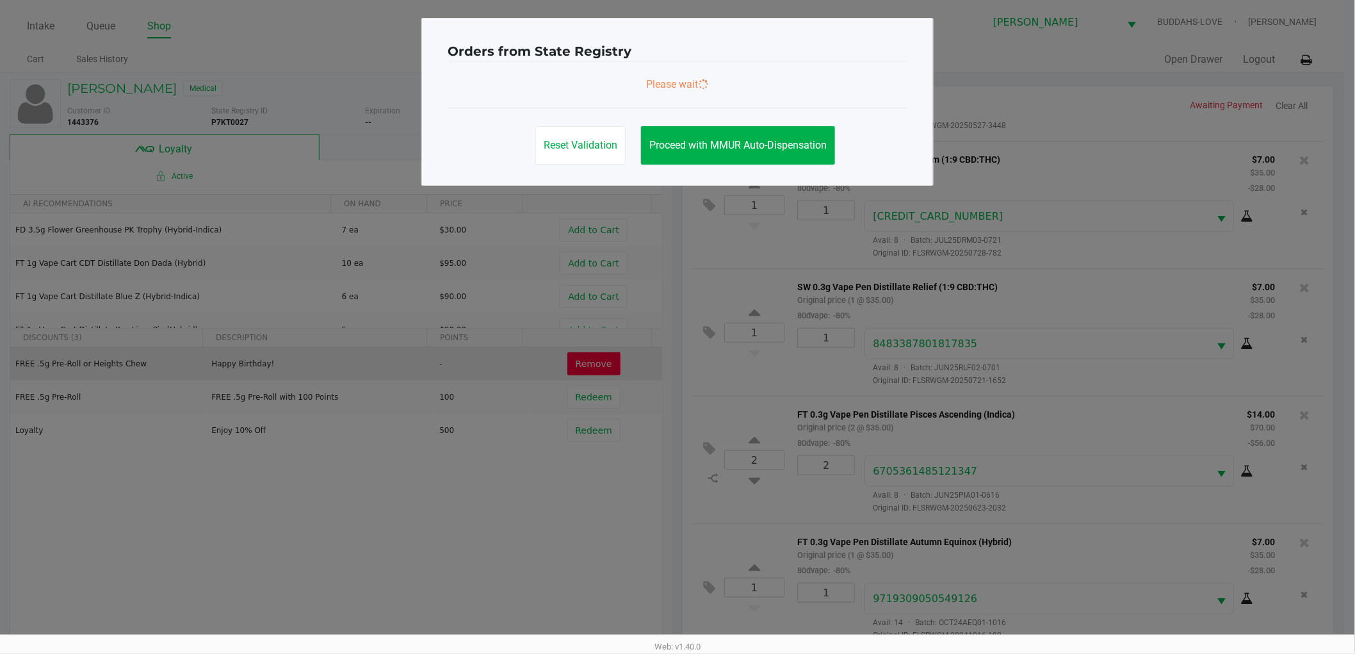
scroll to position [0, 0]
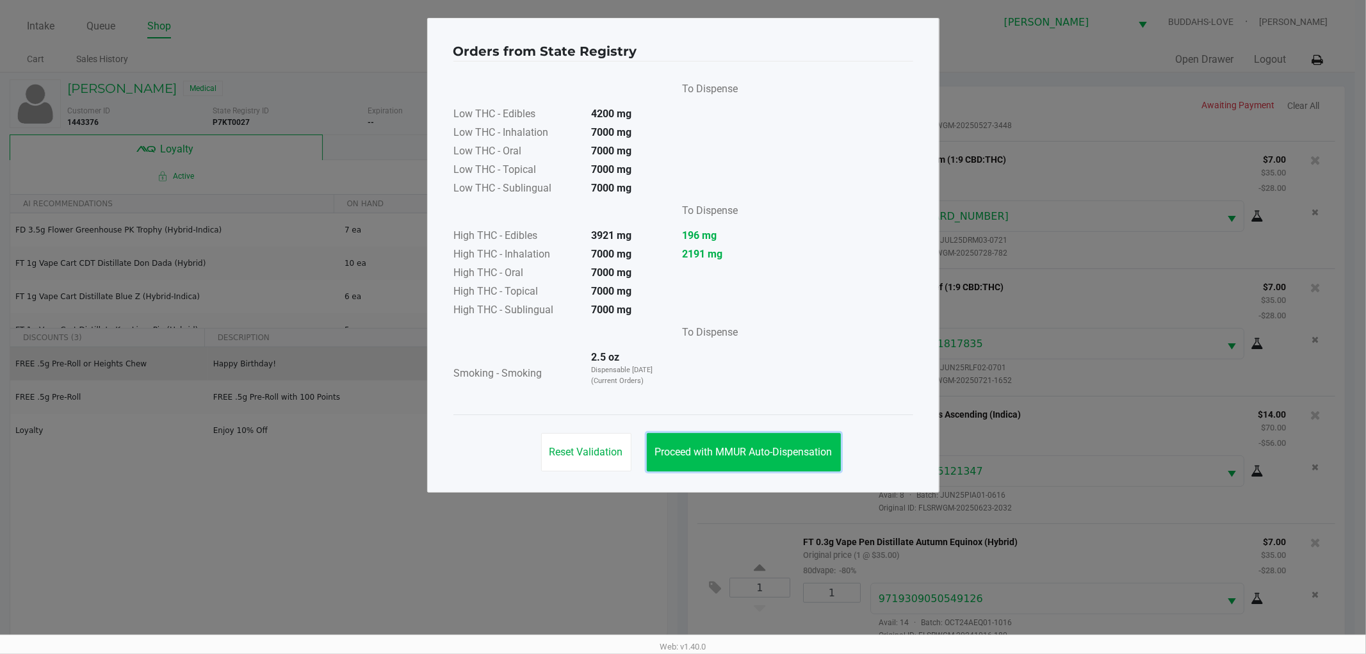
click at [772, 442] on button "Proceed with MMUR Auto-Dispensation" at bounding box center [744, 452] width 194 height 38
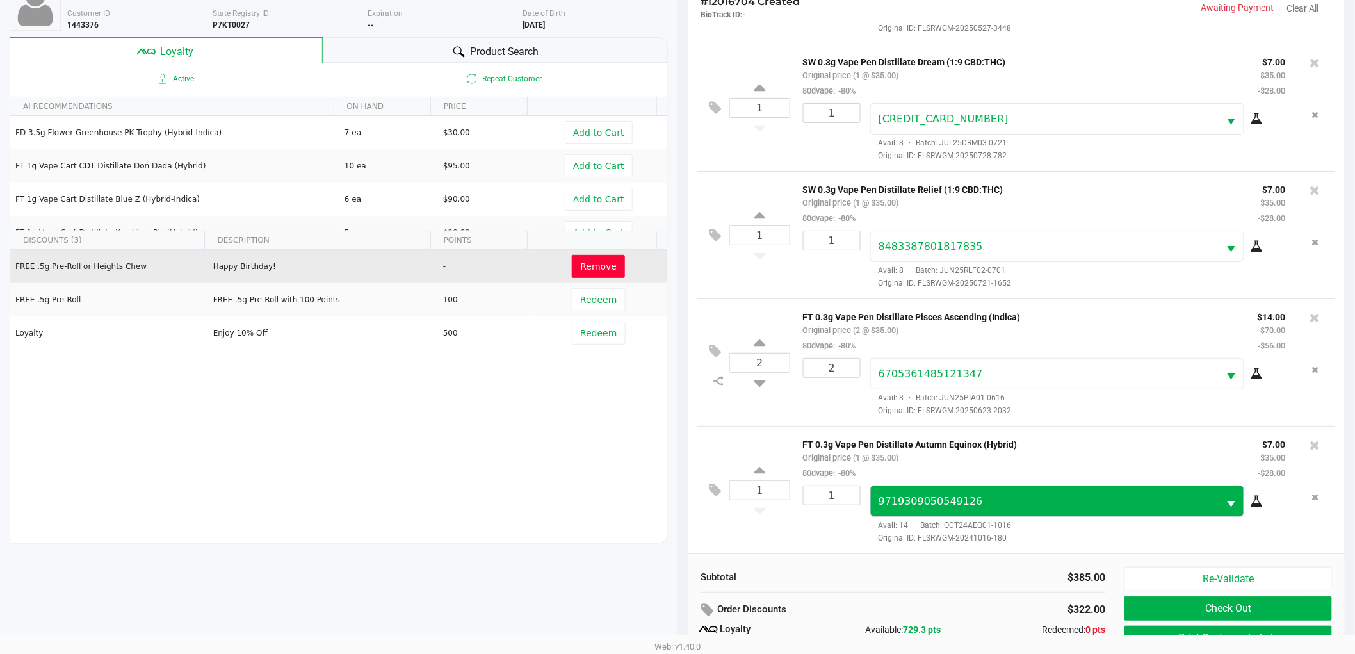
scroll to position [154, 0]
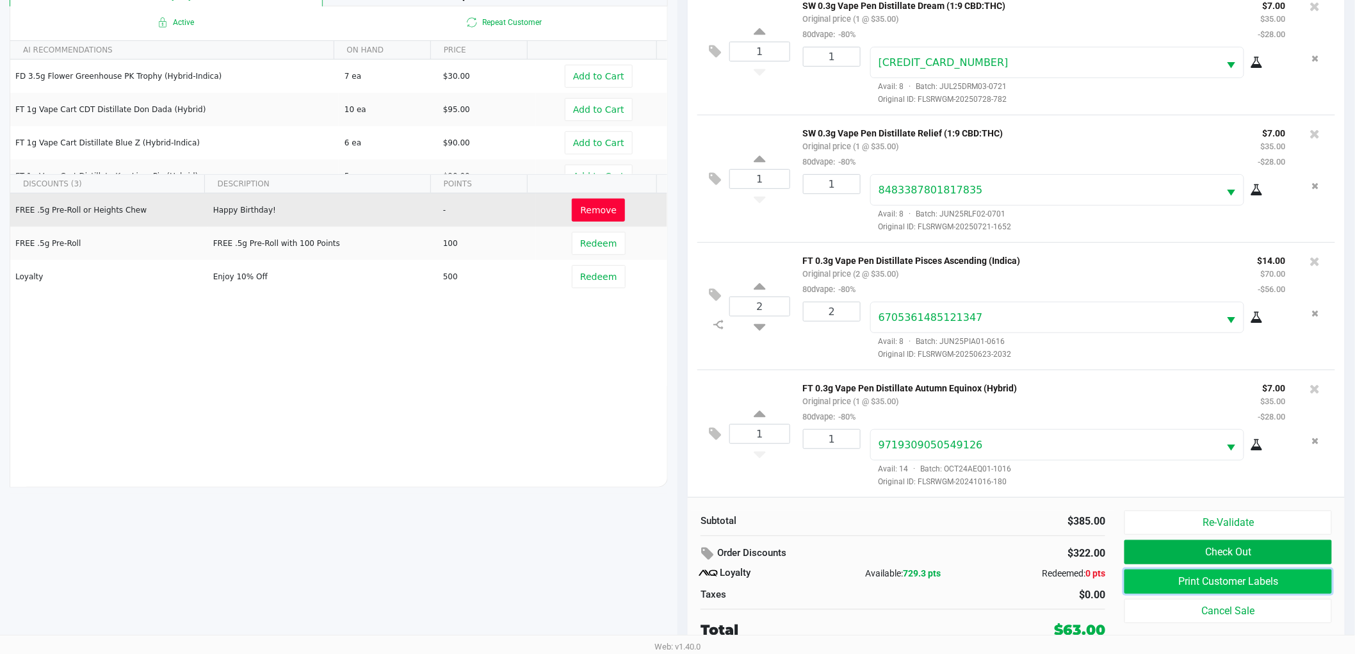
click at [1168, 574] on button "Print Customer Labels" at bounding box center [1229, 581] width 208 height 24
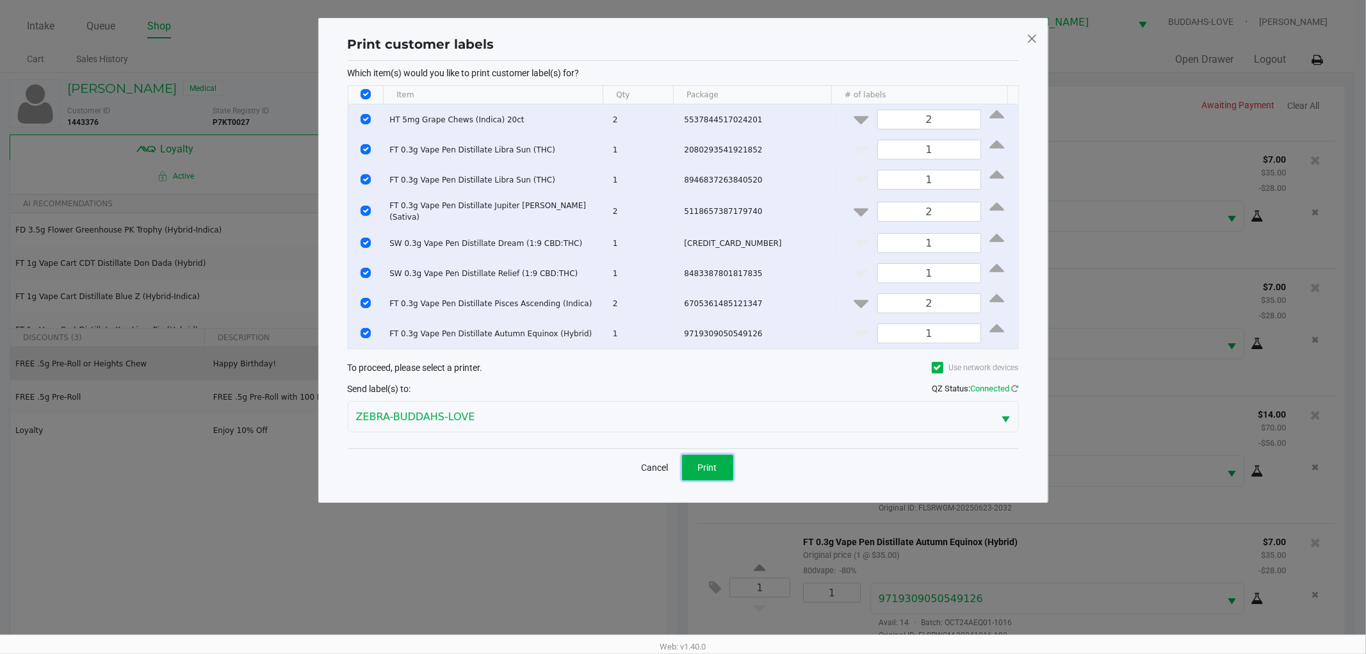
click at [711, 463] on span "Print" at bounding box center [707, 467] width 19 height 10
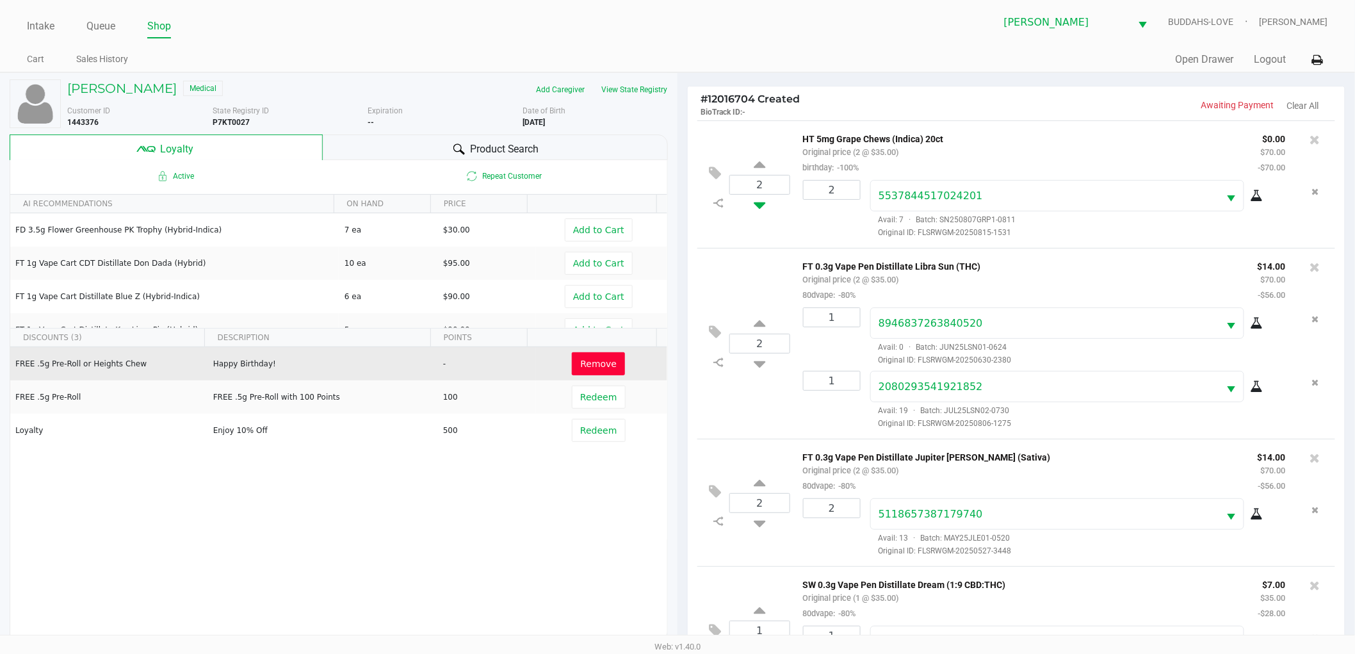
click at [756, 210] on icon at bounding box center [760, 203] width 12 height 16
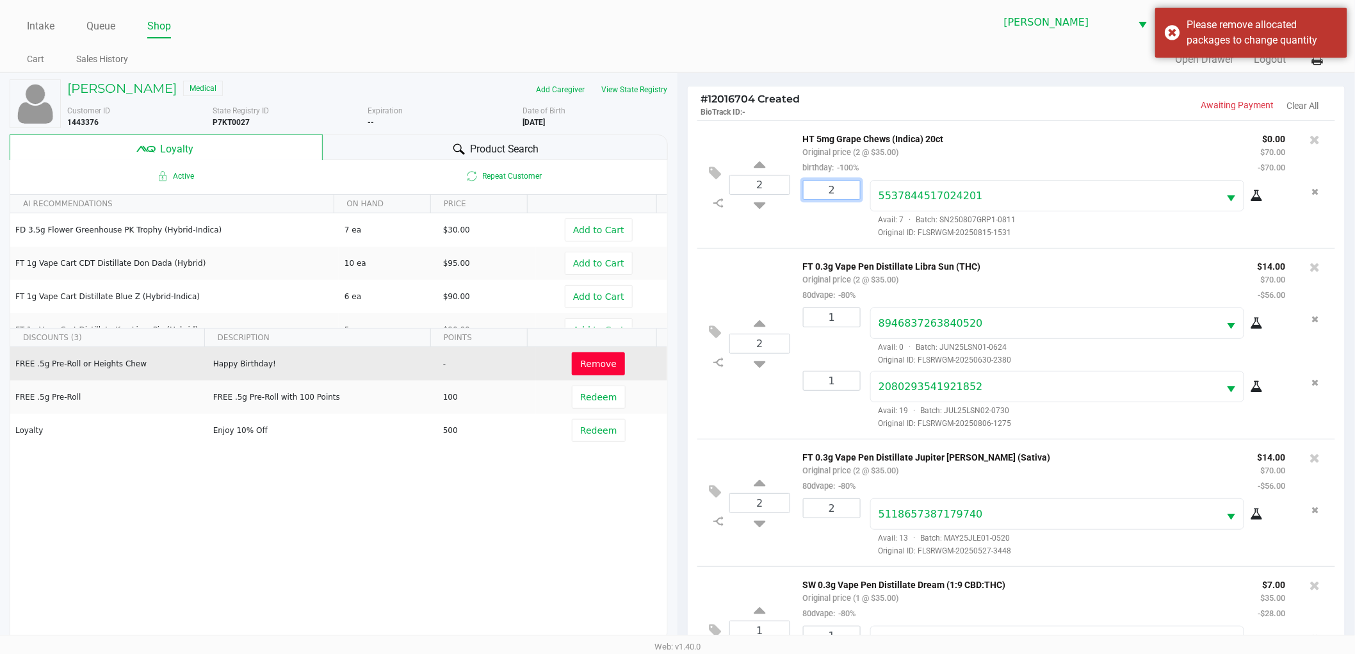
click at [829, 191] on input "2" at bounding box center [832, 190] width 56 height 19
type input "1"
click at [774, 187] on div "Loading DAN BURGESS Medical Add Caregiver View State Registry Customer ID 14433…" at bounding box center [677, 439] width 1355 height 735
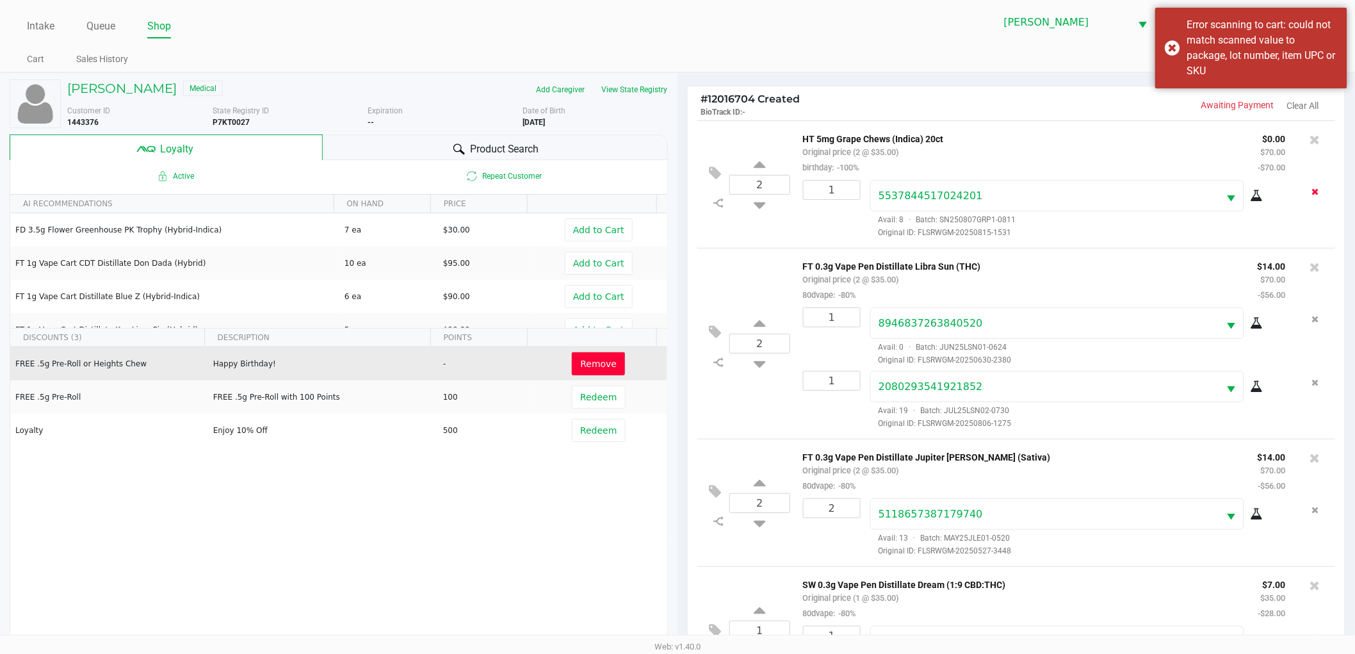
click at [1310, 191] on button "Remove the package from the orderLine" at bounding box center [1315, 192] width 17 height 24
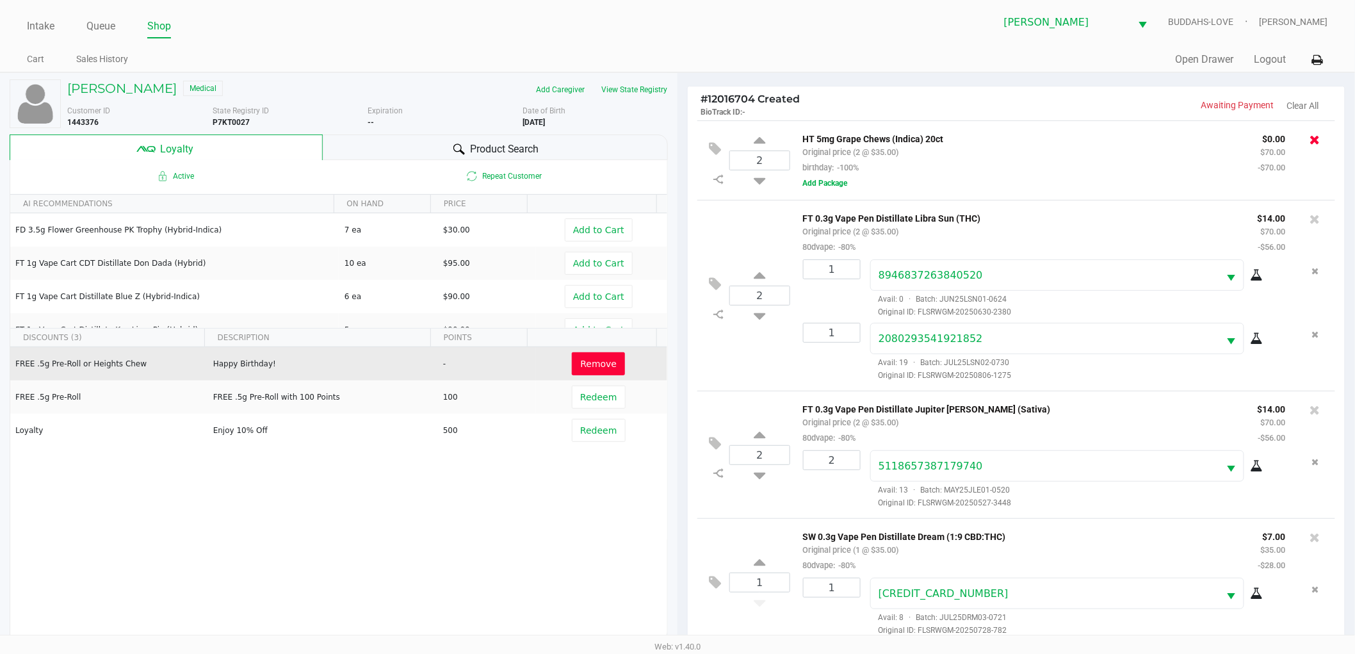
click at [1310, 135] on icon at bounding box center [1315, 139] width 10 height 13
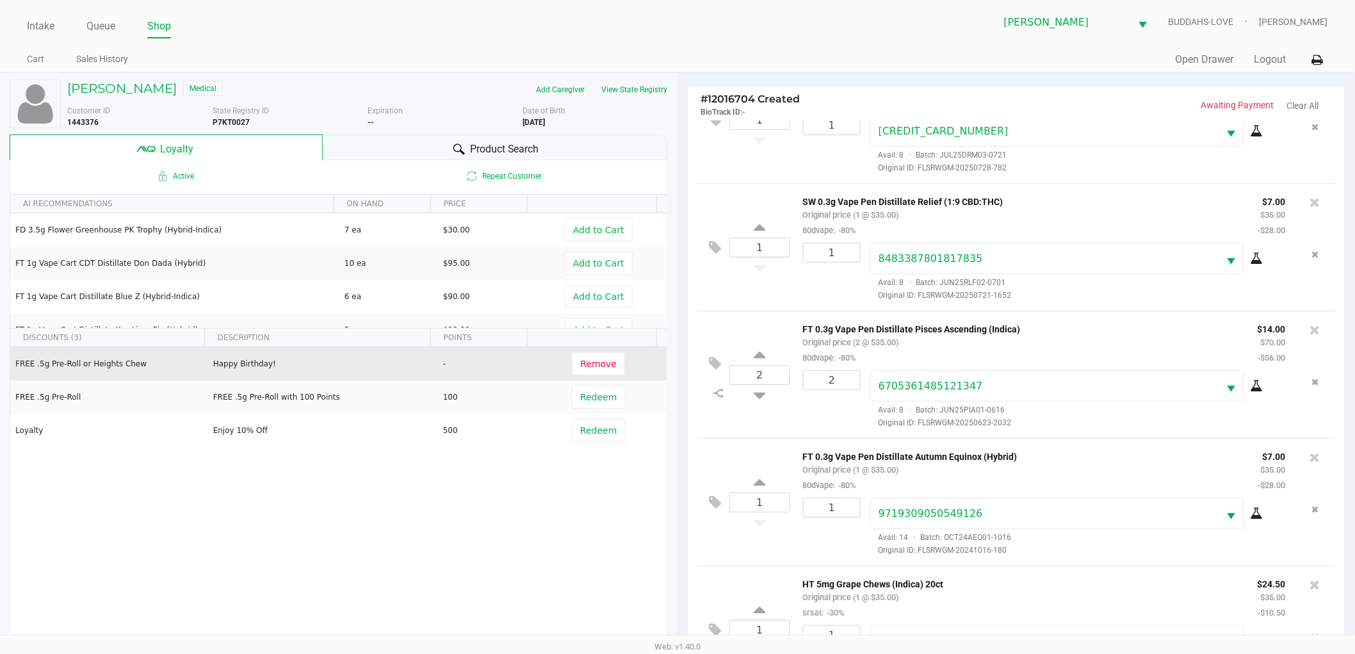
scroll to position [359, 0]
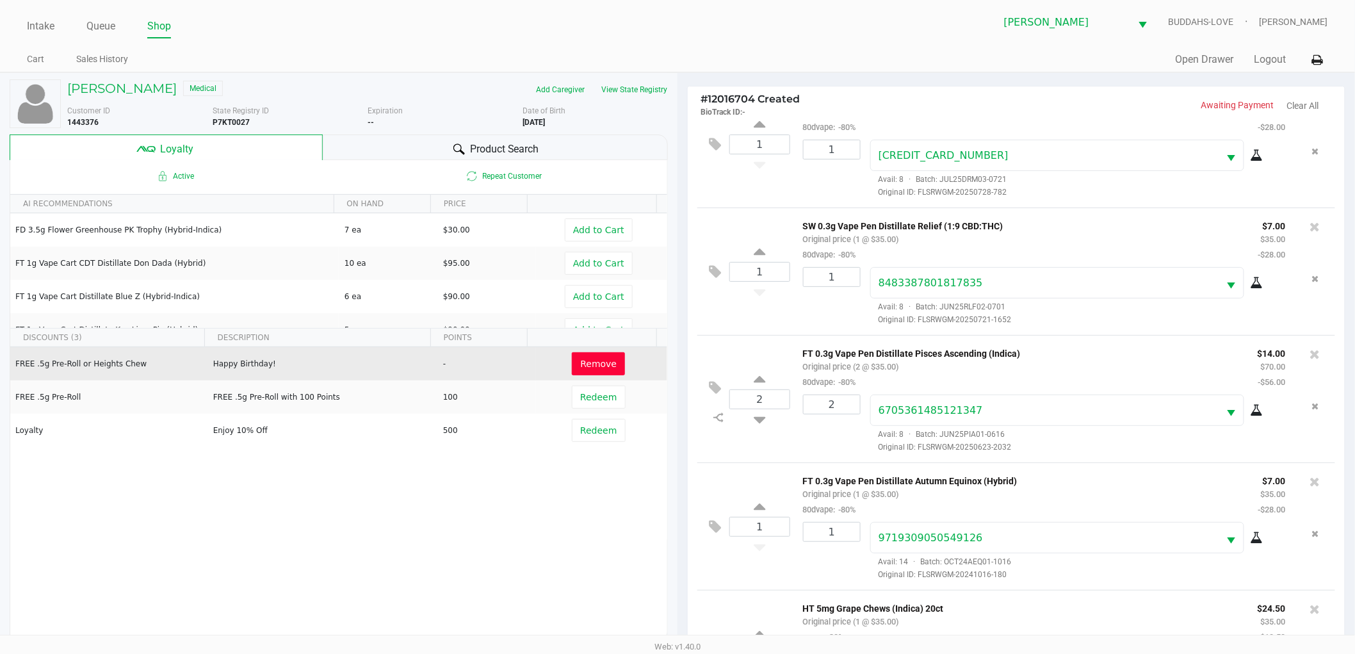
click at [584, 369] on span "Remove" at bounding box center [598, 364] width 37 height 10
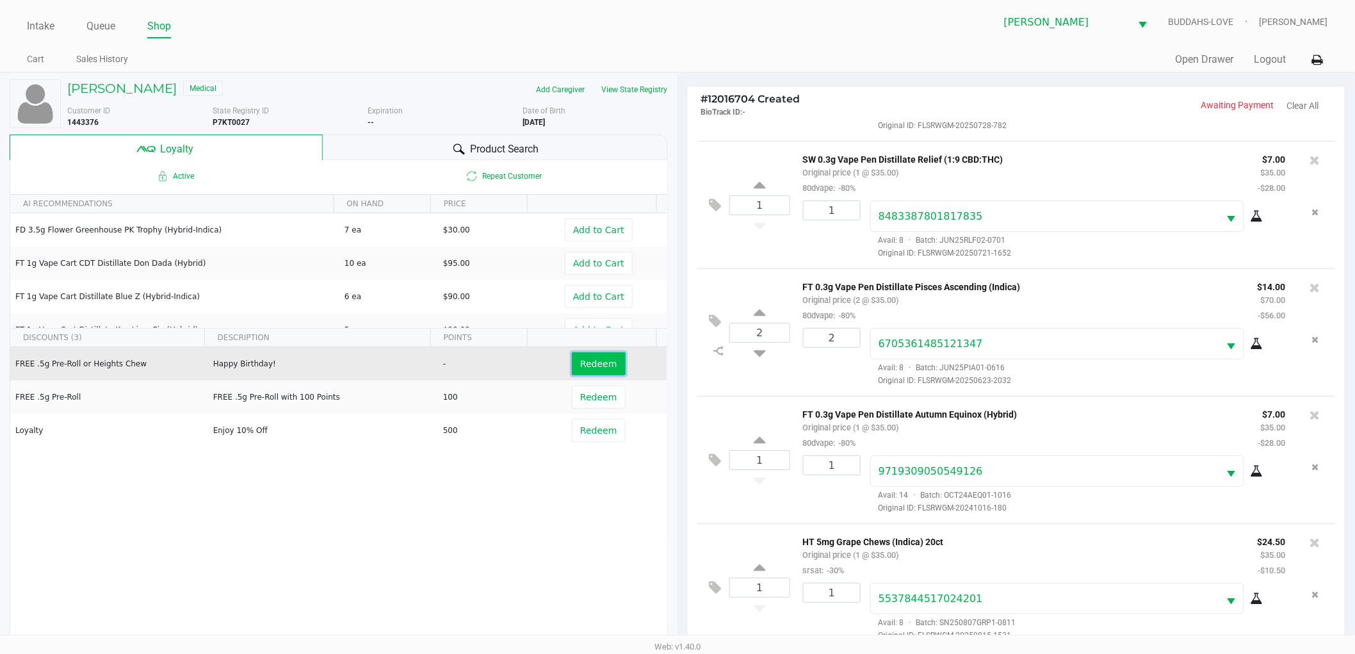
click at [590, 363] on span "Redeem" at bounding box center [598, 364] width 37 height 10
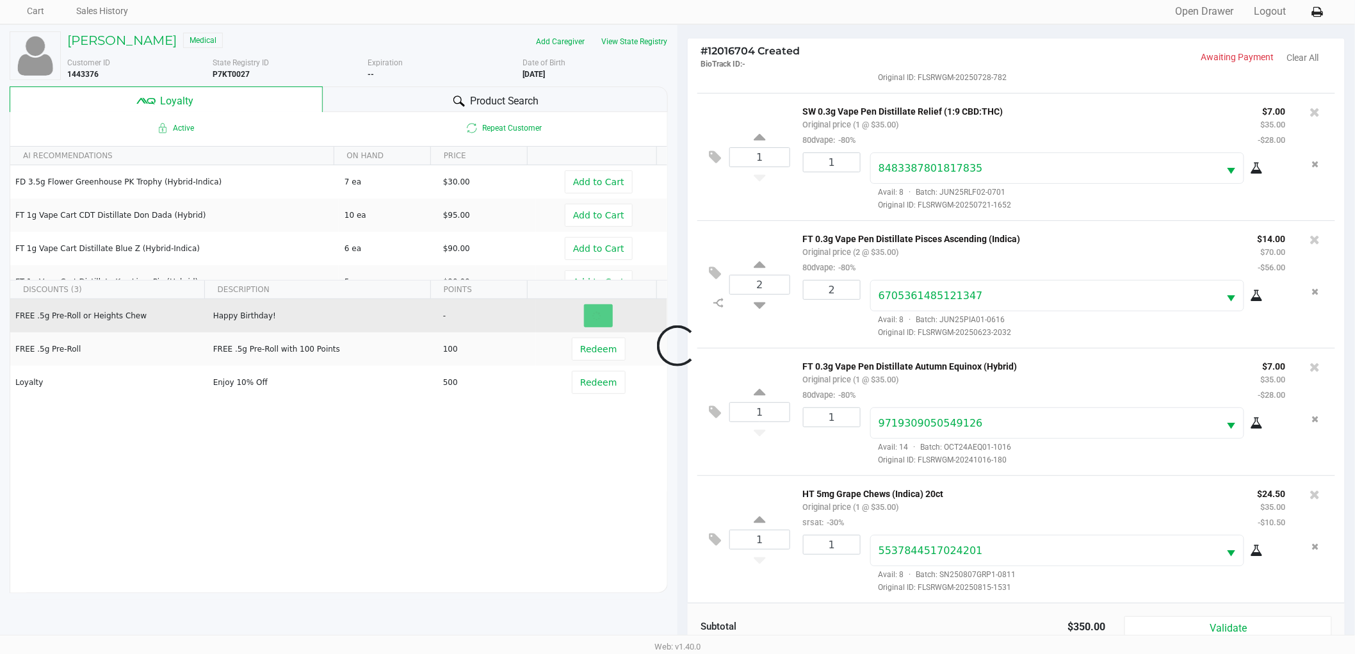
scroll to position [154, 0]
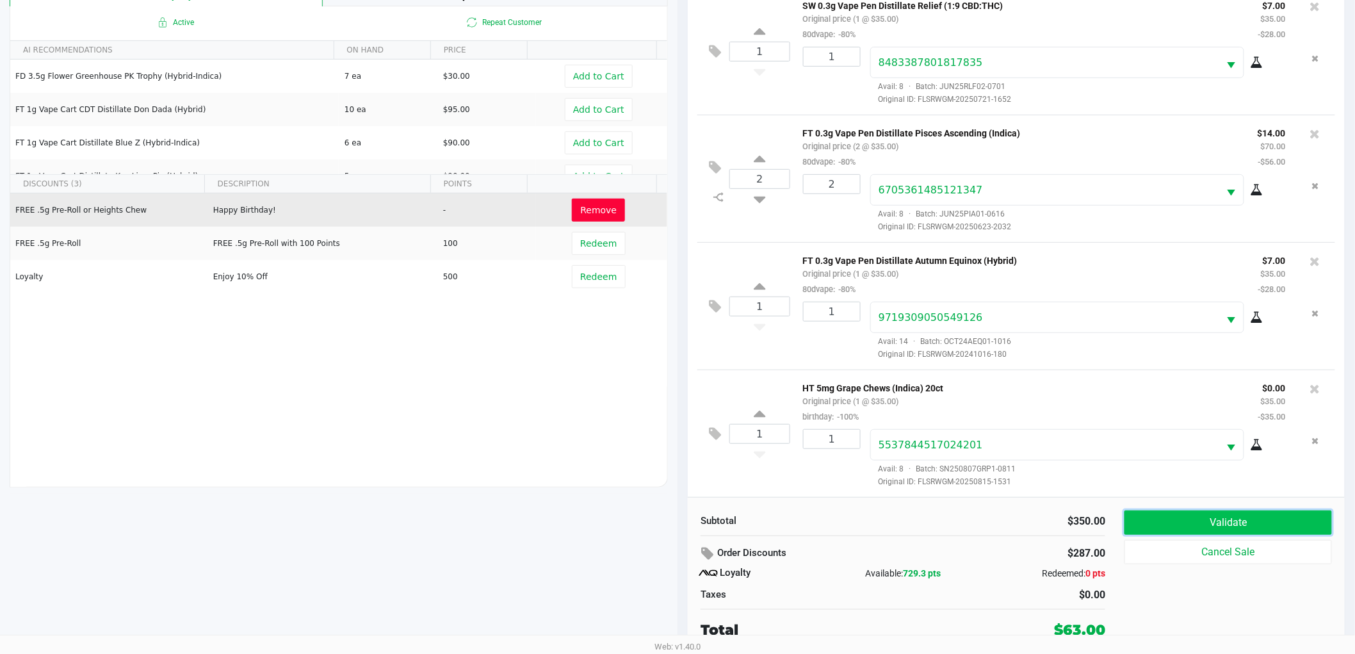
click at [1154, 521] on button "Validate" at bounding box center [1229, 522] width 208 height 24
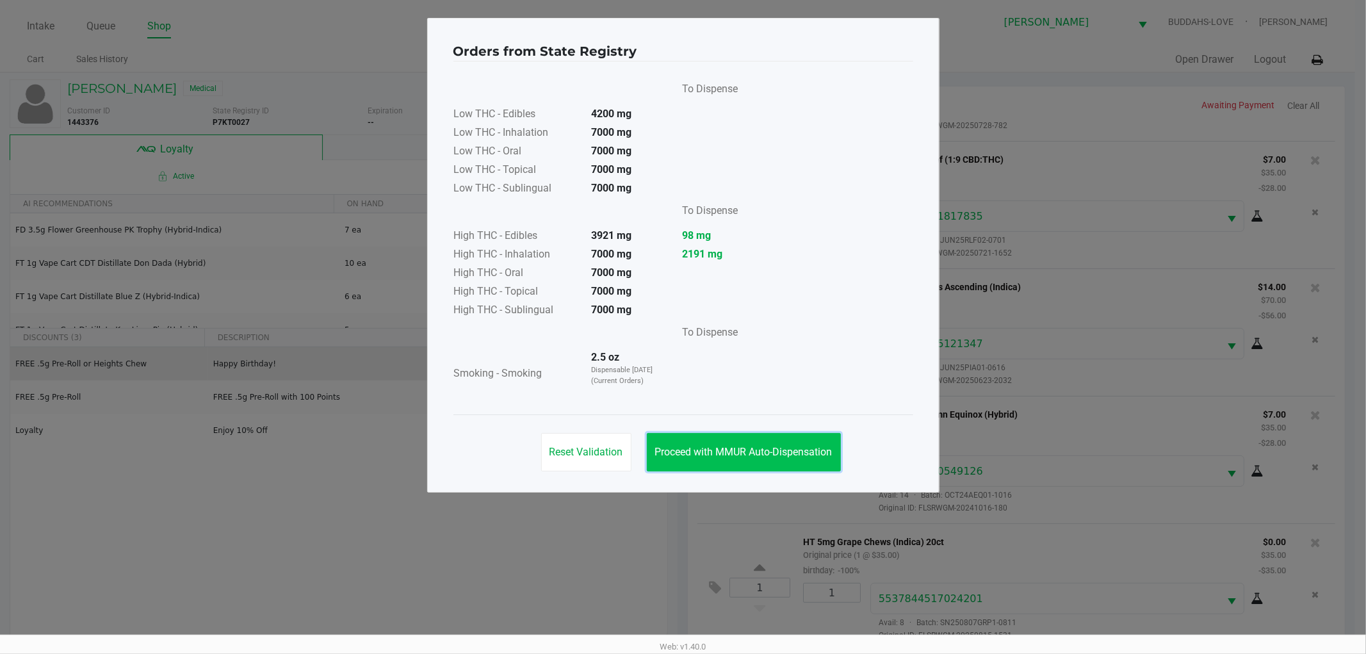
click at [756, 437] on button "Proceed with MMUR Auto-Dispensation" at bounding box center [744, 452] width 194 height 38
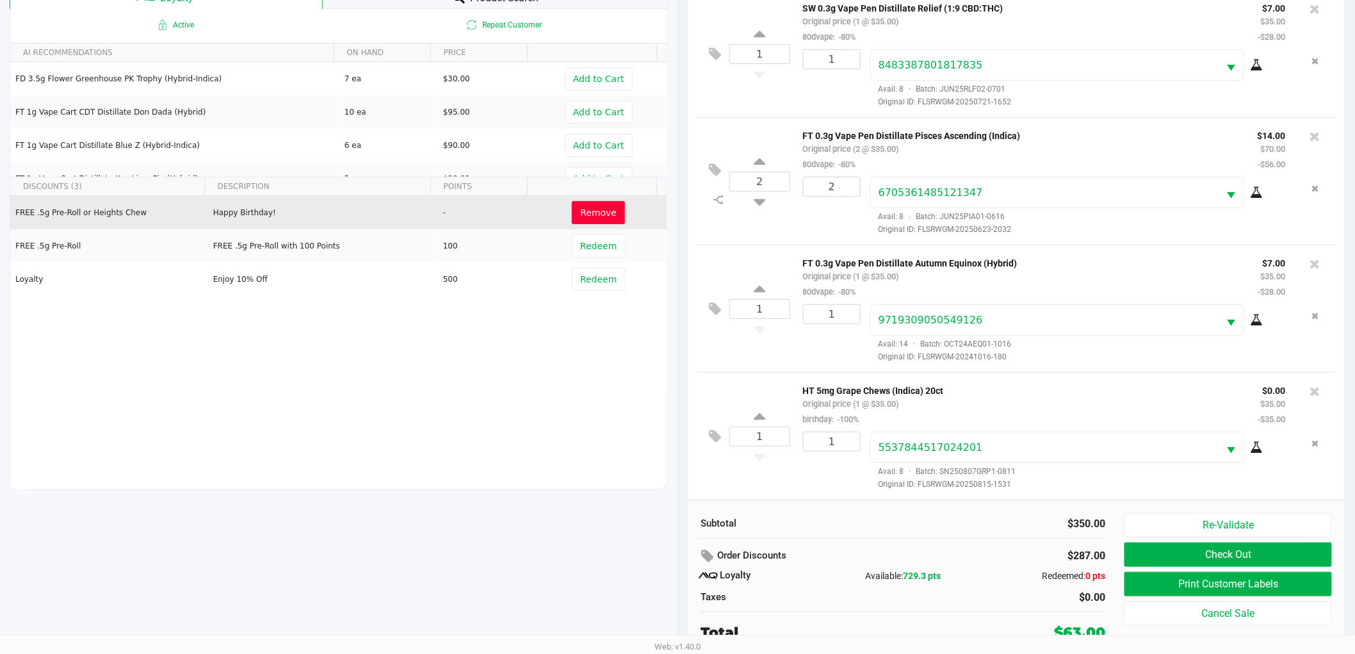
scroll to position [154, 0]
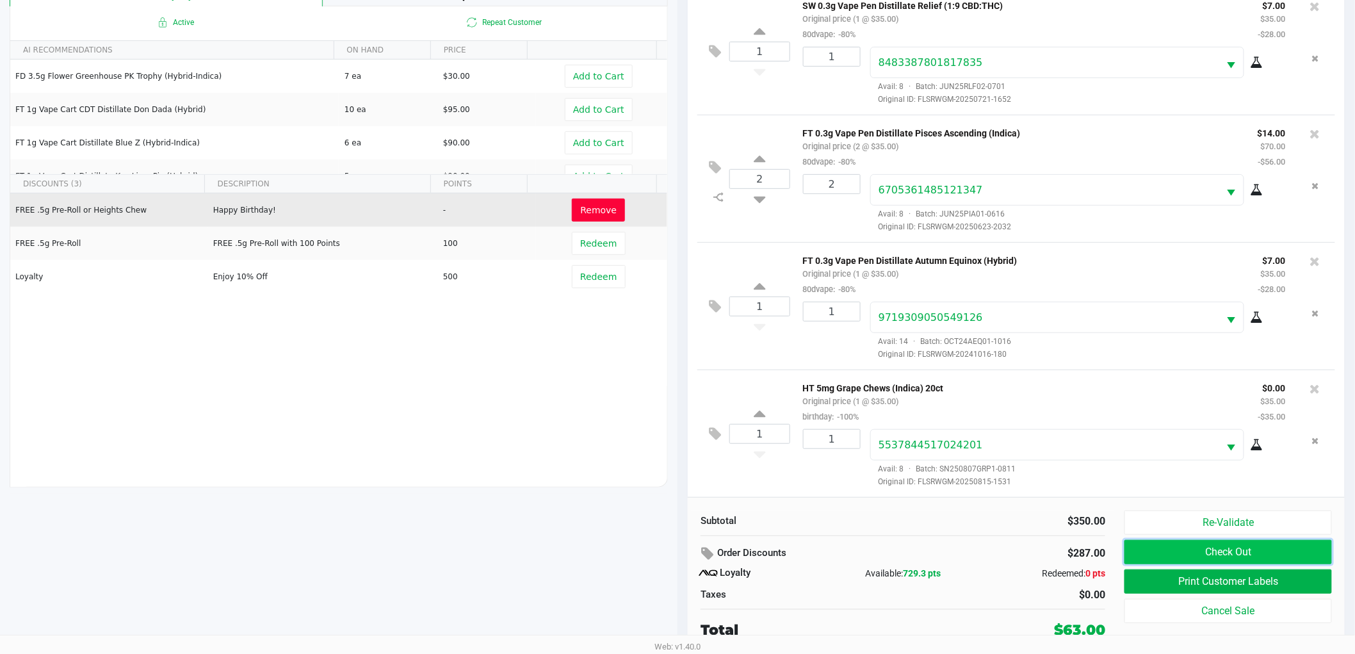
click at [1176, 552] on button "Check Out" at bounding box center [1229, 552] width 208 height 24
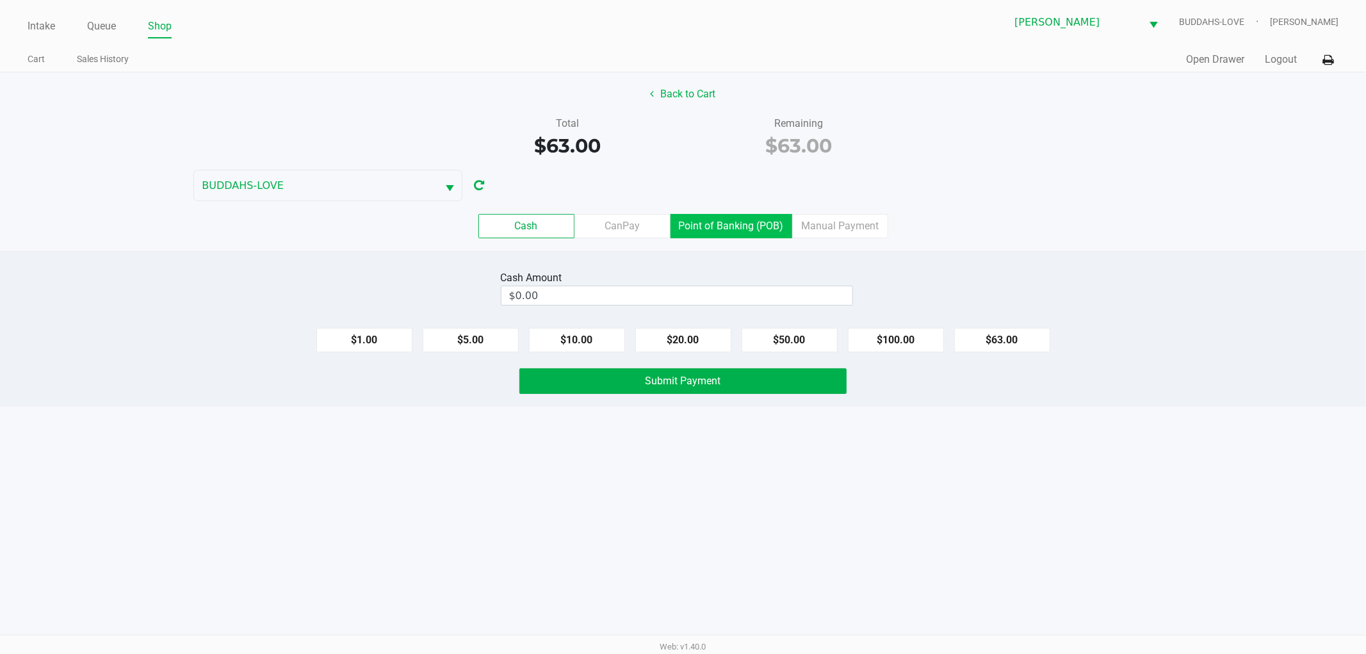
click at [674, 228] on label "Point of Banking (POB)" at bounding box center [732, 226] width 122 height 24
click at [0, 0] on 7 "Point of Banking (POB)" at bounding box center [0, 0] width 0 height 0
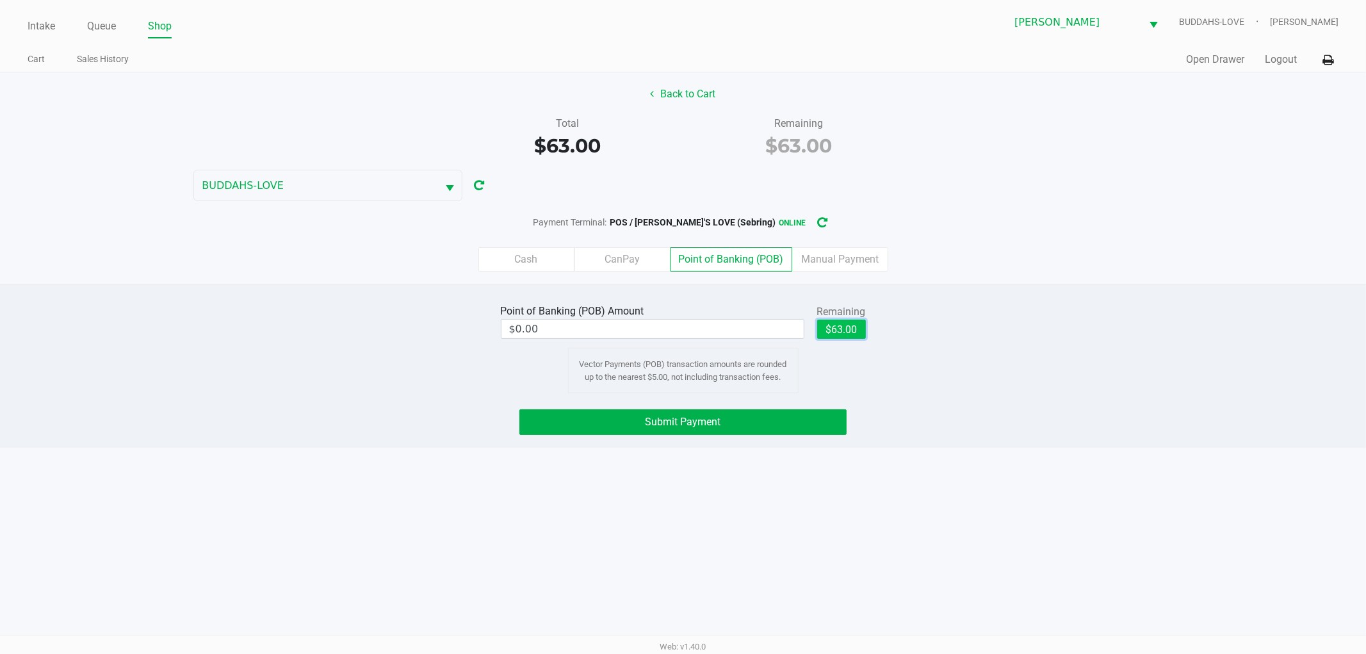
click at [837, 336] on button "$63.00" at bounding box center [841, 329] width 49 height 19
type input "$63.00"
click at [763, 415] on button "Submit Payment" at bounding box center [682, 422] width 327 height 26
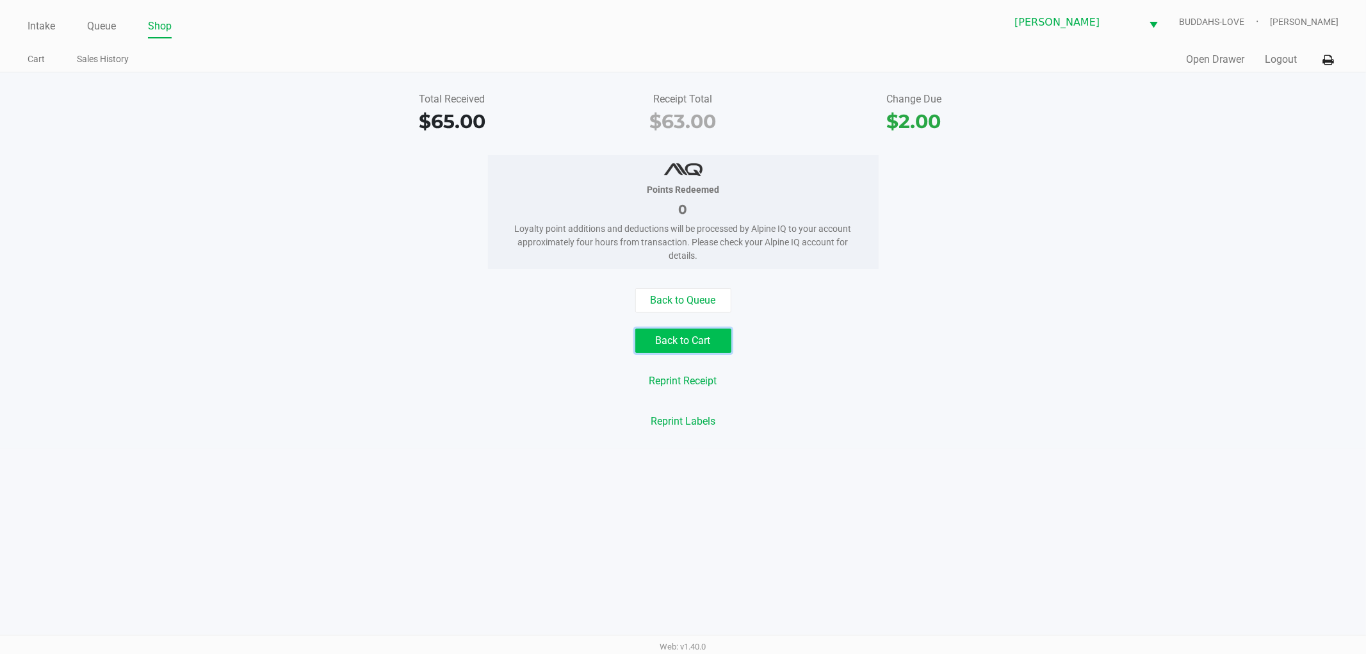
click at [665, 341] on button "Back to Cart" at bounding box center [683, 341] width 96 height 24
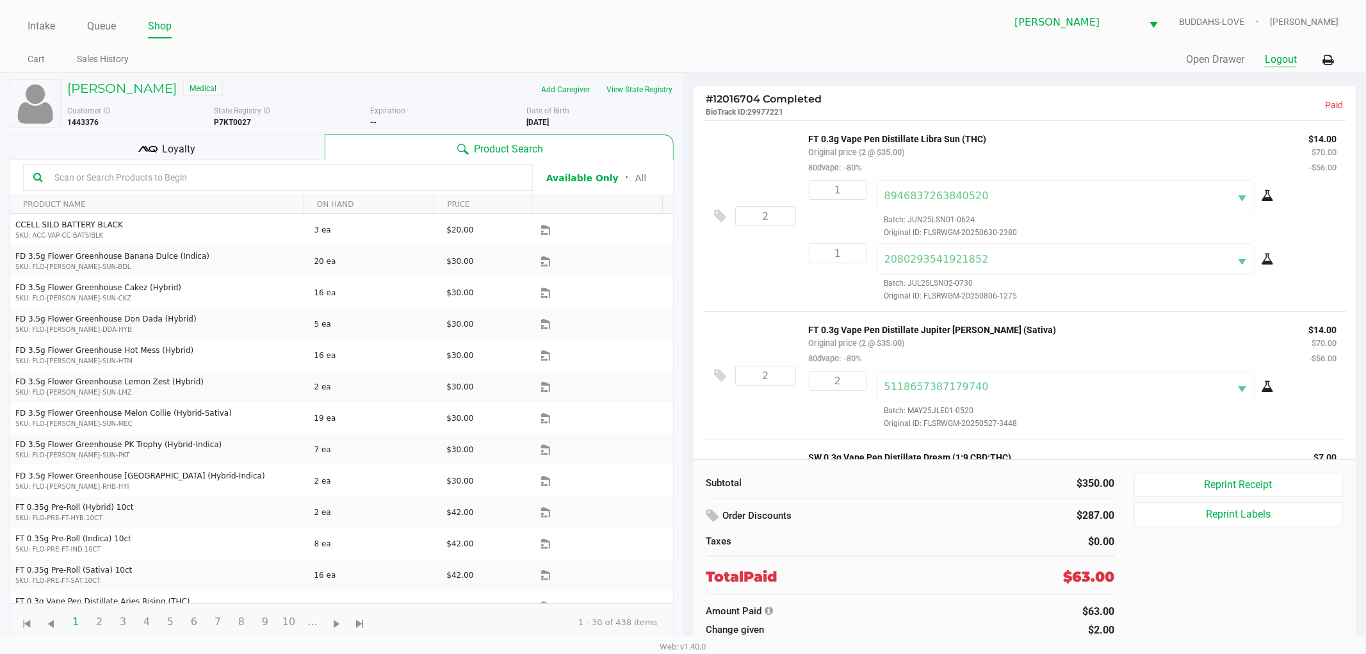
click at [1285, 55] on button "Logout" at bounding box center [1281, 59] width 32 height 15
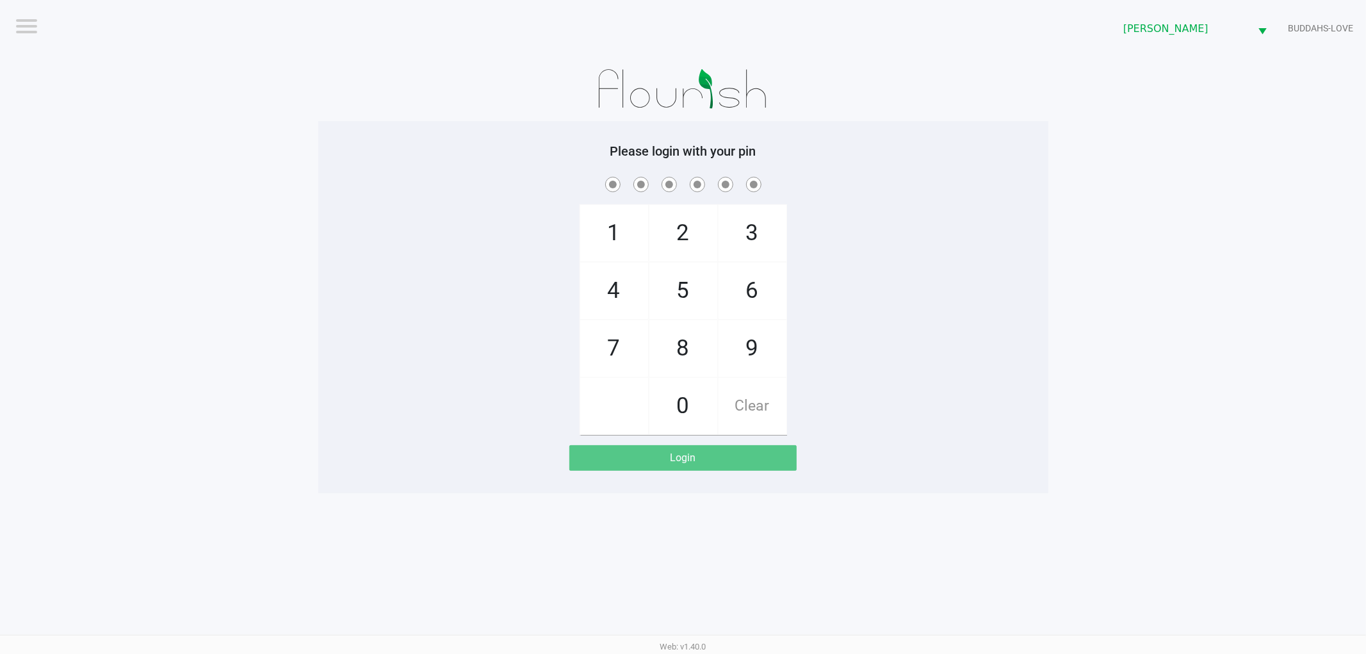
click at [1192, 195] on app-pos-login-wrapper "Logout Sebring WC BUDDAHS-LOVE Please login with your pin 1 4 7 2 5 8 0 3 6 9 C…" at bounding box center [683, 246] width 1366 height 493
checkbox input "true"
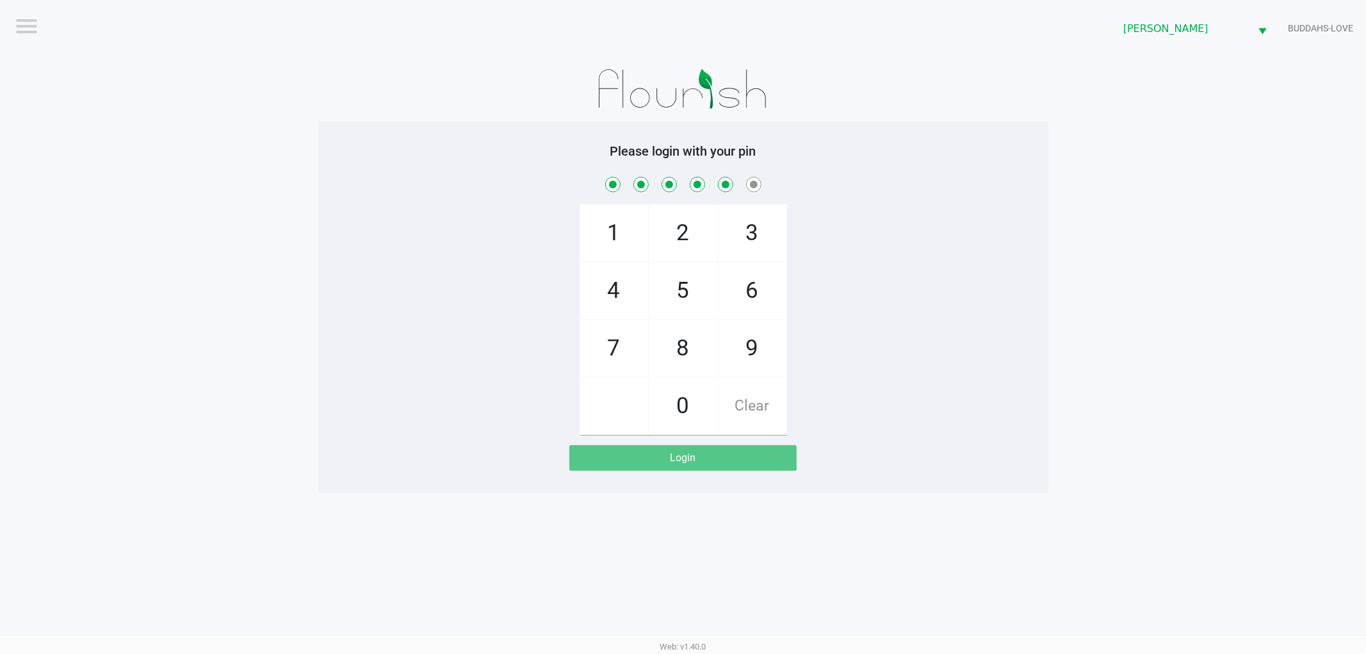
checkbox input "true"
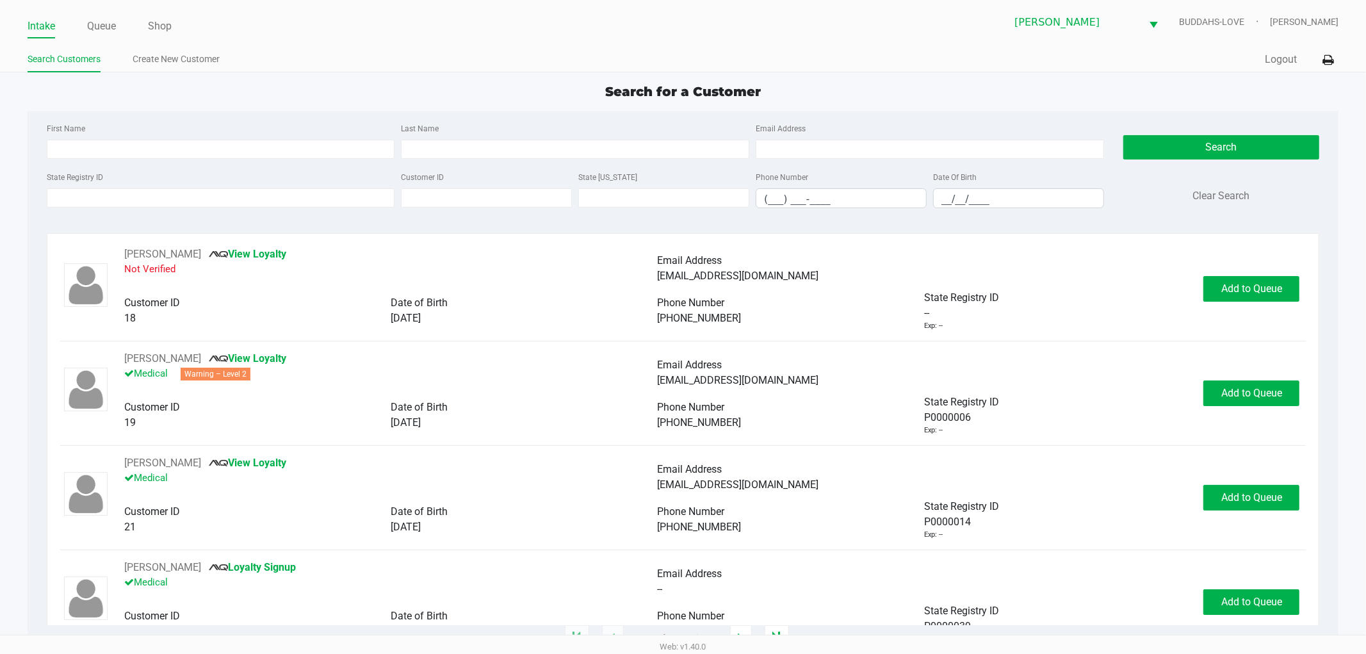
click at [272, 208] on div "State Registry ID" at bounding box center [221, 188] width 355 height 39
click at [265, 197] on input "State Registry ID" at bounding box center [221, 197] width 348 height 19
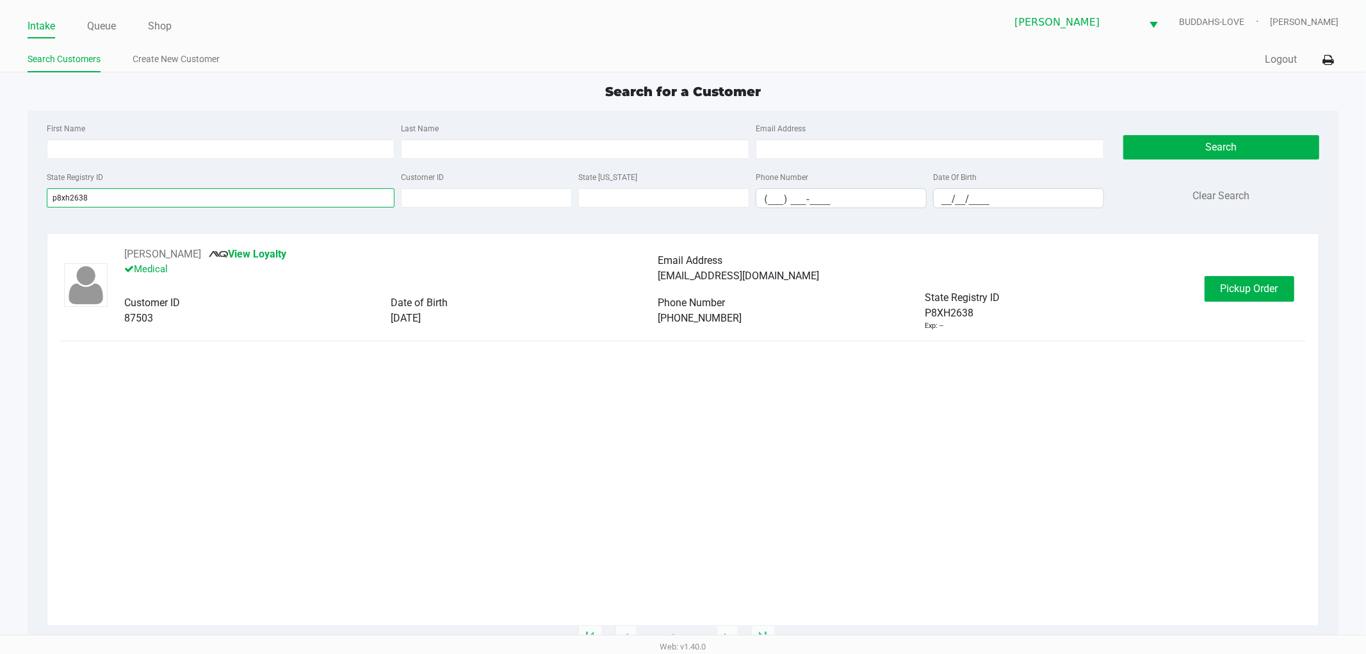
type input "p8xh2638"
click at [414, 324] on div "07/09/1957" at bounding box center [524, 318] width 267 height 15
click at [419, 309] on span "Date of Birth" at bounding box center [419, 303] width 57 height 12
drag, startPoint x: 419, startPoint y: 309, endPoint x: 419, endPoint y: 319, distance: 10.2
click at [419, 318] on div "Date of Birth 07/09/1957" at bounding box center [524, 310] width 267 height 31
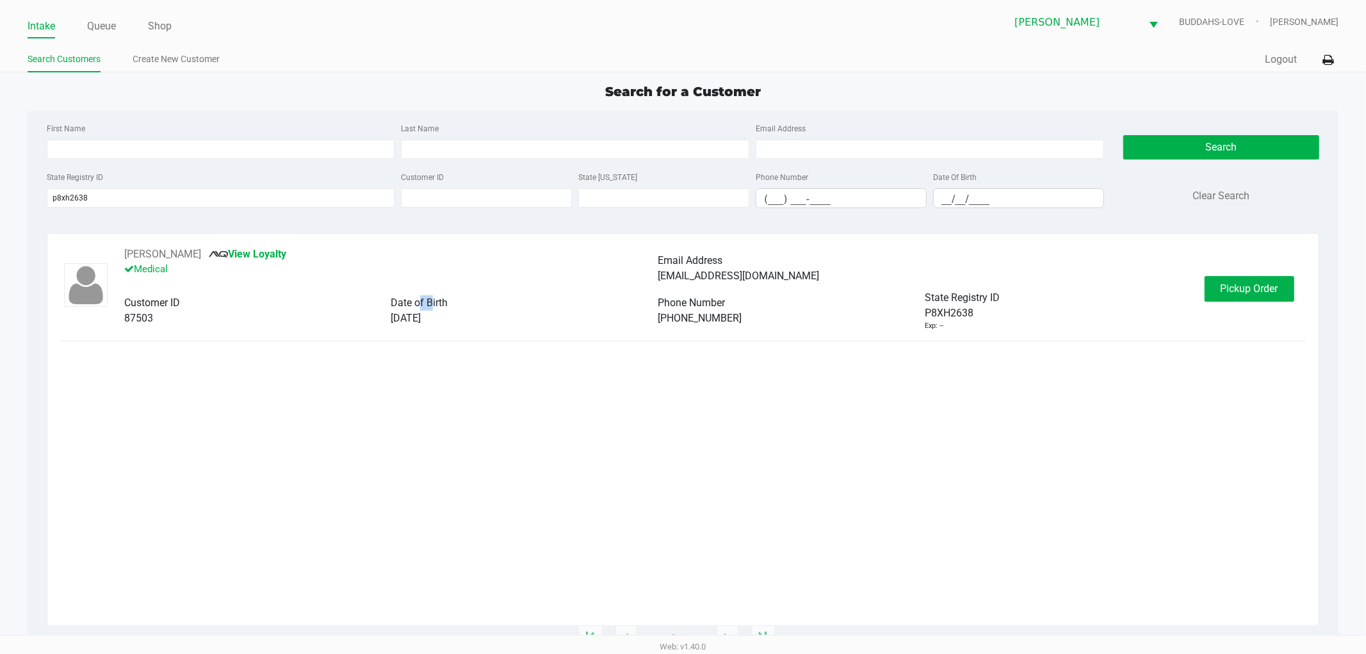
click at [419, 319] on span "07/09/1957" at bounding box center [406, 318] width 30 height 12
click at [1237, 284] on span "Pickup Order" at bounding box center [1250, 288] width 58 height 12
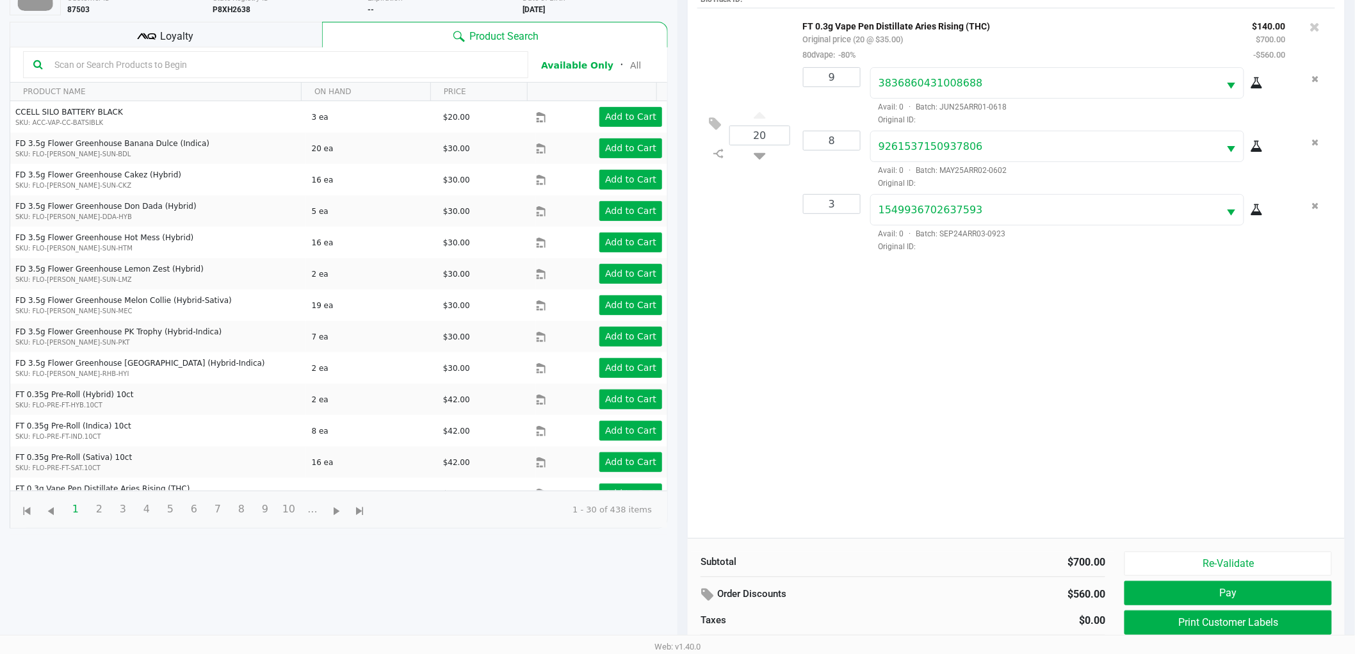
scroll to position [139, 0]
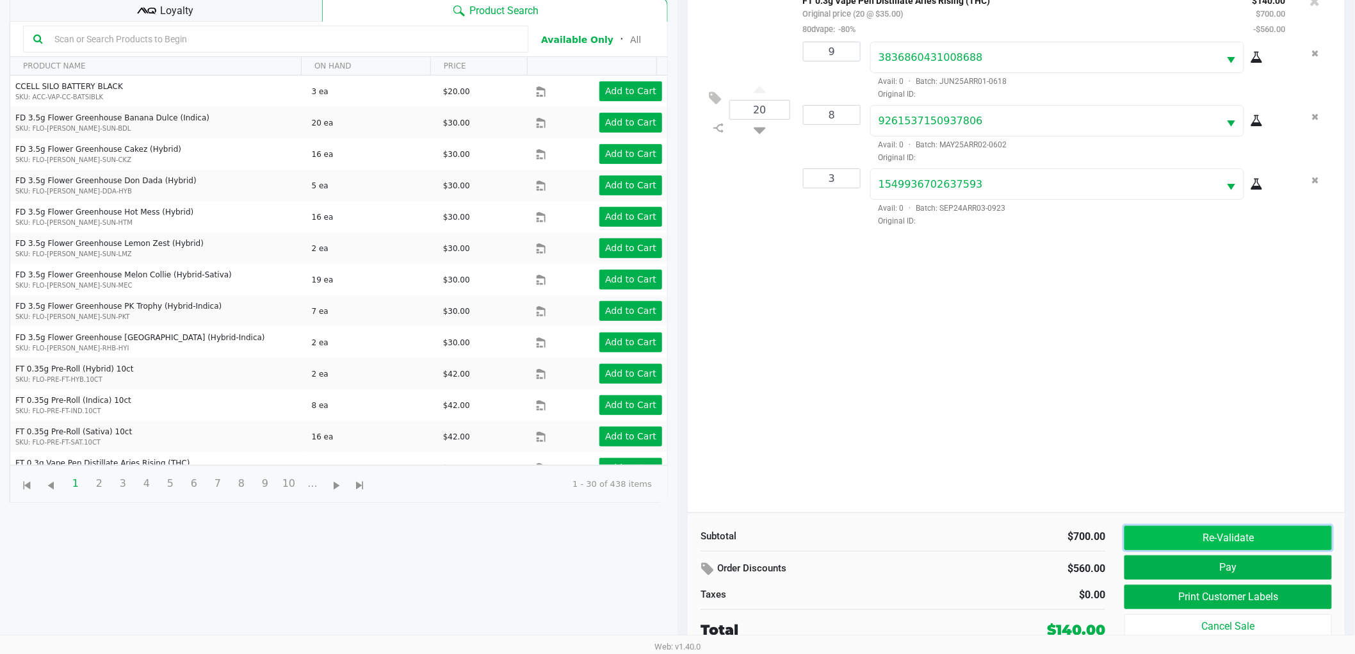
click at [1241, 527] on button "Re-Validate" at bounding box center [1229, 538] width 208 height 24
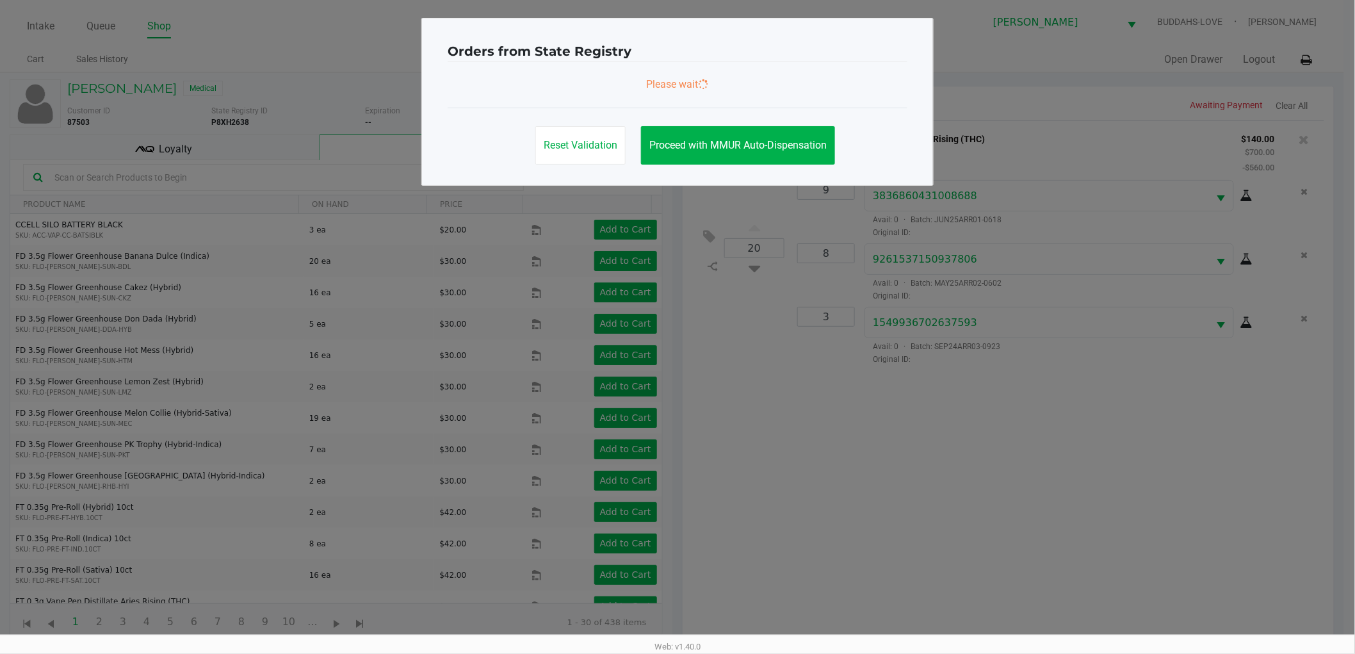
scroll to position [0, 0]
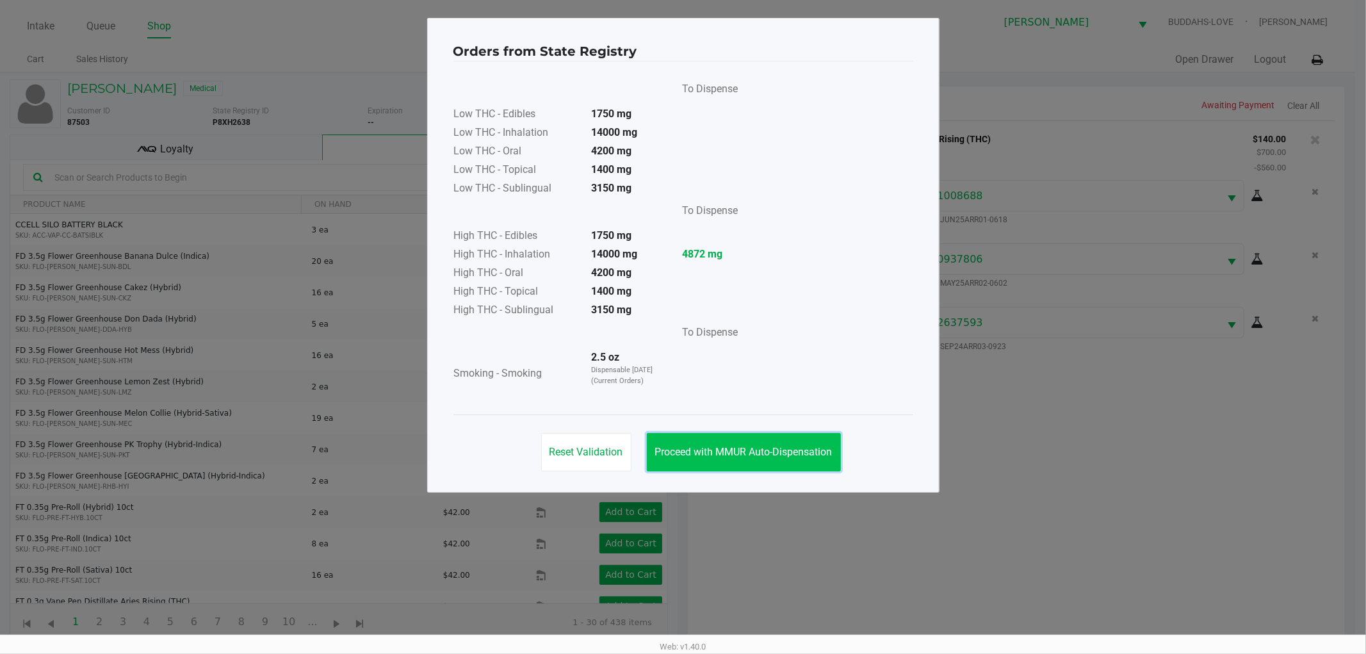
click at [702, 463] on button "Proceed with MMUR Auto-Dispensation" at bounding box center [744, 452] width 194 height 38
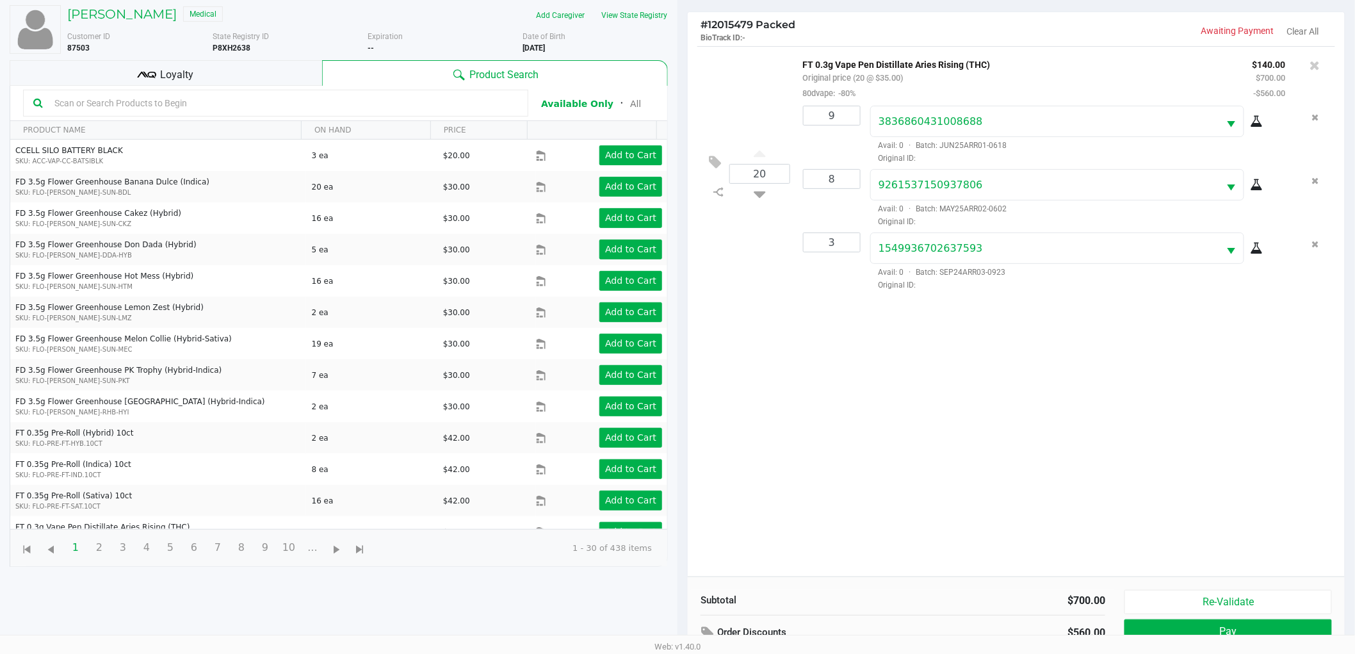
scroll to position [139, 0]
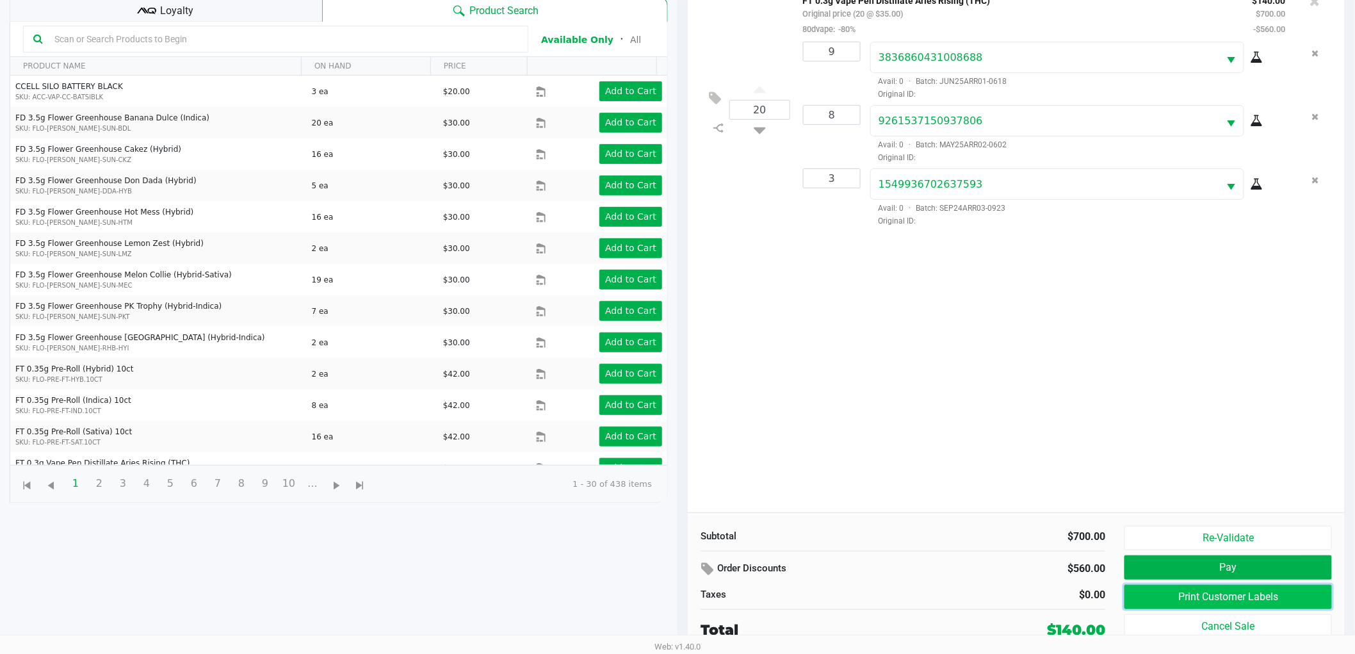
click at [1219, 598] on button "Print Customer Labels" at bounding box center [1229, 597] width 208 height 24
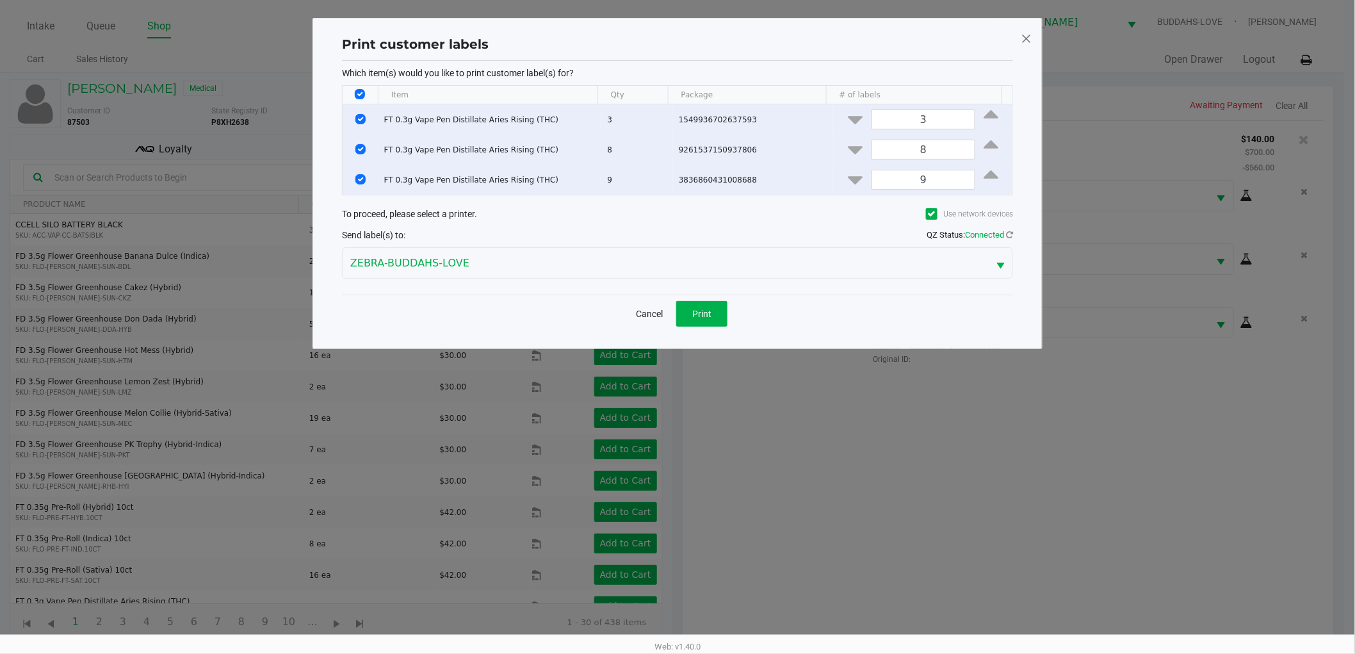
scroll to position [0, 0]
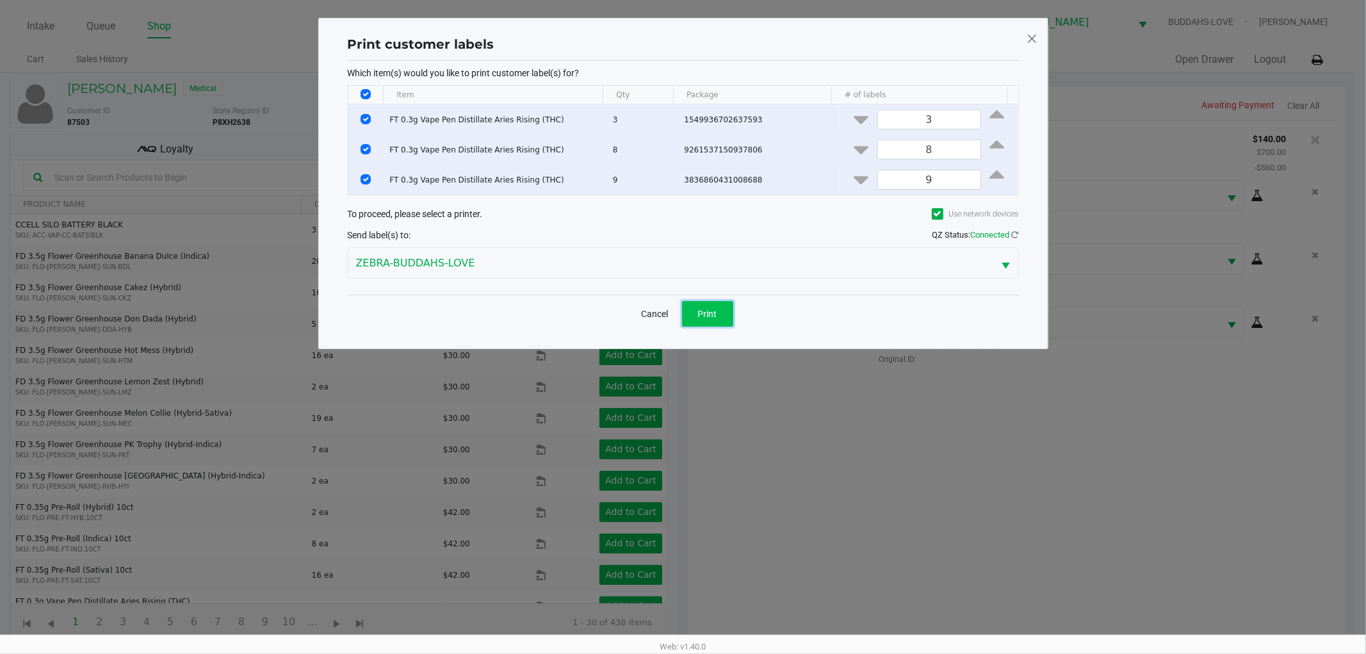
click at [714, 314] on span "Print" at bounding box center [707, 314] width 19 height 10
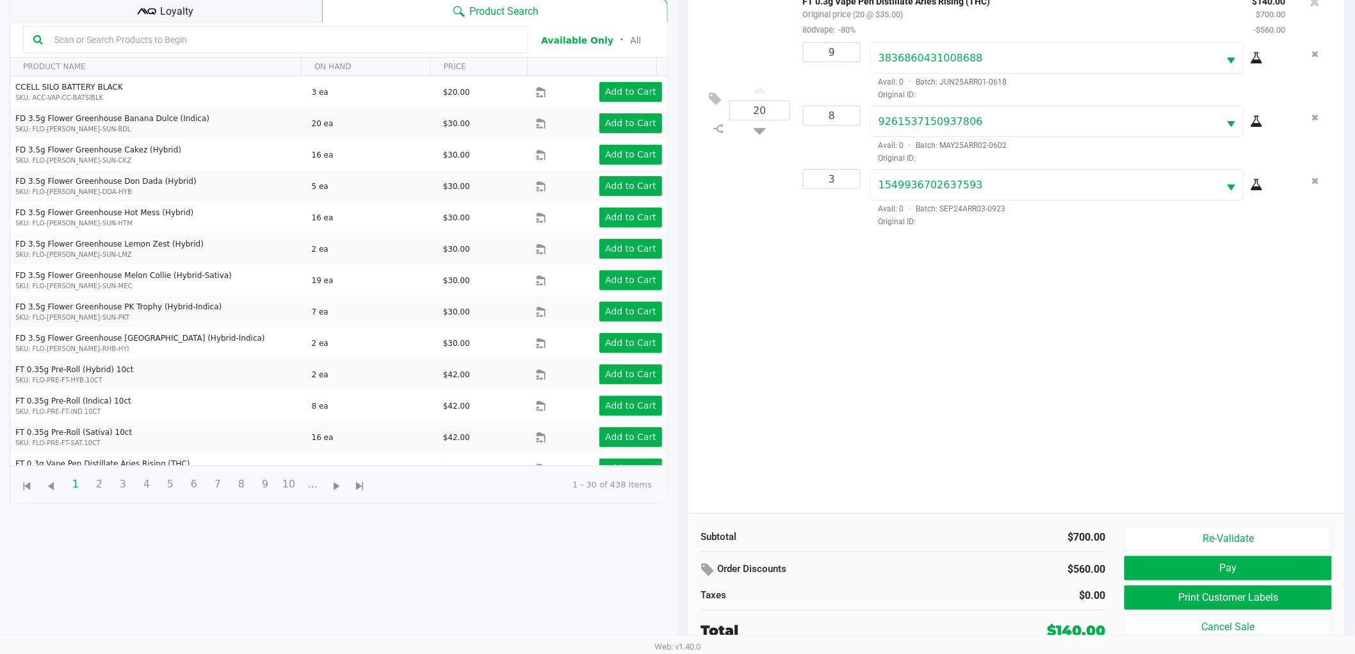
scroll to position [139, 0]
click at [1258, 537] on button "Re-Validate" at bounding box center [1229, 538] width 208 height 24
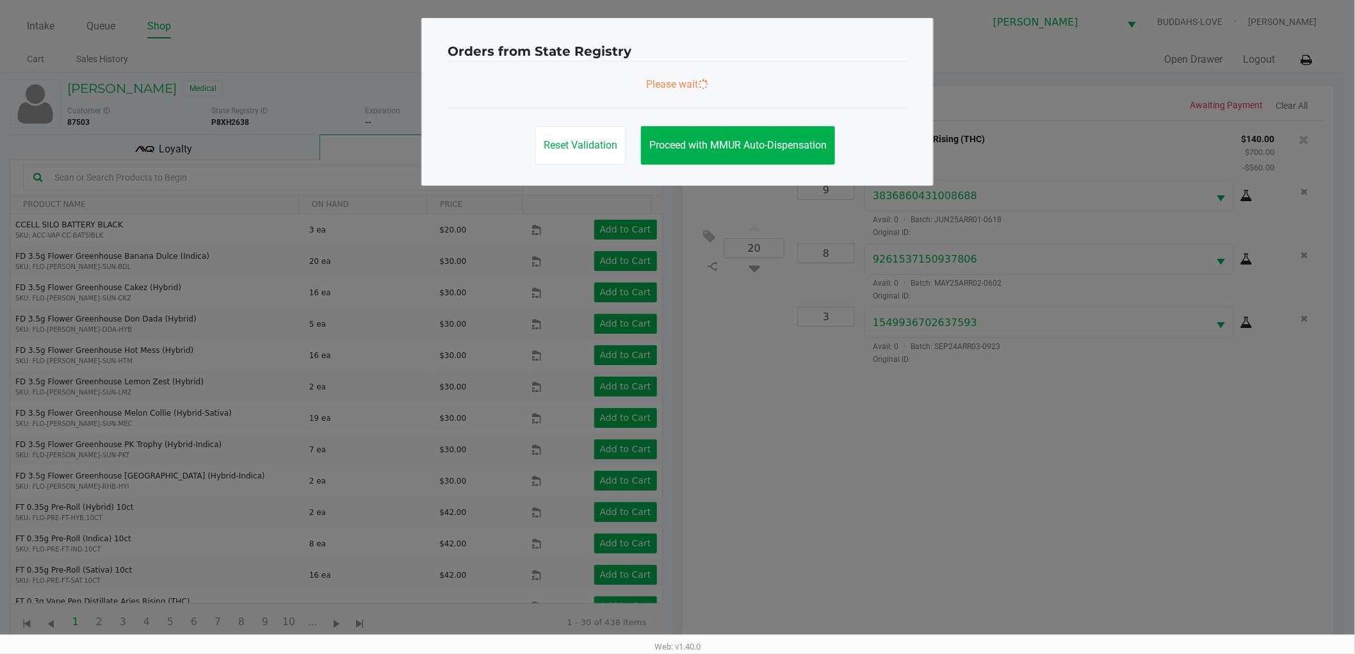
scroll to position [0, 0]
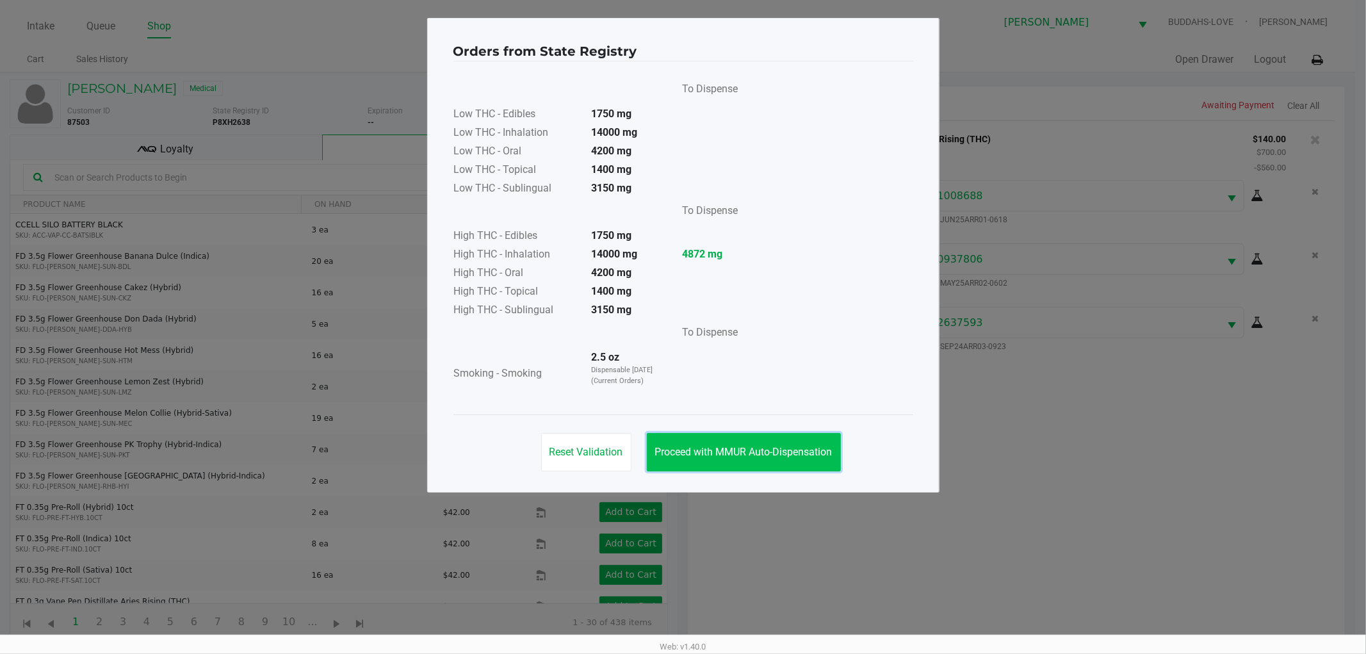
click at [782, 449] on span "Proceed with MMUR Auto-Dispensation" at bounding box center [743, 452] width 177 height 12
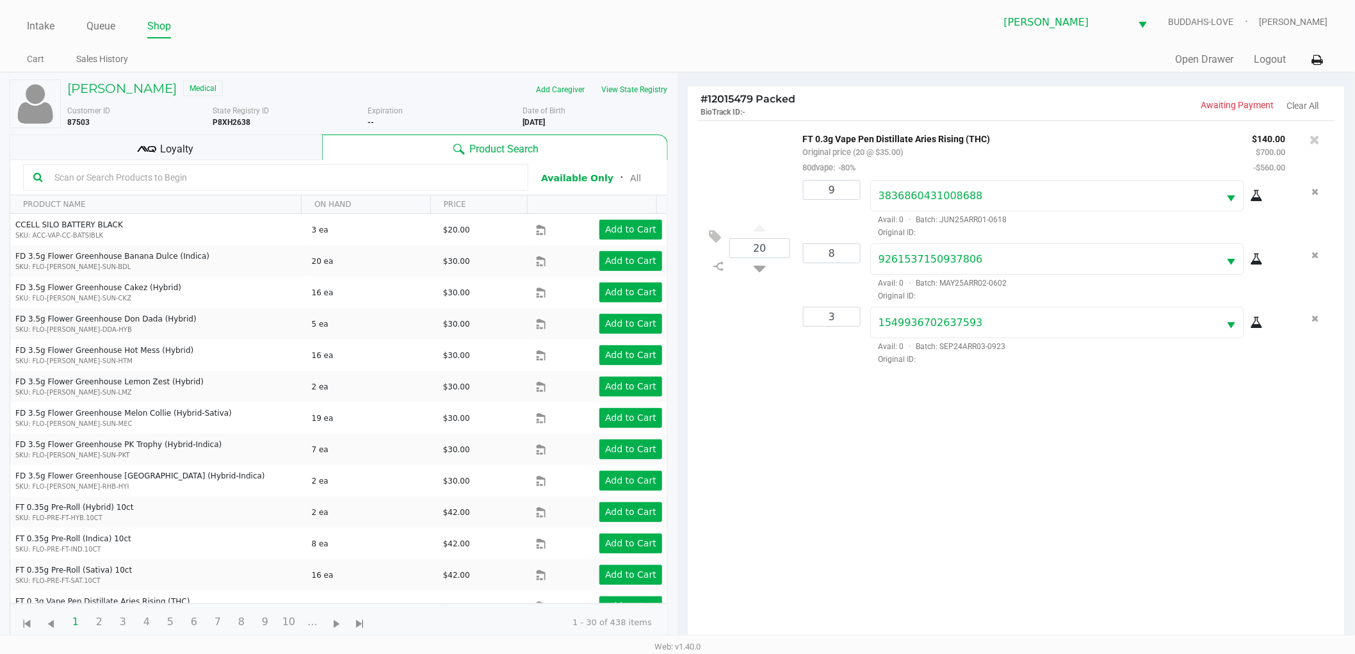
click at [221, 146] on div "Loyalty" at bounding box center [166, 147] width 313 height 26
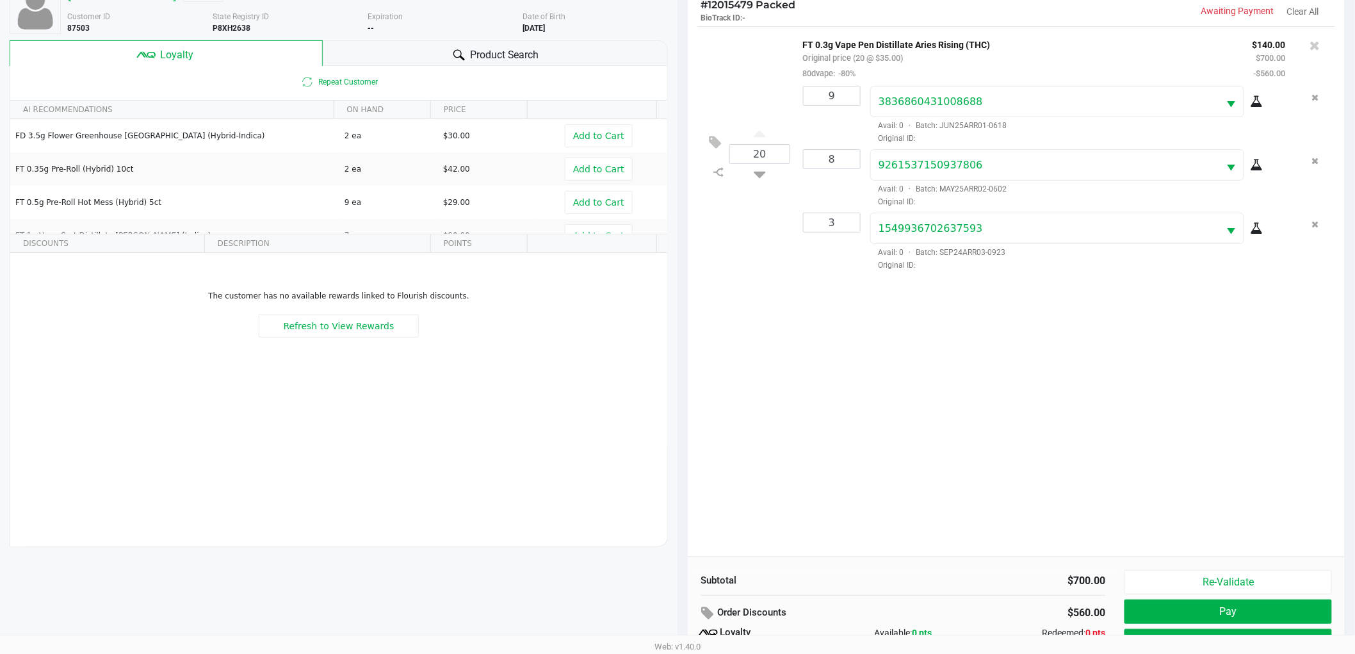
scroll to position [154, 0]
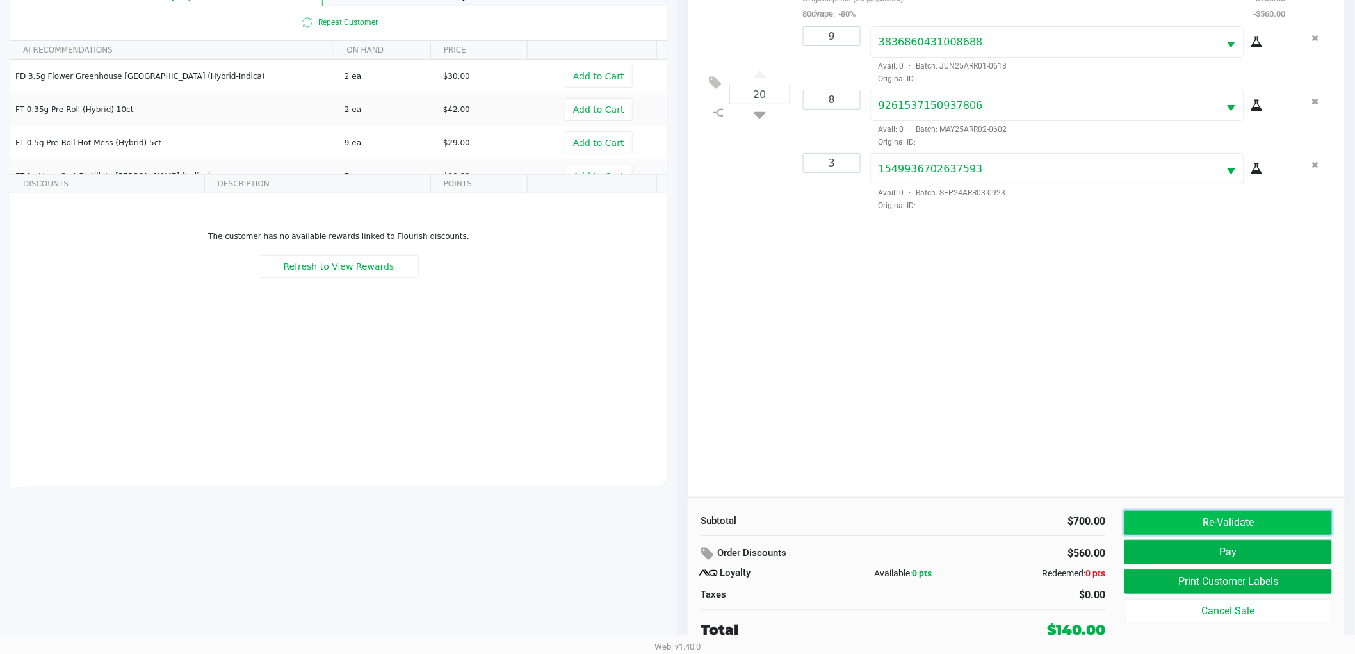
click at [1153, 521] on button "Re-Validate" at bounding box center [1229, 522] width 208 height 24
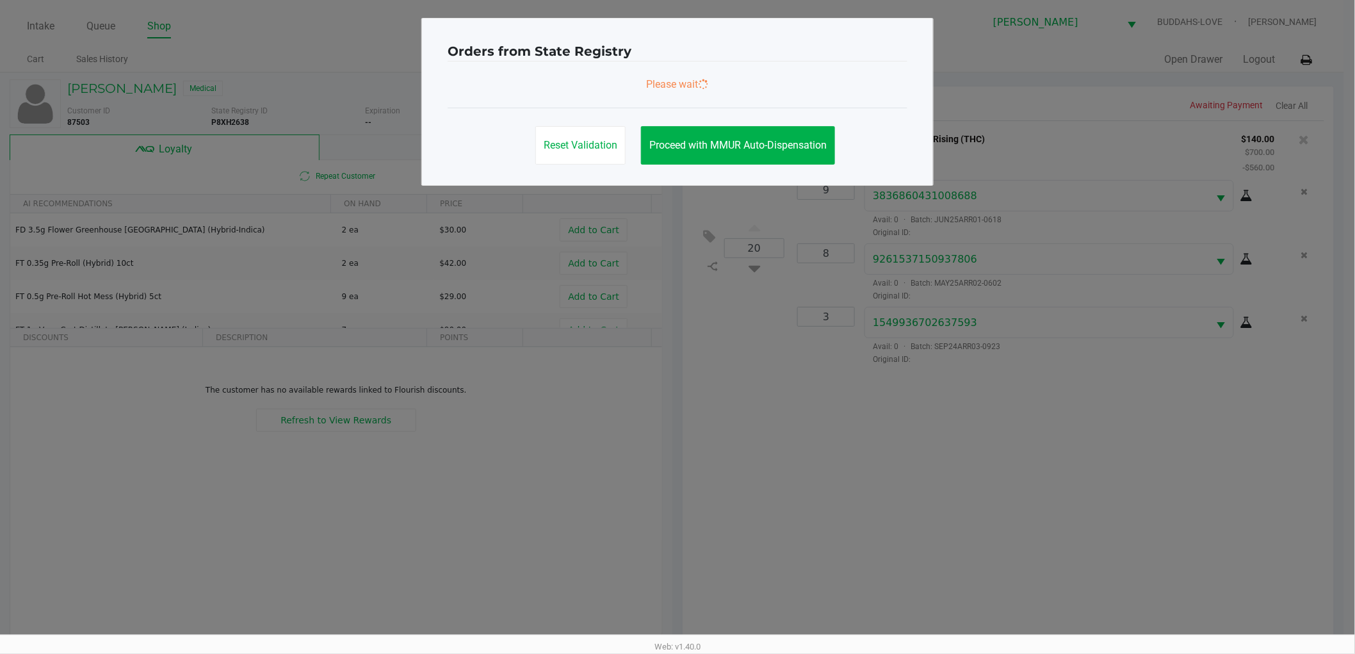
scroll to position [0, 0]
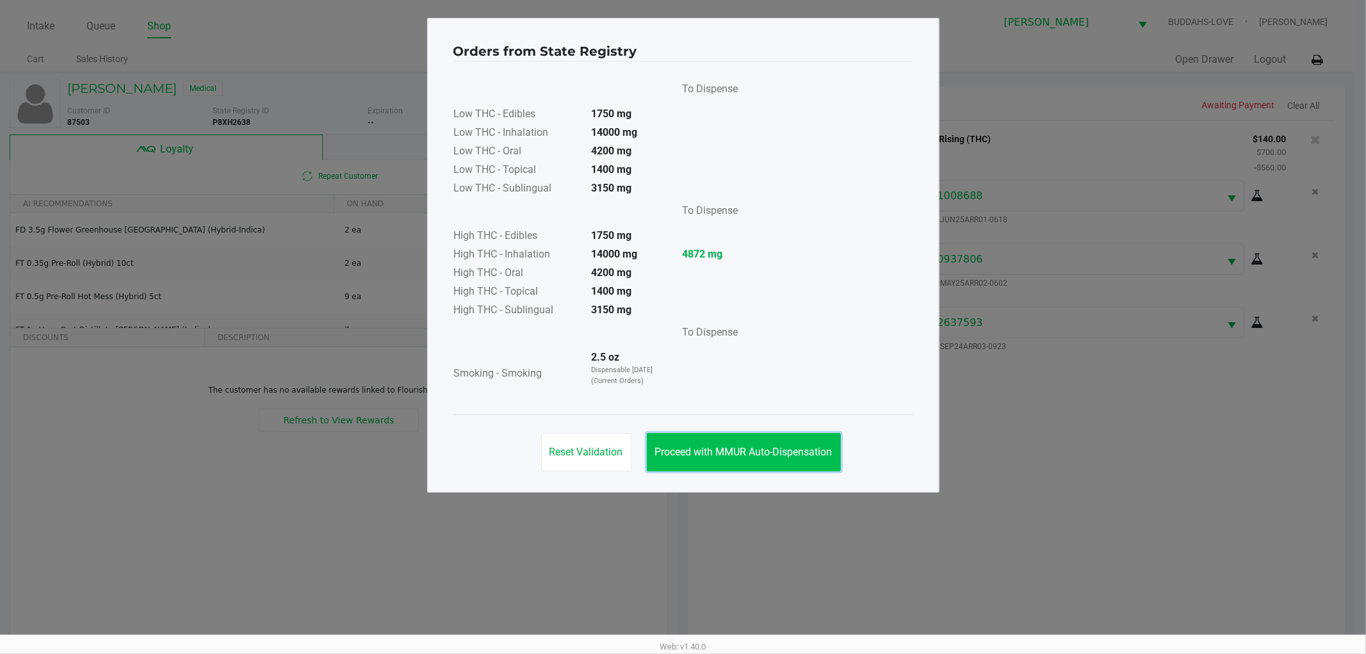
click at [783, 459] on button "Proceed with MMUR Auto-Dispensation" at bounding box center [744, 452] width 194 height 38
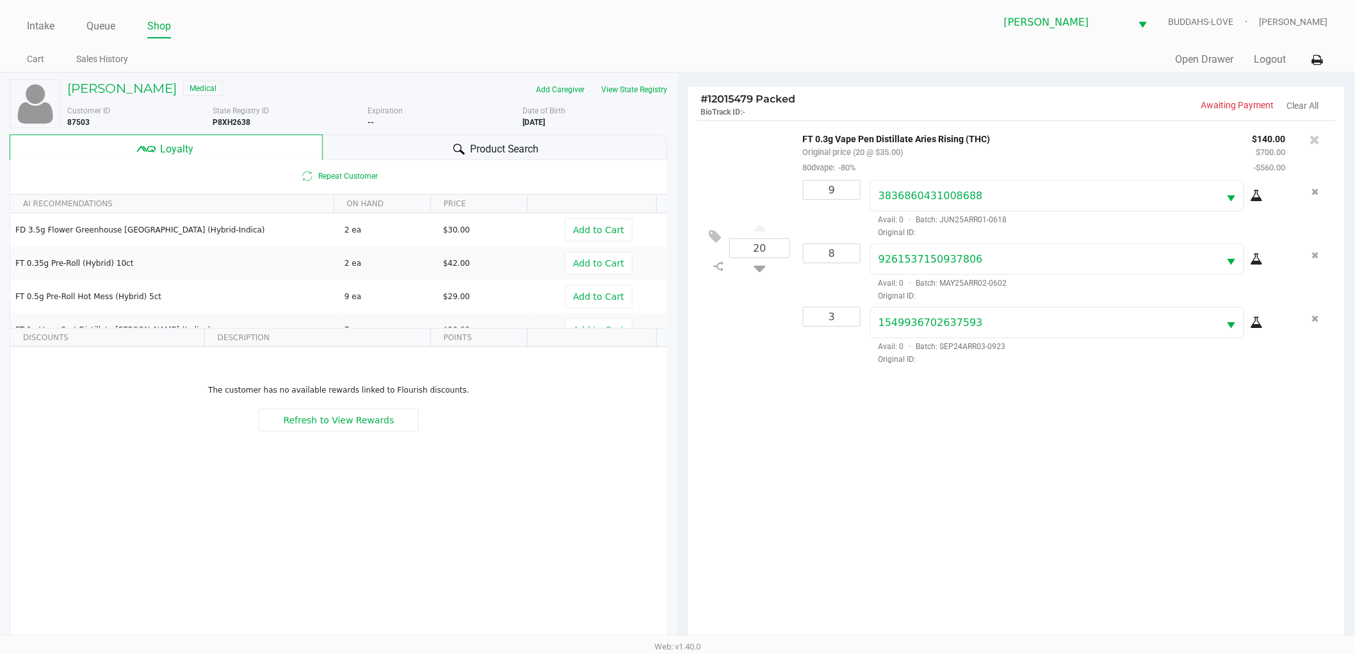
scroll to position [154, 0]
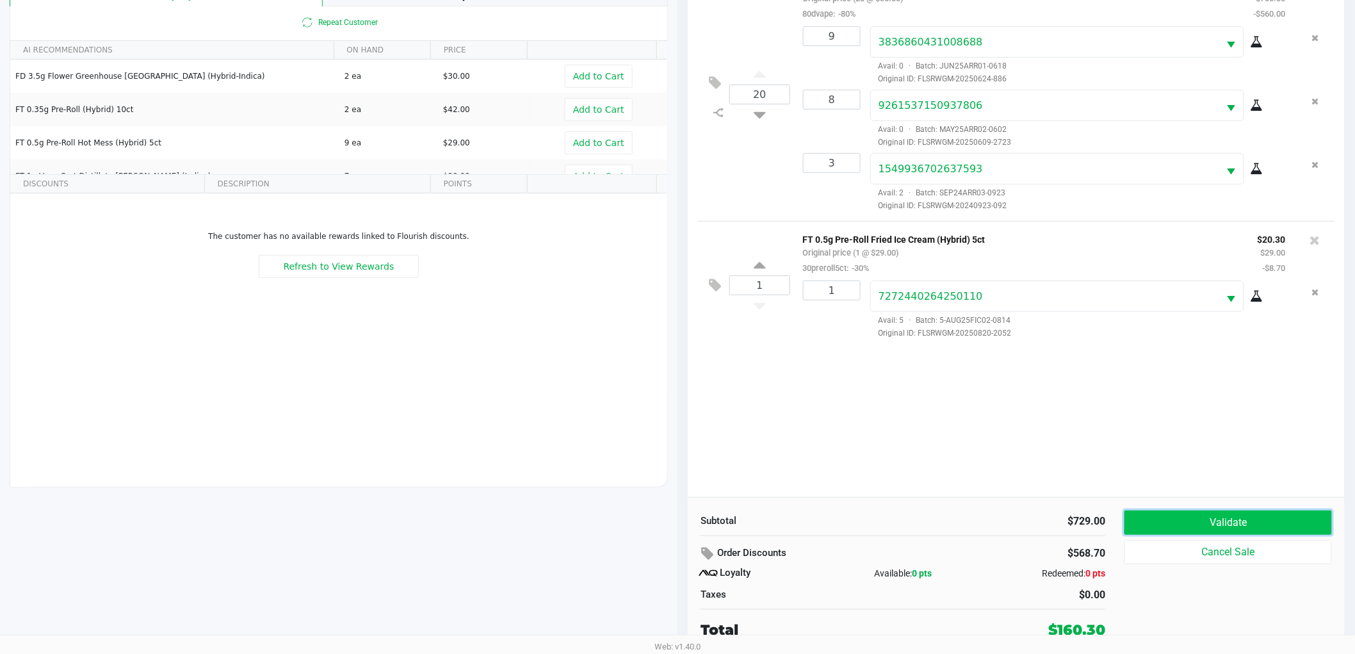
click at [1159, 513] on button "Validate" at bounding box center [1229, 522] width 208 height 24
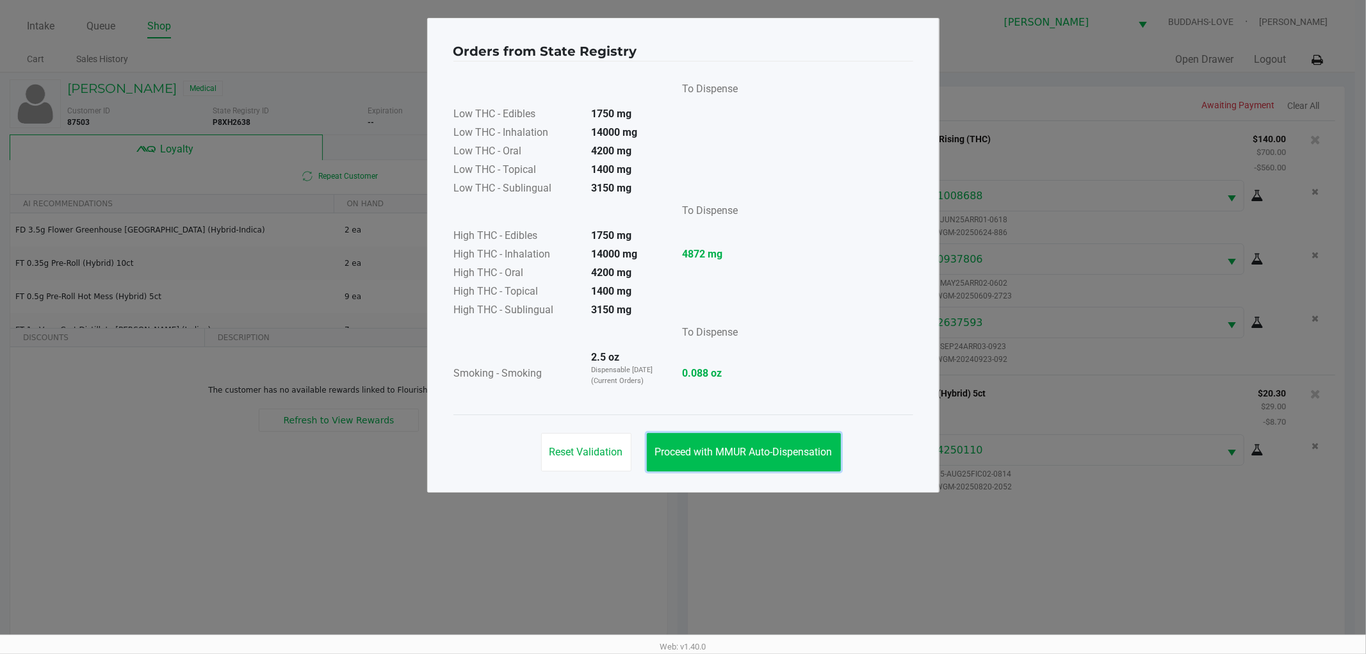
click at [726, 446] on span "Proceed with MMUR Auto-Dispensation" at bounding box center [743, 452] width 177 height 12
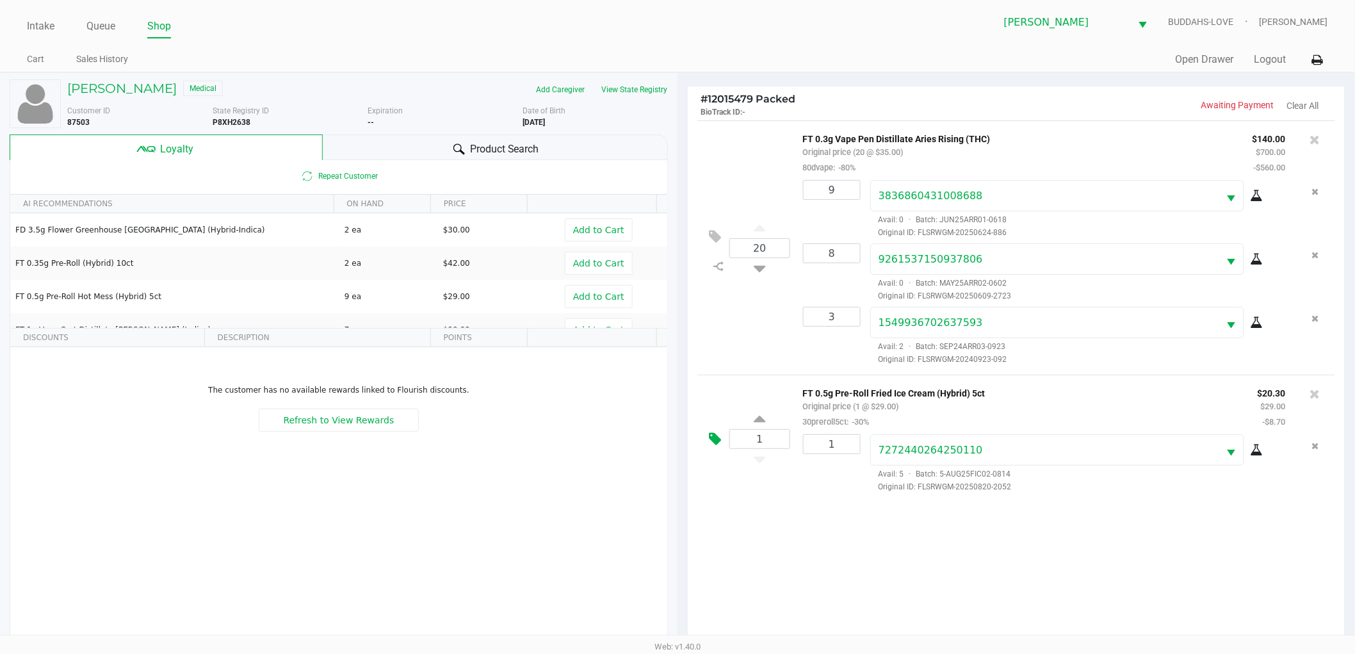
click at [714, 437] on icon at bounding box center [715, 439] width 12 height 15
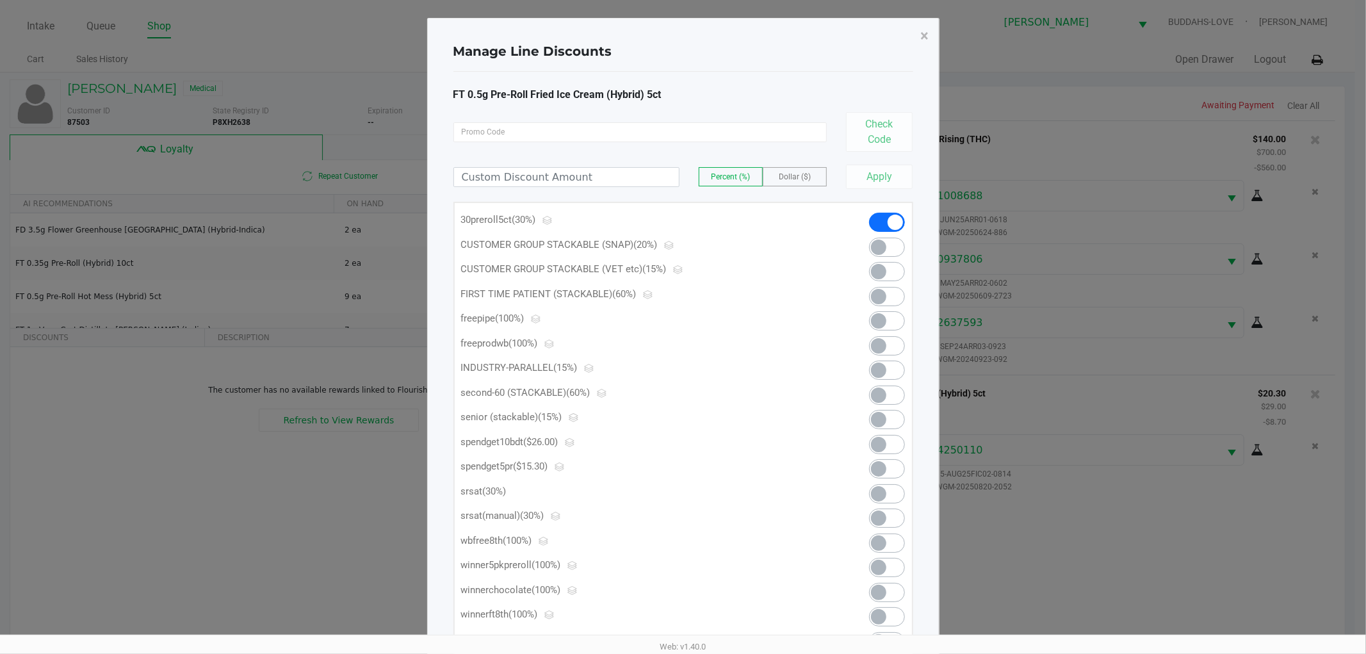
click at [877, 464] on span at bounding box center [878, 468] width 15 height 15
click at [925, 36] on span "×" at bounding box center [925, 36] width 8 height 18
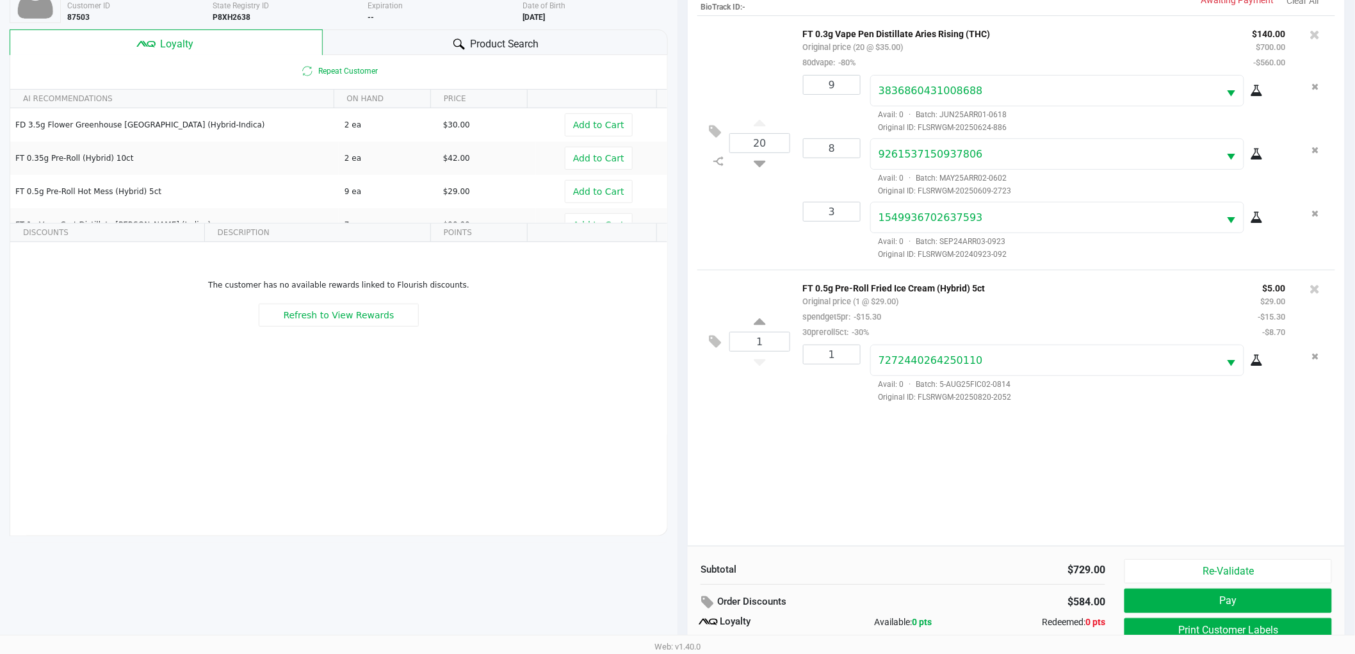
scroll to position [154, 0]
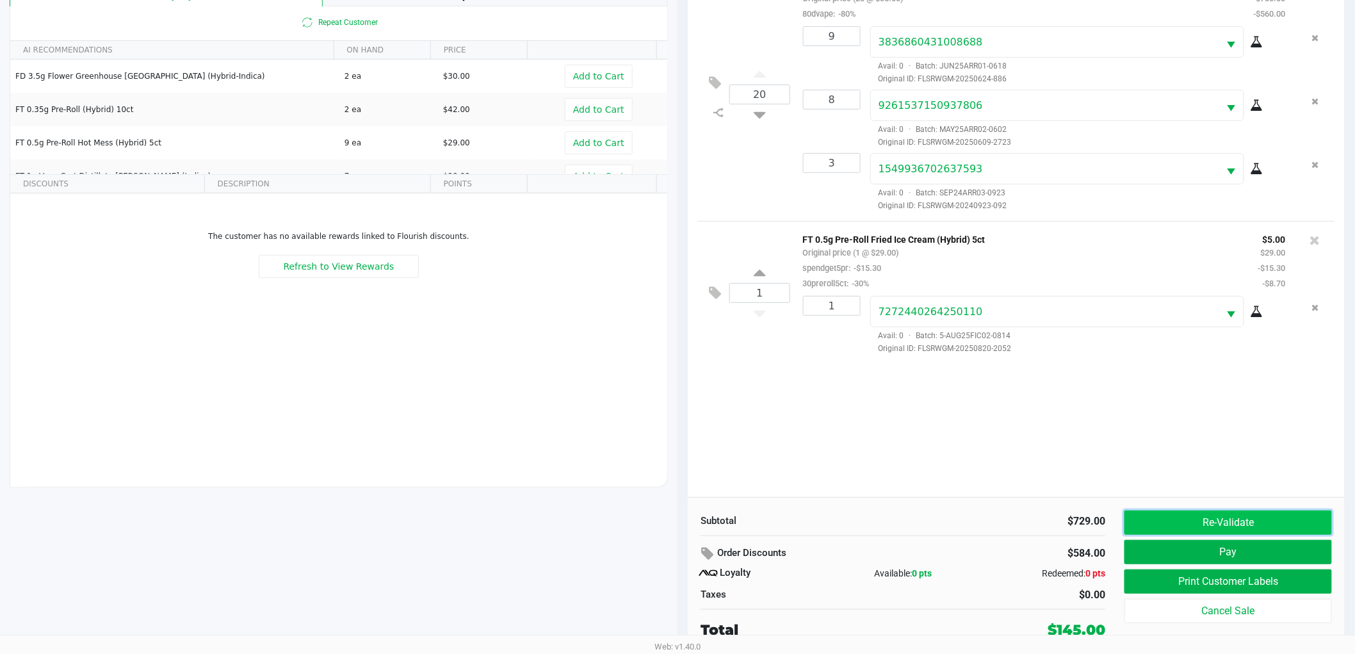
click at [1212, 521] on button "Re-Validate" at bounding box center [1229, 522] width 208 height 24
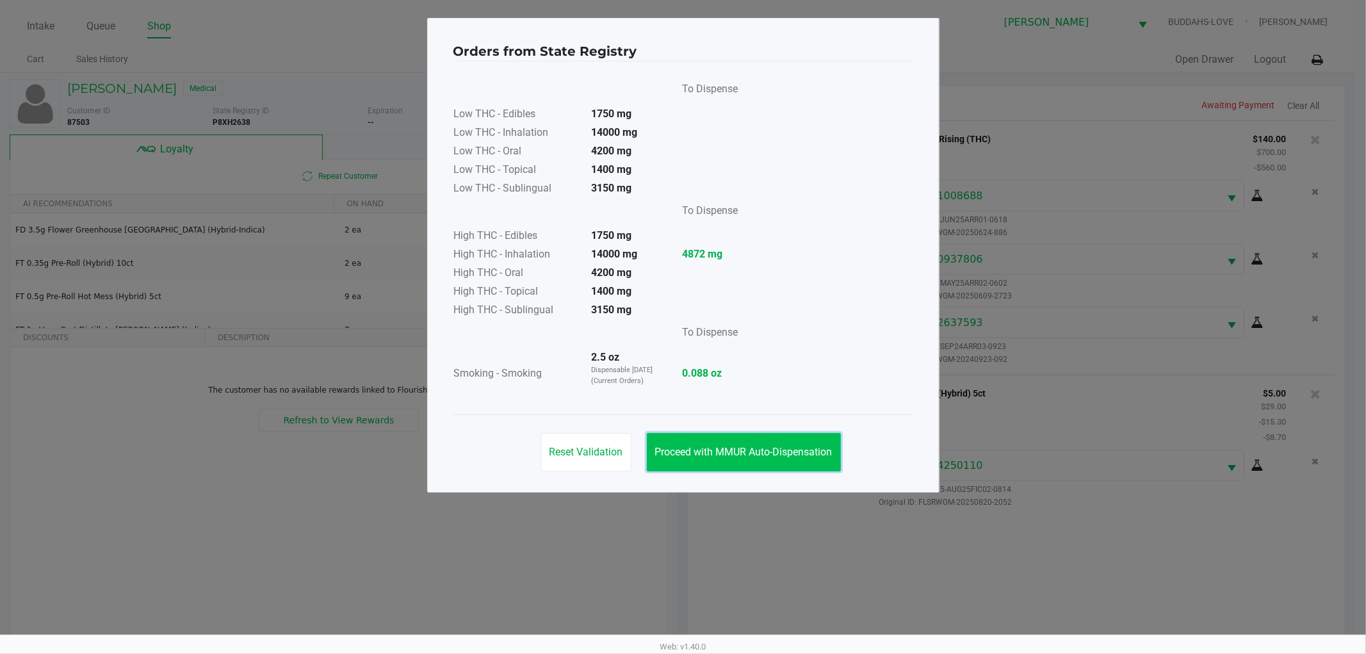
click at [781, 458] on button "Proceed with MMUR Auto-Dispensation" at bounding box center [744, 452] width 194 height 38
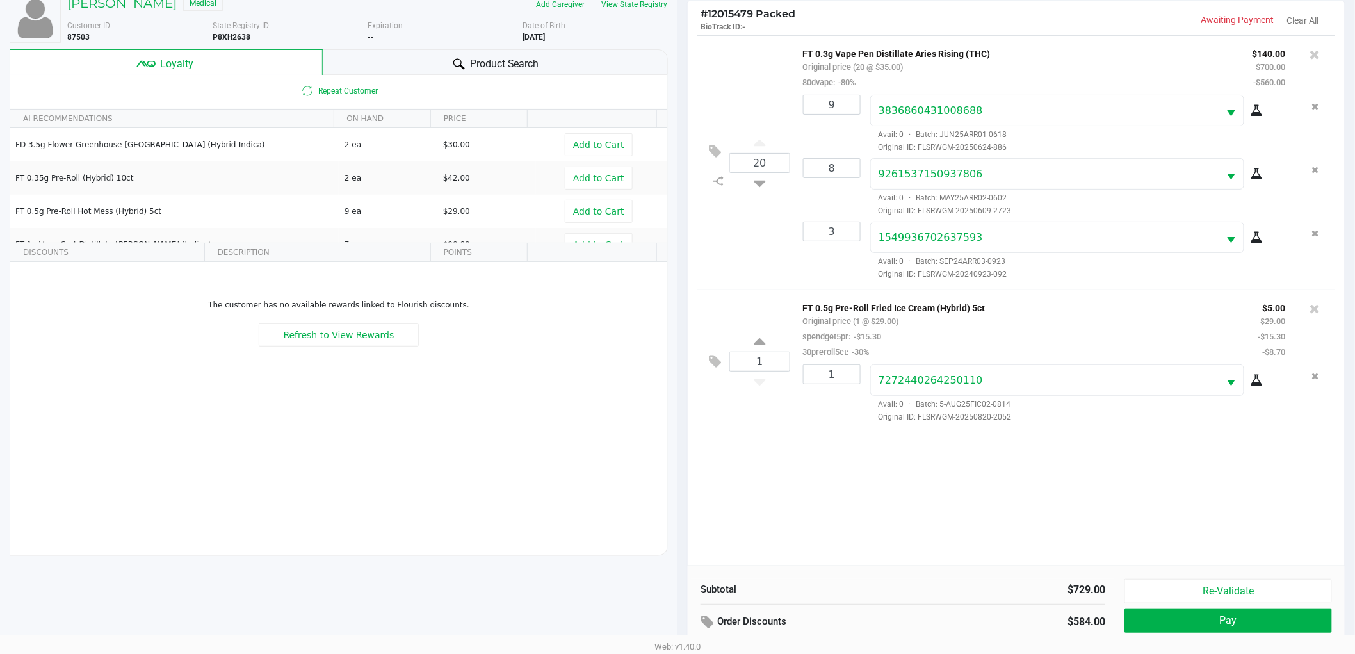
scroll to position [154, 0]
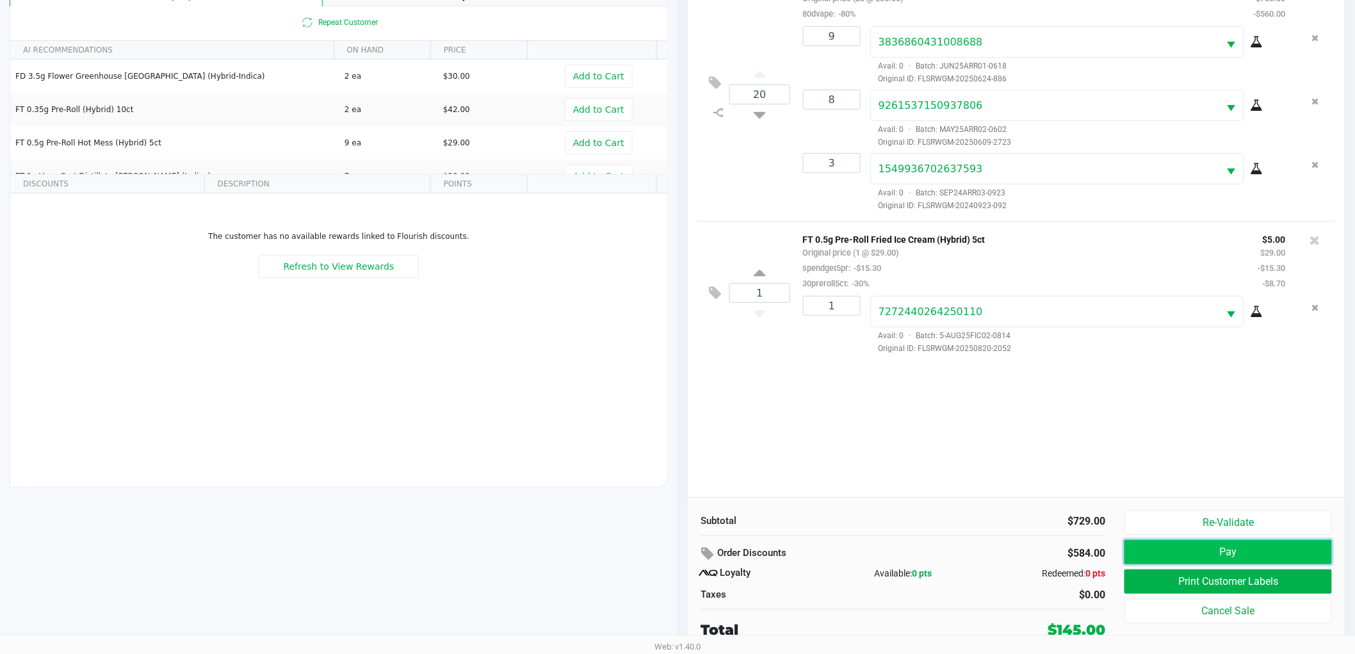
click at [1154, 549] on button "Pay" at bounding box center [1229, 552] width 208 height 24
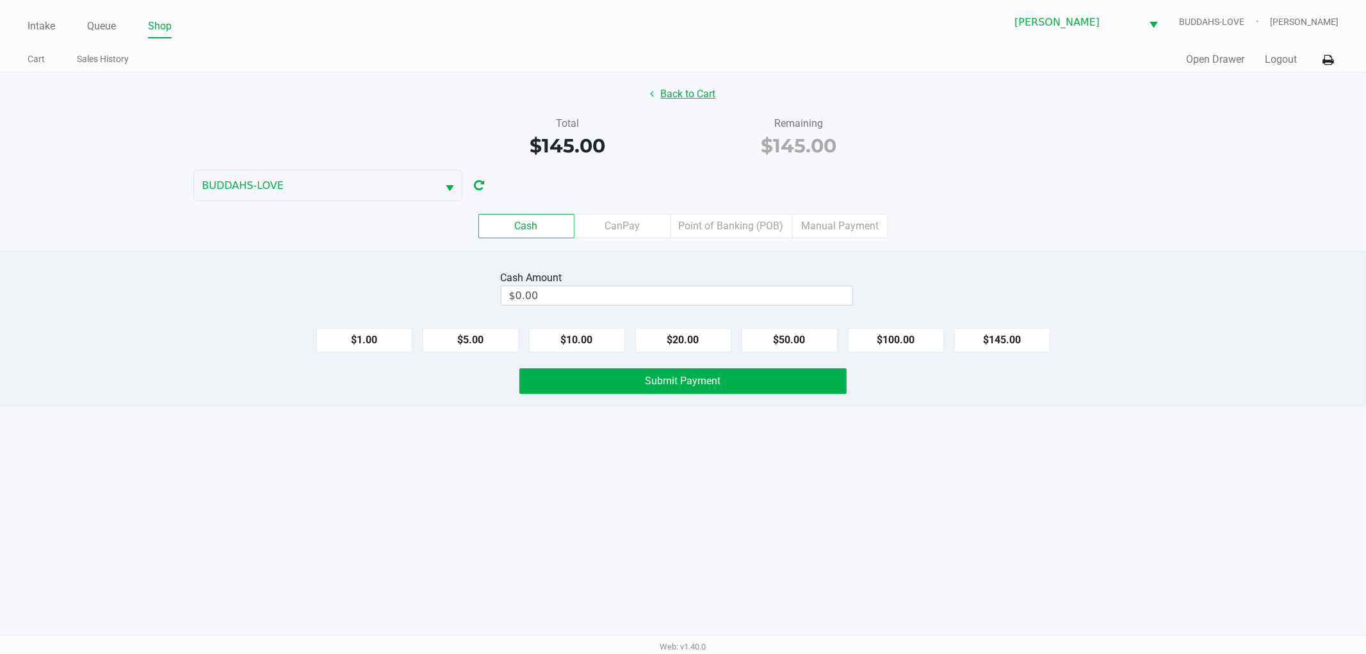
click at [701, 98] on button "Back to Cart" at bounding box center [683, 94] width 82 height 24
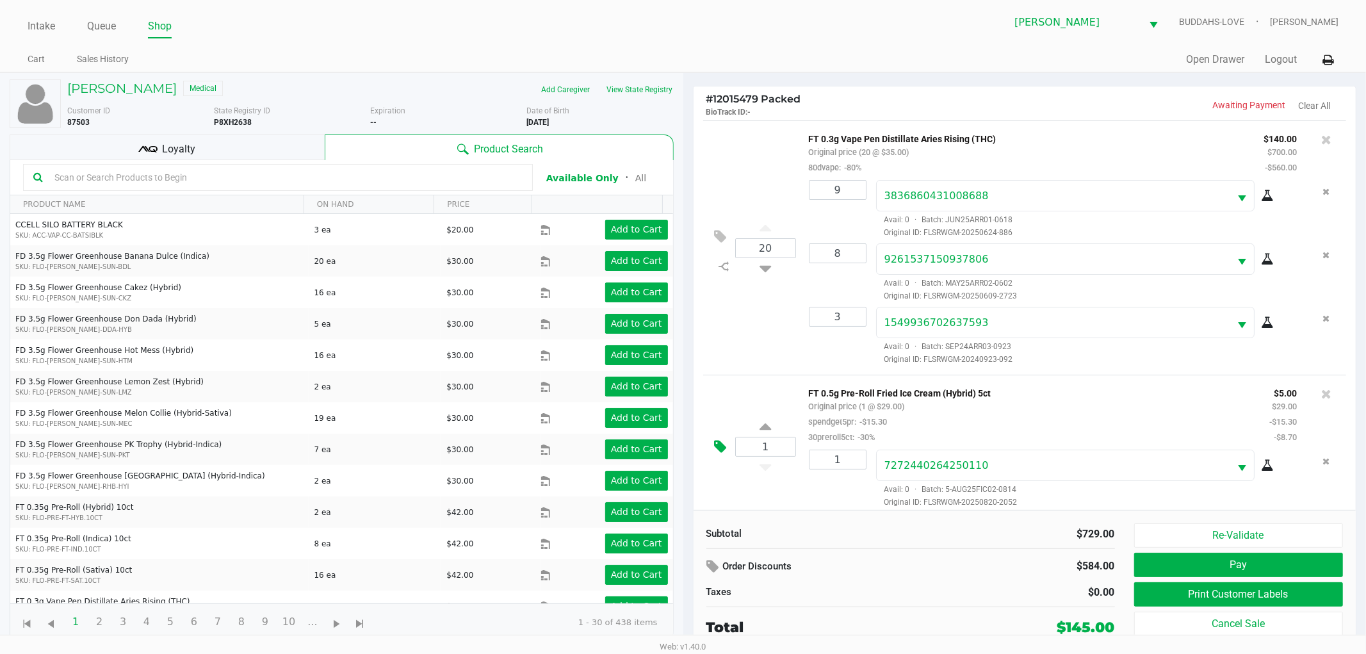
click at [715, 443] on icon at bounding box center [721, 446] width 12 height 15
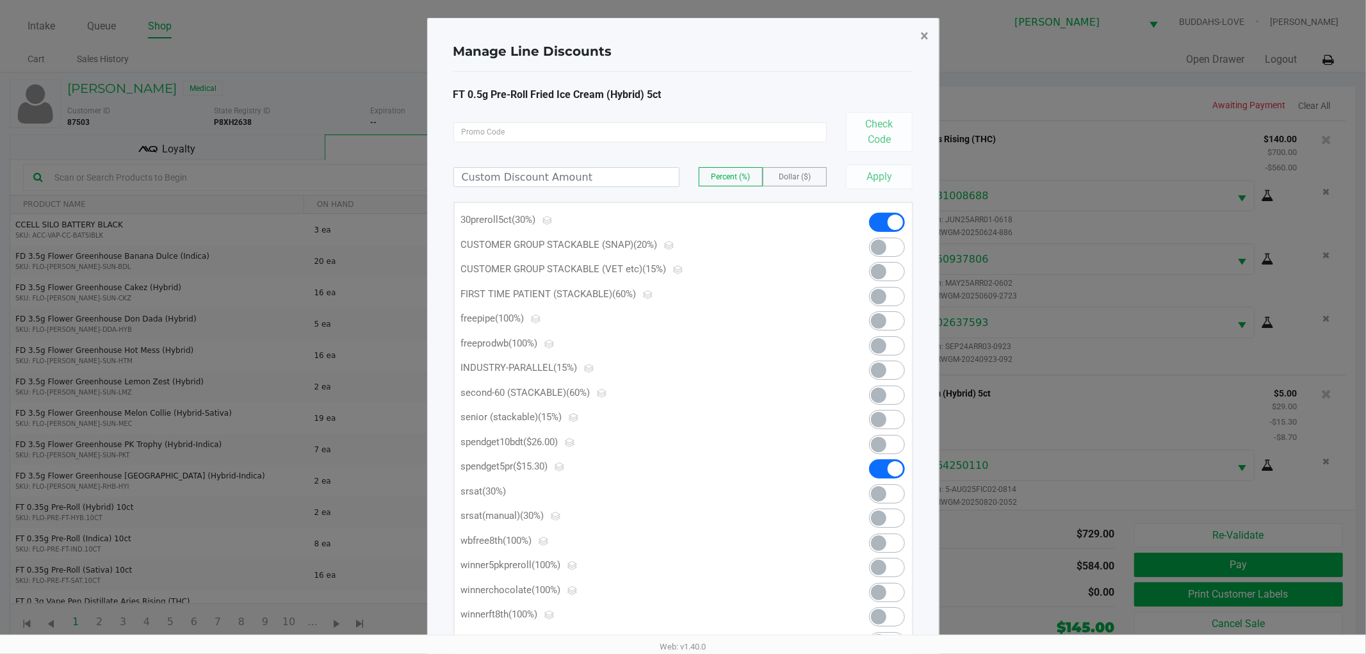
click at [929, 37] on span "×" at bounding box center [925, 36] width 8 height 18
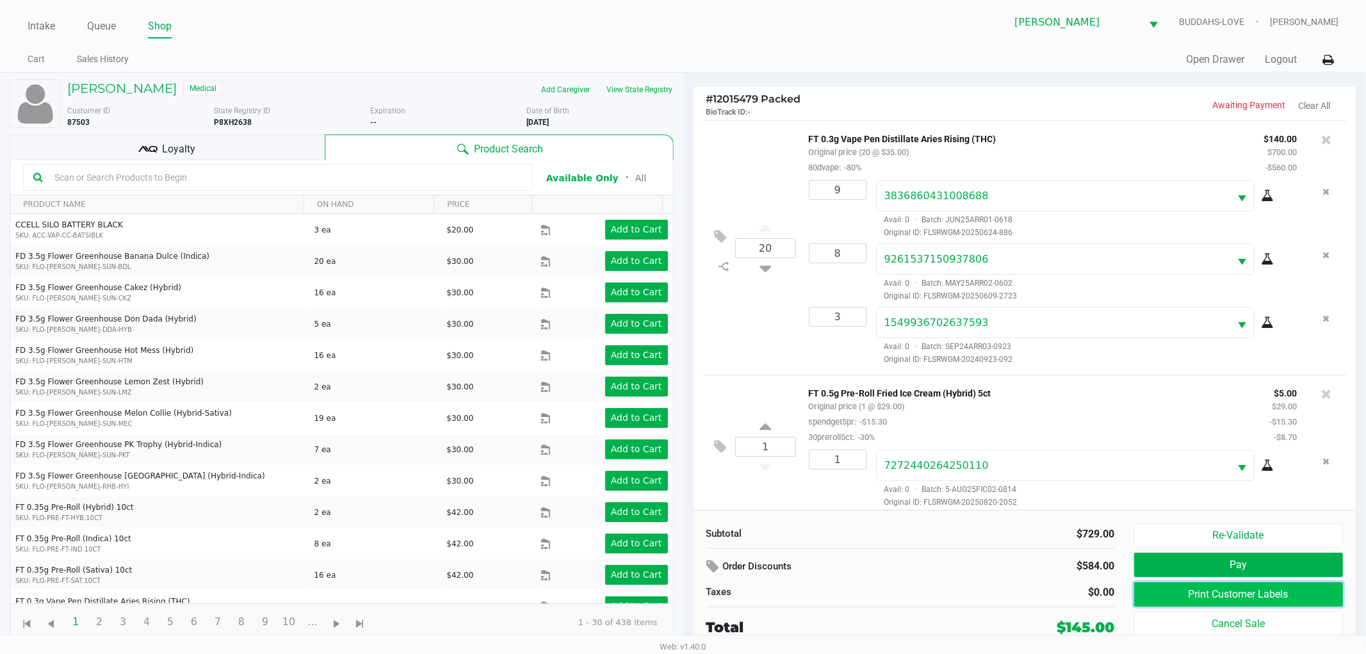
click at [1156, 591] on button "Print Customer Labels" at bounding box center [1238, 594] width 209 height 24
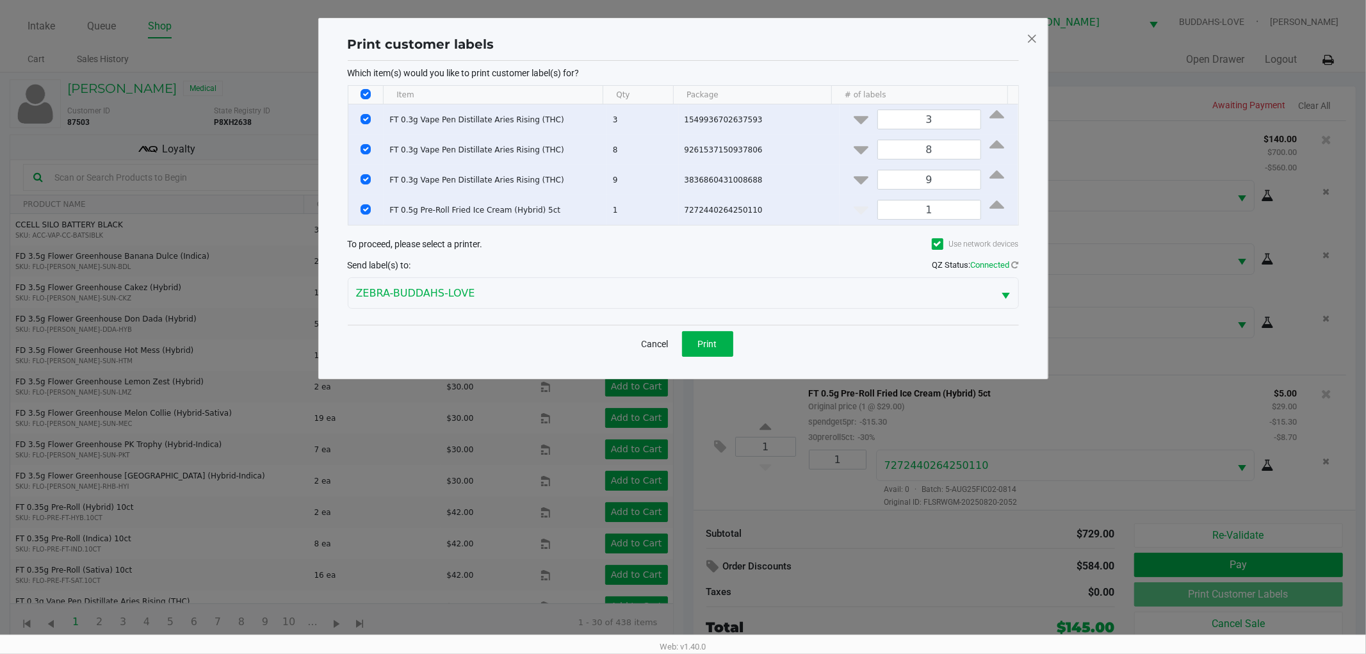
click at [362, 94] on input "Select All Rows" at bounding box center [366, 94] width 10 height 10
checkbox input "false"
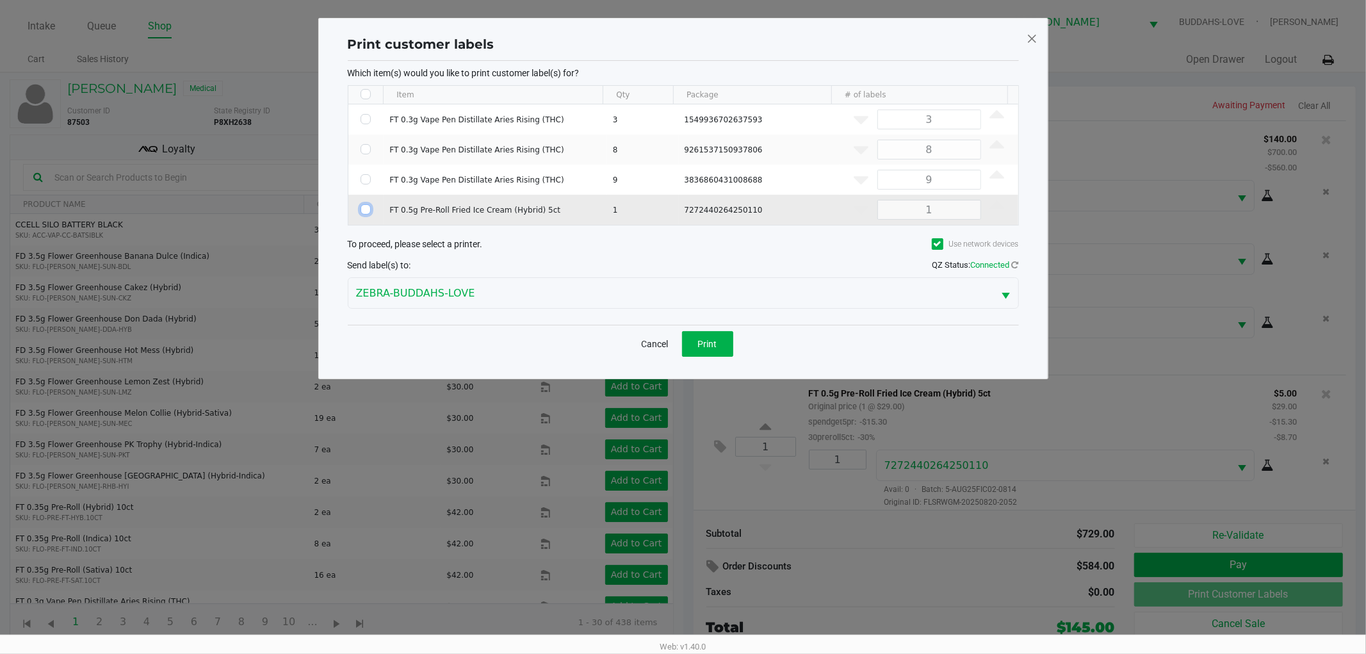
click at [364, 206] on input "Select Row" at bounding box center [366, 209] width 10 height 10
checkbox input "true"
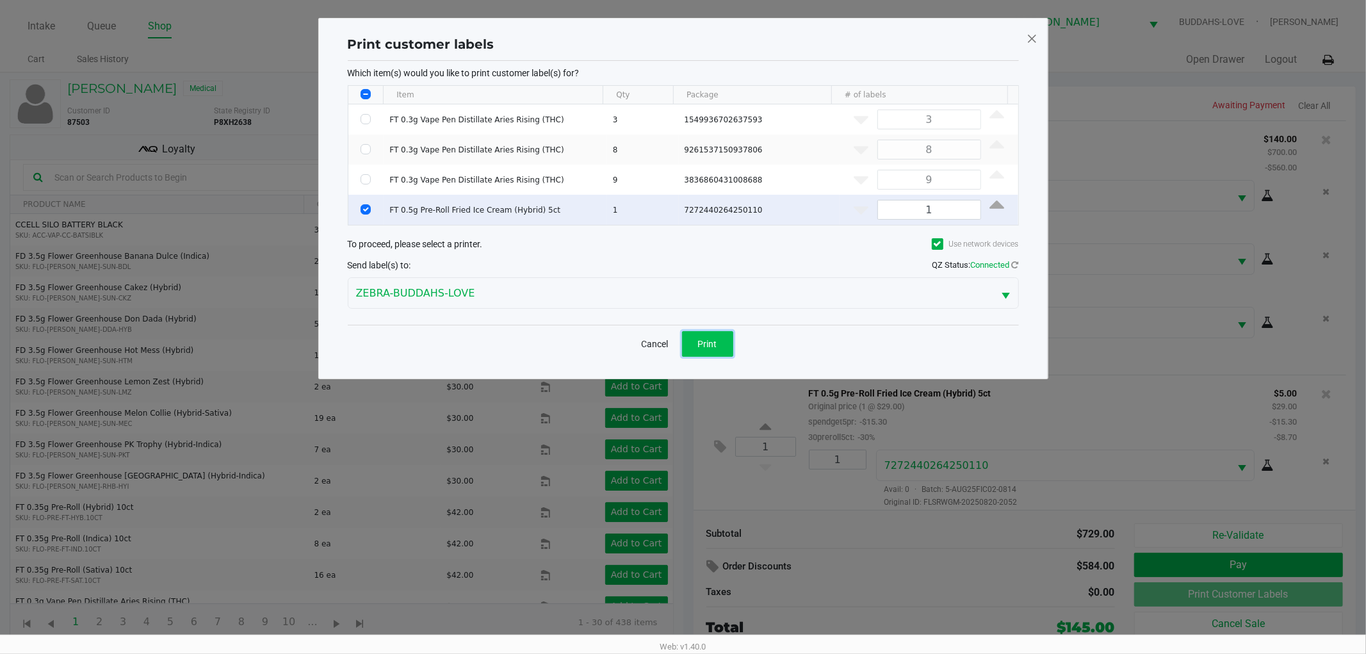
click at [703, 336] on button "Print" at bounding box center [707, 344] width 51 height 26
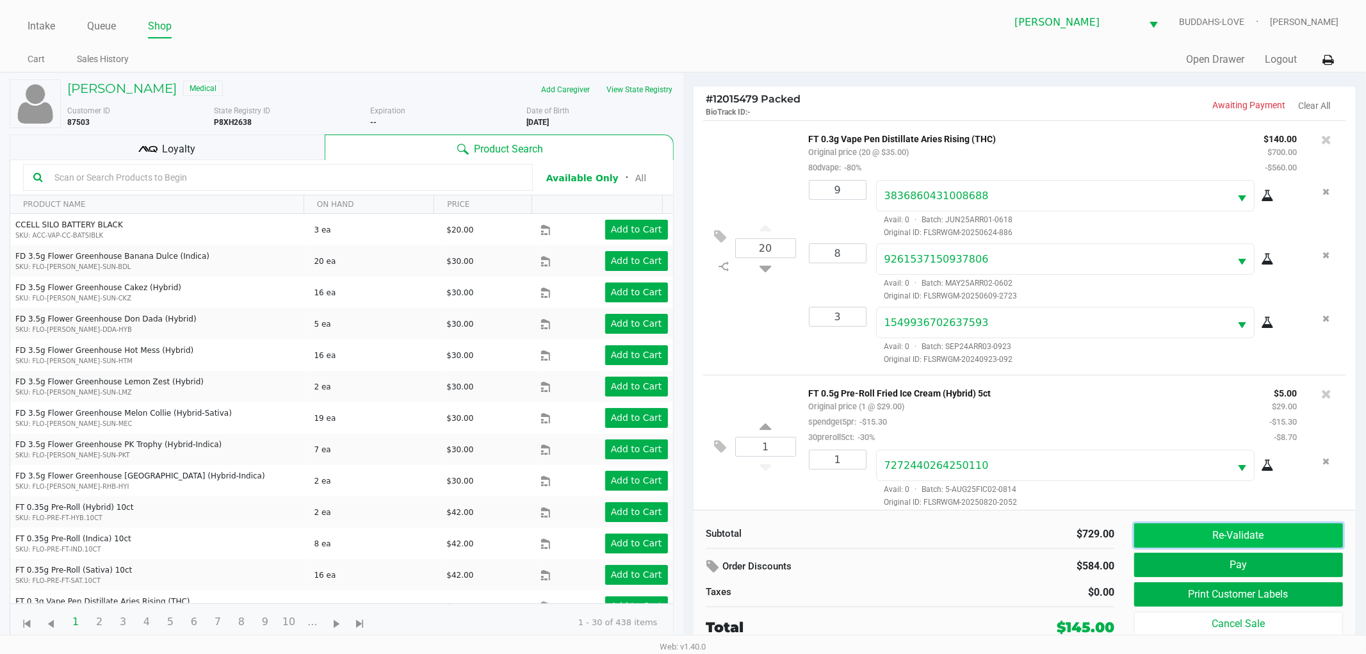
click at [1225, 530] on button "Re-Validate" at bounding box center [1238, 535] width 209 height 24
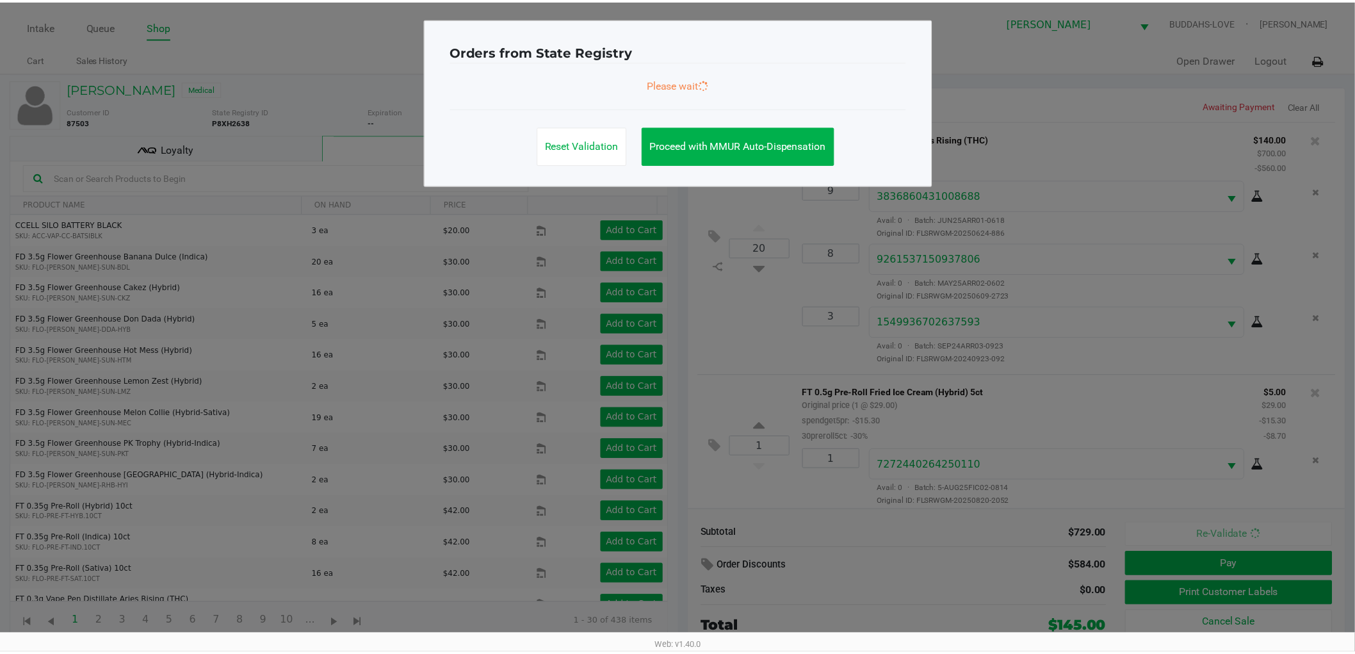
scroll to position [9, 0]
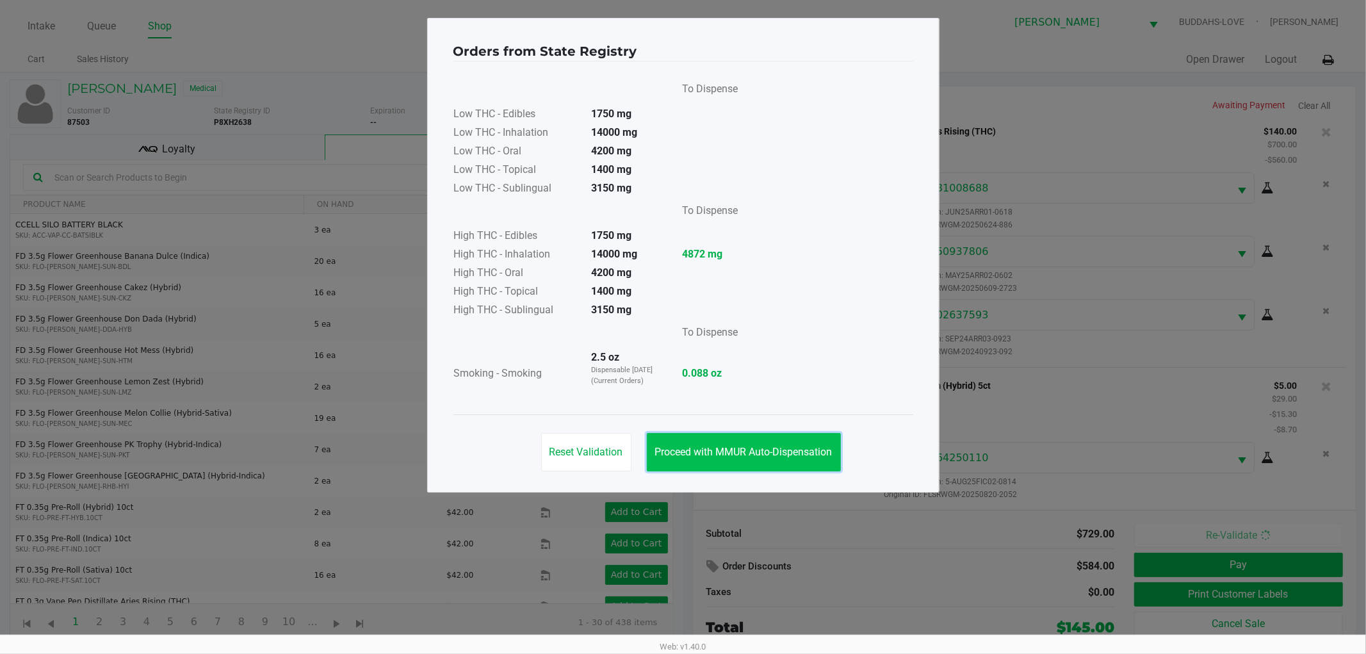
click at [792, 446] on span "Proceed with MMUR Auto-Dispensation" at bounding box center [743, 452] width 177 height 12
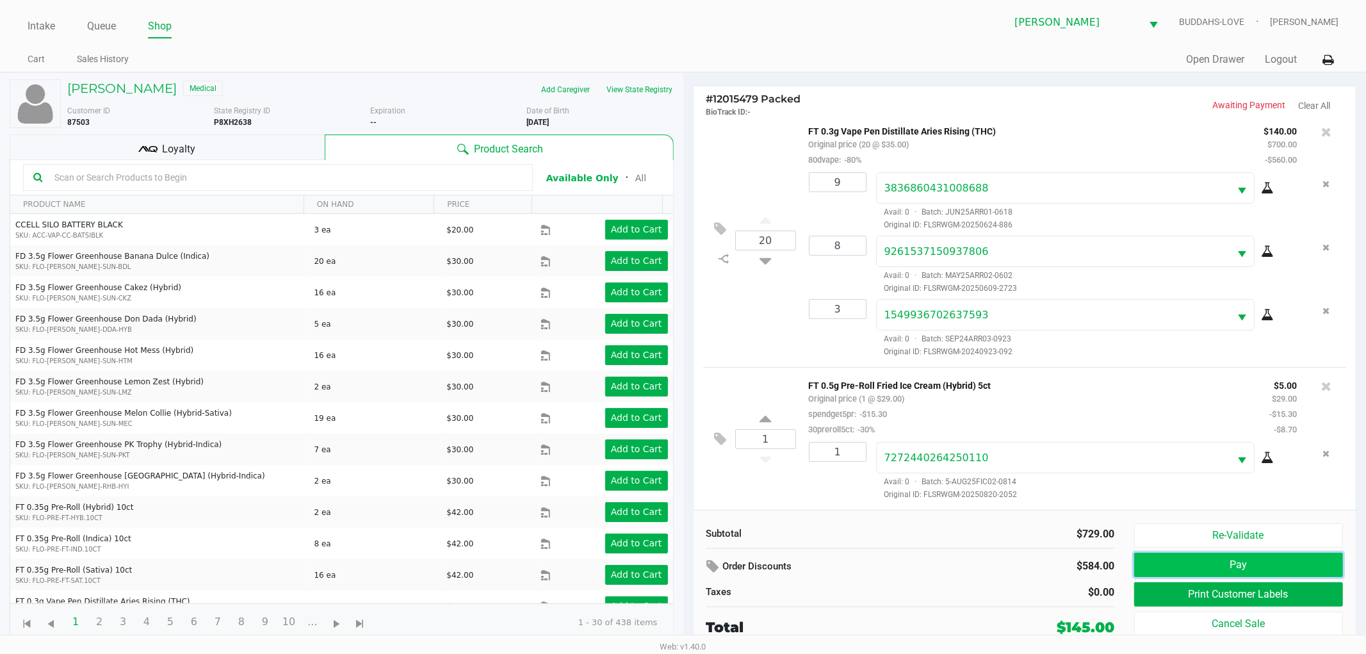
click at [1181, 559] on button "Pay" at bounding box center [1238, 565] width 209 height 24
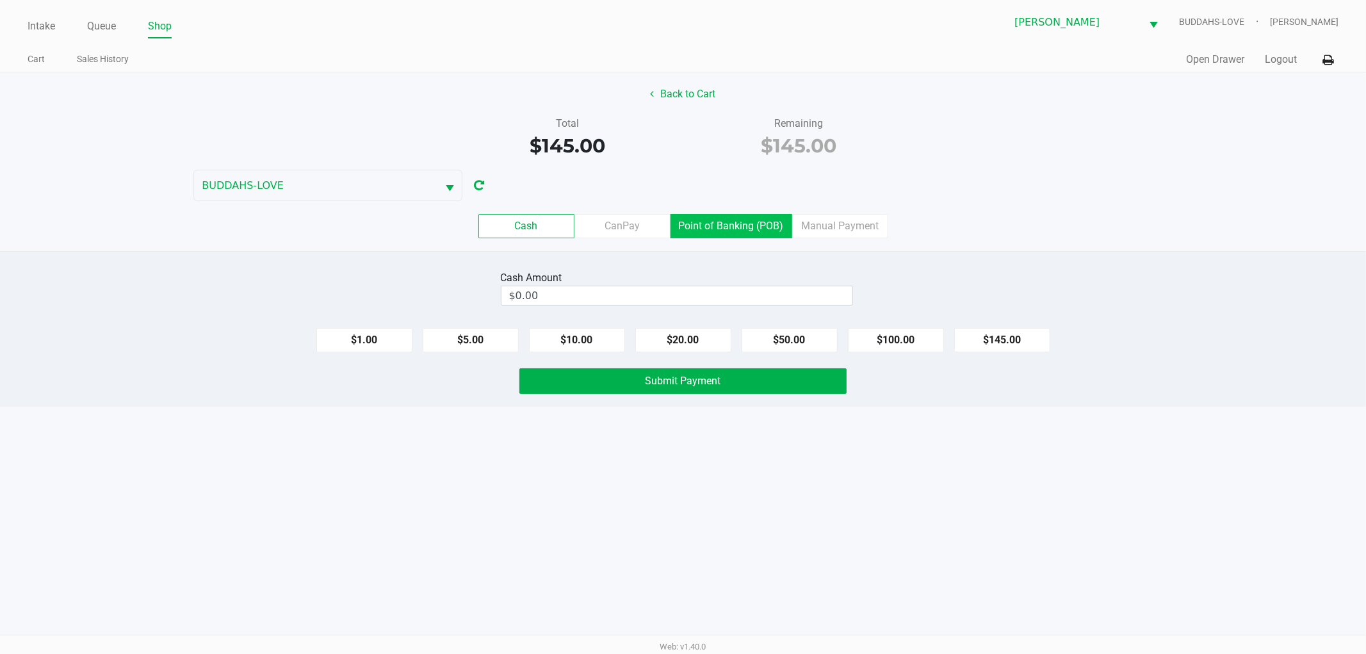
click at [726, 234] on label "Point of Banking (POB)" at bounding box center [732, 226] width 122 height 24
click at [0, 0] on 7 "Point of Banking (POB)" at bounding box center [0, 0] width 0 height 0
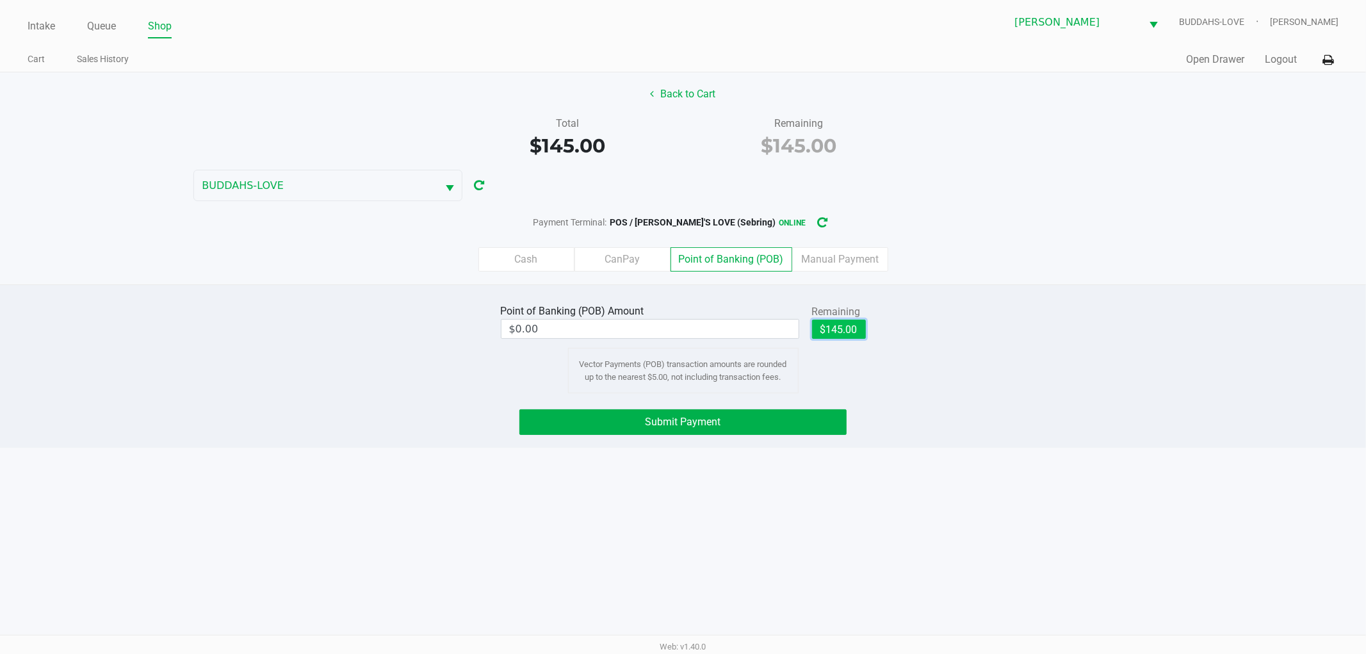
click at [830, 330] on button "$145.00" at bounding box center [839, 329] width 54 height 19
type input "$145.00"
click at [795, 498] on div "Intake Queue Shop Sebring WC BUDDAHS-LOVE Jonathan Mcelroy Cart Sales History Q…" at bounding box center [683, 327] width 1366 height 654
click at [557, 532] on div "Intake Queue Shop Sebring WC BUDDAHS-LOVE Jonathan Mcelroy Cart Sales History Q…" at bounding box center [683, 327] width 1366 height 654
click at [631, 425] on button "Submit Payment" at bounding box center [682, 422] width 327 height 26
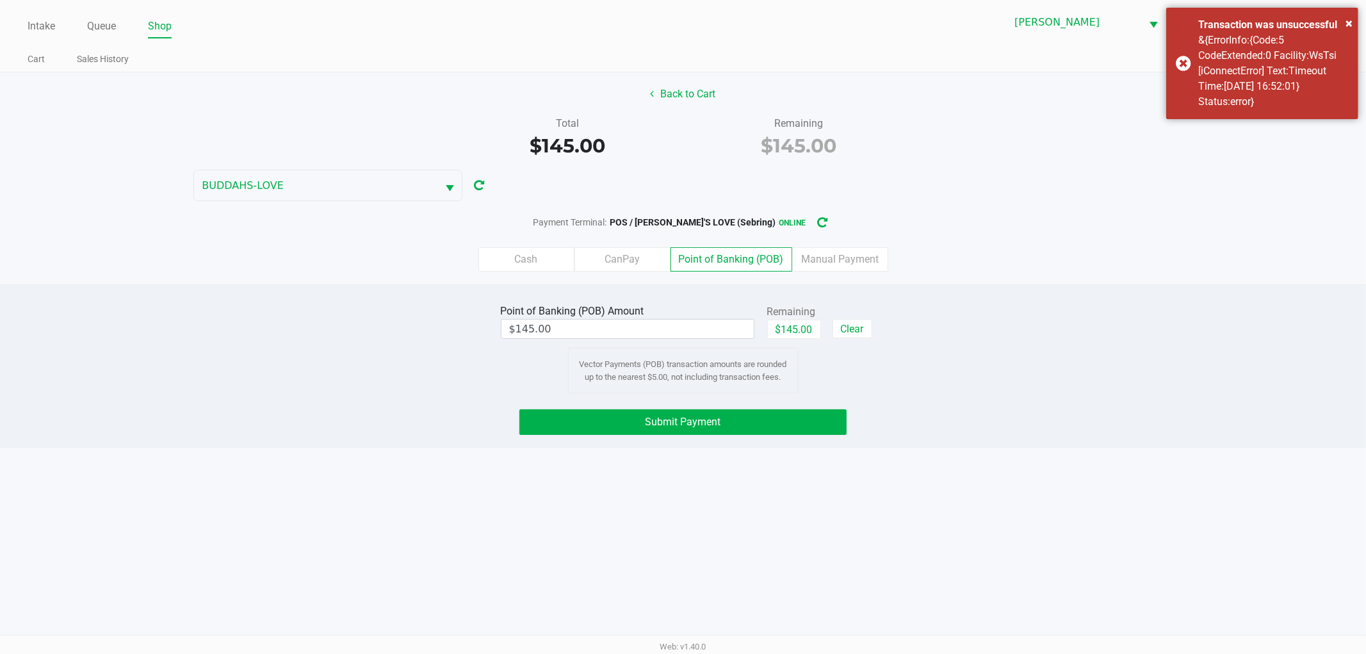
click at [862, 238] on div "Cash CanPay Point of Banking (POB) Manual Payment" at bounding box center [682, 259] width 1385 height 50
click at [840, 260] on label "Manual Payment" at bounding box center [840, 259] width 96 height 24
click at [0, 0] on 8 "Manual Payment" at bounding box center [0, 0] width 0 height 0
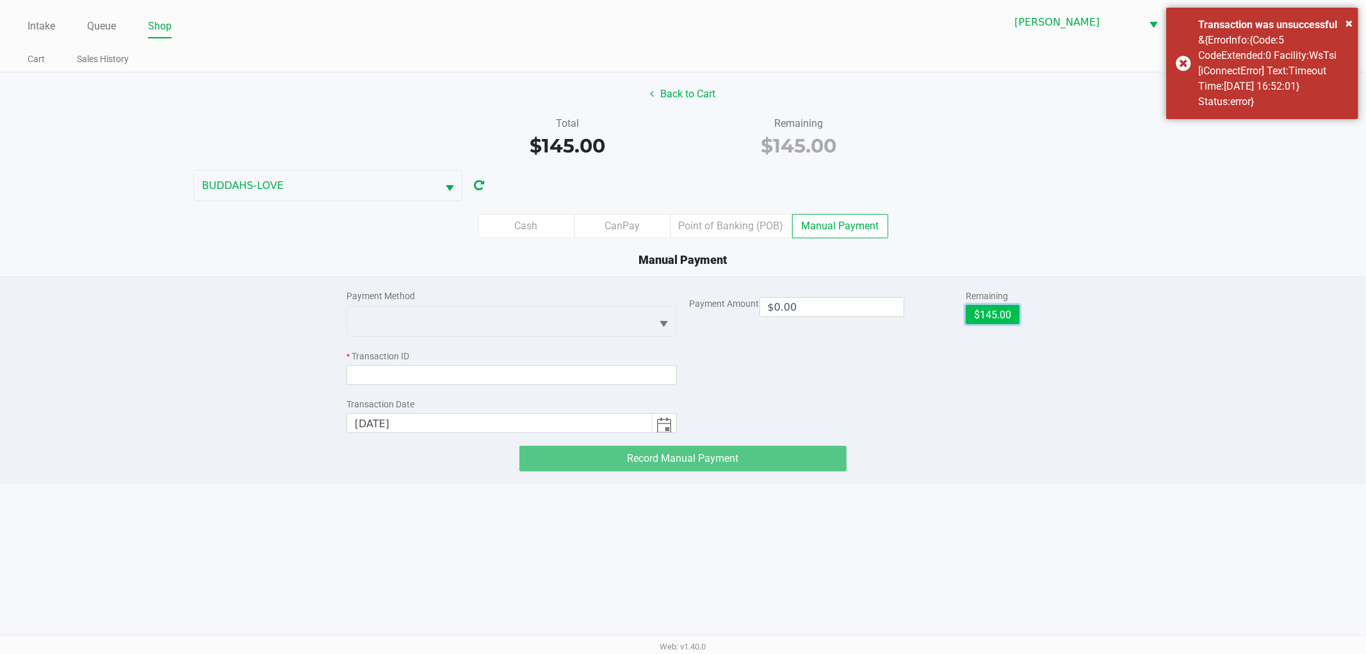
click at [984, 310] on button "$145.00" at bounding box center [993, 314] width 54 height 19
type input "$145.00"
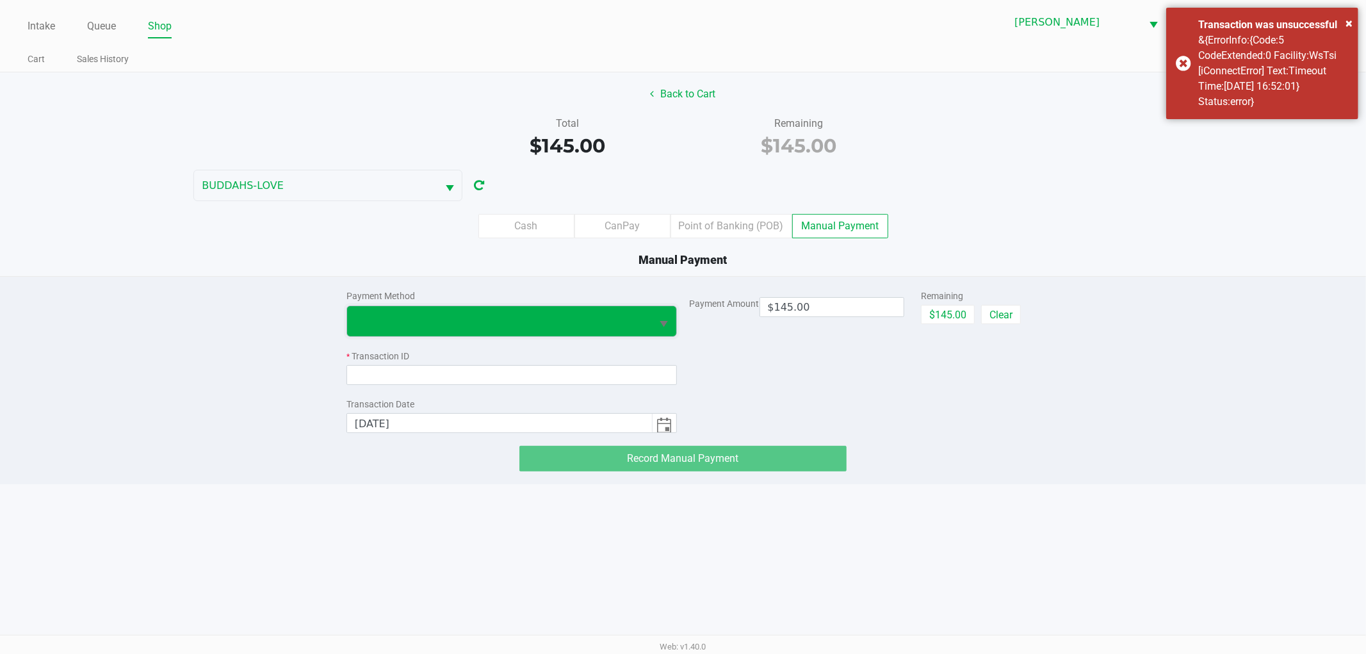
click at [497, 333] on span at bounding box center [499, 321] width 305 height 30
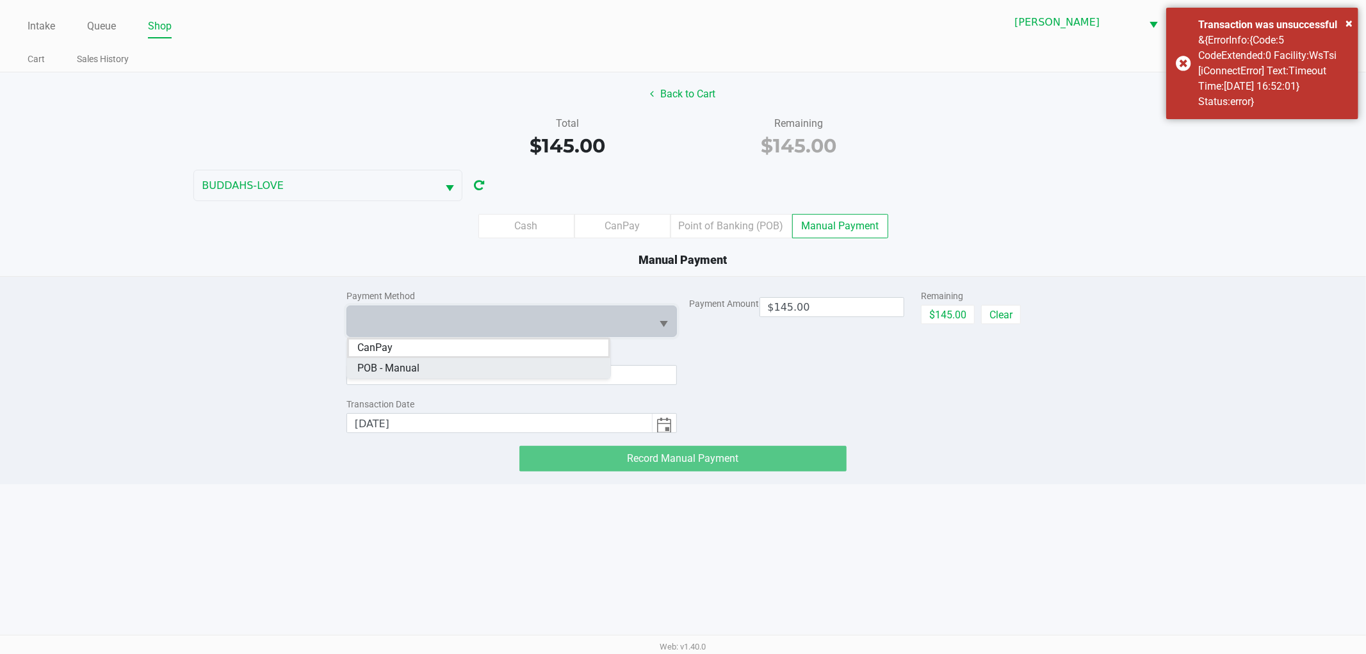
click at [432, 369] on Manual "POB - Manual" at bounding box center [478, 368] width 263 height 20
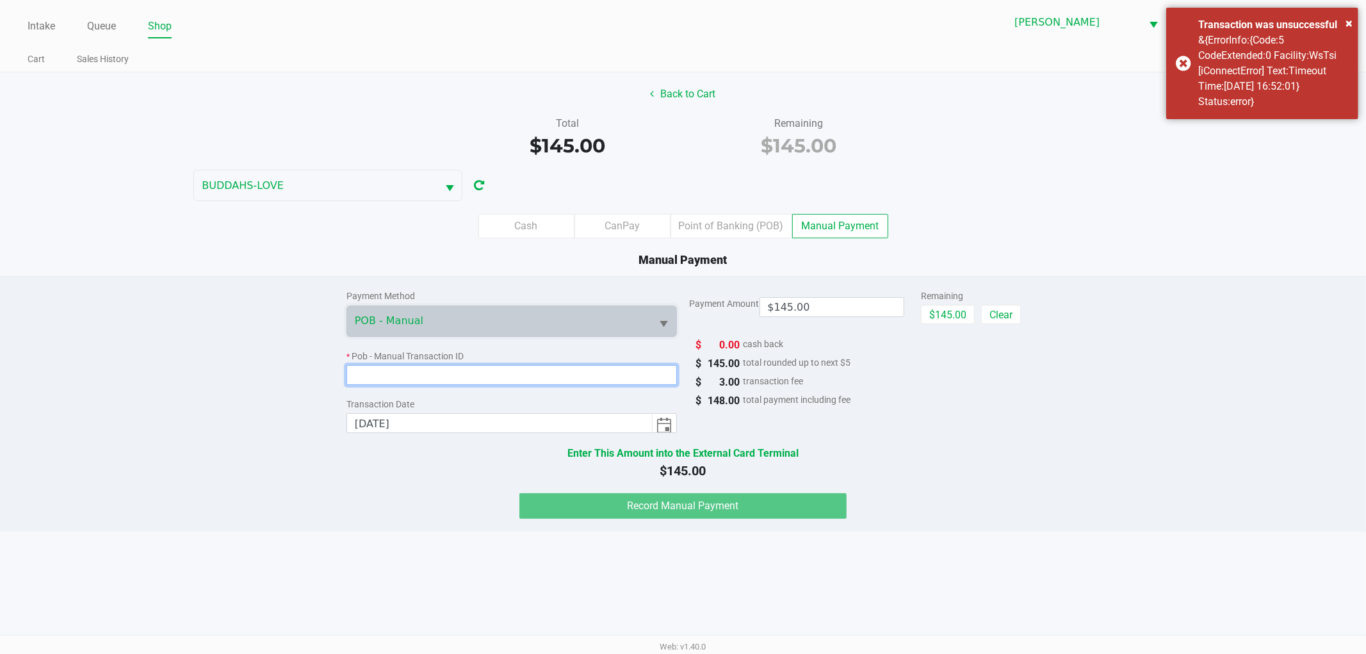
click at [424, 379] on input at bounding box center [511, 375] width 330 height 20
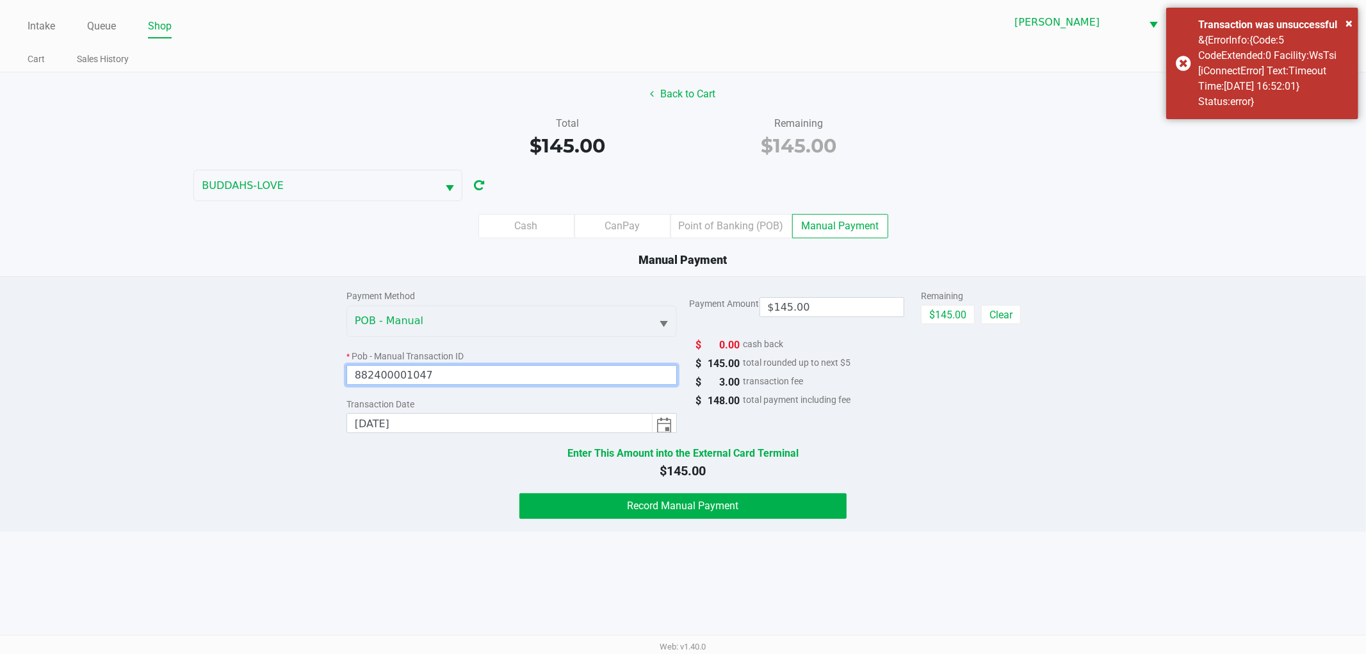
type input "882400001047"
click at [975, 452] on span "Enter This Amount into the External Card Terminal" at bounding box center [683, 453] width 674 height 15
click at [815, 503] on button "Record Manual Payment" at bounding box center [682, 506] width 327 height 26
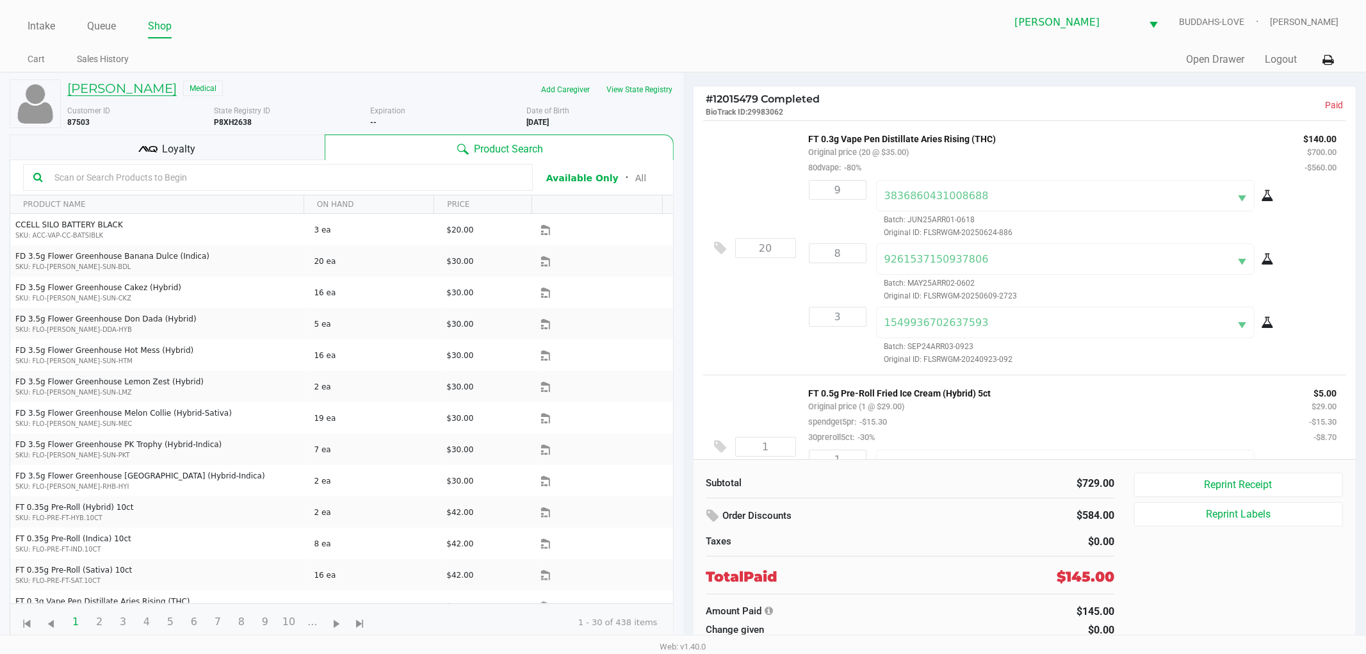
click at [167, 93] on h5 "Cynthia Ketchum" at bounding box center [122, 88] width 110 height 15
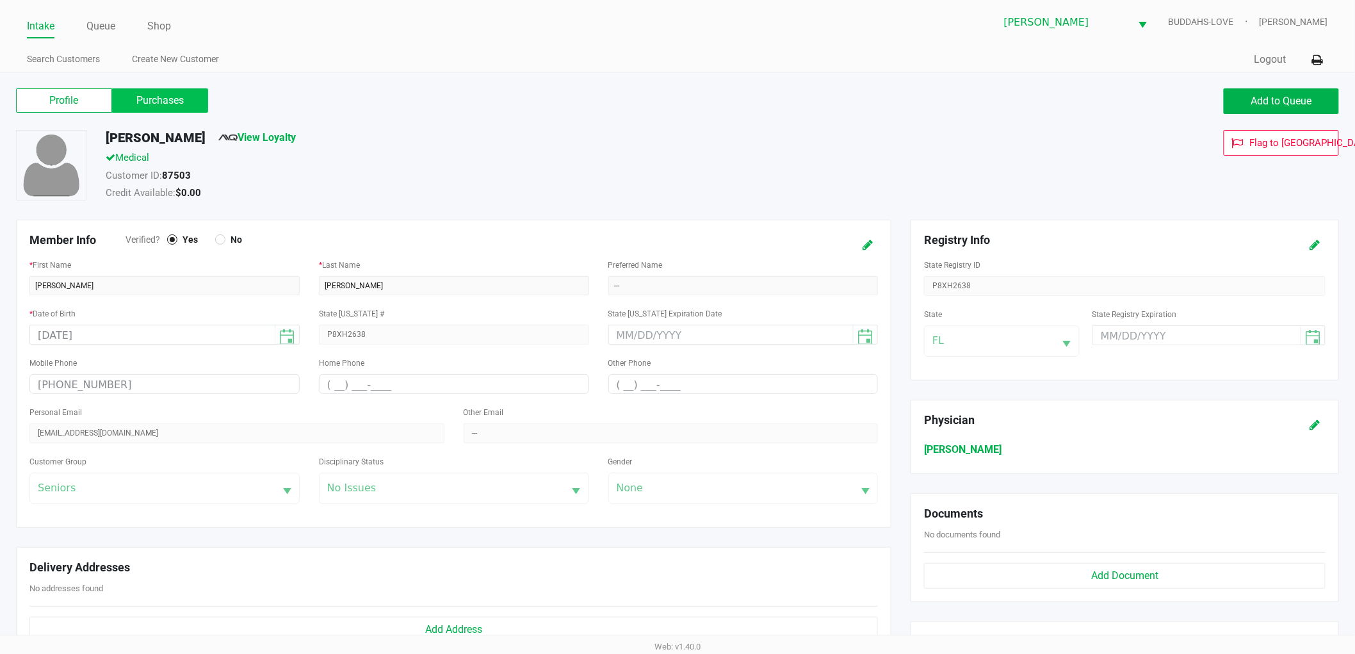
click at [188, 97] on label "Purchases" at bounding box center [160, 100] width 96 height 24
click at [0, 0] on 1 "Purchases" at bounding box center [0, 0] width 0 height 0
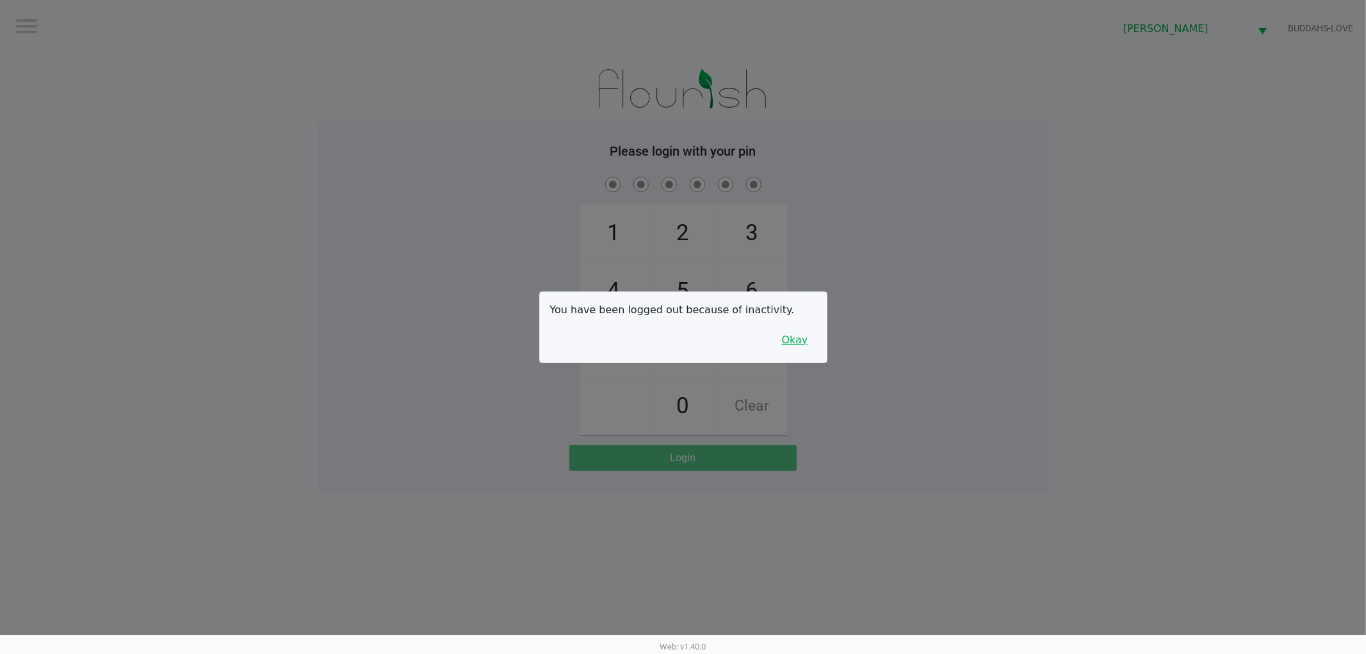
click at [803, 350] on button "Okay" at bounding box center [795, 340] width 43 height 24
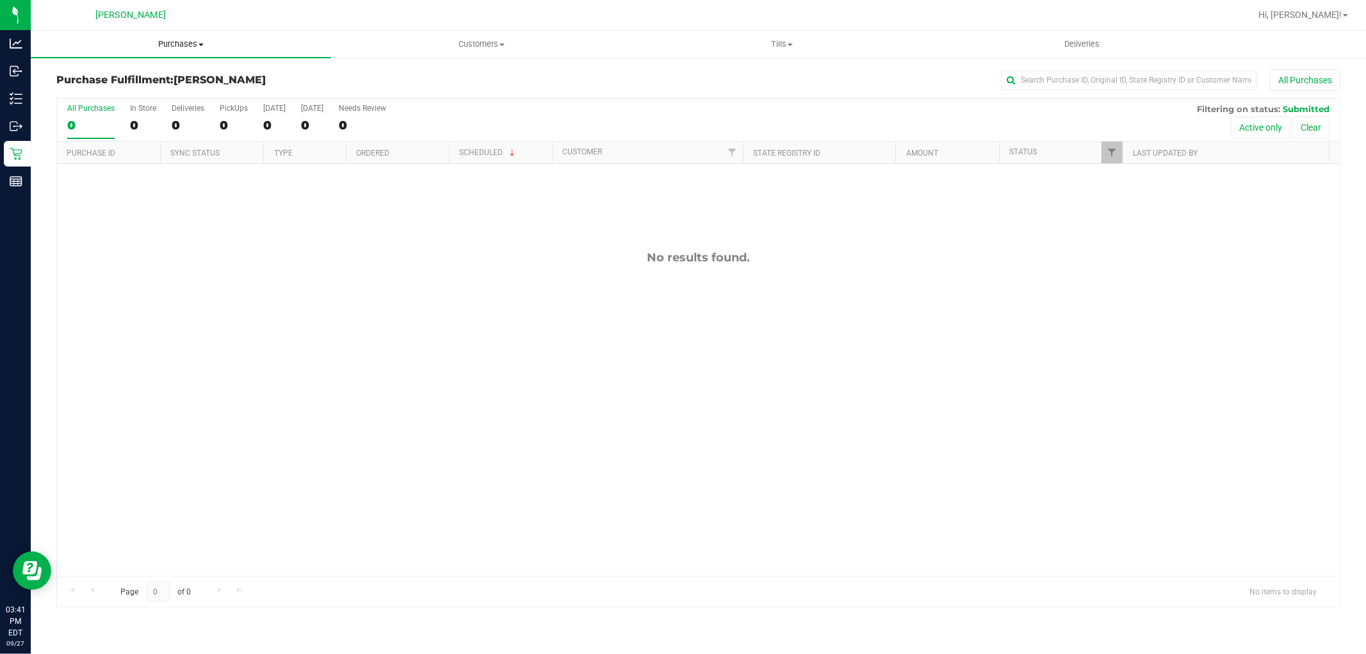
click at [178, 42] on span "Purchases" at bounding box center [181, 44] width 300 height 12
click at [155, 77] on span "Summary of purchases" at bounding box center [96, 77] width 131 height 11
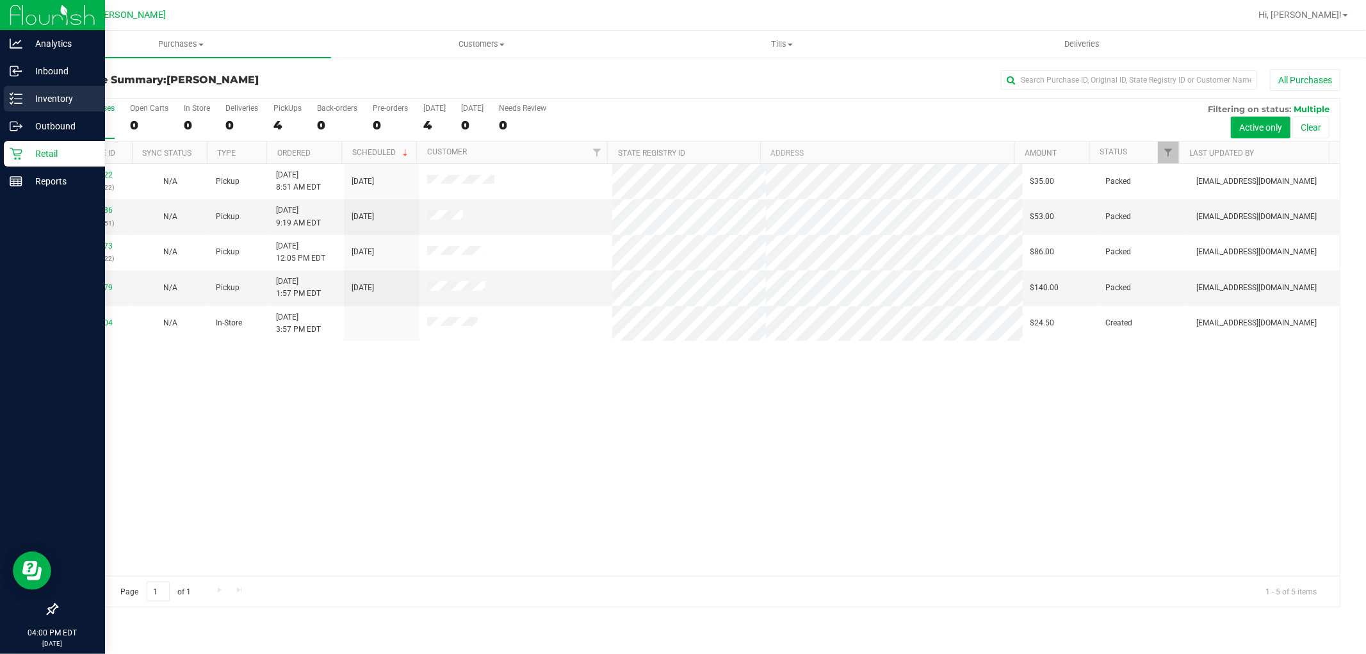
click at [19, 90] on div "Inventory" at bounding box center [54, 99] width 101 height 26
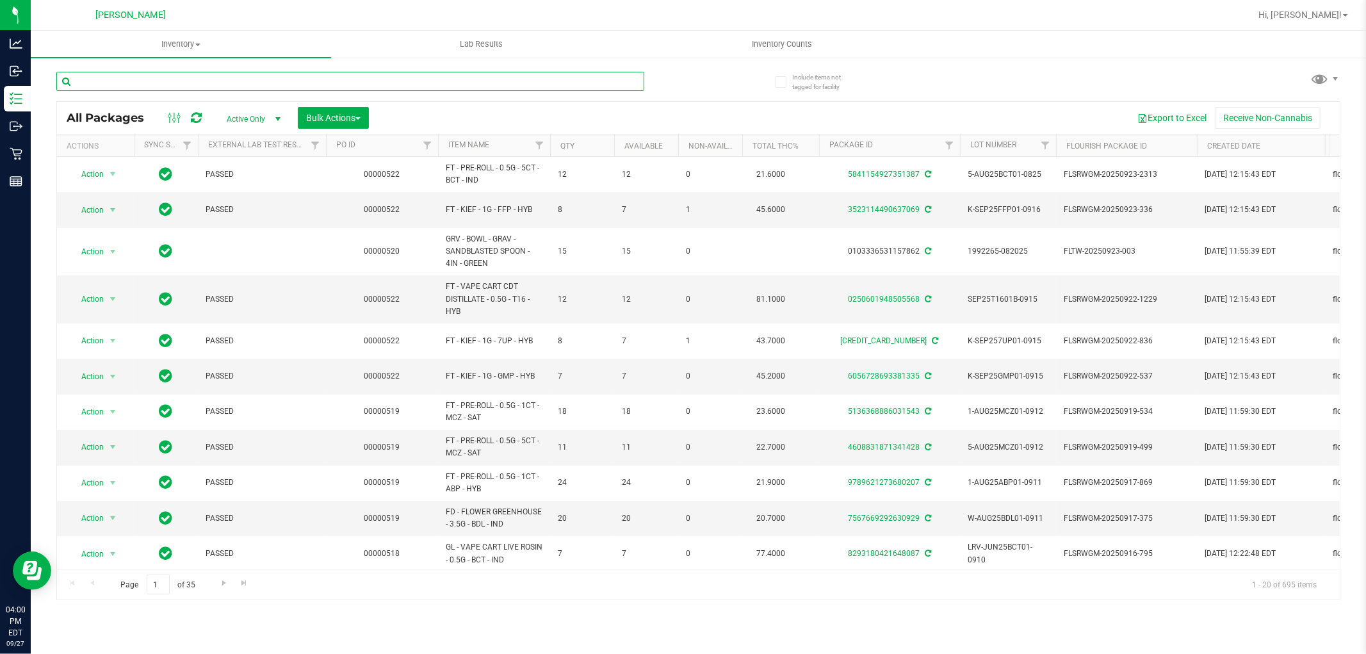
click at [221, 79] on input "text" at bounding box center [350, 81] width 588 height 19
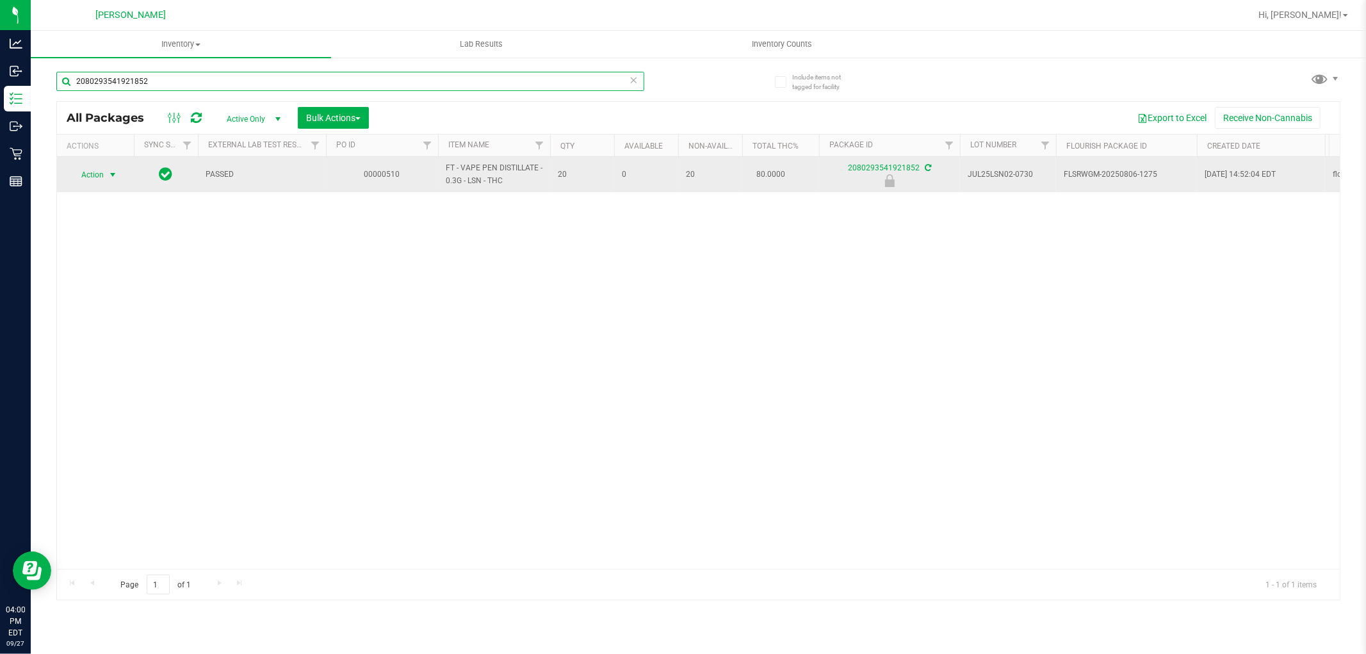
type input "2080293541921852"
click at [117, 176] on span "select" at bounding box center [113, 175] width 10 height 10
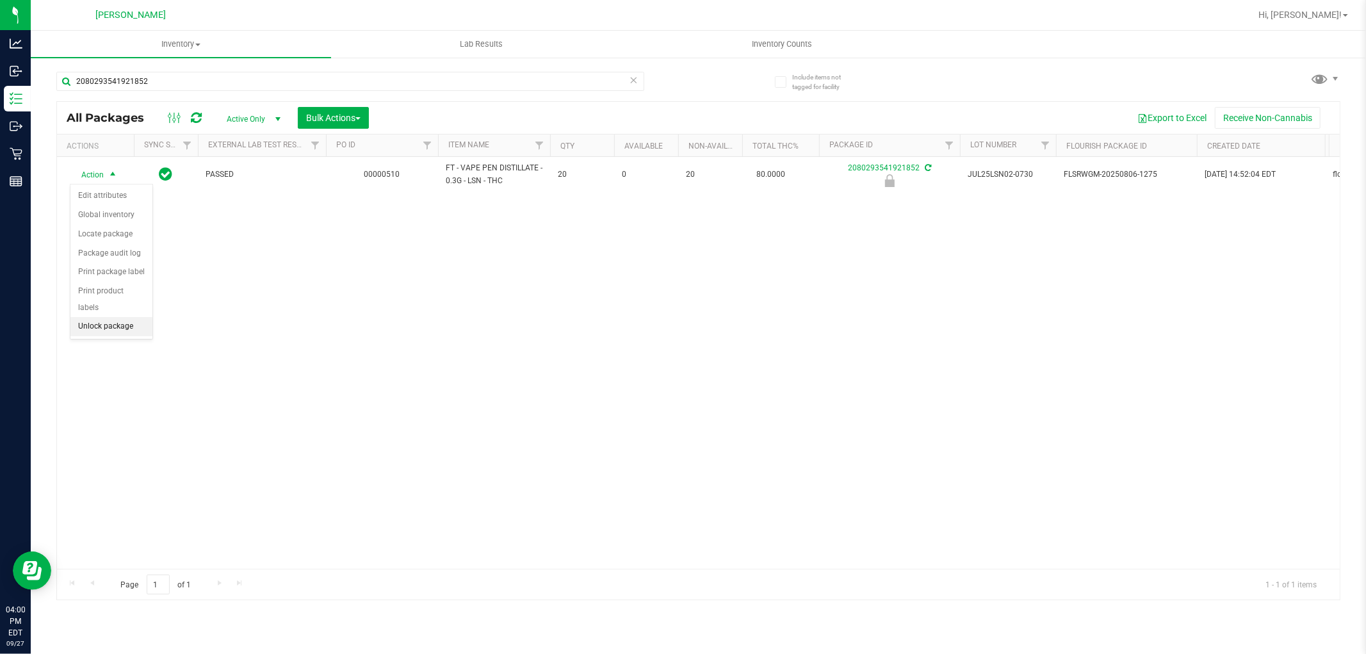
click at [119, 327] on li "Unlock package" at bounding box center [111, 326] width 82 height 19
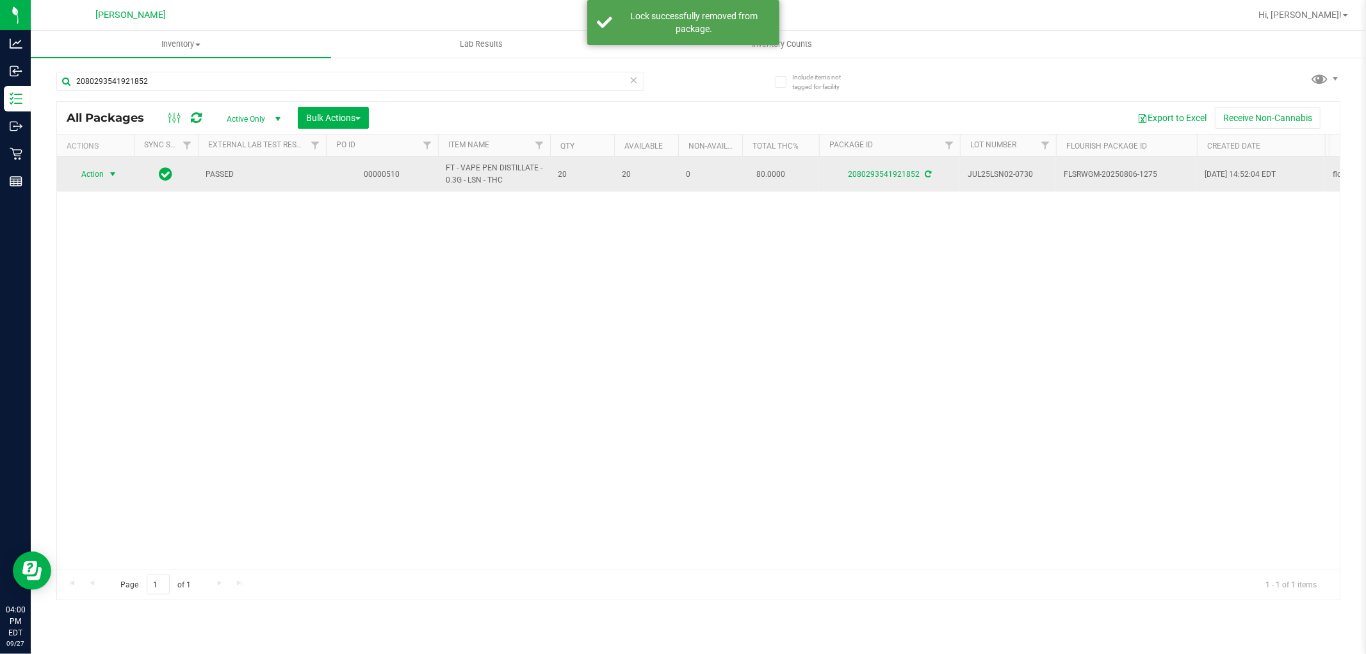
click at [113, 171] on span "select" at bounding box center [113, 174] width 10 height 10
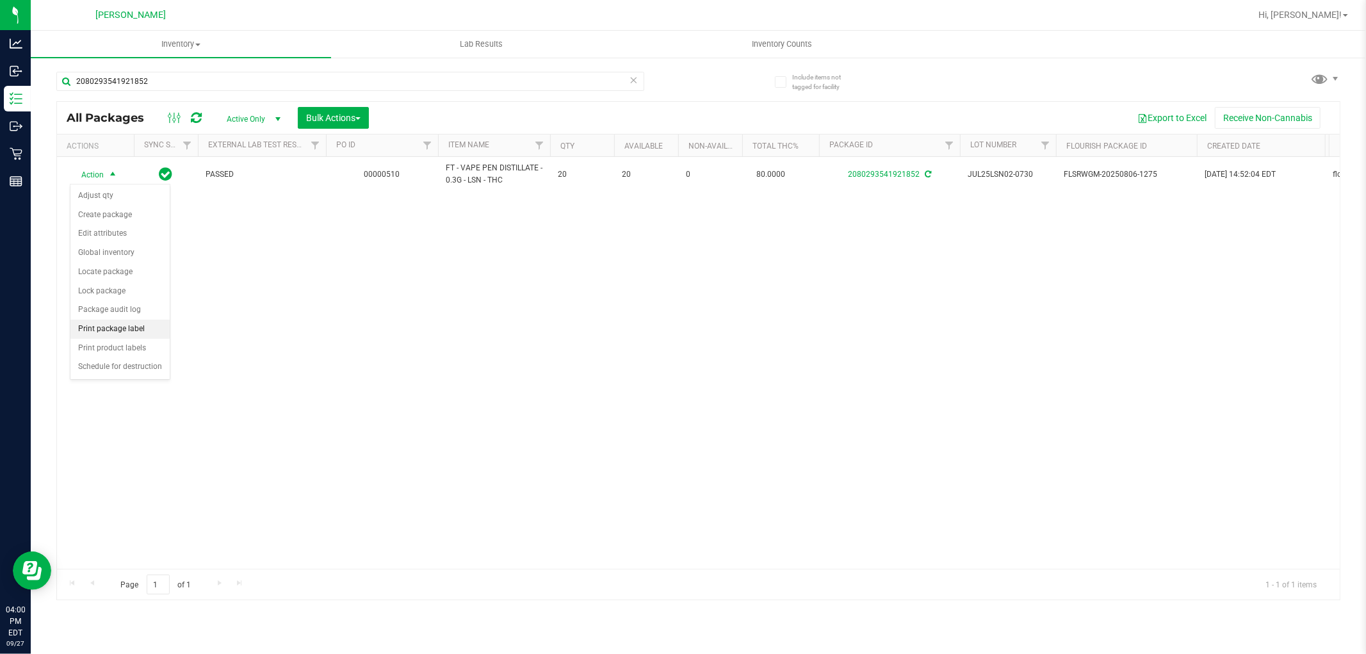
click at [124, 329] on li "Print package label" at bounding box center [119, 329] width 99 height 19
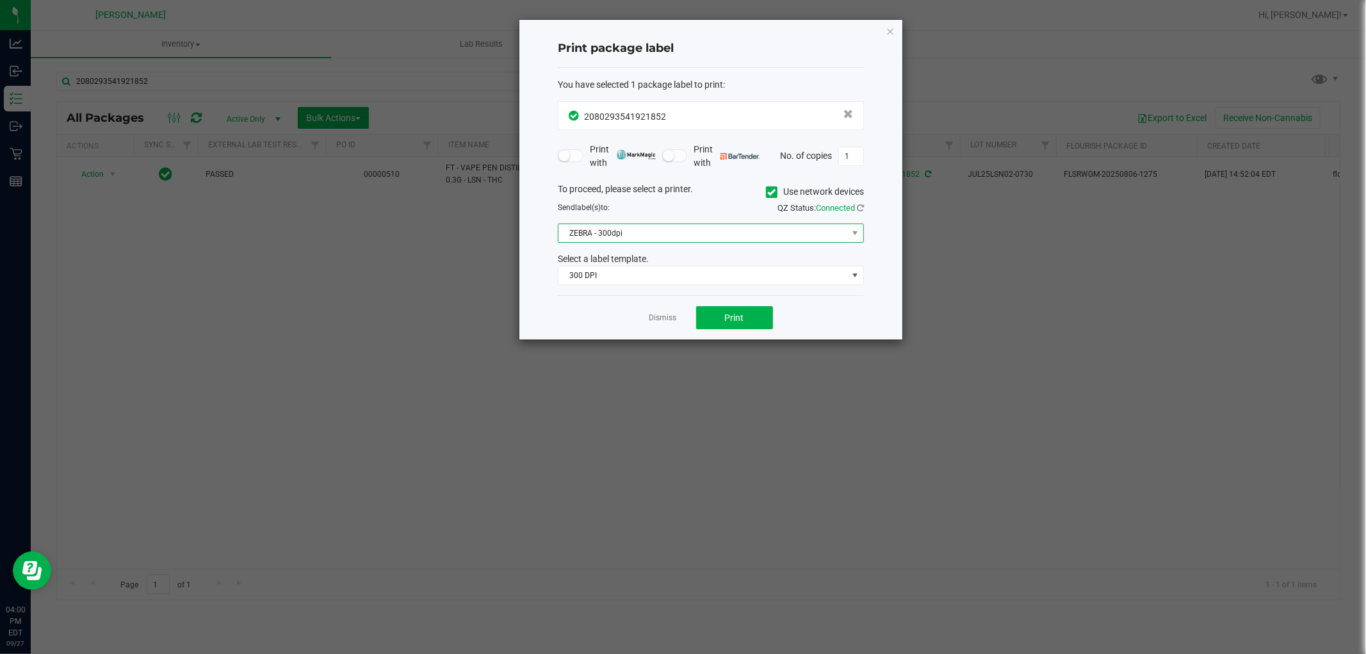
click at [671, 229] on span "ZEBRA - 300dpi" at bounding box center [702, 233] width 289 height 18
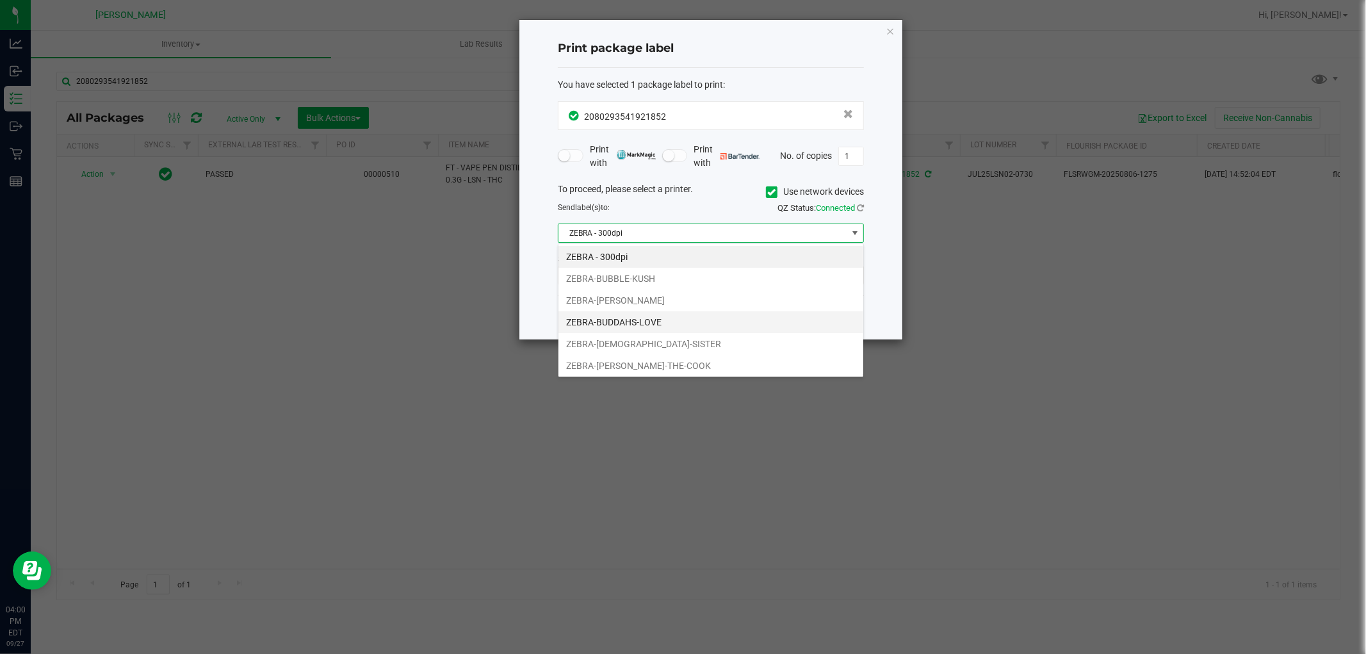
scroll to position [24, 0]
click at [644, 297] on li "ZEBRA-BUDDAHS-LOVE" at bounding box center [710, 298] width 305 height 22
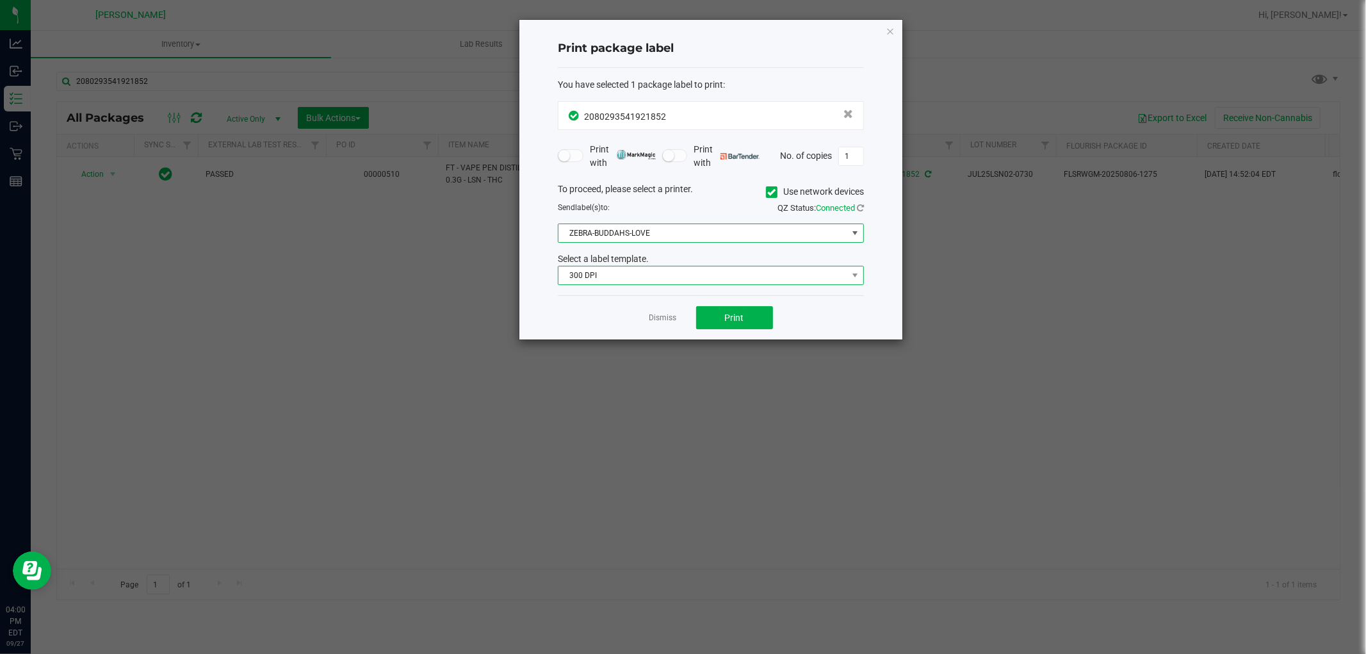
click at [639, 275] on span "300 DPI" at bounding box center [702, 275] width 289 height 18
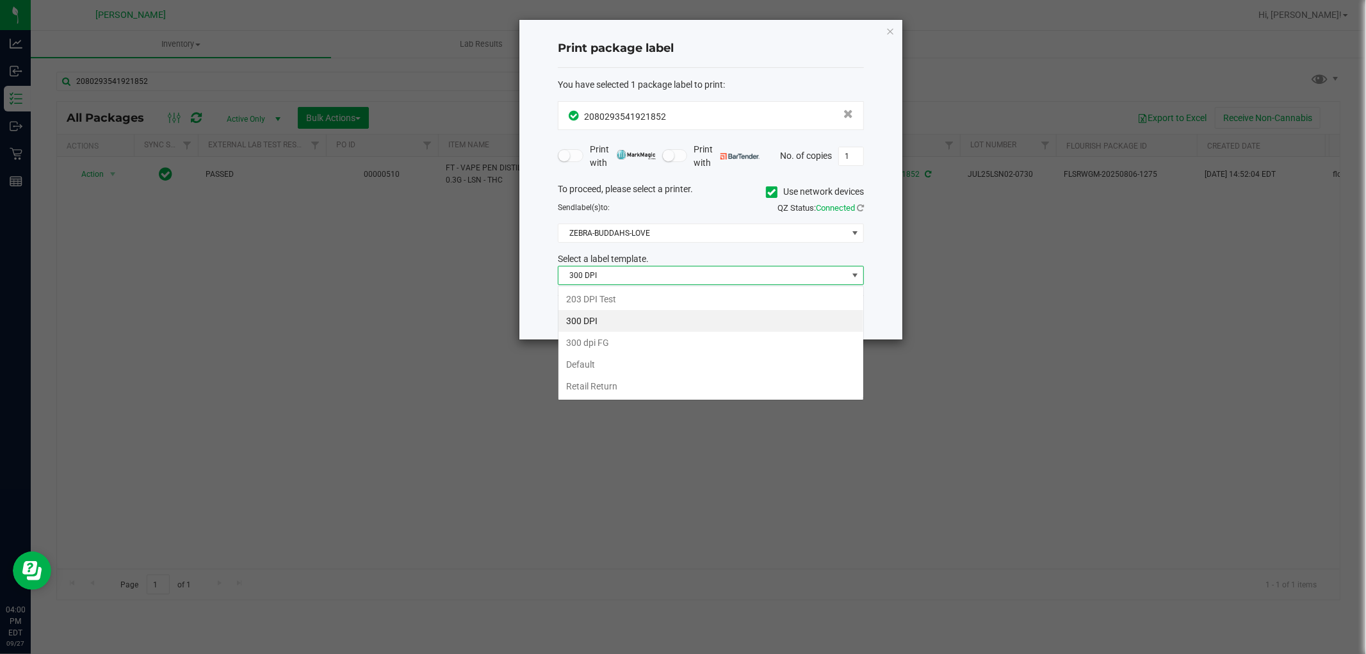
scroll to position [19, 305]
click at [630, 391] on li "Retail Return" at bounding box center [710, 386] width 305 height 22
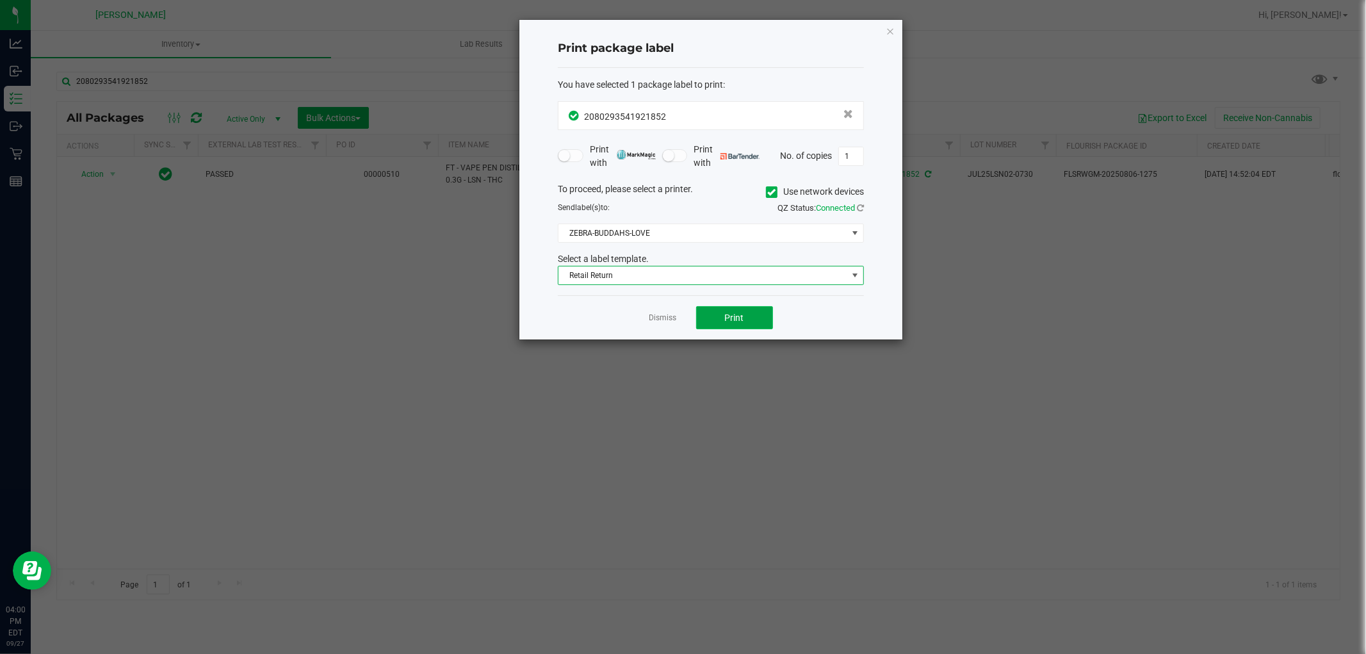
click at [745, 311] on button "Print" at bounding box center [734, 317] width 77 height 23
click at [667, 316] on link "Dismiss" at bounding box center [663, 318] width 28 height 11
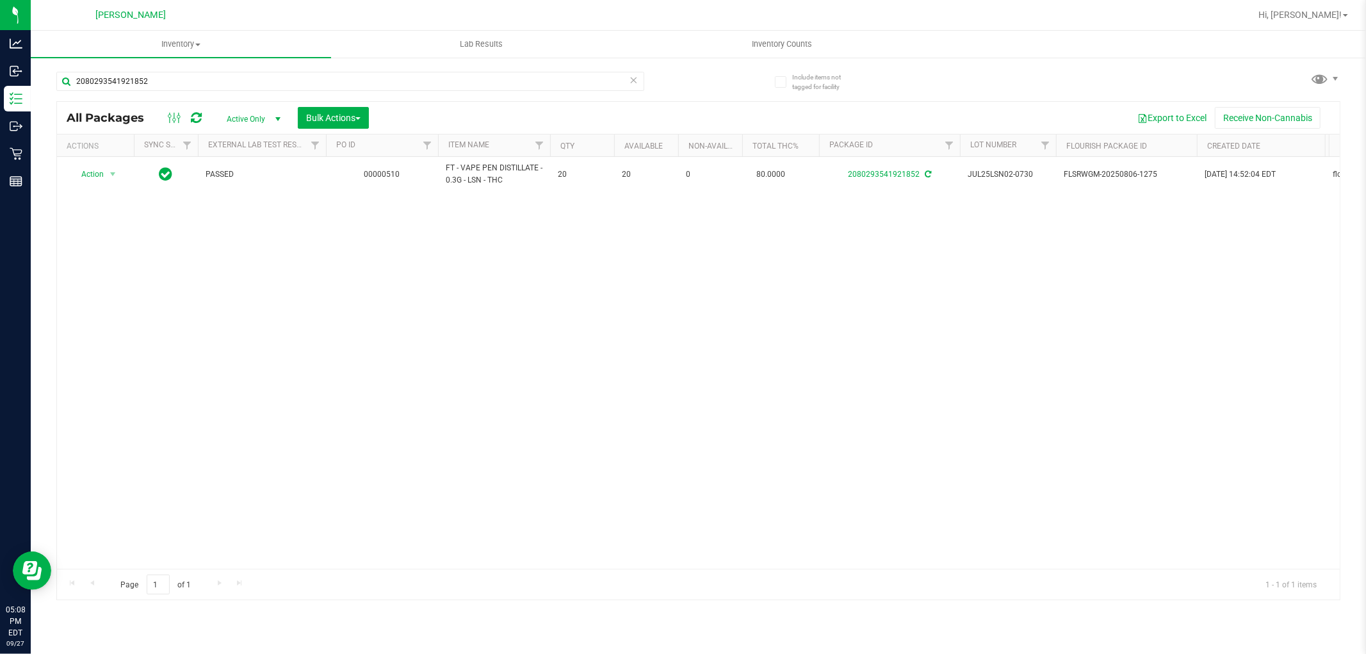
click at [1319, 6] on div "Hi, [PERSON_NAME]!" at bounding box center [1303, 15] width 100 height 22
click at [1317, 15] on span "Hi, [PERSON_NAME]!" at bounding box center [1299, 15] width 83 height 10
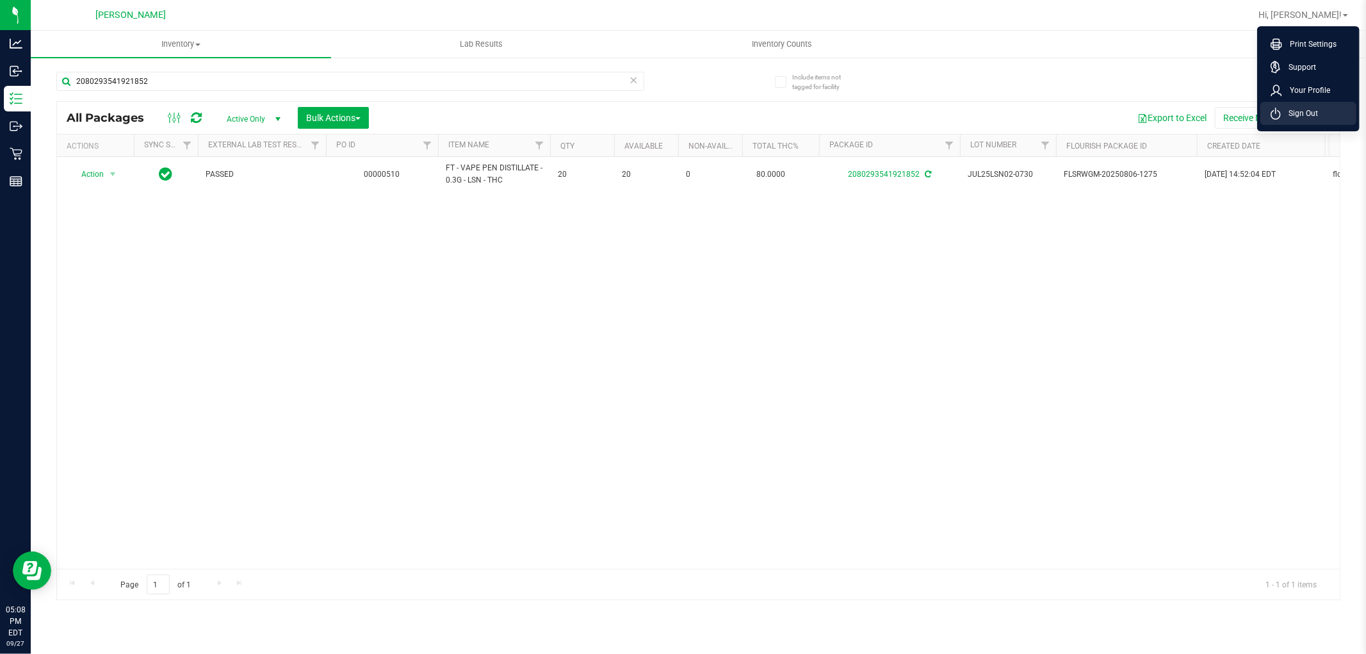
click at [1285, 115] on span "Sign Out" at bounding box center [1299, 113] width 37 height 13
